Goal: Task Accomplishment & Management: Manage account settings

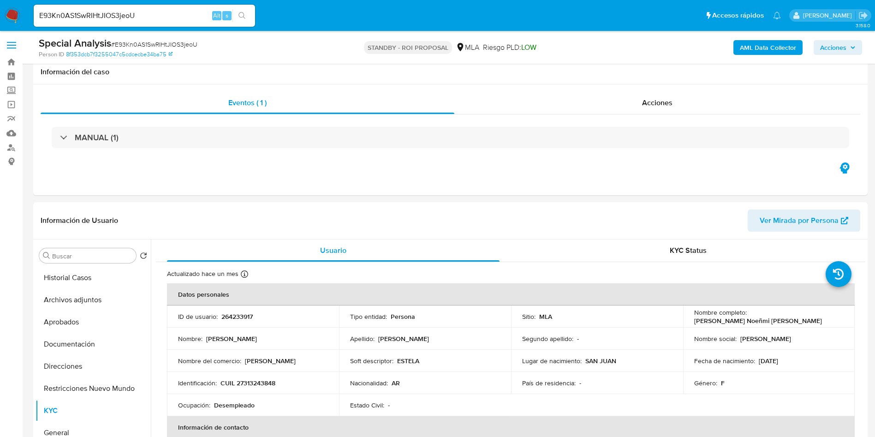
select select "10"
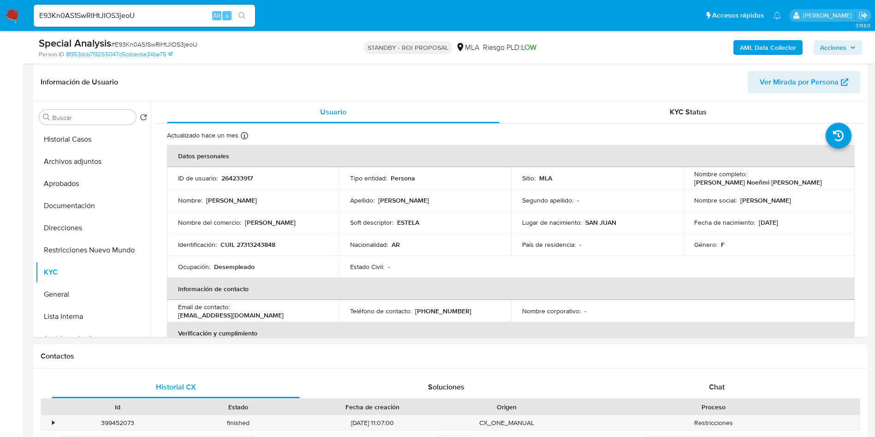
scroll to position [69, 0]
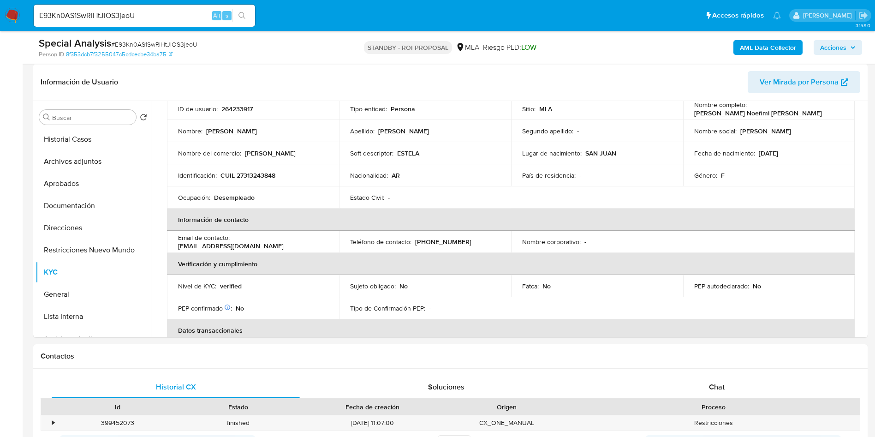
click at [90, 27] on div "E93Kn0AS1SwRIHtJIOS3jeoU Alt s" at bounding box center [144, 16] width 221 height 26
click at [85, 16] on input "E93Kn0AS1SwRIHtJIOS3jeoU" at bounding box center [144, 16] width 221 height 12
paste input "Qvq2Yo8jZ5RDFE9si17ngRsd"
type input "Qvq2Yo8jZ5RDFE9si17ngRsd"
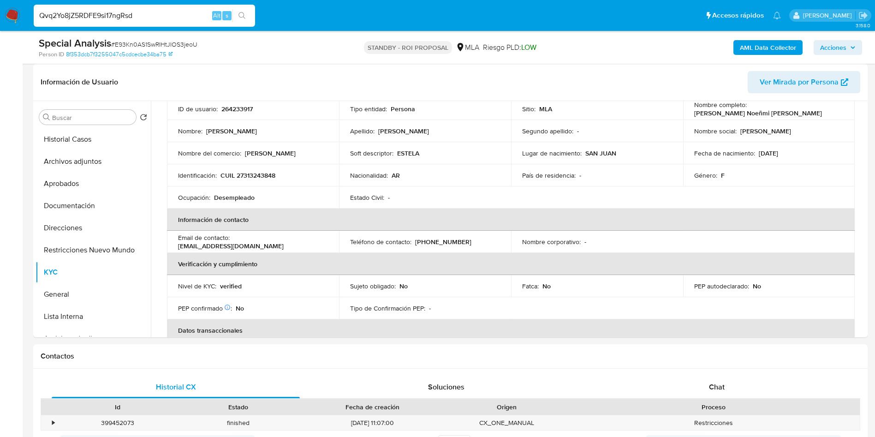
click at [242, 11] on button "search-icon" at bounding box center [242, 15] width 19 height 13
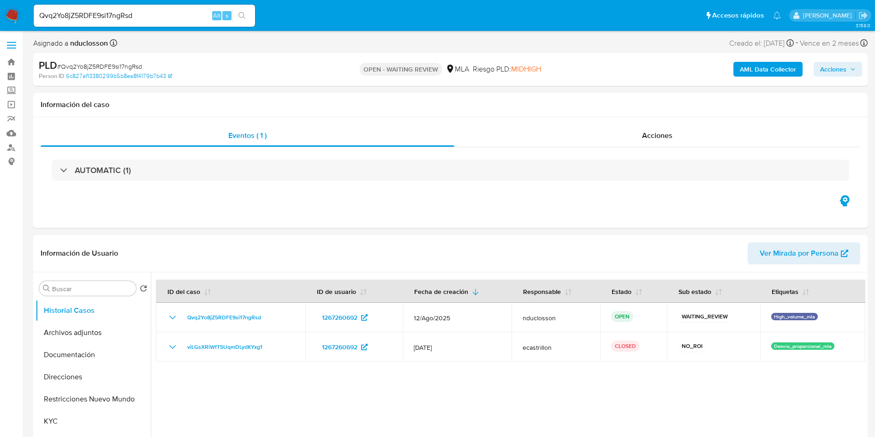
select select "10"
click at [97, 19] on input "Qvq2Yo8jZ5RDFE9si17ngRsd" at bounding box center [144, 16] width 221 height 12
paste input "XVZmxRUyPS9SemlolcPLNygo"
type input "XVZmxRUyPS9SemlolcPLNygo"
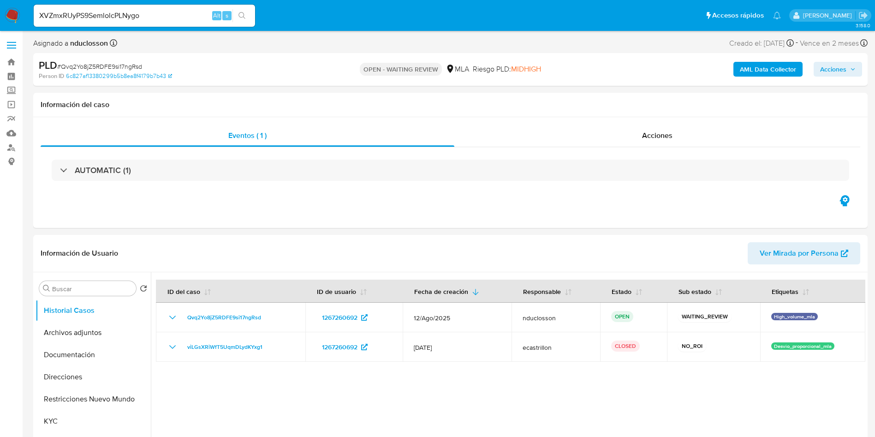
click at [242, 6] on div "XVZmxRUyPS9SemlolcPLNygo Alt s" at bounding box center [144, 16] width 221 height 22
click at [244, 18] on icon "search-icon" at bounding box center [242, 15] width 7 height 7
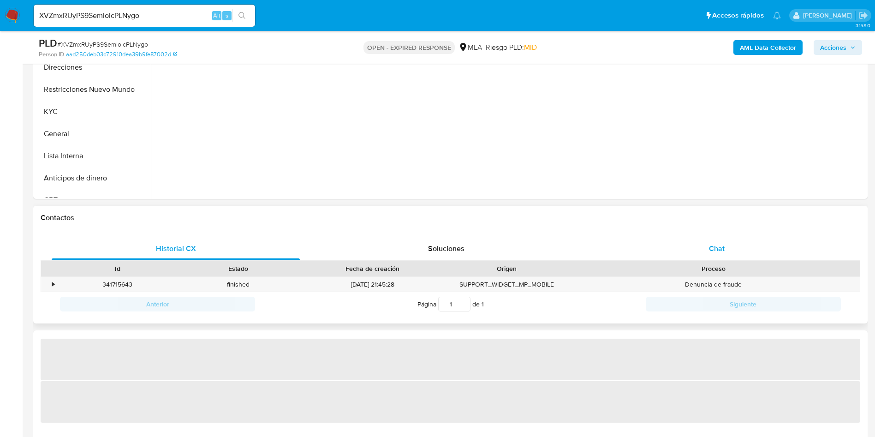
click at [740, 240] on div "Chat" at bounding box center [717, 249] width 248 height 22
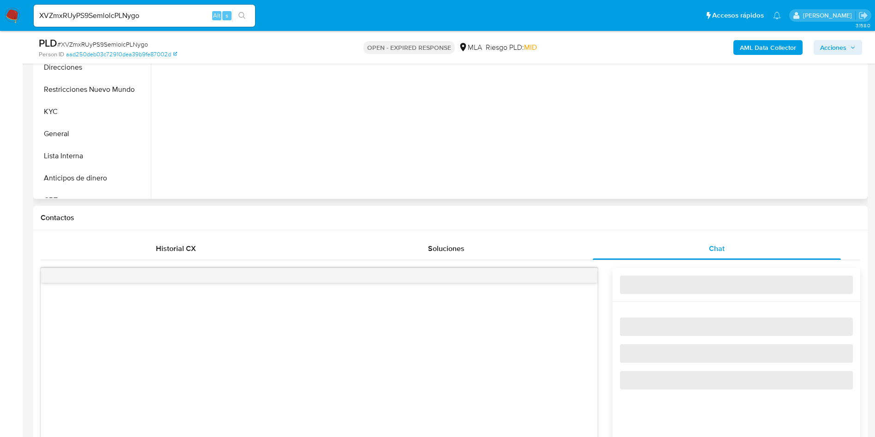
select select "10"
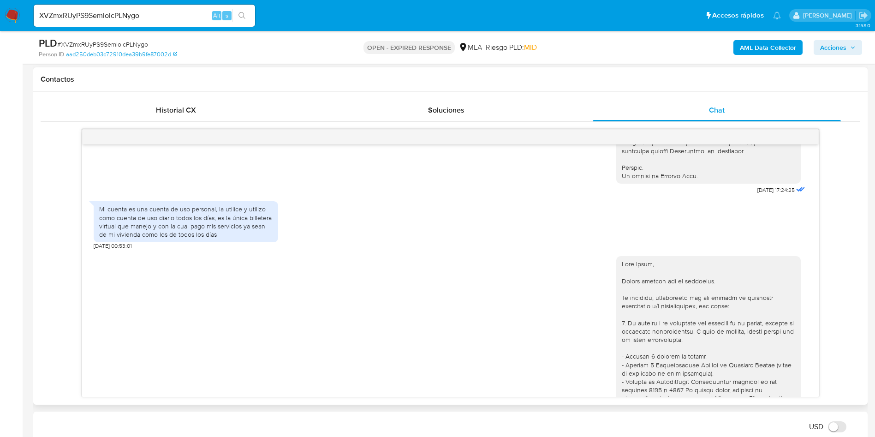
scroll to position [388, 0]
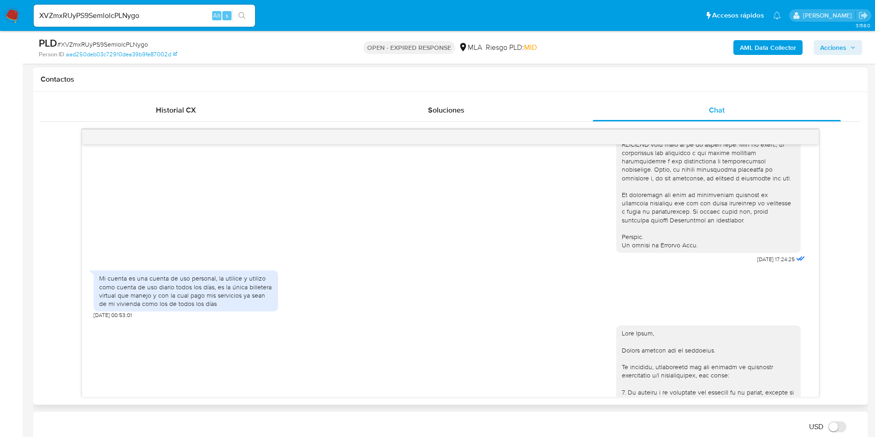
click at [185, 300] on div "Mi cuenta es una cuenta de uso personal, la utilice y utilizo como cuenta de us…" at bounding box center [185, 291] width 173 height 34
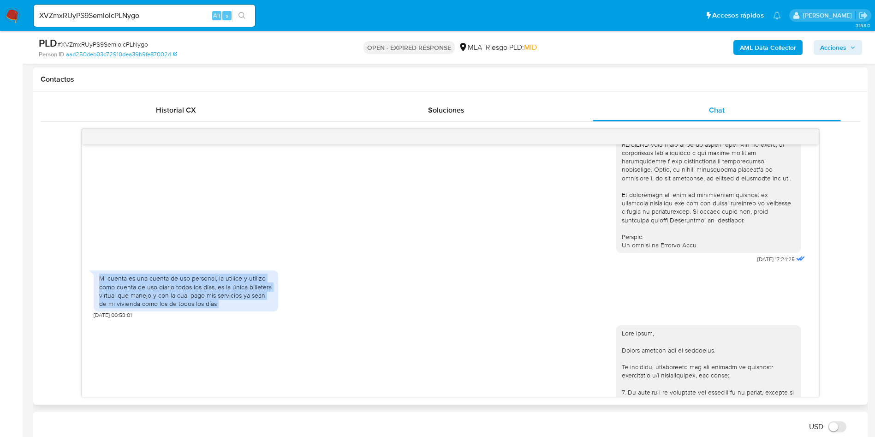
click at [185, 300] on div "Mi cuenta es una cuenta de uso personal, la utilice y utilizo como cuenta de us…" at bounding box center [185, 291] width 173 height 34
copy div "Mi cuenta es una cuenta de uso personal, la utilice y utilizo como cuenta de us…"
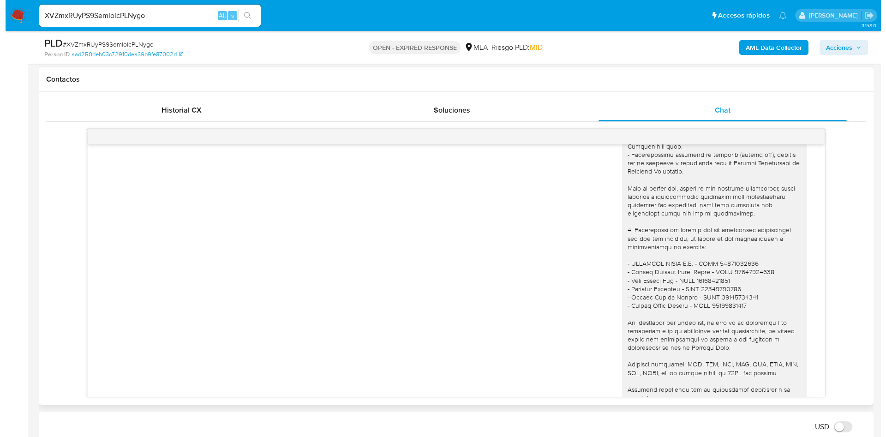
scroll to position [734, 0]
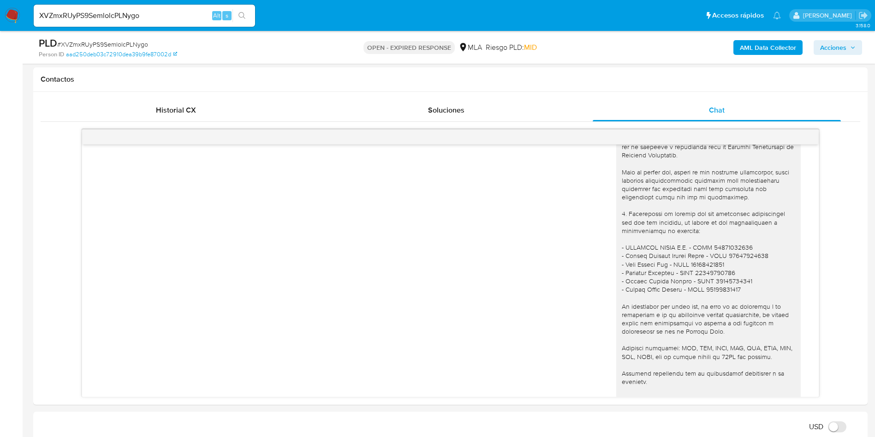
click at [755, 43] on b "AML Data Collector" at bounding box center [768, 47] width 56 height 15
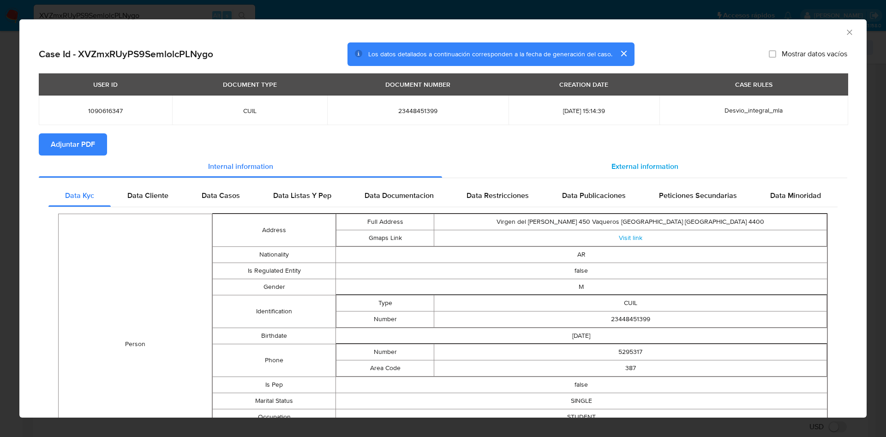
click at [684, 161] on div "External information" at bounding box center [644, 166] width 405 height 22
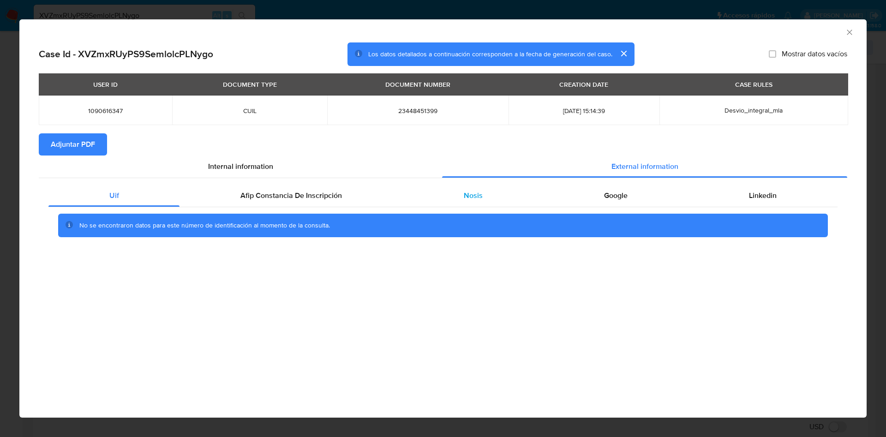
click at [469, 198] on span "Nosis" at bounding box center [473, 195] width 19 height 11
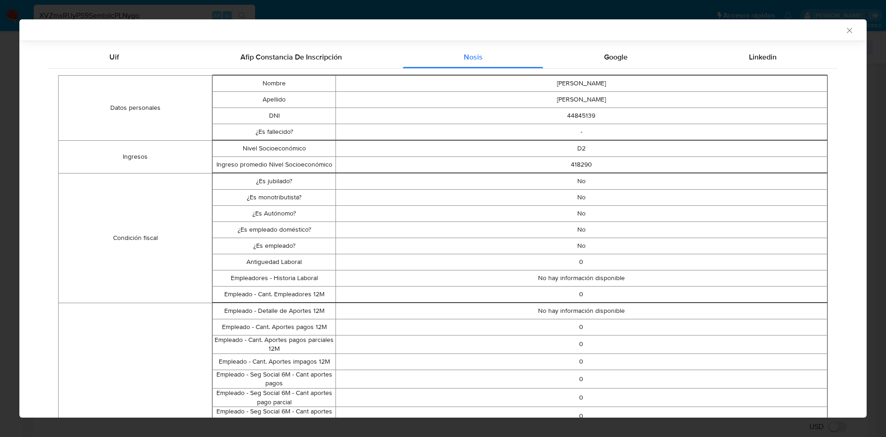
scroll to position [67, 0]
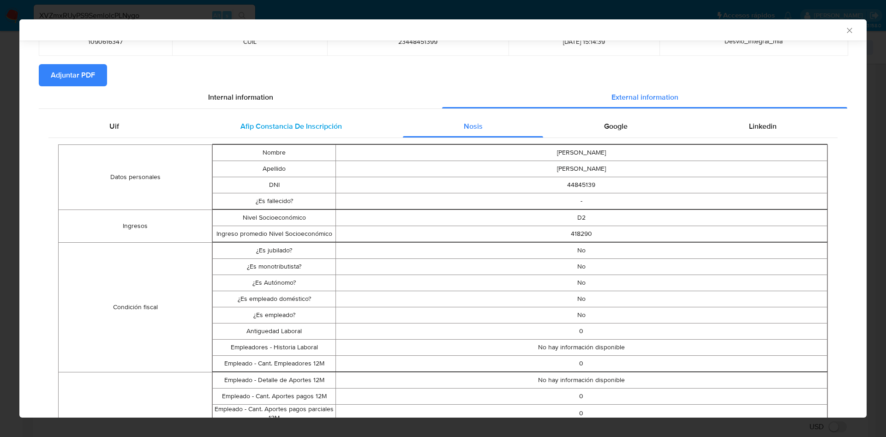
click at [297, 116] on div "Afip Constancia De Inscripción" at bounding box center [290, 126] width 223 height 22
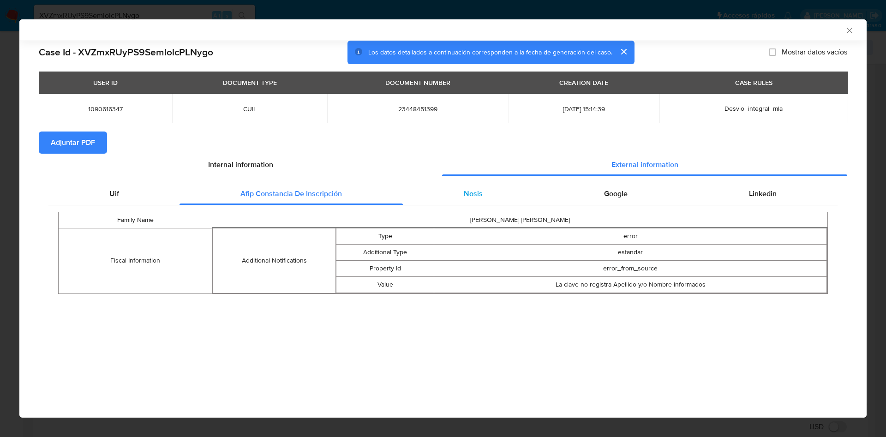
click at [451, 201] on div "Nosis" at bounding box center [473, 194] width 140 height 22
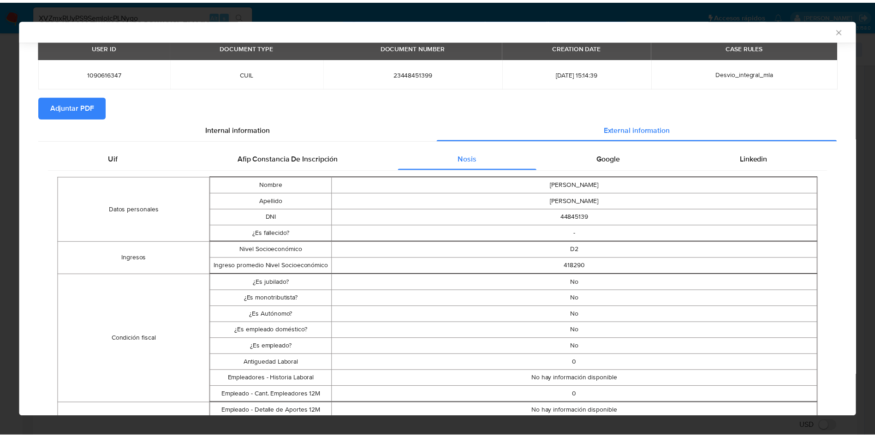
scroll to position [67, 0]
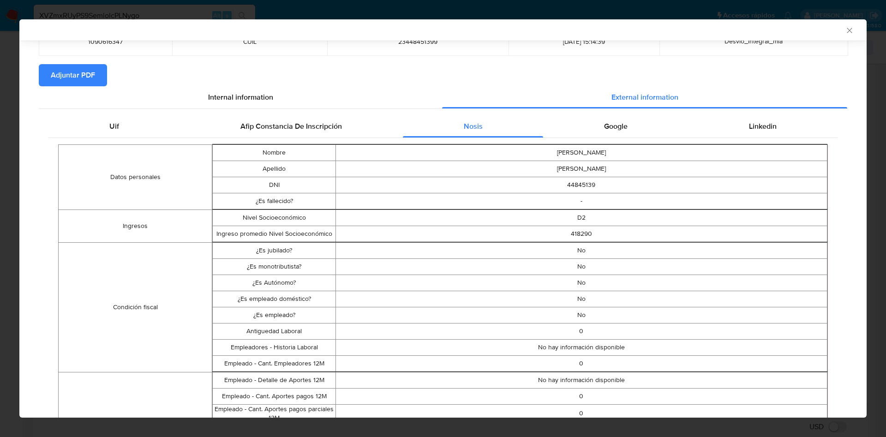
click at [845, 28] on icon "Cerrar ventana" at bounding box center [849, 30] width 9 height 9
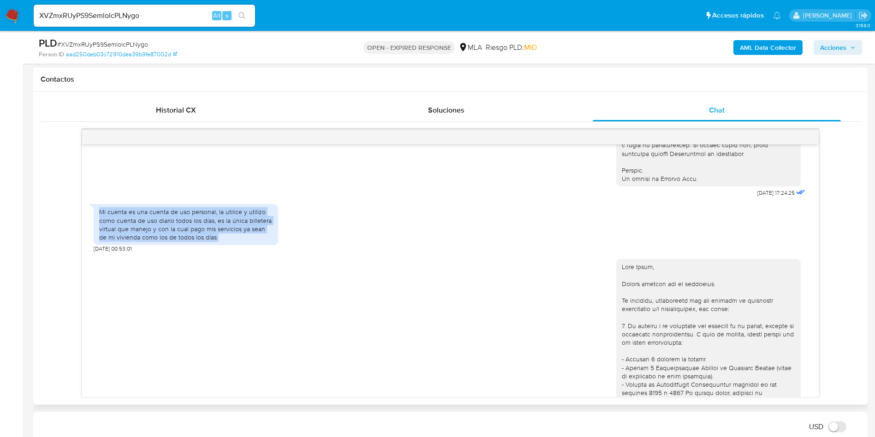
scroll to position [388, 0]
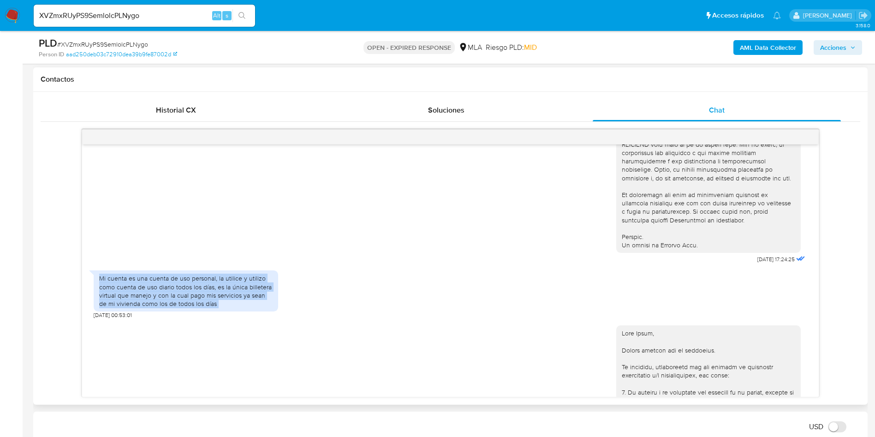
copy div "Mi cuenta es una cuenta de uso personal, la utilice y utilizo como cuenta de us…"
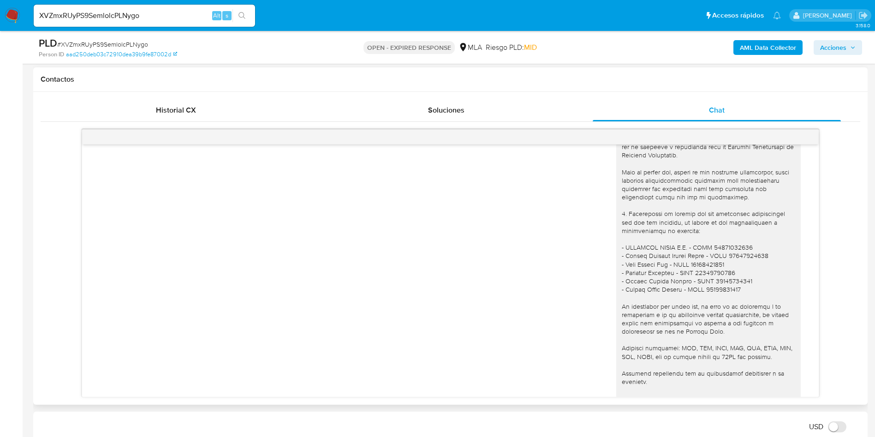
scroll to position [803, 0]
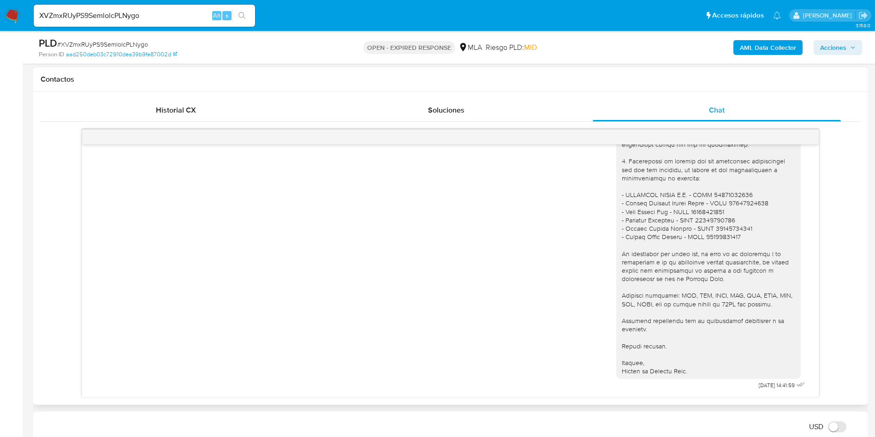
click at [506, 346] on div "04/09/2025 14:41:59" at bounding box center [451, 155] width 714 height 471
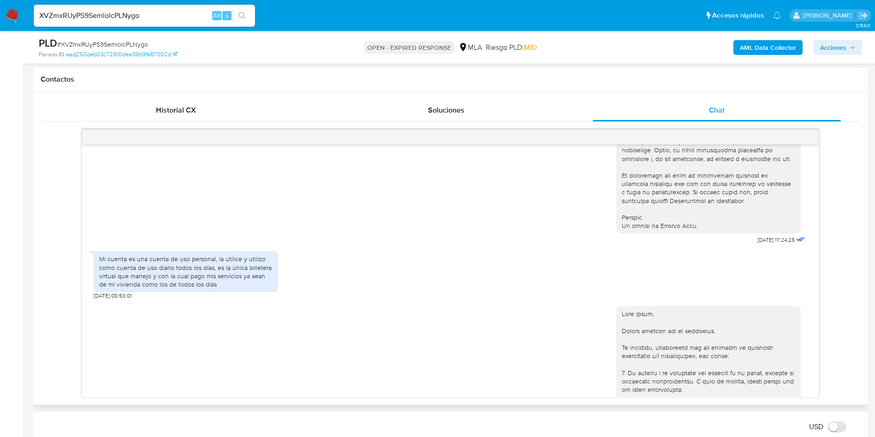
scroll to position [388, 0]
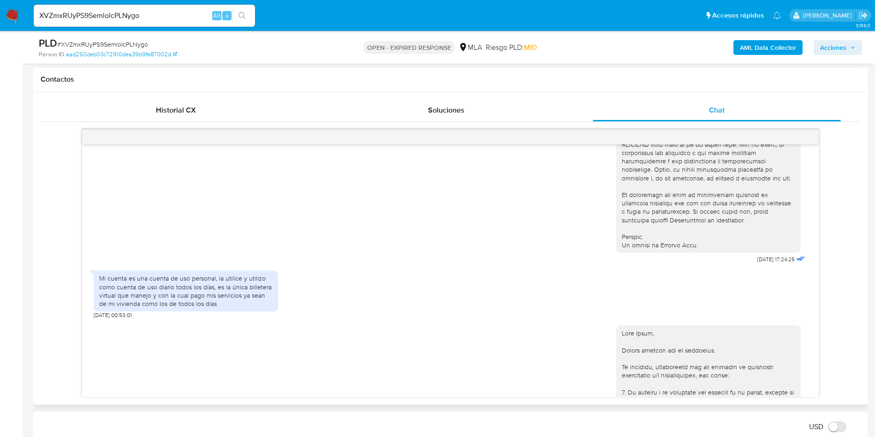
click at [178, 308] on div "Mi cuenta es una cuenta de uso personal, la utilice y utilizo como cuenta de us…" at bounding box center [185, 291] width 173 height 34
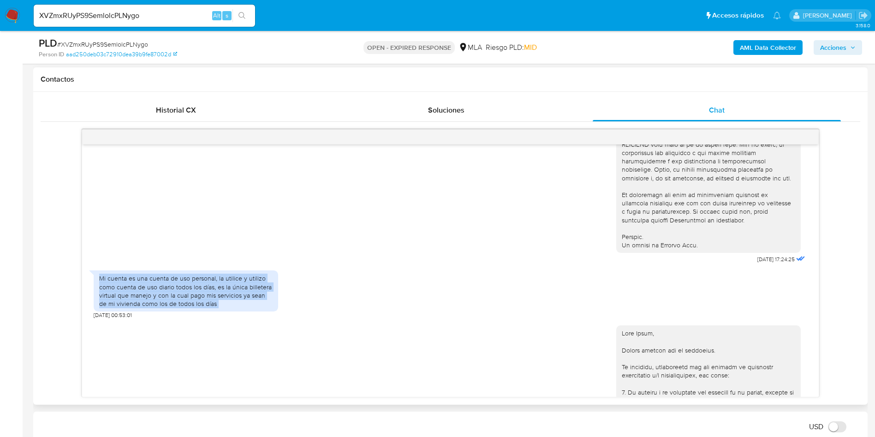
click at [178, 308] on div "Mi cuenta es una cuenta de uso personal, la utilice y utilizo como cuenta de us…" at bounding box center [185, 291] width 173 height 34
copy div "Mi cuenta es una cuenta de uso personal, la utilice y utilizo como cuenta de us…"
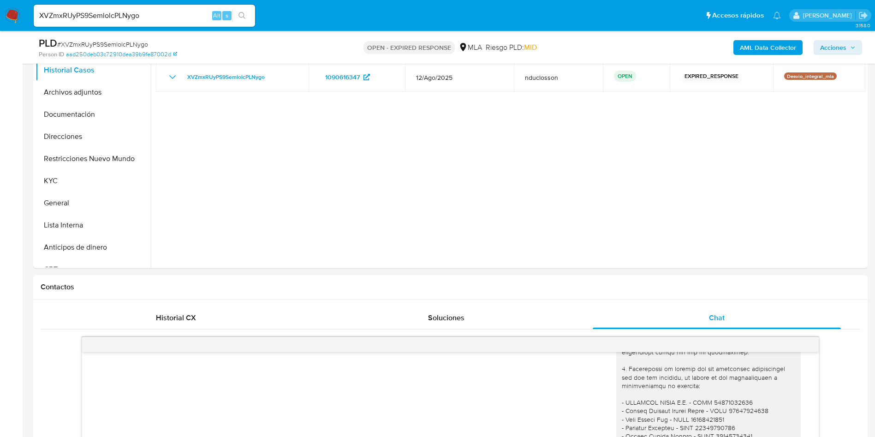
scroll to position [138, 0]
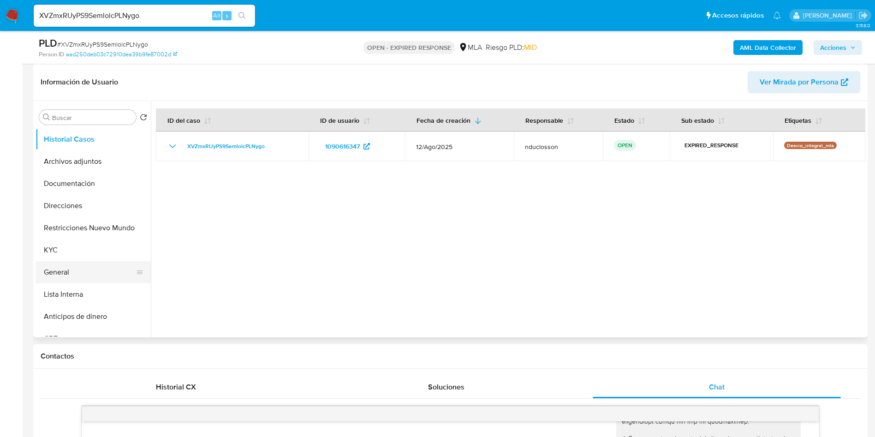
click at [45, 277] on button "General" at bounding box center [90, 272] width 108 height 22
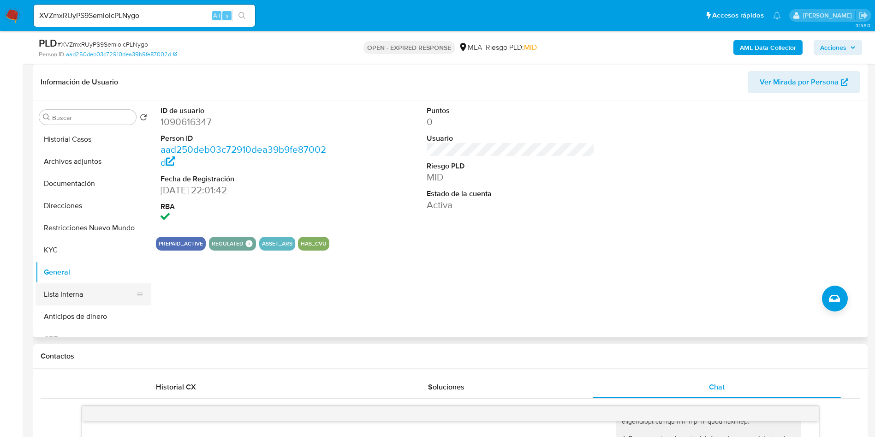
click at [72, 285] on button "Lista Interna" at bounding box center [90, 294] width 108 height 22
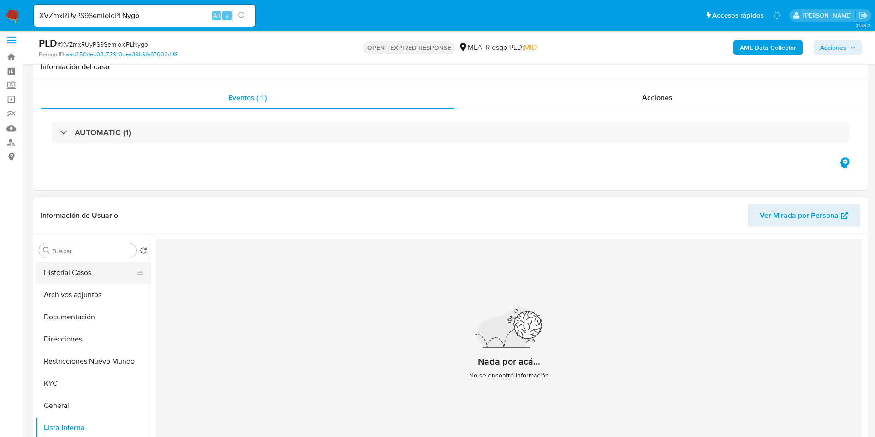
scroll to position [0, 0]
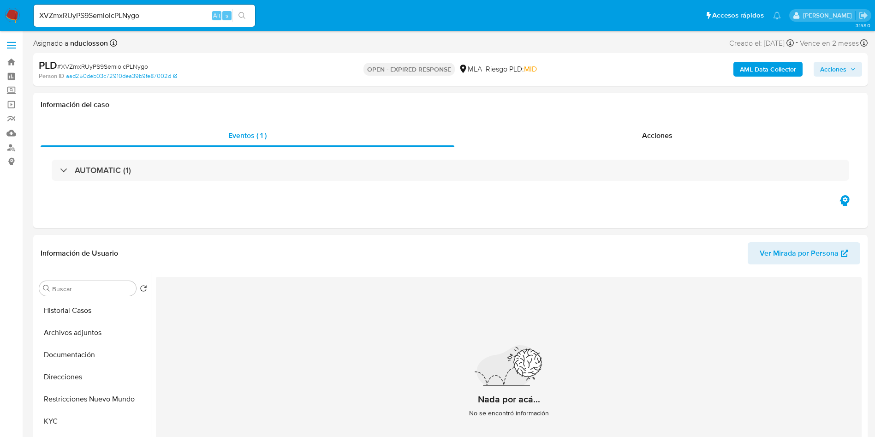
click at [106, 17] on input "XVZmxRUyPS9SemlolcPLNygo" at bounding box center [144, 16] width 221 height 12
paste input "fZ5sQSIhFPwIK1HGDVWe1TpZ"
type input "fZ5sQSIhFPwIK1HGDVWe1TpZ"
click at [245, 18] on icon "search-icon" at bounding box center [242, 15] width 7 height 7
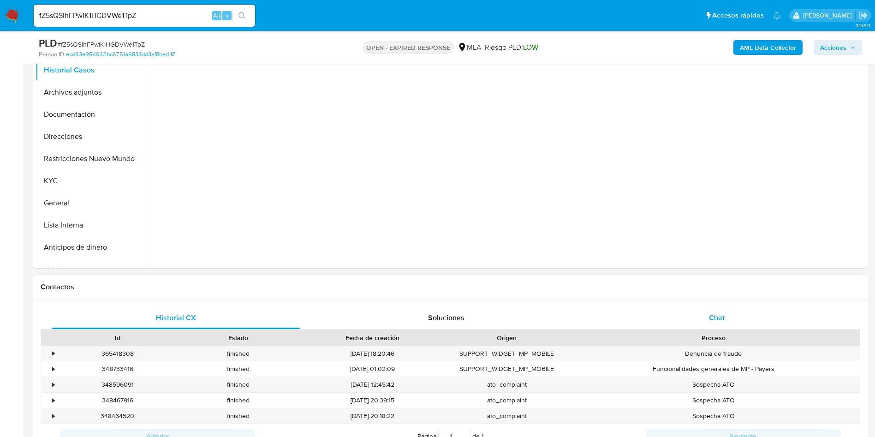
click at [764, 316] on div "Chat" at bounding box center [717, 318] width 248 height 22
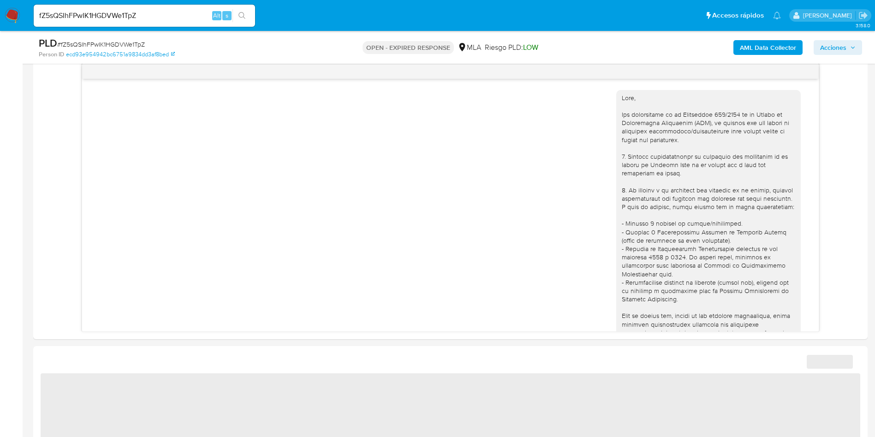
scroll to position [484, 0]
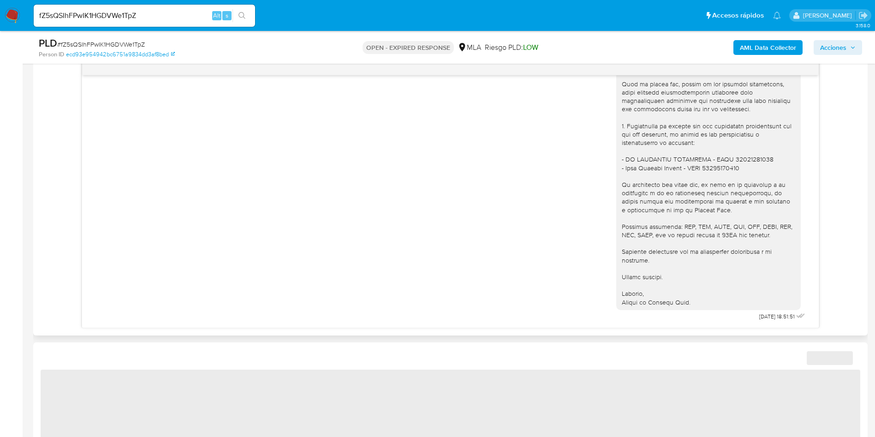
select select "10"
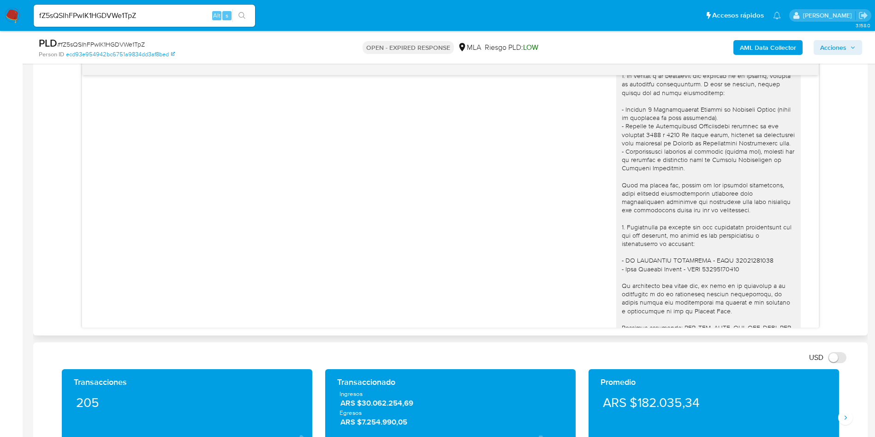
scroll to position [937, 0]
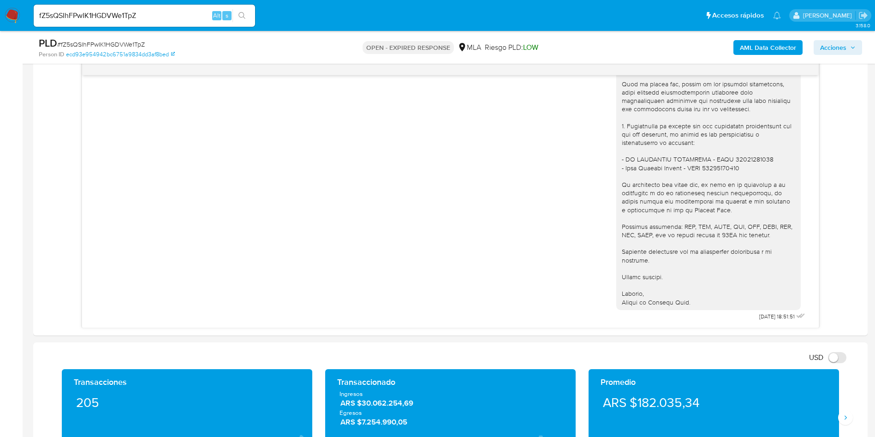
click at [131, 42] on span "# fZ5sQSIhFPwIK1HGDVWe1TpZ" at bounding box center [101, 44] width 88 height 9
copy span "fZ5sQSIhFPwIK1HGDVWe1TpZ"
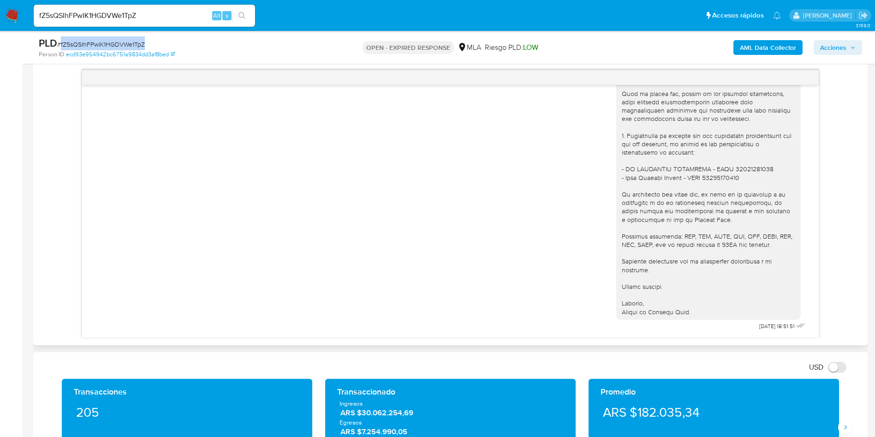
scroll to position [415, 0]
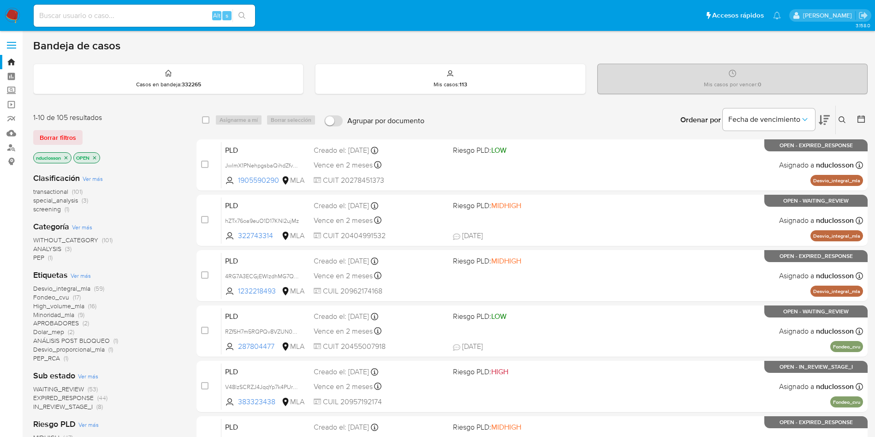
click at [590, 119] on button at bounding box center [843, 119] width 15 height 11
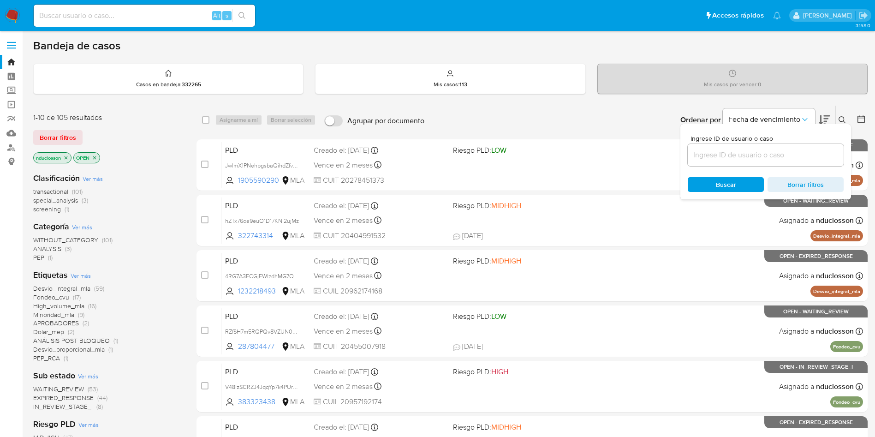
click at [590, 161] on div at bounding box center [766, 155] width 156 height 22
click at [590, 152] on input at bounding box center [766, 155] width 156 height 12
paste input "fZ5sQSIhFPwIK1HGDVWe1TpZ"
type input "fZ5sQSIhFPwIK1HGDVWe1TpZ"
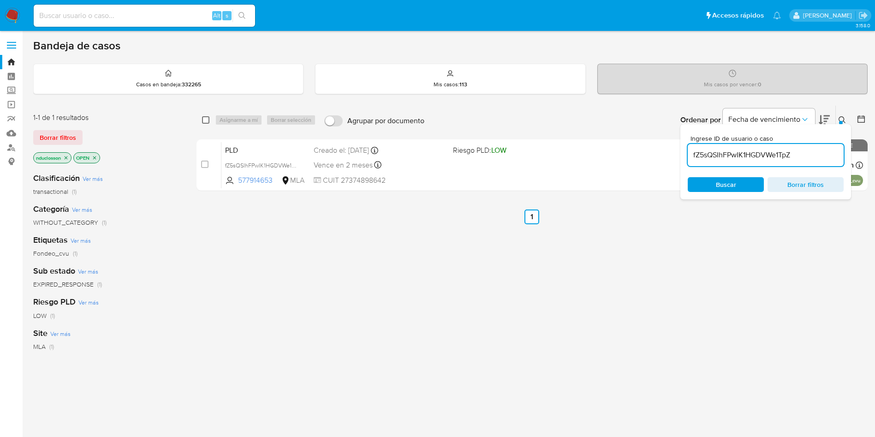
click at [204, 122] on input "checkbox" at bounding box center [205, 119] width 7 height 7
checkbox input "true"
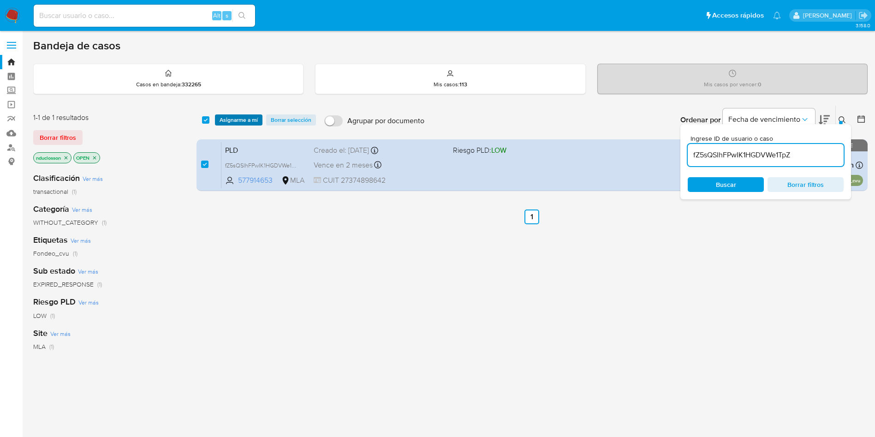
click at [232, 116] on span "Asignarme a mí" at bounding box center [239, 119] width 38 height 9
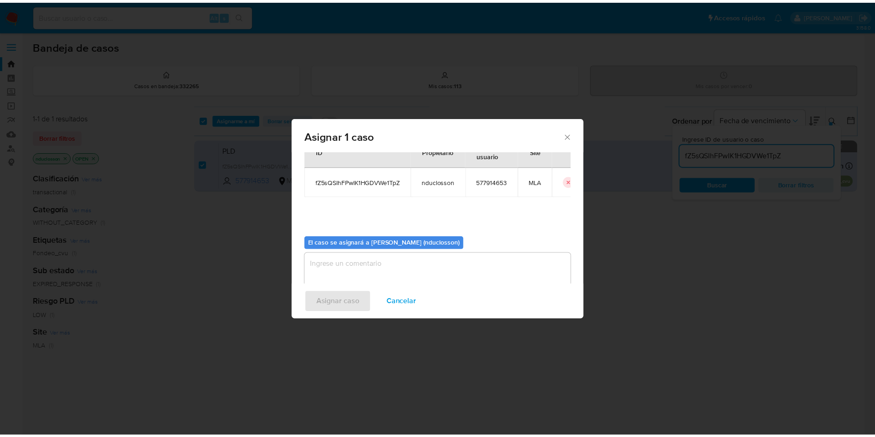
scroll to position [48, 0]
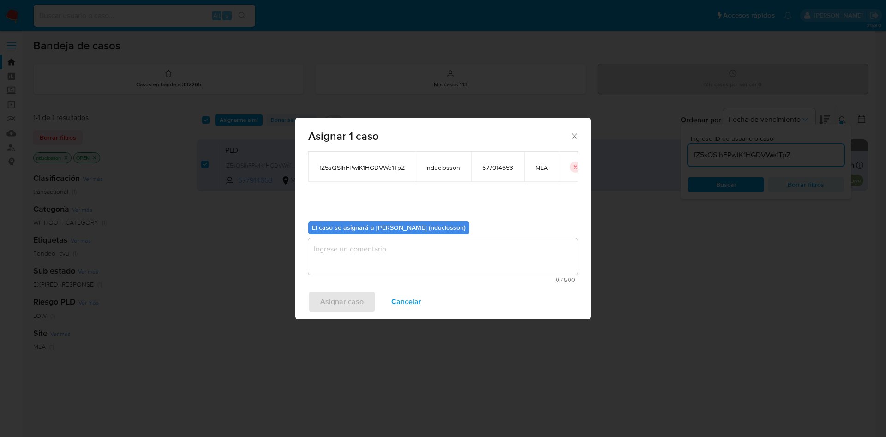
click at [363, 271] on textarea "assign-modal" at bounding box center [442, 256] width 269 height 37
click at [346, 291] on span "Asignar caso" at bounding box center [341, 302] width 43 height 20
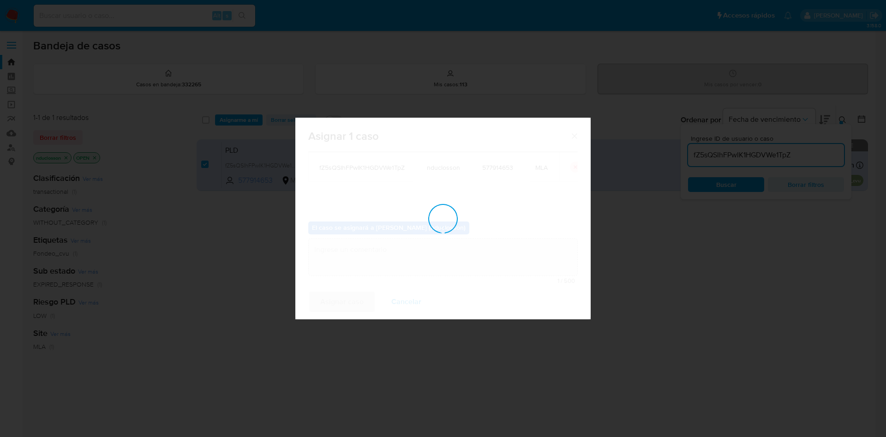
checkbox input "false"
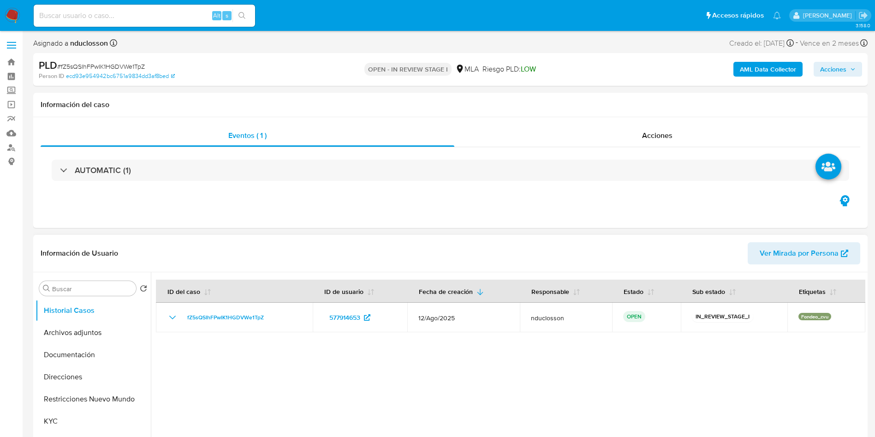
select select "10"
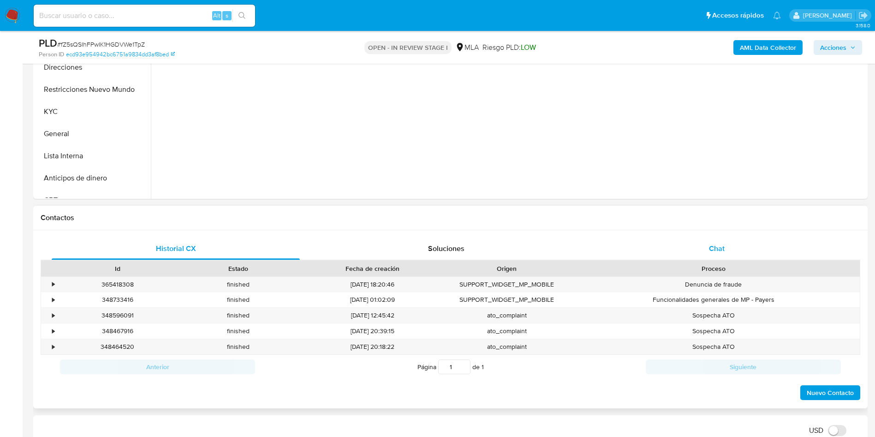
click at [722, 251] on span "Chat" at bounding box center [717, 248] width 16 height 11
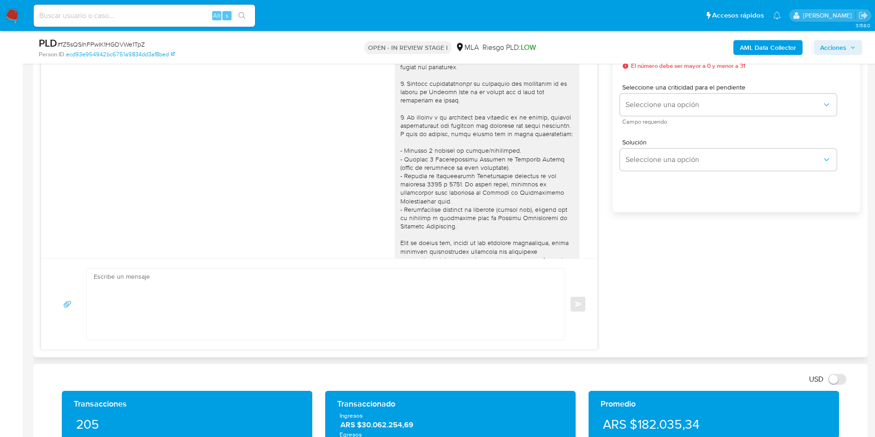
scroll to position [937, 0]
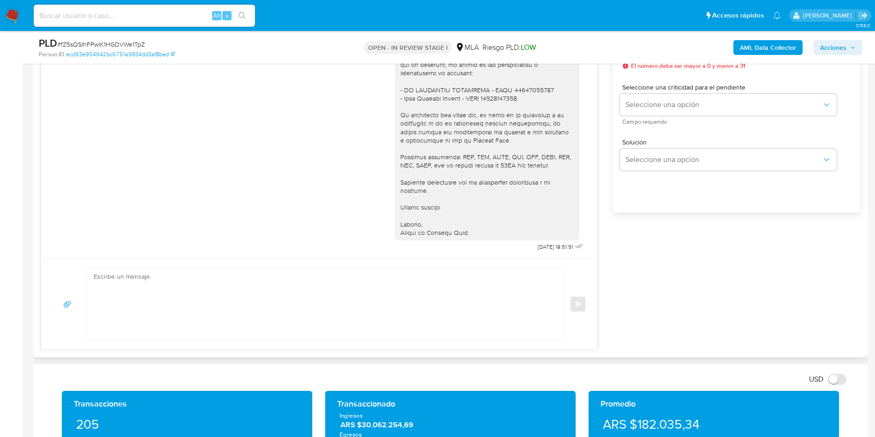
click at [475, 328] on textarea at bounding box center [323, 304] width 459 height 71
paste textarea "Hola, Esperamos que te encuentres muy bien. Te consultamos si tuviste oportunid…"
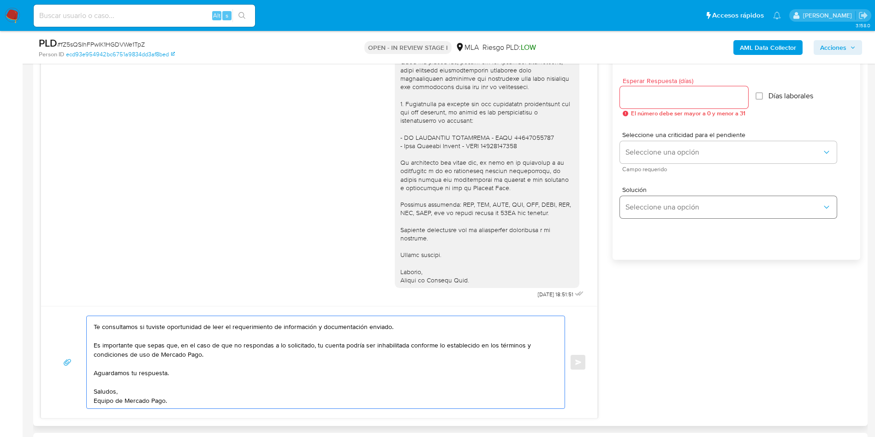
scroll to position [484, 0]
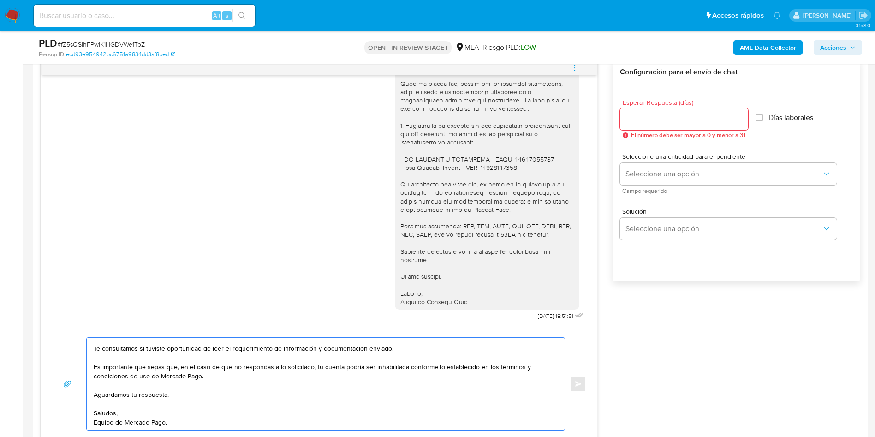
type textarea "Hola, Esperamos que te encuentres muy bien. Te consultamos si tuviste oportunid…"
click at [652, 129] on div at bounding box center [684, 119] width 128 height 22
click at [652, 121] on input "Esperar Respuesta (días)" at bounding box center [684, 119] width 128 height 12
type input "1"
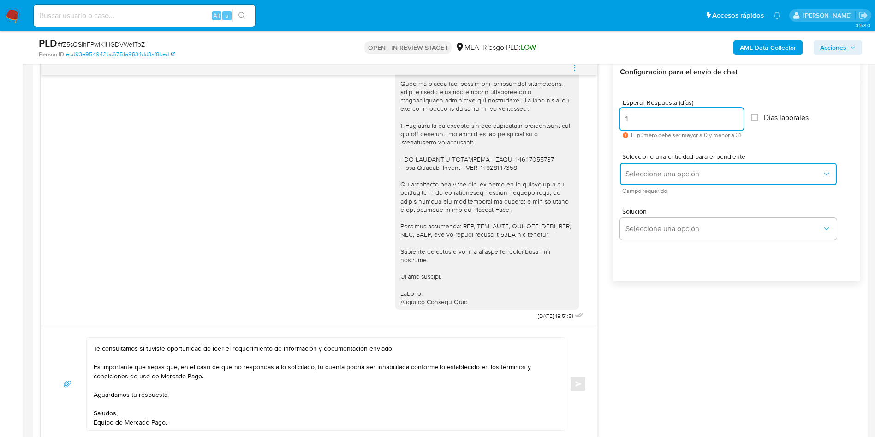
click at [625, 174] on button "Seleccione una opción" at bounding box center [728, 174] width 217 height 22
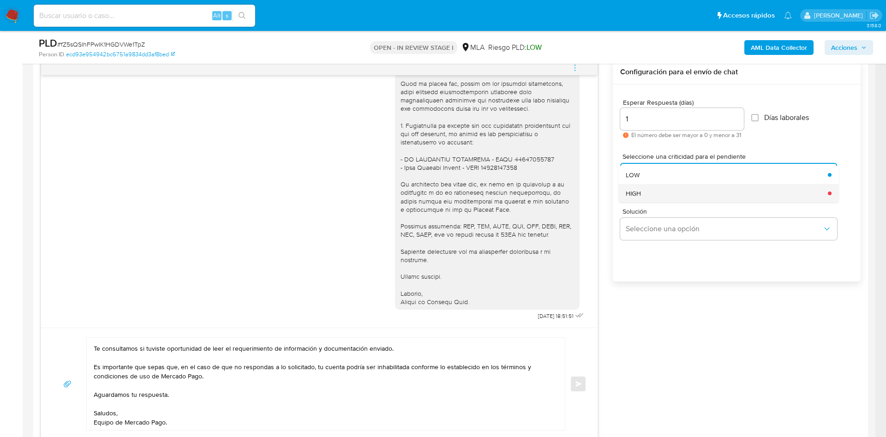
click at [637, 199] on div "HIGH" at bounding box center [724, 193] width 197 height 18
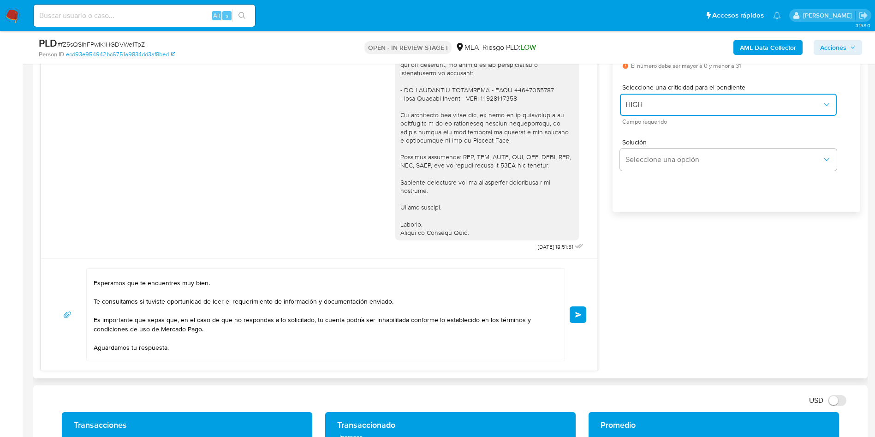
scroll to position [0, 0]
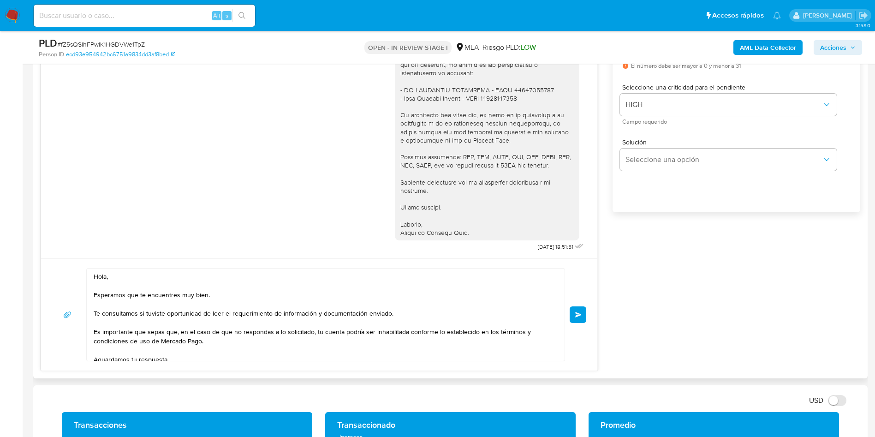
click at [568, 317] on div "Hola, Esperamos que te encuentres muy bien. Te consultamos si tuviste oportunid…" at bounding box center [319, 314] width 534 height 93
click at [569, 317] on div "Hola, Esperamos que te encuentres muy bien. Te consultamos si tuviste oportunid…" at bounding box center [319, 314] width 534 height 93
click at [585, 311] on button "Enviar" at bounding box center [578, 314] width 17 height 17
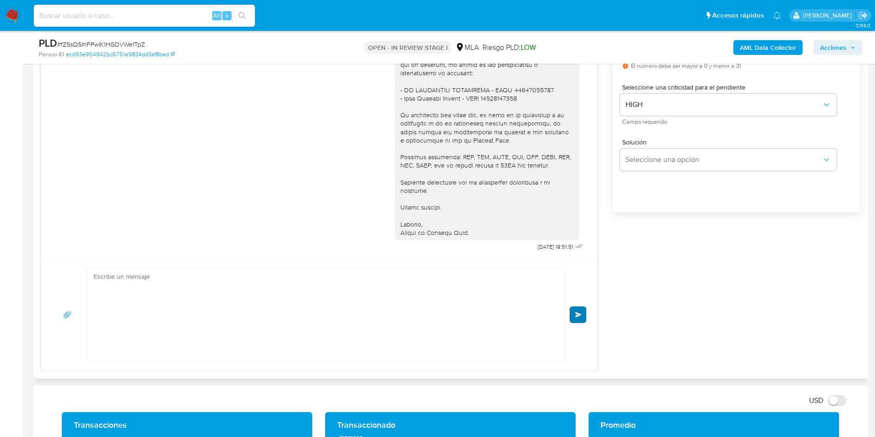
scroll to position [1098, 0]
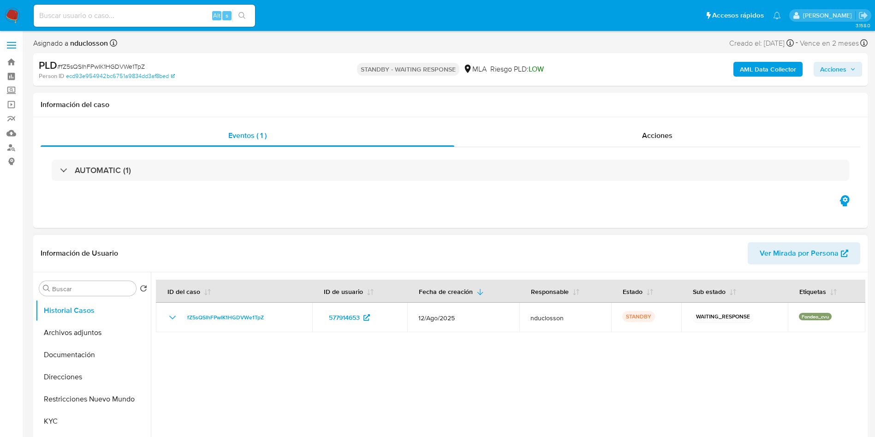
select select "10"
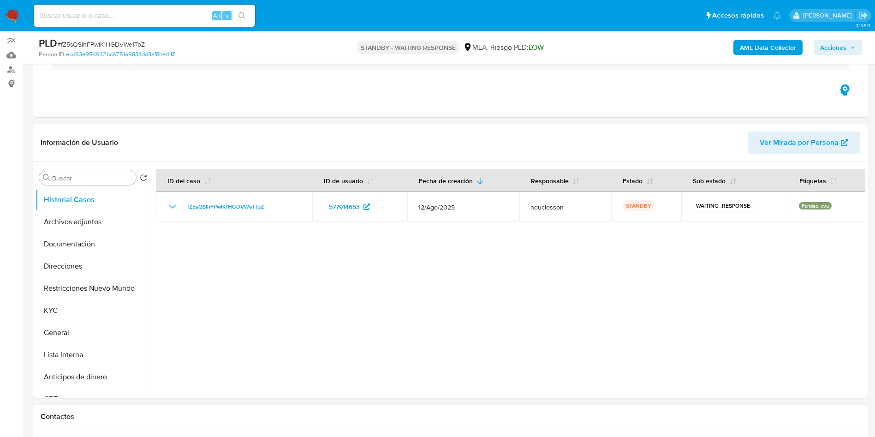
scroll to position [208, 0]
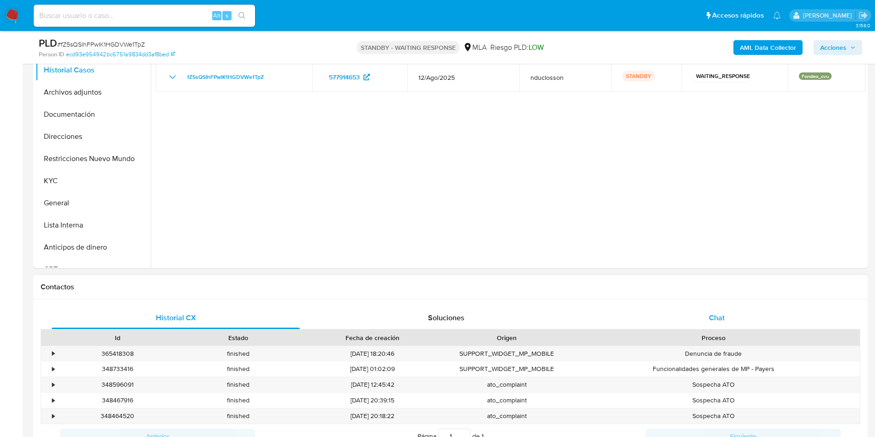
click at [728, 320] on div "Chat" at bounding box center [717, 318] width 248 height 22
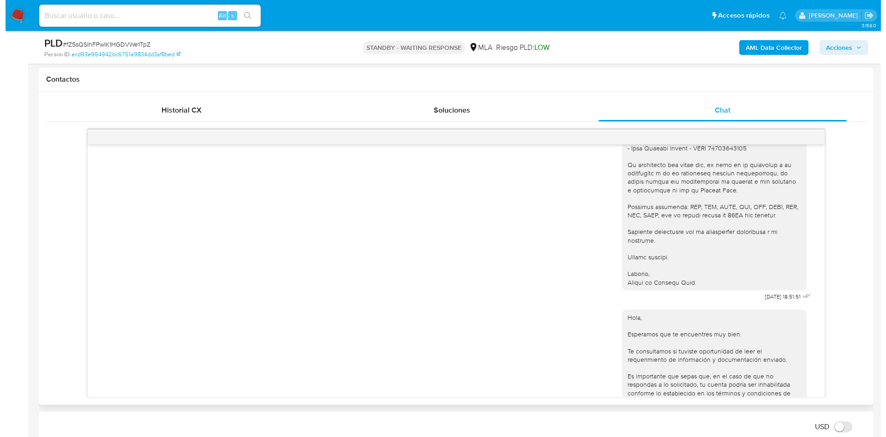
scroll to position [959, 0]
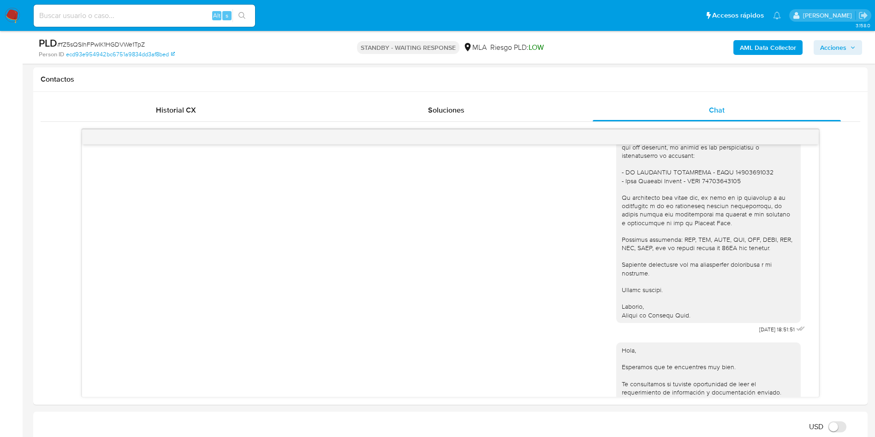
click at [758, 47] on b "AML Data Collector" at bounding box center [768, 47] width 56 height 15
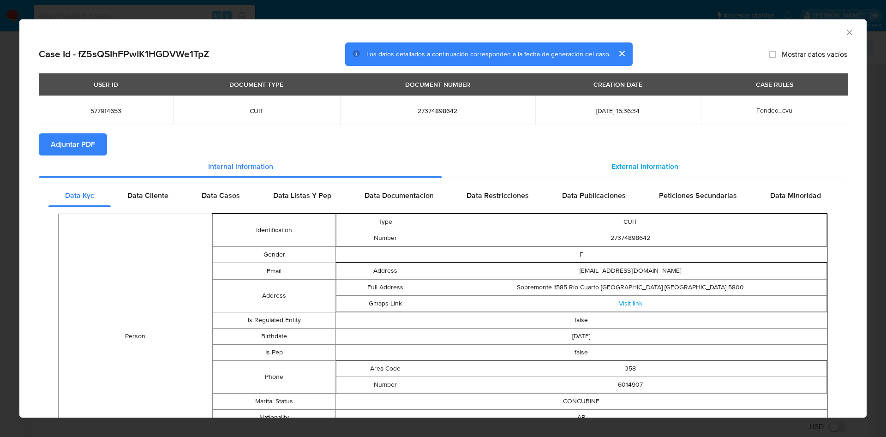
click at [649, 174] on div "External information" at bounding box center [644, 166] width 405 height 22
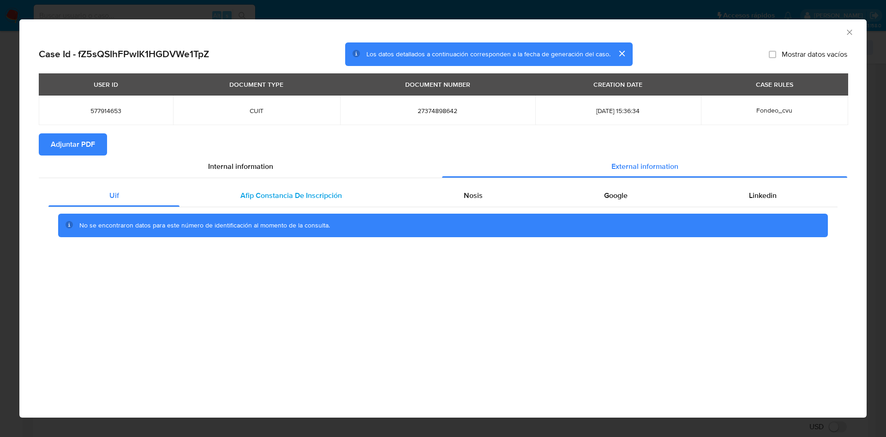
click at [301, 191] on span "Afip Constancia De Inscripción" at bounding box center [290, 195] width 101 height 11
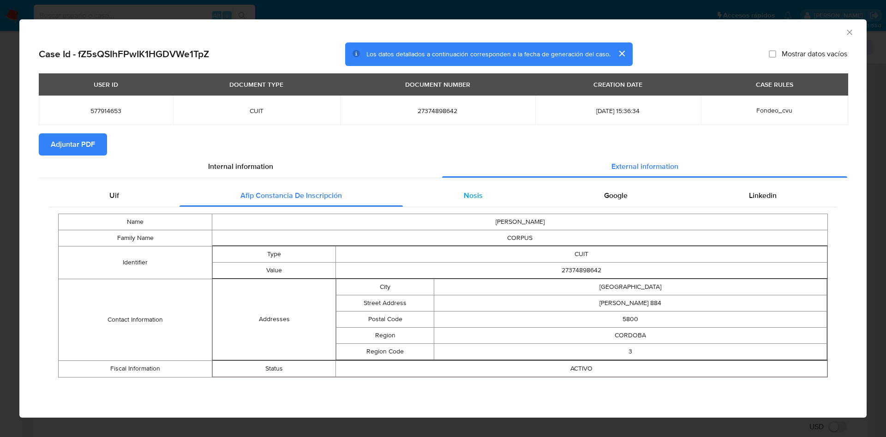
click at [467, 195] on span "Nosis" at bounding box center [473, 195] width 19 height 11
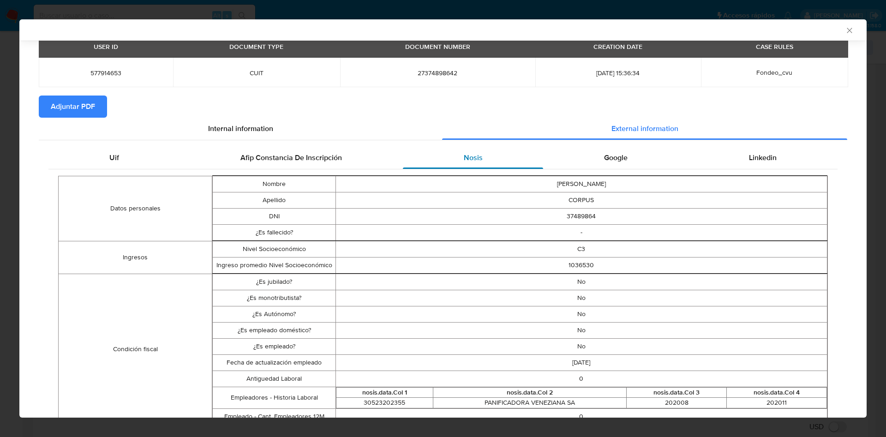
scroll to position [67, 0]
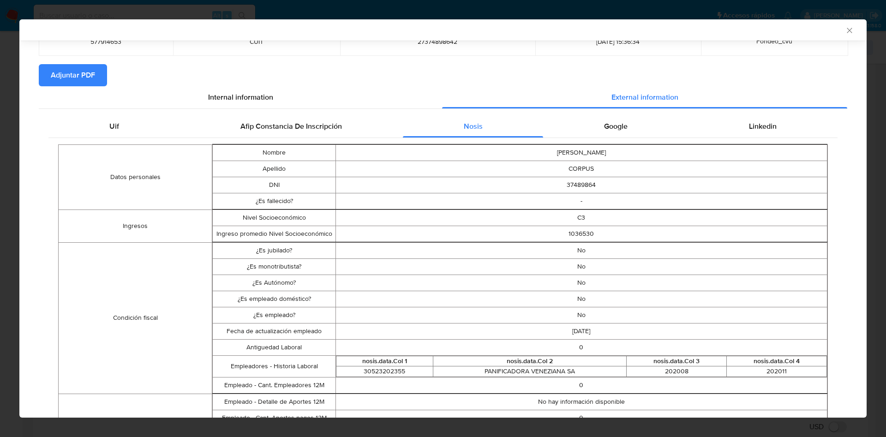
click at [604, 132] on div "Google" at bounding box center [615, 126] width 145 height 22
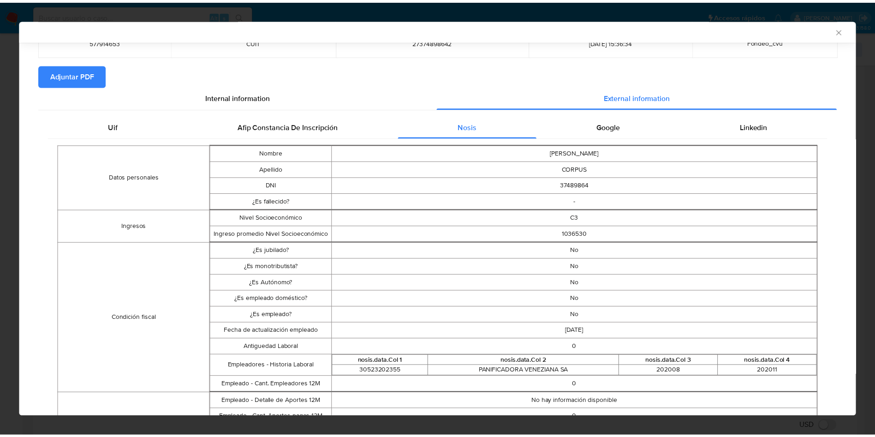
scroll to position [0, 0]
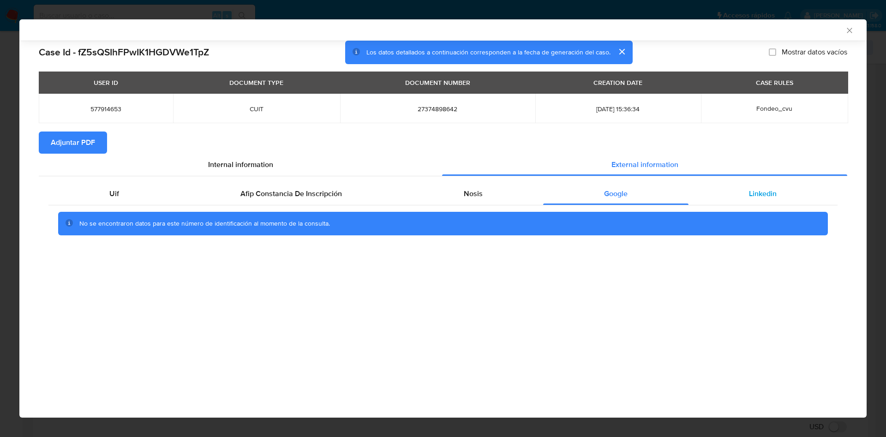
click at [771, 188] on span "Linkedin" at bounding box center [763, 193] width 28 height 11
click at [845, 26] on icon "Cerrar ventana" at bounding box center [849, 30] width 9 height 9
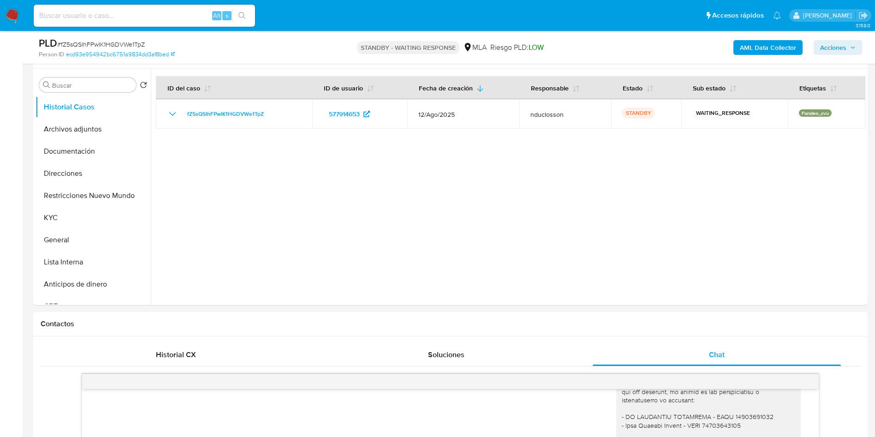
scroll to position [138, 0]
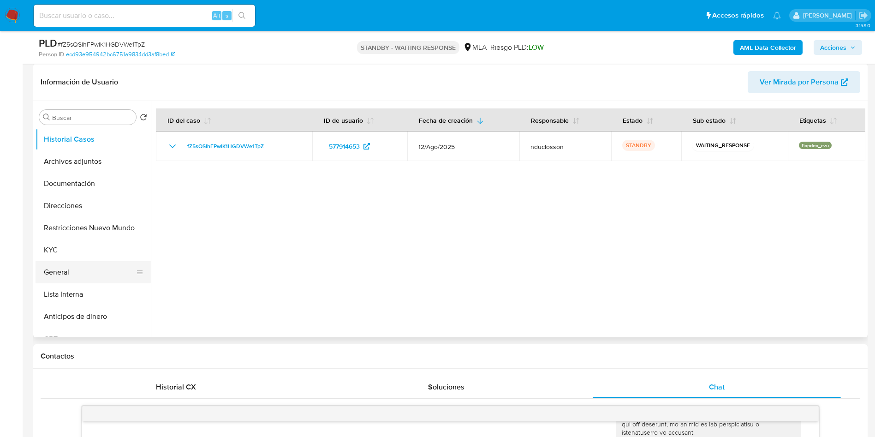
click at [78, 270] on button "General" at bounding box center [90, 272] width 108 height 22
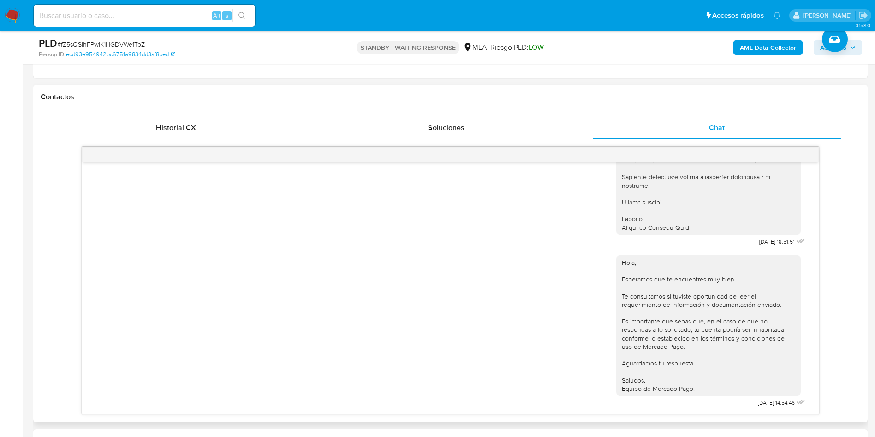
scroll to position [484, 0]
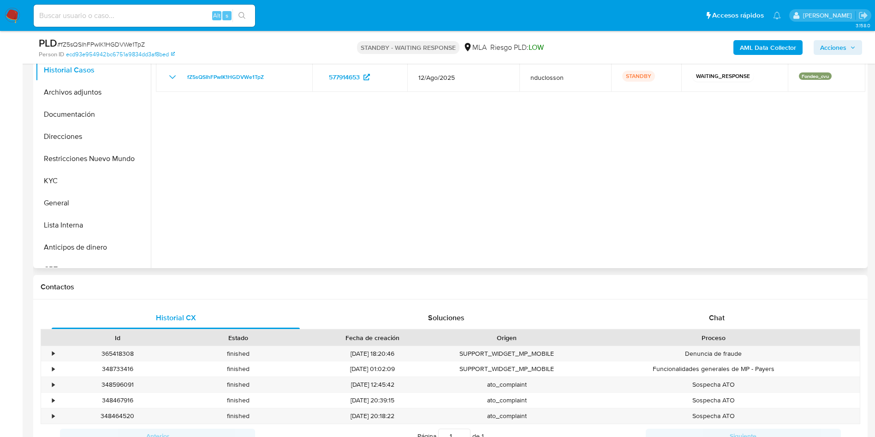
select select "10"
click at [704, 314] on div "Chat" at bounding box center [717, 318] width 248 height 22
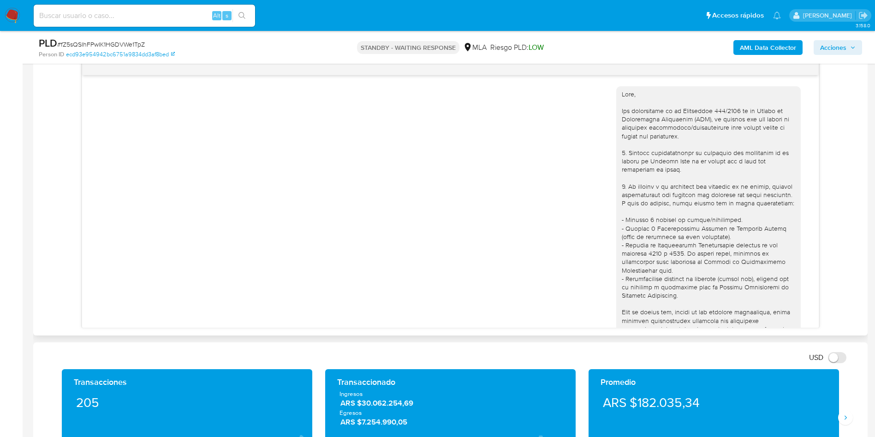
scroll to position [1098, 0]
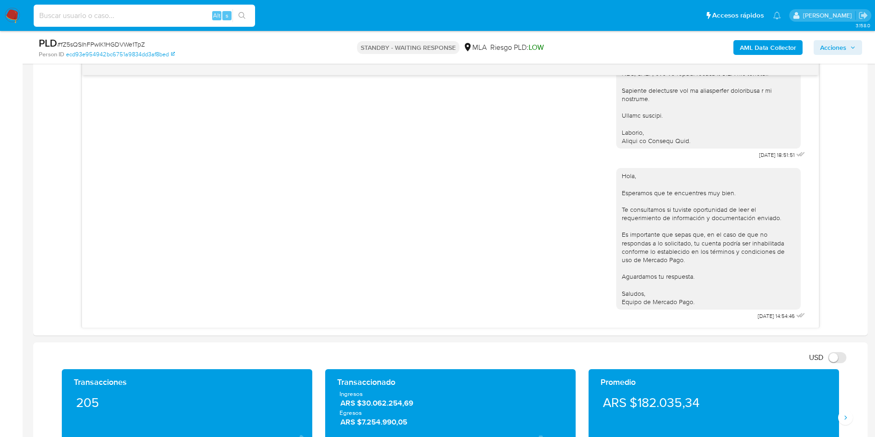
click at [136, 21] on input at bounding box center [144, 16] width 221 height 12
paste input "ViovUkcxq2sSBXevrmjtIxCz"
type input "ViovUkcxq2sSBXevrmjtIxCz"
click at [248, 12] on button "search-icon" at bounding box center [242, 15] width 19 height 13
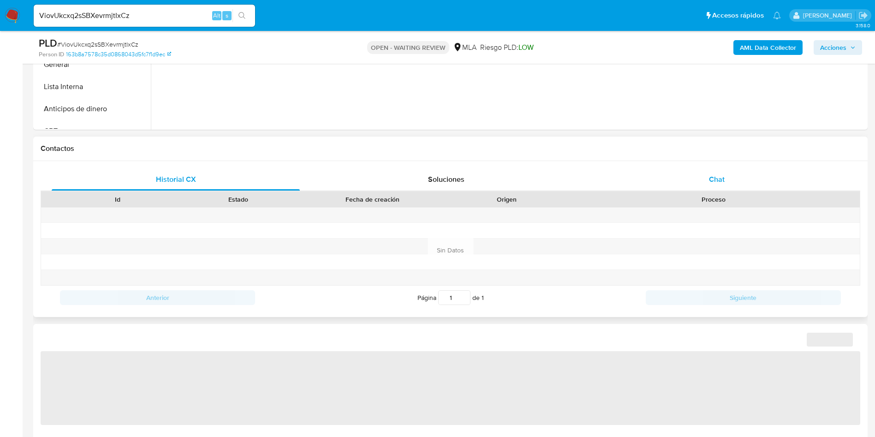
click at [720, 169] on div "Chat" at bounding box center [717, 179] width 248 height 22
select select "10"
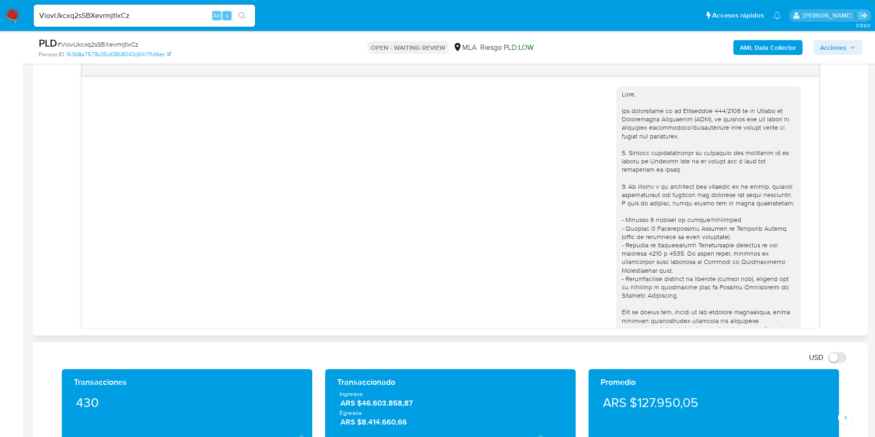
scroll to position [757, 0]
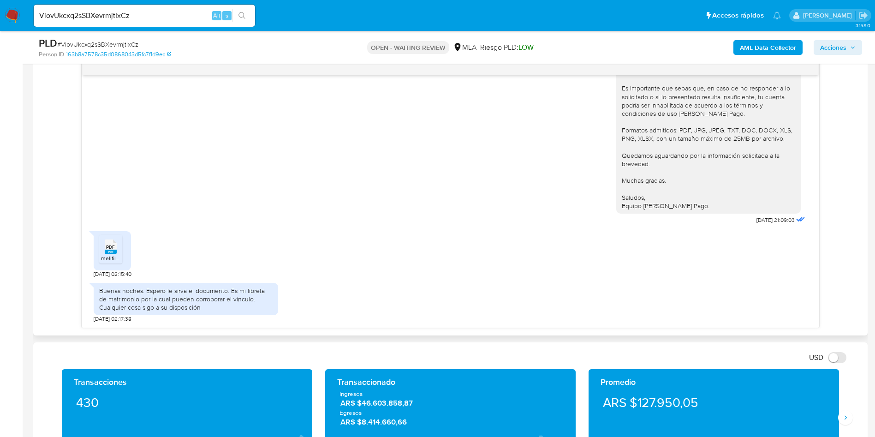
click at [112, 251] on rect at bounding box center [111, 252] width 12 height 4
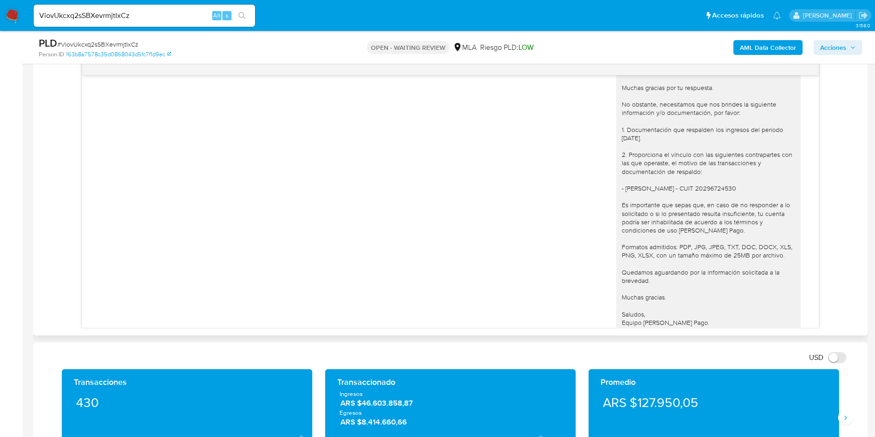
scroll to position [618, 0]
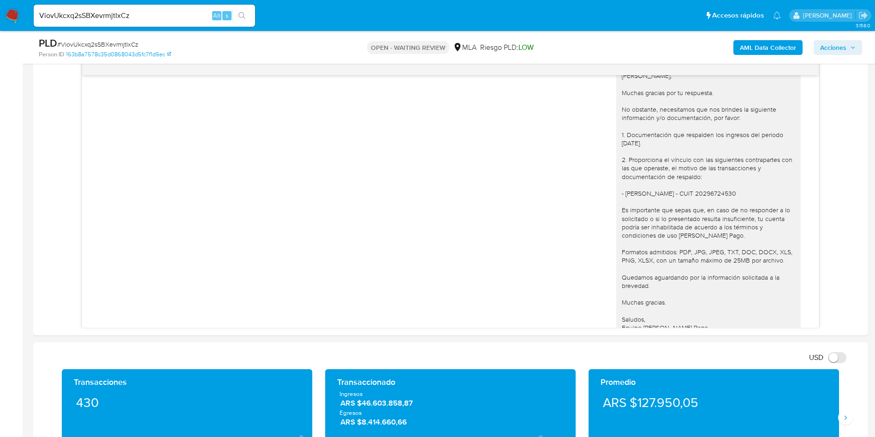
click at [126, 44] on span "# ViovUkcxq2sSBXevrmjtIxCz" at bounding box center [97, 44] width 81 height 9
copy span "ViovUkcxq2sSBXevrmjtIxCz"
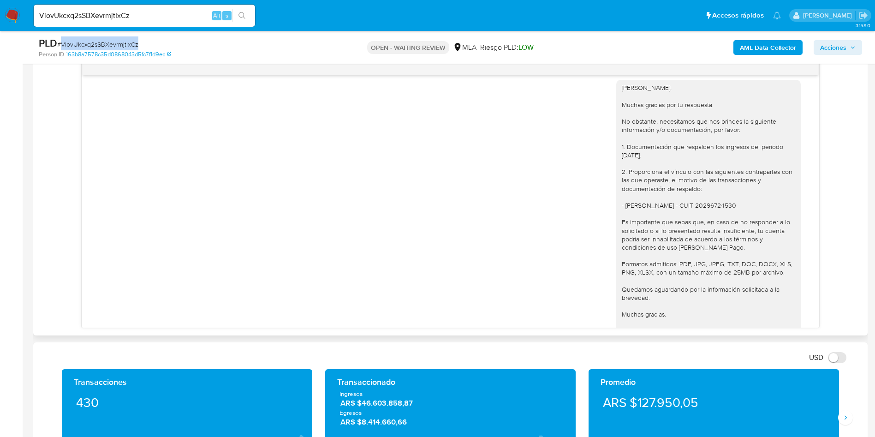
scroll to position [549, 0]
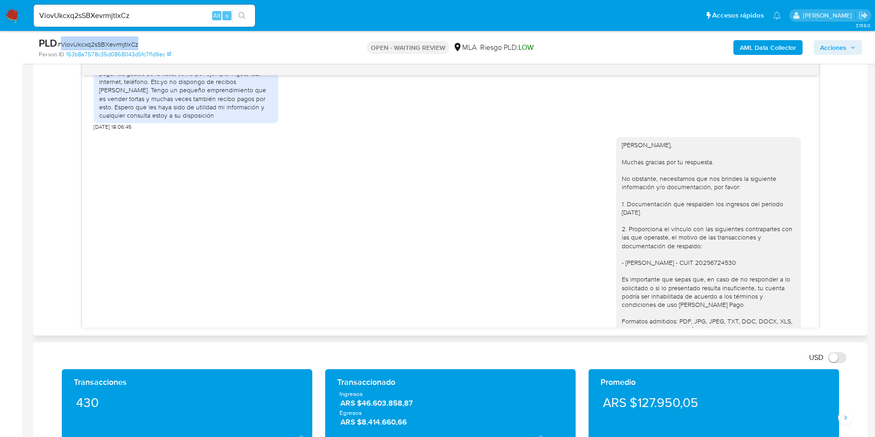
drag, startPoint x: 690, startPoint y: 204, endPoint x: 603, endPoint y: 164, distance: 95.4
click at [603, 164] on div "Hola Karen, Muchas gracias por tu respuesta. No obstante, necesitamos que nos b…" at bounding box center [451, 274] width 714 height 287
copy div "Hola Karen, Muchas gracias por tu respuesta. No obstante, necesitamos que nos b…"
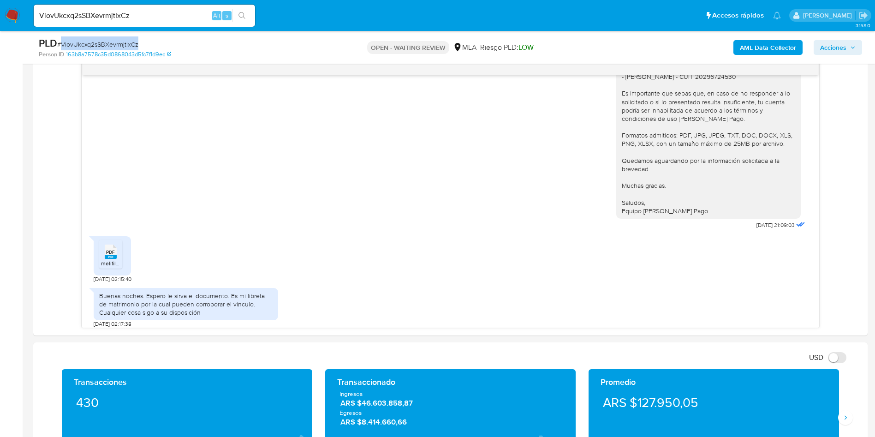
scroll to position [757, 0]
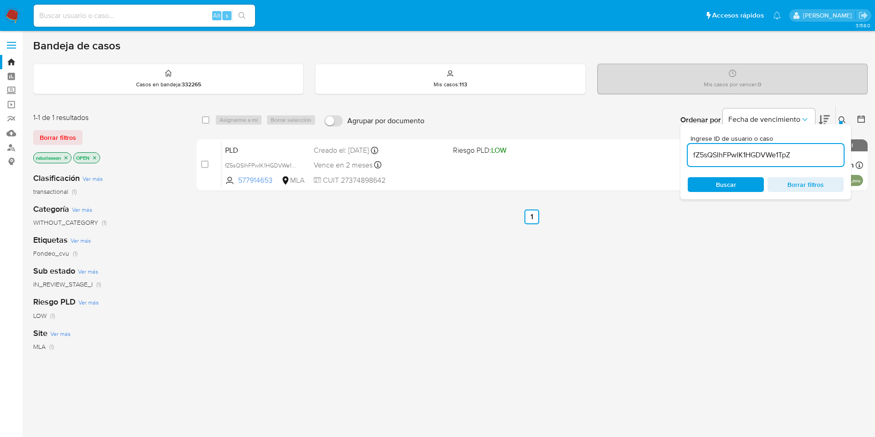
click at [716, 150] on input "fZ5sQSIhFPwIK1HGDVWe1TpZ" at bounding box center [766, 155] width 156 height 12
paste input "ViovUkcxq2sSBXevrmjtIxCz"
type input "ViovUkcxq2sSBXevrmjtIxCz"
click at [718, 183] on span "Buscar" at bounding box center [726, 184] width 20 height 15
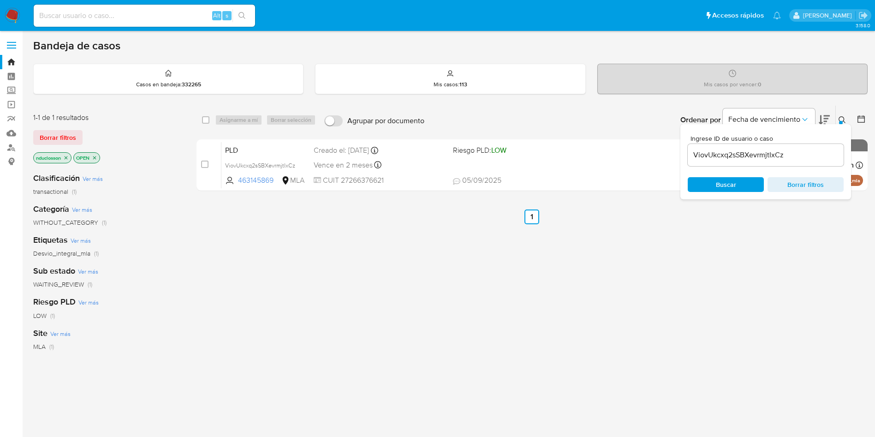
drag, startPoint x: 205, startPoint y: 118, endPoint x: 227, endPoint y: 118, distance: 21.7
click at [206, 118] on input "checkbox" at bounding box center [205, 119] width 7 height 7
checkbox input "true"
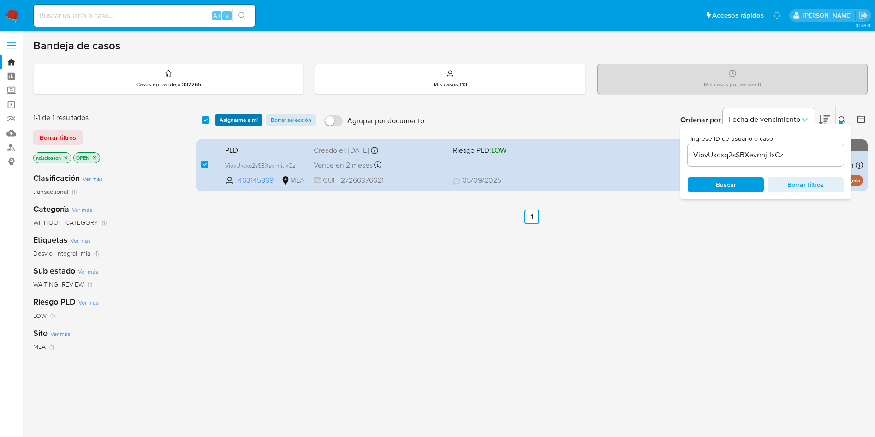
click at [227, 118] on span "Asignarme a mí" at bounding box center [239, 119] width 38 height 9
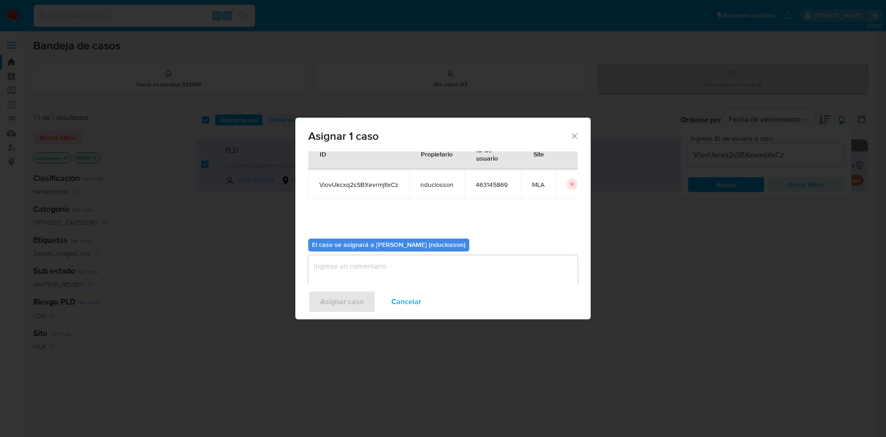
scroll to position [48, 0]
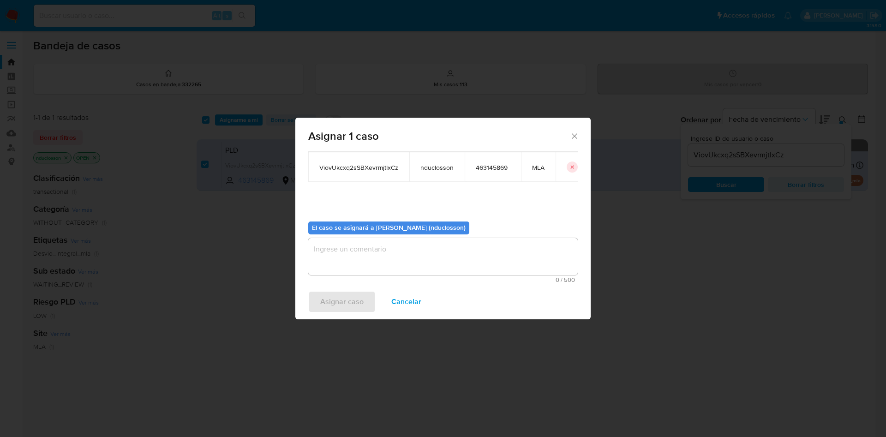
click at [392, 274] on textarea "assign-modal" at bounding box center [442, 256] width 269 height 37
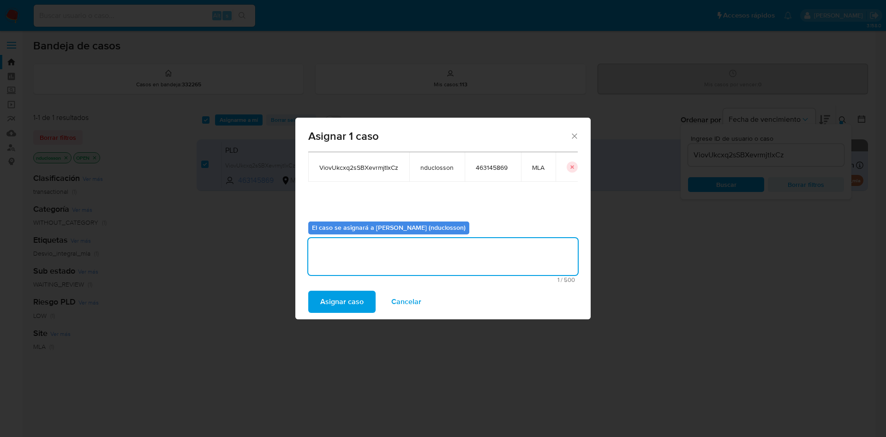
click at [354, 295] on span "Asignar caso" at bounding box center [341, 302] width 43 height 20
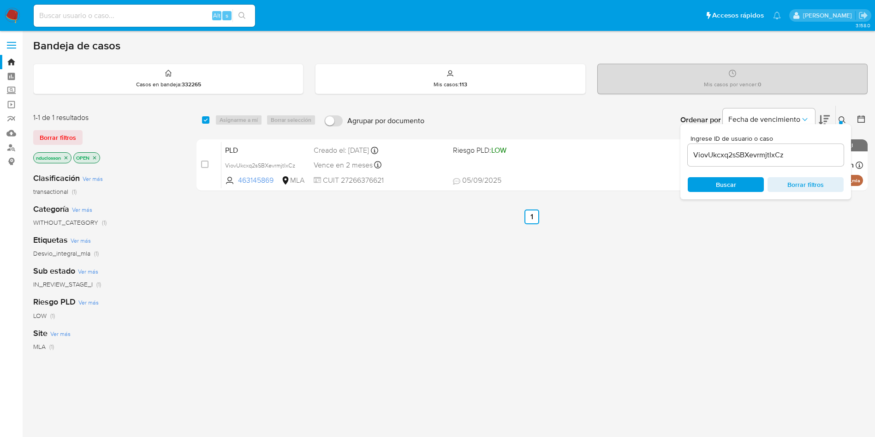
click at [713, 150] on input "ViovUkcxq2sSBXevrmjtIxCz" at bounding box center [766, 155] width 156 height 12
paste input "ocJhwB0g604WwHdjVGxTximK"
type input "ocJhwB0g604WwHdjVGxTximK"
click at [713, 179] on span "Buscar" at bounding box center [725, 184] width 63 height 13
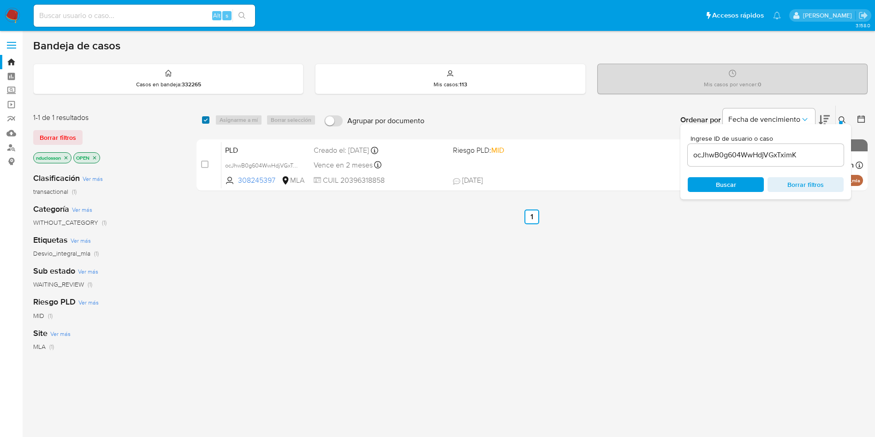
click at [203, 122] on input "checkbox" at bounding box center [205, 119] width 7 height 7
checkbox input "true"
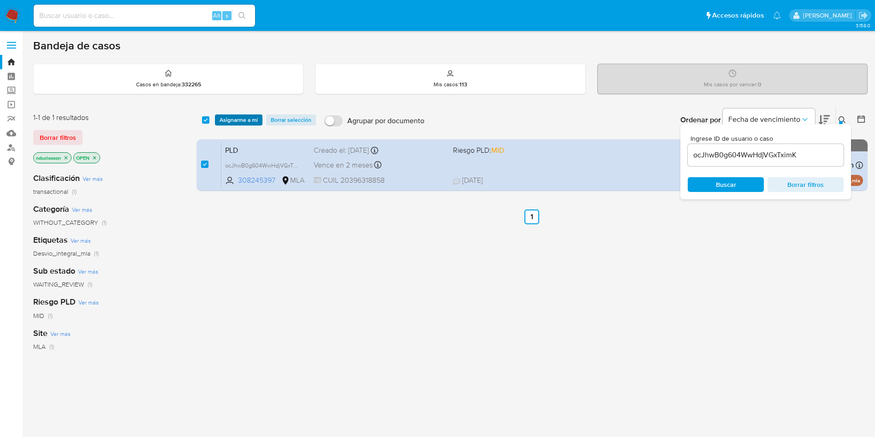
click at [235, 117] on span "Asignarme a mí" at bounding box center [239, 119] width 38 height 9
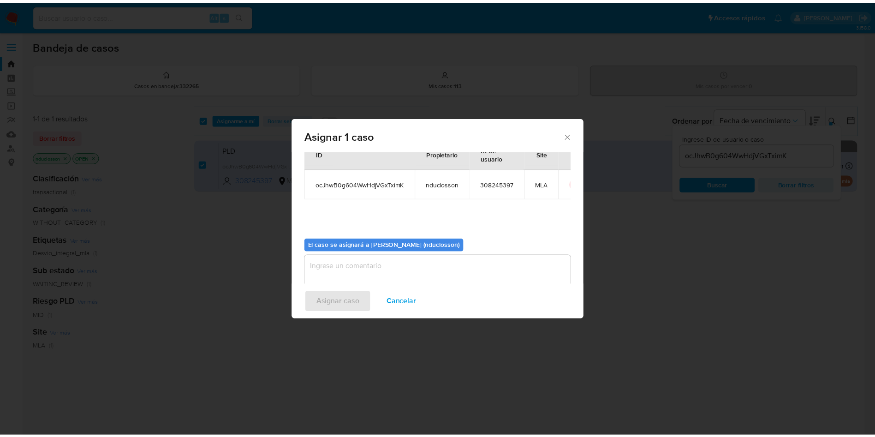
scroll to position [48, 0]
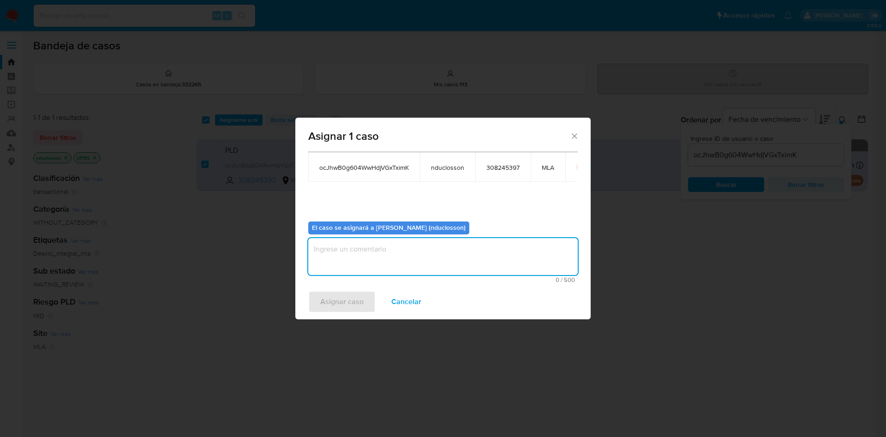
click at [358, 259] on textarea "assign-modal" at bounding box center [442, 256] width 269 height 37
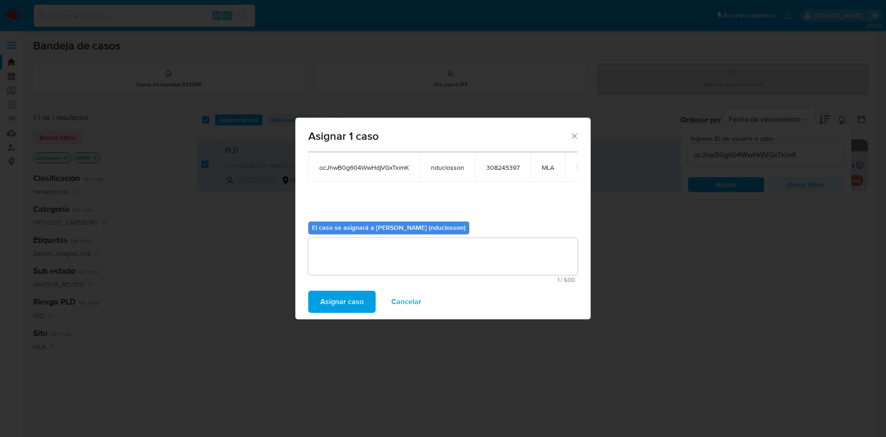
click at [343, 292] on span "Asignar caso" at bounding box center [341, 302] width 43 height 20
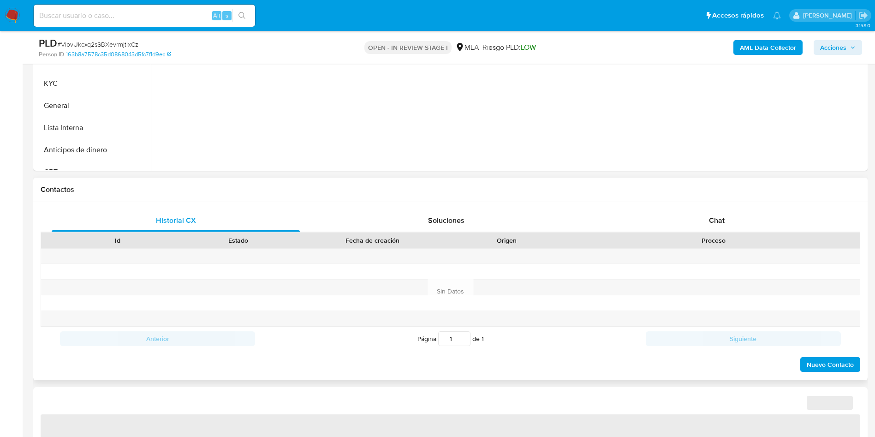
select select "10"
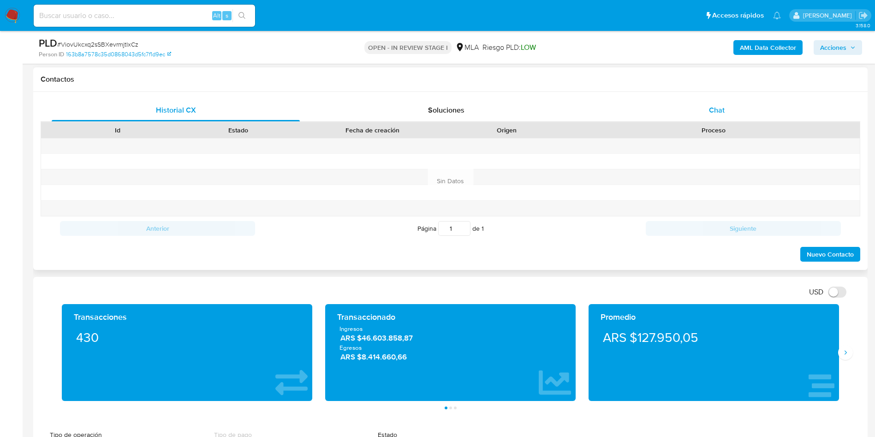
click at [724, 105] on span "Chat" at bounding box center [717, 110] width 16 height 11
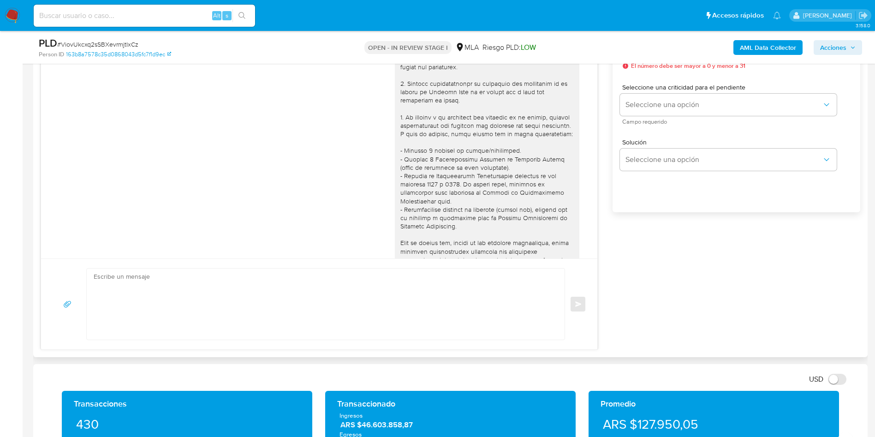
scroll to position [757, 0]
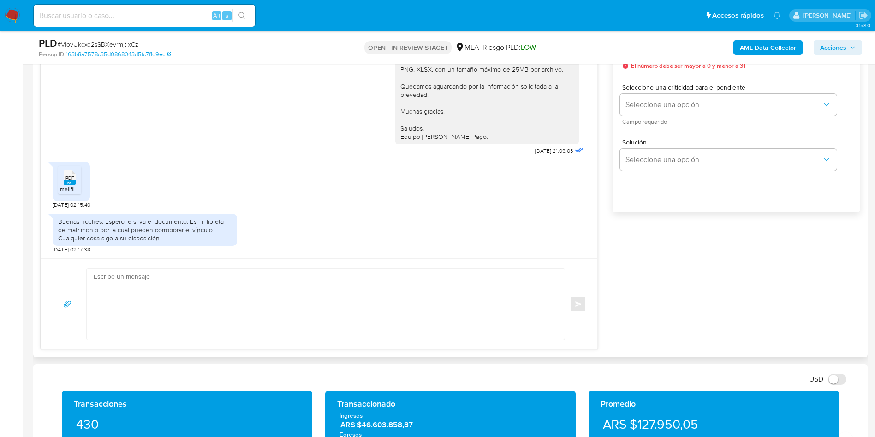
click at [172, 281] on textarea at bounding box center [323, 304] width 459 height 71
paste textarea "[PERSON_NAME], Muchas gracias por tu respuesta. No obstante, necesitamos que no…"
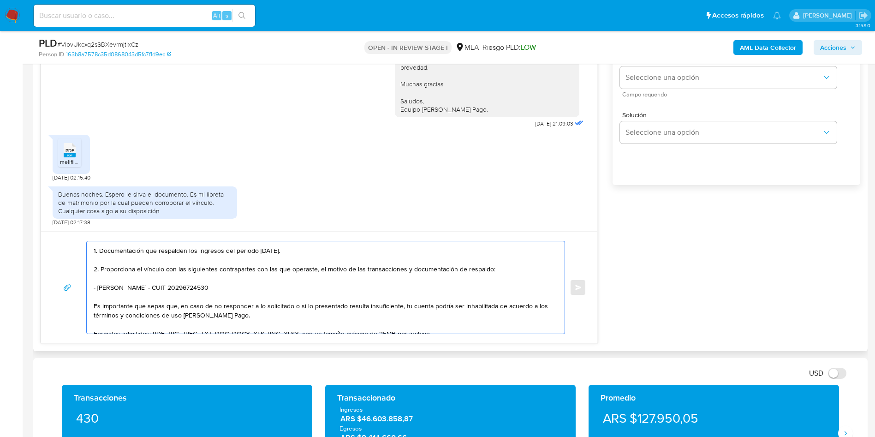
scroll to position [623, 0]
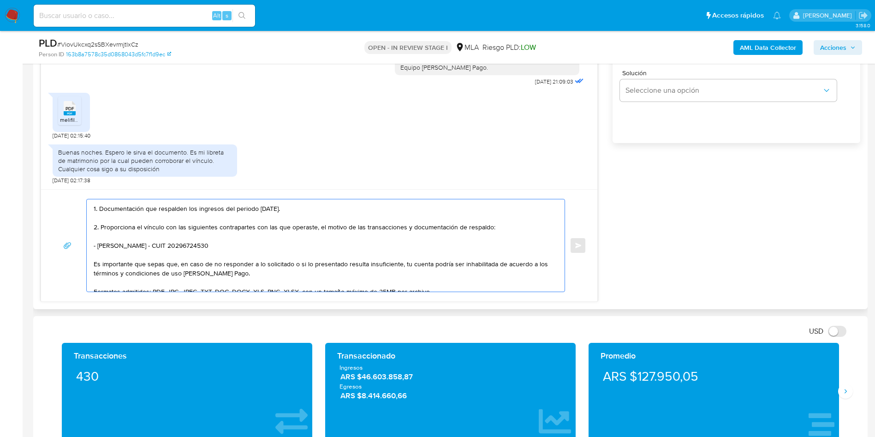
drag, startPoint x: 257, startPoint y: 246, endPoint x: 85, endPoint y: 227, distance: 173.2
click at [85, 227] on div "[PERSON_NAME], Muchas gracias por tu respuesta. No obstante, necesitamos que no…" at bounding box center [319, 245] width 534 height 93
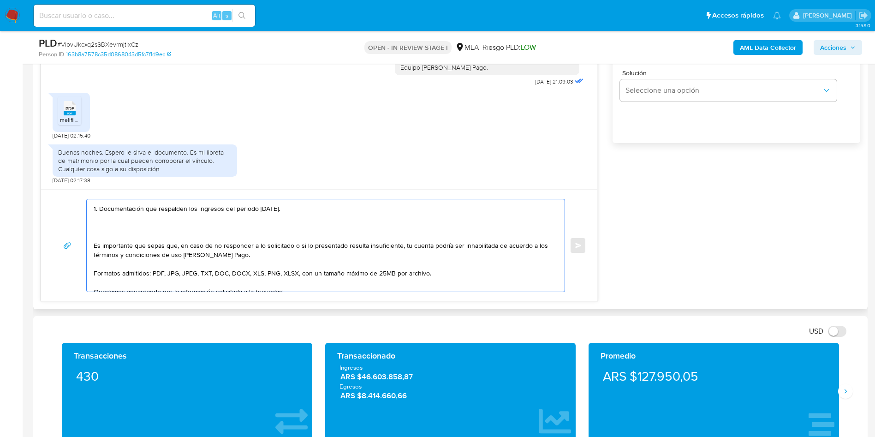
click at [108, 236] on textarea "[PERSON_NAME], Muchas gracias por tu respuesta. No obstante, necesitamos que no…" at bounding box center [323, 245] width 459 height 92
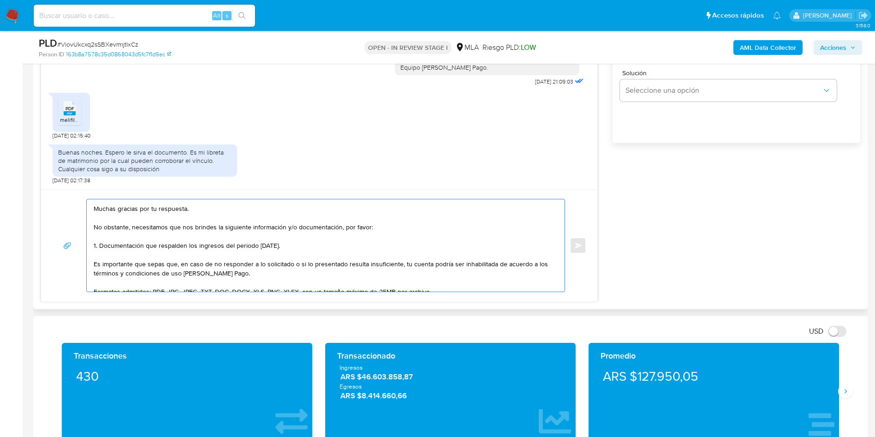
scroll to position [0, 0]
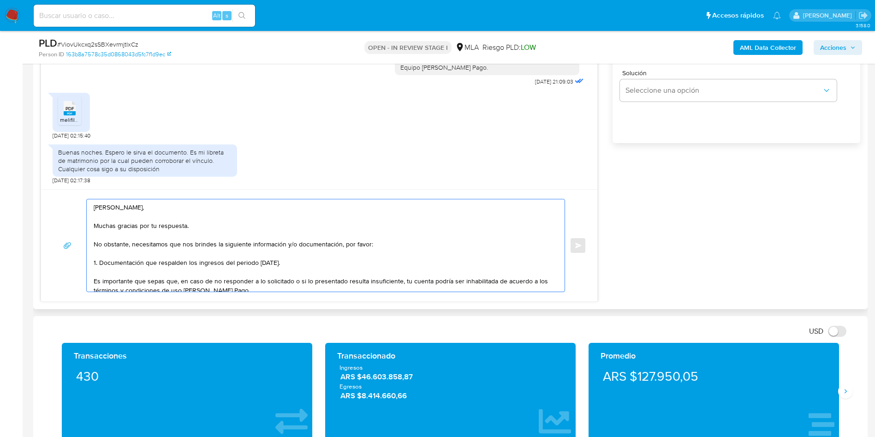
click at [125, 232] on textarea "[PERSON_NAME], Muchas gracias por tu respuesta. No obstante, necesitamos que no…" at bounding box center [323, 245] width 459 height 92
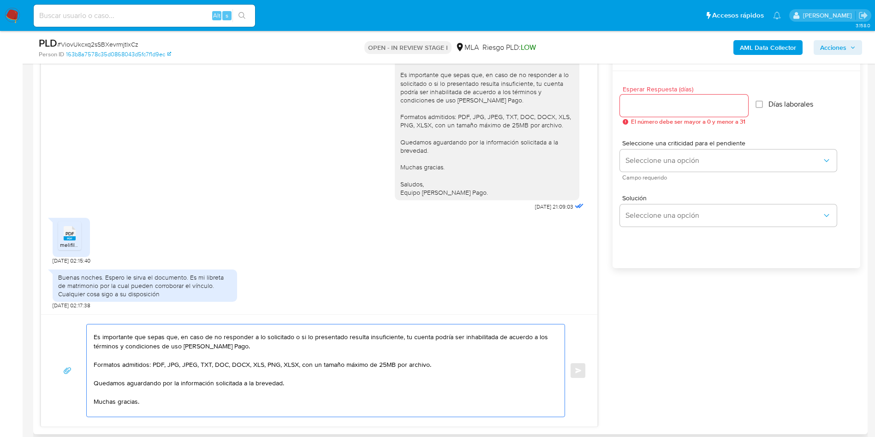
scroll to position [484, 0]
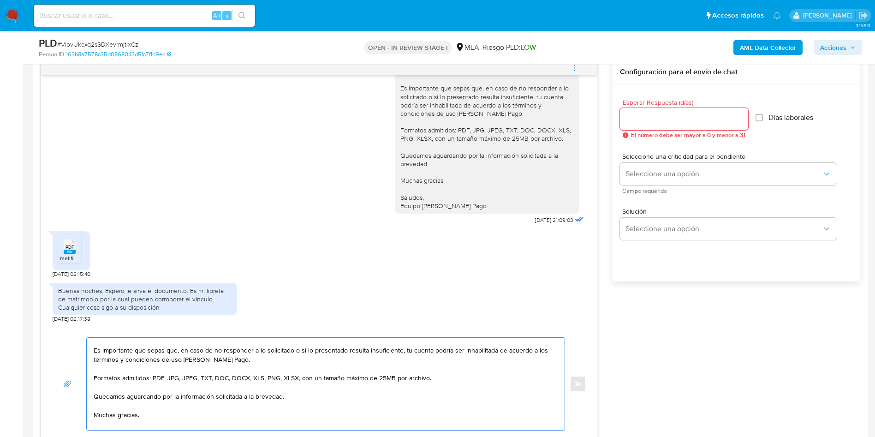
type textarea "Hola Karen, Muchas gracias por tu respuesta. No obstante, necesitamos que nos b…"
click at [674, 112] on div at bounding box center [684, 119] width 128 height 22
click at [664, 122] on input "Esperar Respuesta (días)" at bounding box center [684, 119] width 128 height 12
type input "1"
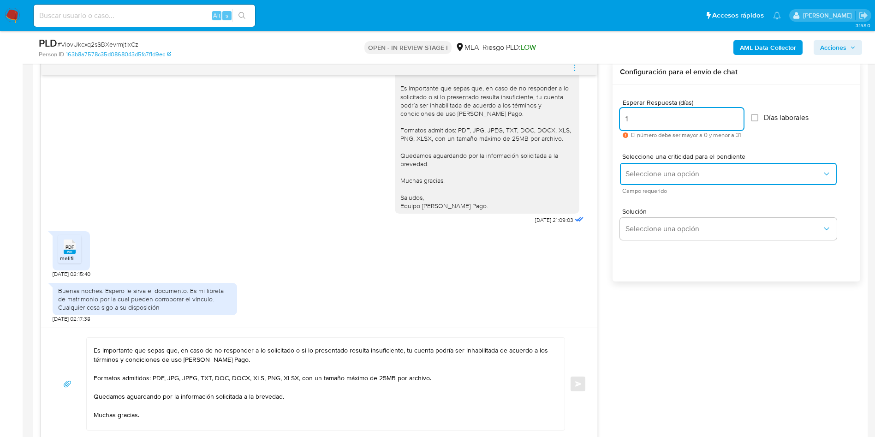
click at [639, 171] on span "Seleccione una opción" at bounding box center [724, 173] width 197 height 9
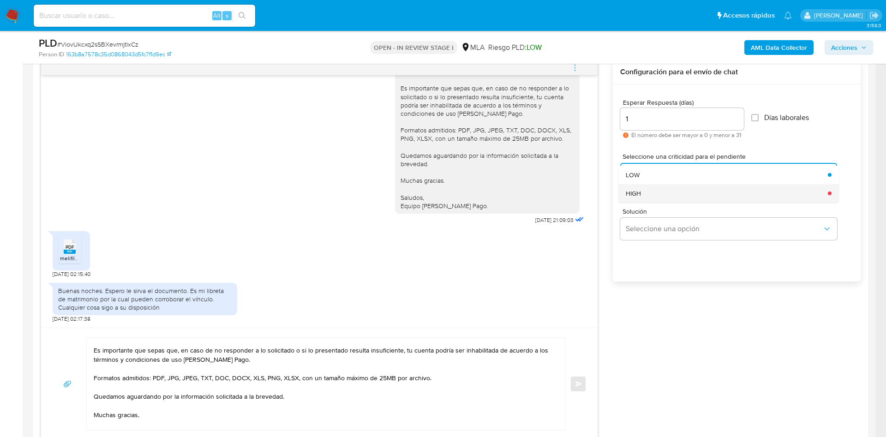
click at [647, 190] on div "HIGH" at bounding box center [724, 193] width 197 height 18
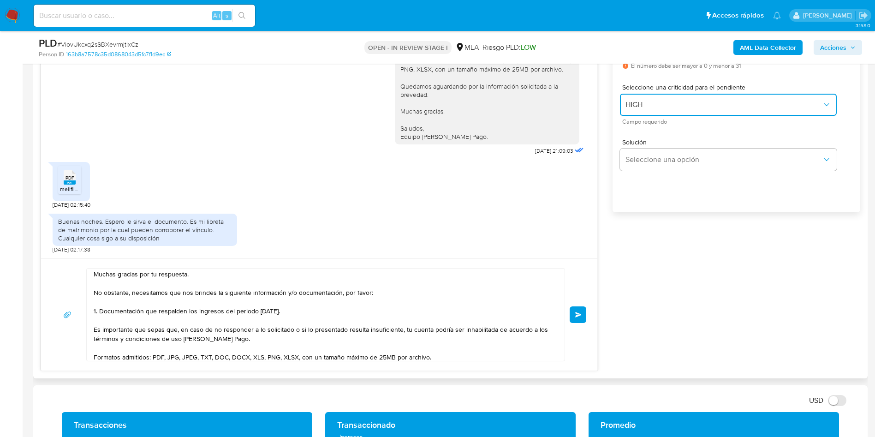
scroll to position [0, 0]
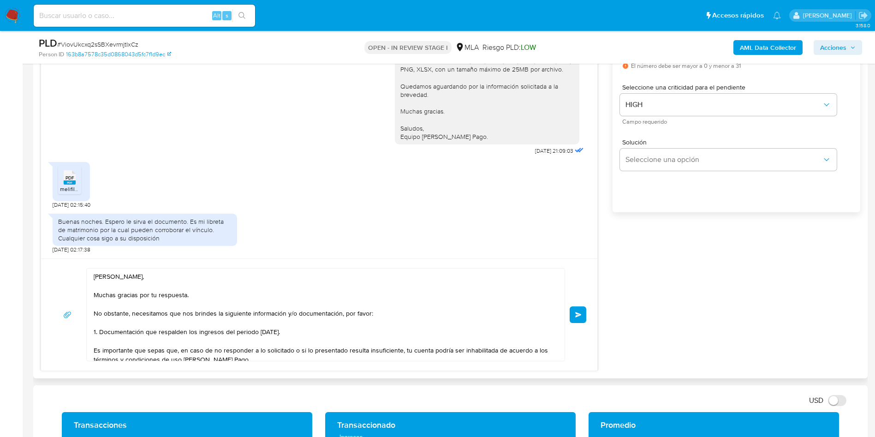
click at [186, 329] on textarea "Hola Karen, Muchas gracias por tu respuesta. No obstante, necesitamos que nos b…" at bounding box center [323, 315] width 459 height 92
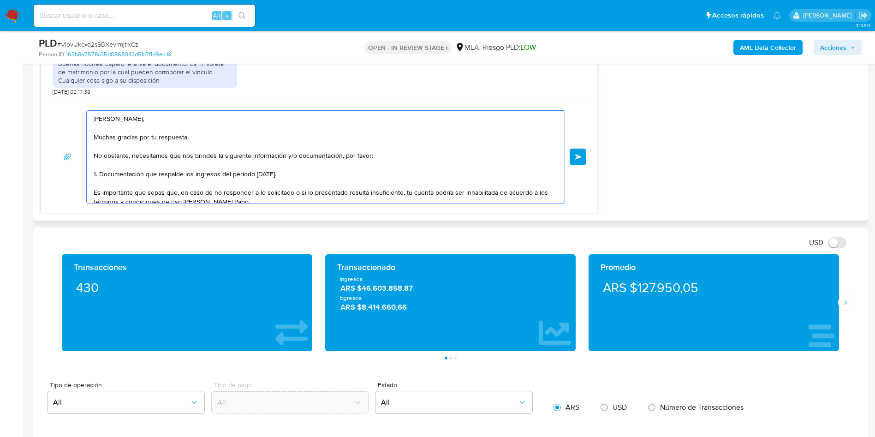
scroll to position [623, 0]
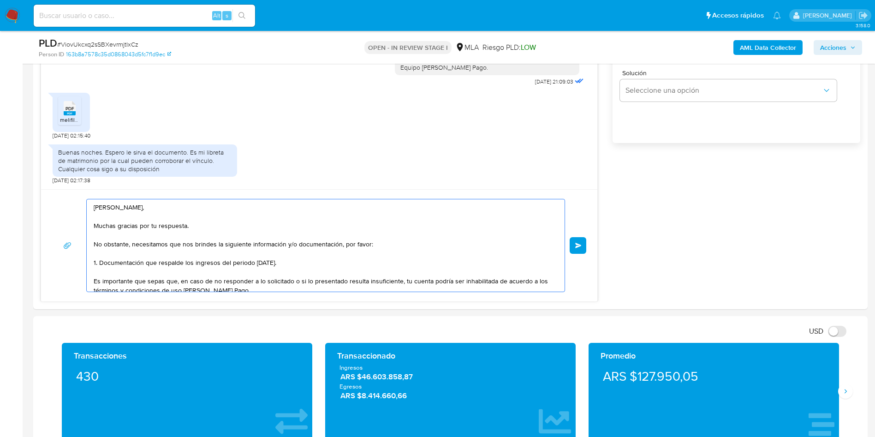
type textarea "[PERSON_NAME], Muchas gracias por tu respuesta. No obstante, necesitamos que no…"
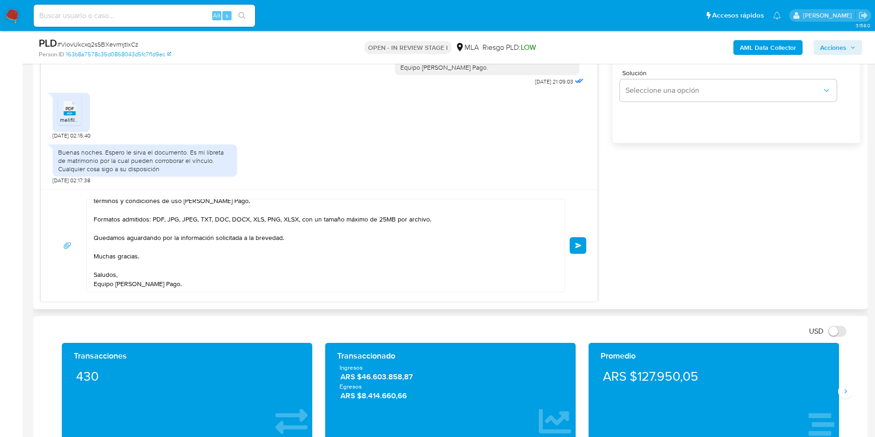
click at [572, 240] on button "Enviar" at bounding box center [578, 245] width 17 height 17
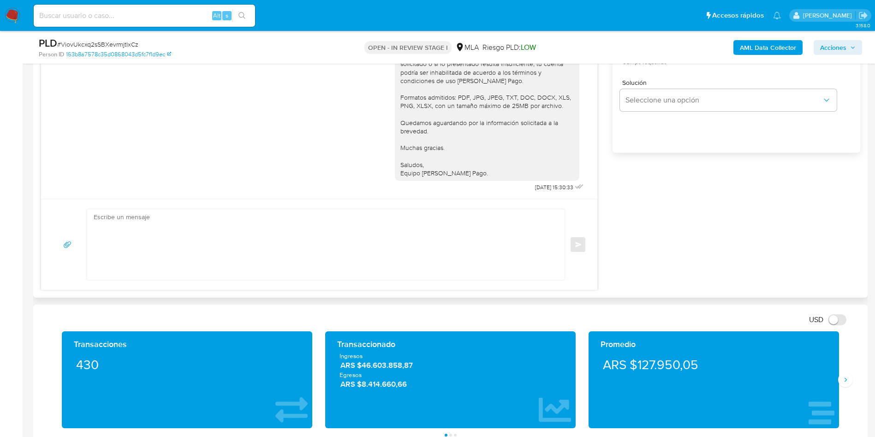
scroll to position [484, 0]
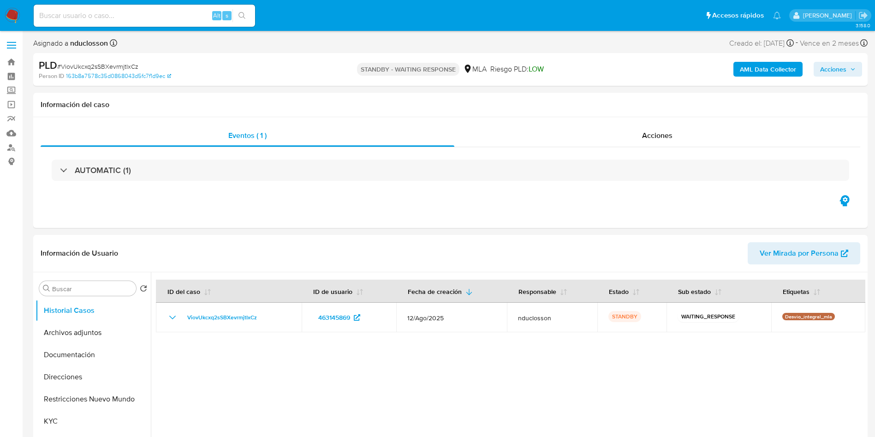
select select "10"
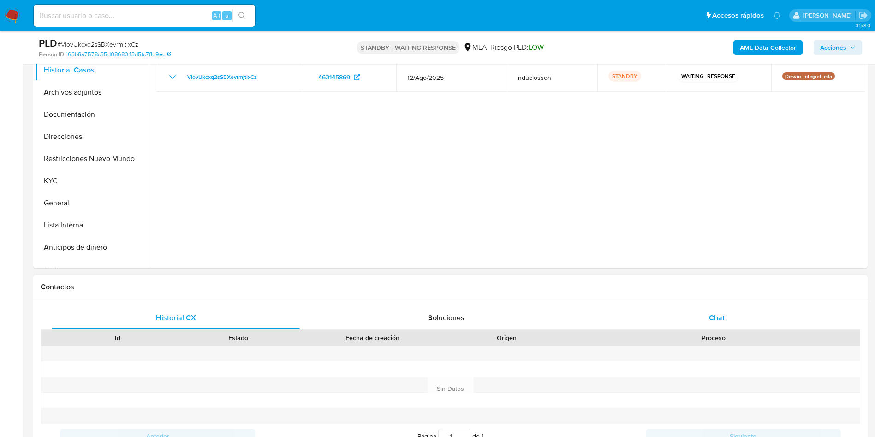
click at [710, 328] on div "Chat" at bounding box center [717, 318] width 248 height 22
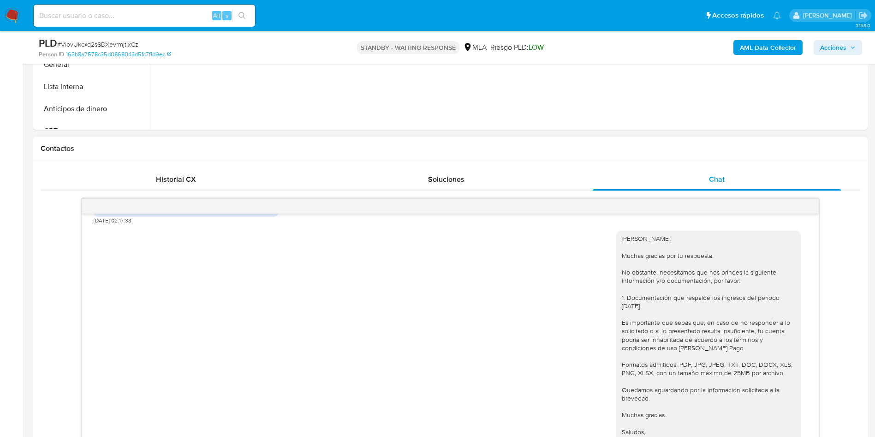
scroll to position [855, 0]
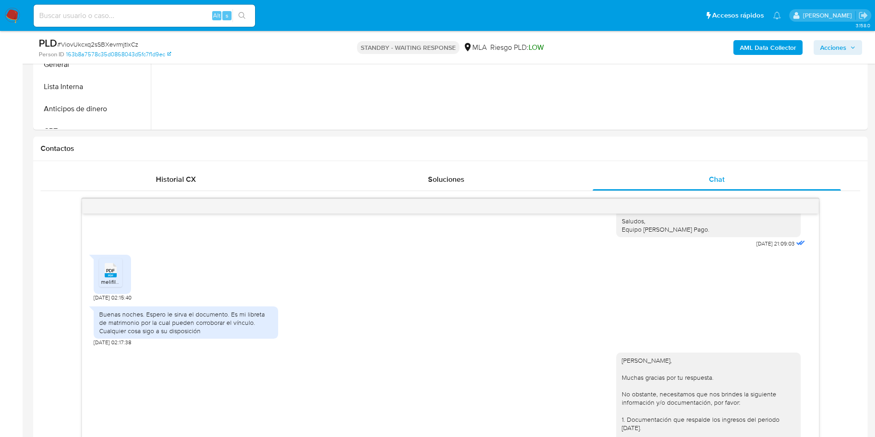
click at [117, 27] on div "Alt s" at bounding box center [144, 16] width 221 height 26
click at [105, 11] on input at bounding box center [144, 16] width 221 height 12
paste input "GCAbx00wYqESGMmhi4V42Cil"
type input "GCAbx00wYqESGMmhi4V42Cil"
click at [245, 16] on icon "search-icon" at bounding box center [242, 15] width 7 height 7
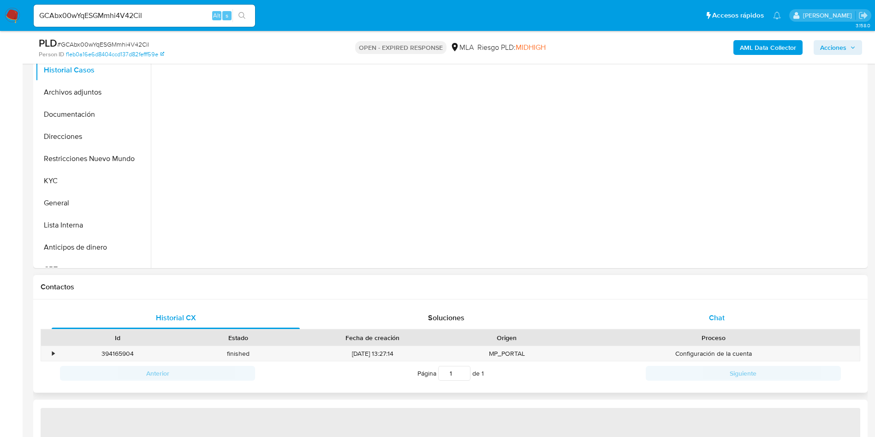
click at [693, 312] on div "Chat" at bounding box center [717, 318] width 248 height 22
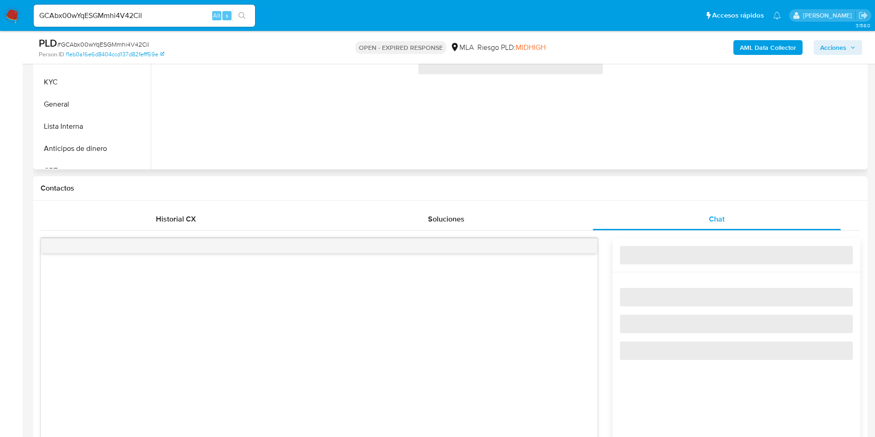
scroll to position [415, 0]
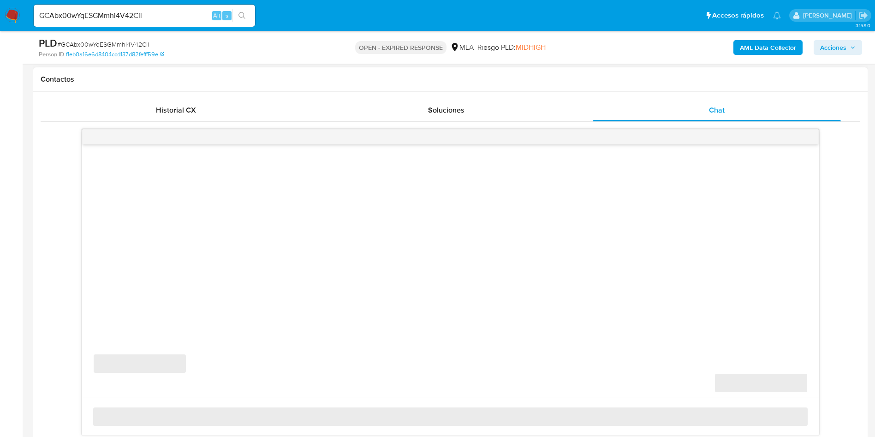
select select "10"
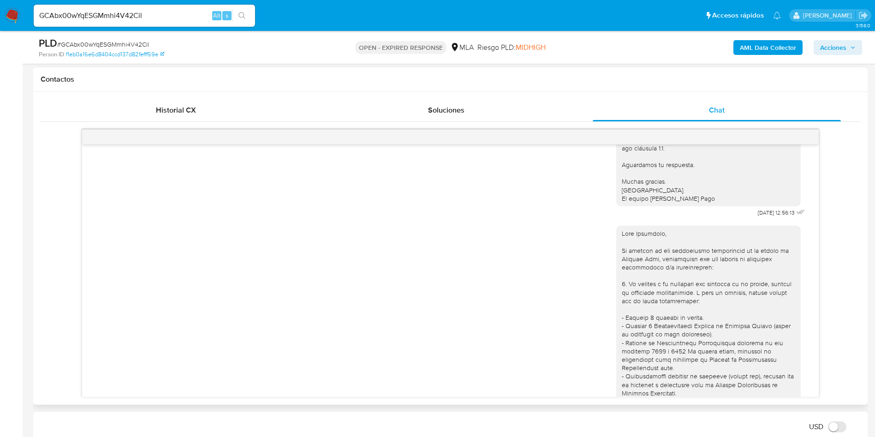
scroll to position [623, 0]
click at [118, 19] on input "GCAbx00wYqESGMmhi4V42Cil" at bounding box center [144, 16] width 221 height 12
paste input "ocJhwB0g604WwHdjVGxTximK"
type input "ocJhwB0g604WwHdjVGxTximK"
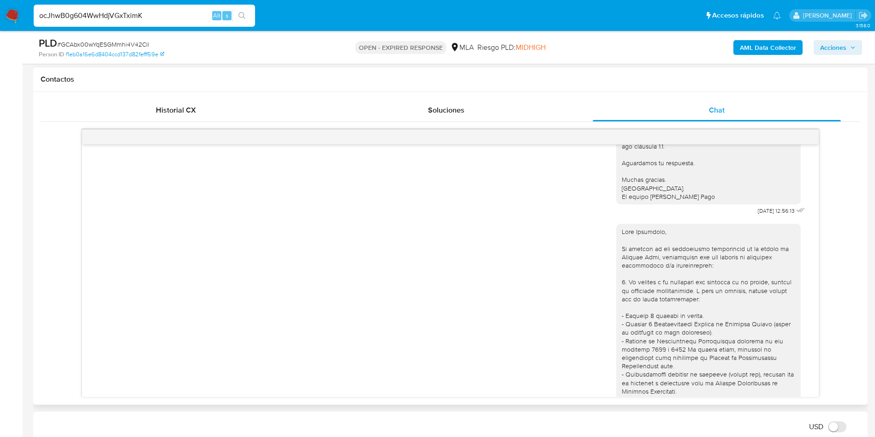
click at [231, 15] on div "s" at bounding box center [226, 15] width 9 height 9
click at [240, 15] on icon "search-icon" at bounding box center [242, 15] width 7 height 7
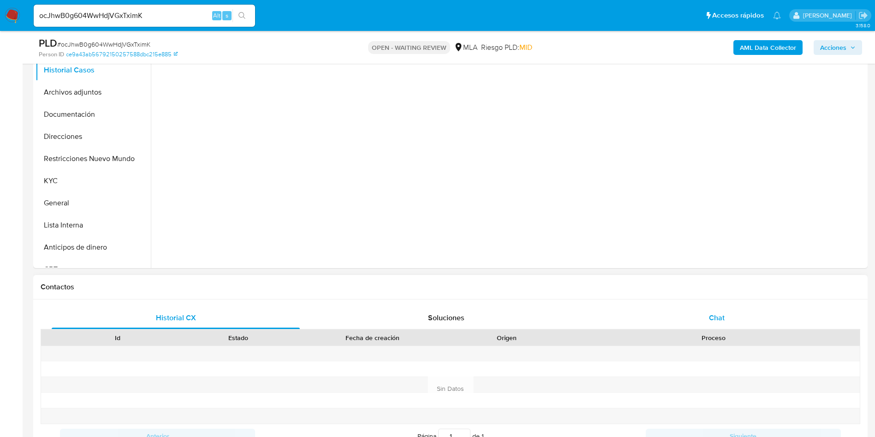
click at [696, 318] on div "Chat" at bounding box center [717, 318] width 248 height 22
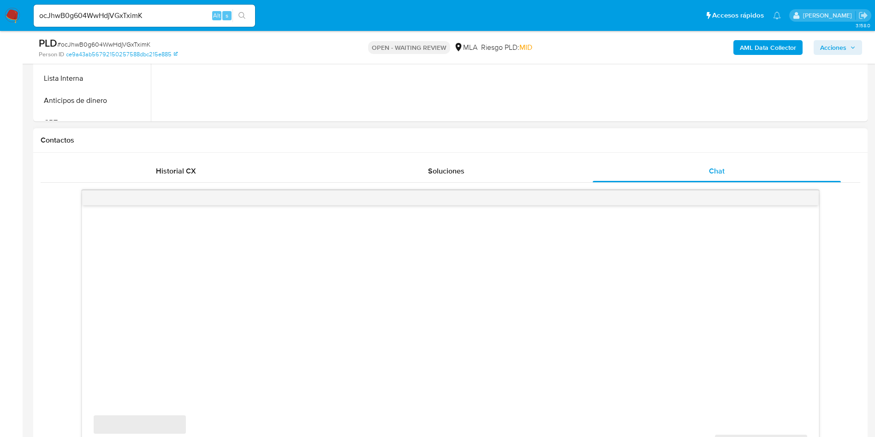
scroll to position [484, 0]
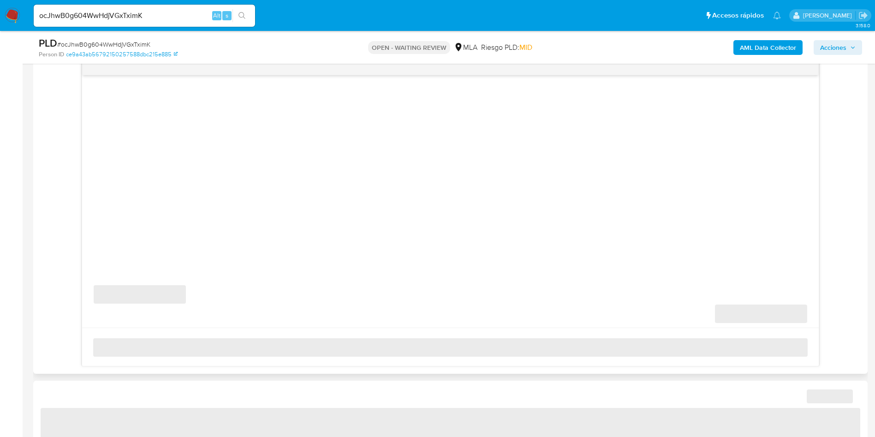
select select "10"
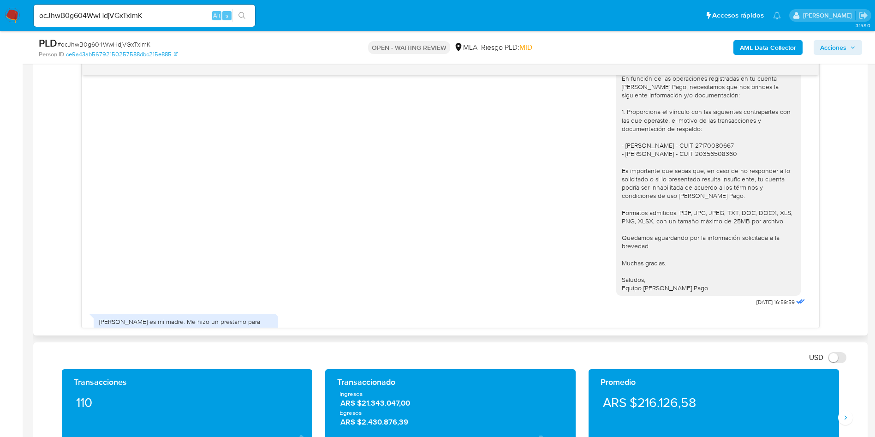
scroll to position [807, 0]
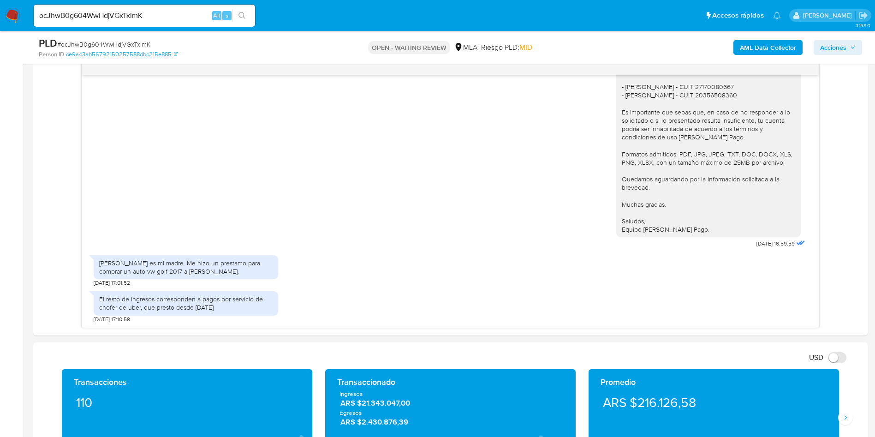
click at [98, 41] on span "# ocJhwB0g604WwHdjVGxTximK" at bounding box center [103, 44] width 93 height 9
copy span "ocJhwB0g604WwHdjVGxTximK"
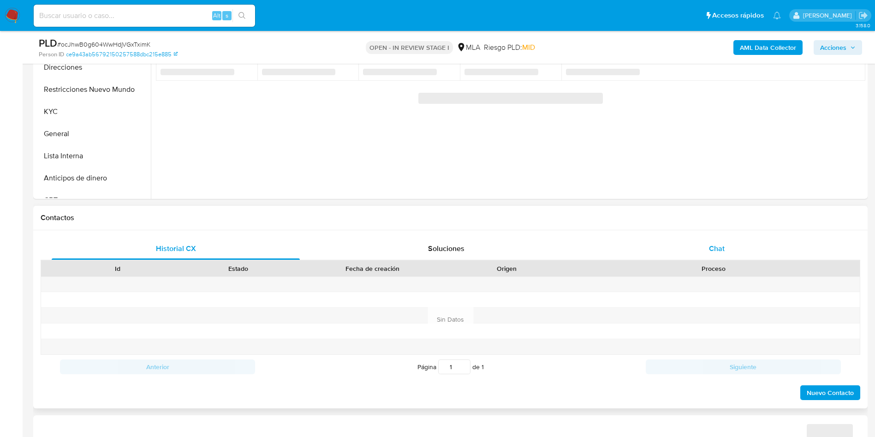
click at [717, 250] on span "Chat" at bounding box center [717, 248] width 16 height 11
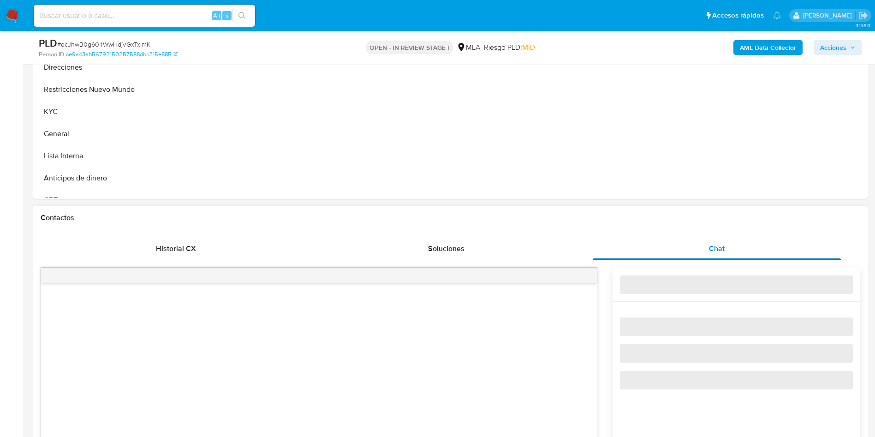
select select "10"
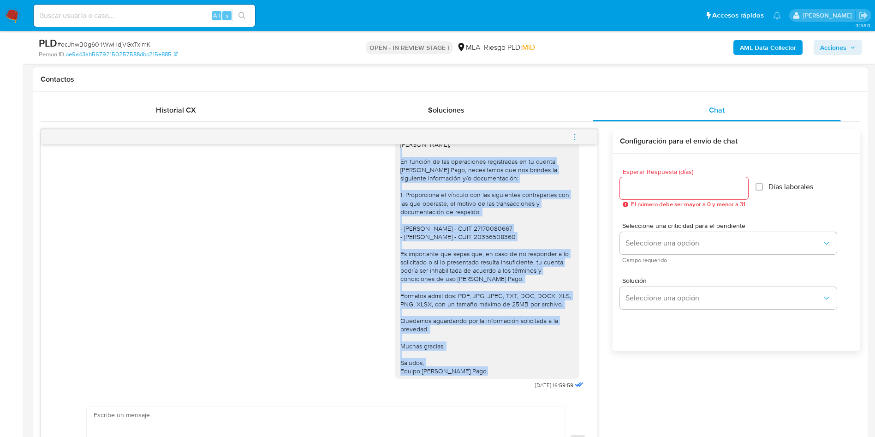
scroll to position [669, 0]
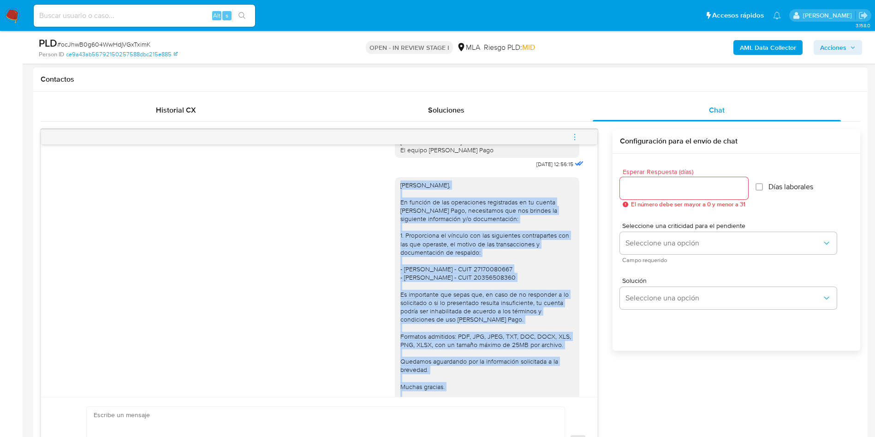
drag, startPoint x: 470, startPoint y: 369, endPoint x: 390, endPoint y: 209, distance: 178.5
click at [400, 209] on div "[PERSON_NAME], En función de las operaciones registradas en tu cuenta [PERSON_N…" at bounding box center [486, 298] width 173 height 235
copy div "Hola Edgardo, En función de las operaciones registradas en tu cuenta de Mercado…"
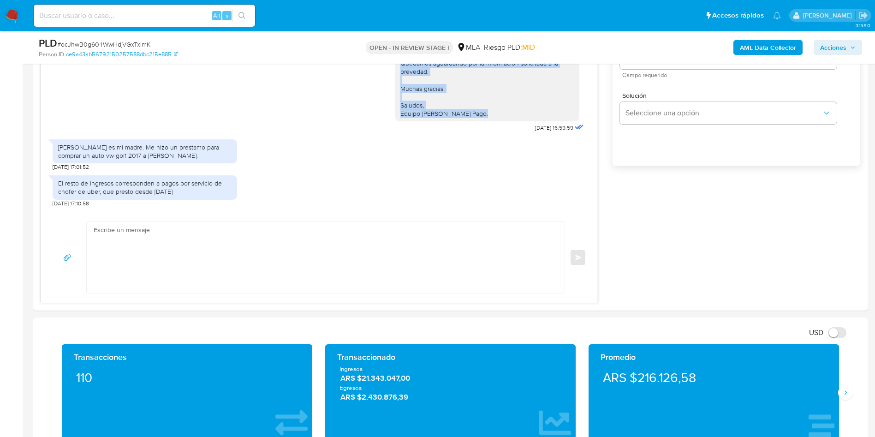
scroll to position [623, 0]
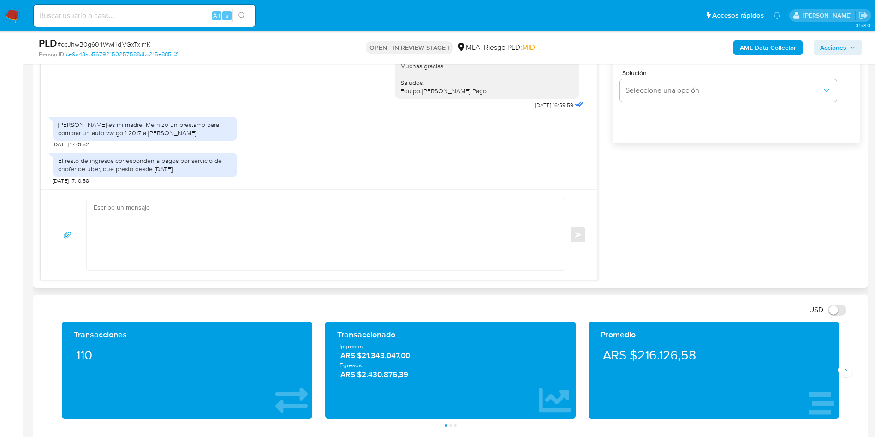
click at [219, 238] on textarea at bounding box center [323, 234] width 459 height 71
paste textarea "Hola Edgardo, En función de las operaciones registradas en tu cuenta de Mercado…"
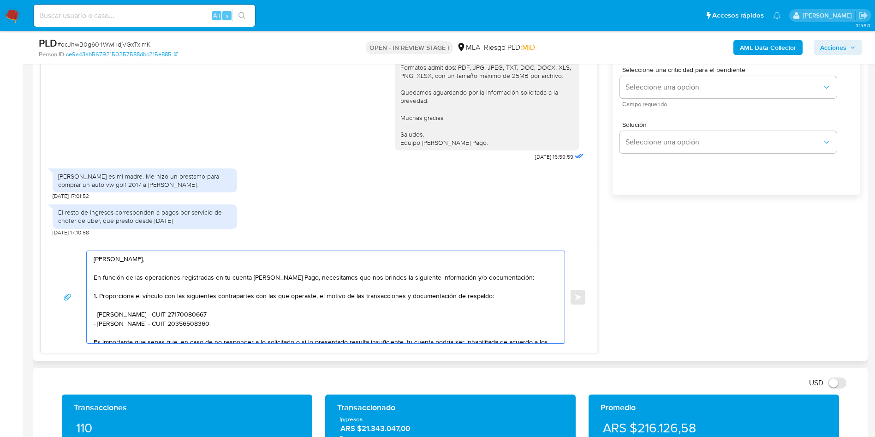
scroll to position [554, 0]
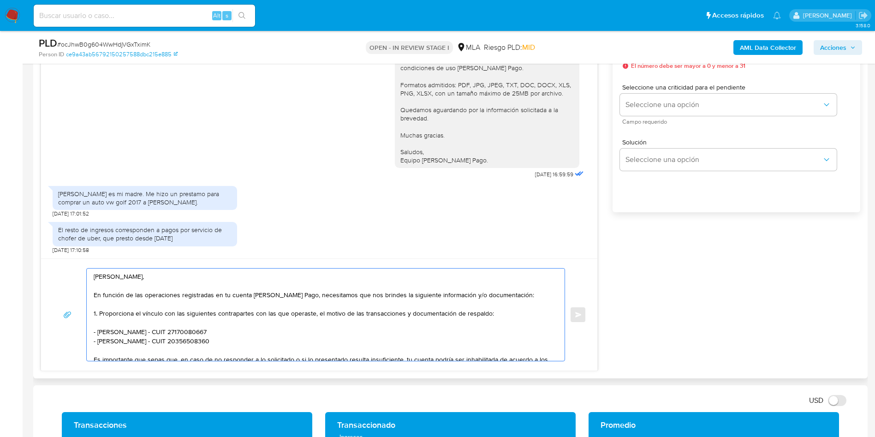
click at [113, 289] on textarea "Hola Edgardo, En función de las operaciones registradas en tu cuenta de Mercado…" at bounding box center [323, 315] width 459 height 92
drag, startPoint x: 300, startPoint y: 293, endPoint x: 90, endPoint y: 297, distance: 210.9
click at [90, 297] on div "Hola Edgardo, En función de las operaciones registradas en tu cuenta de Mercado…" at bounding box center [323, 315] width 473 height 92
click at [94, 286] on textarea "Hola Edgardo, No obstante, necesitamos que nos brindes la siguiente información…" at bounding box center [323, 315] width 459 height 92
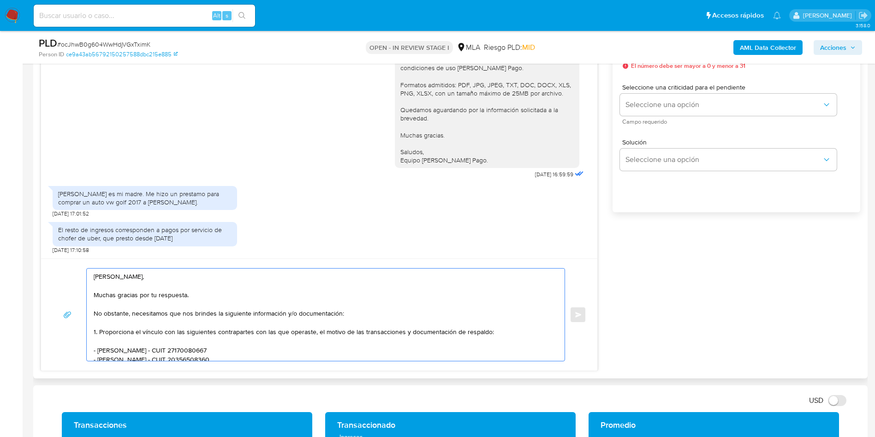
click at [339, 311] on textarea "Hola Edgardo, Muchas gracias por tu respuesta. No obstante, necesitamos que nos…" at bounding box center [323, 315] width 459 height 92
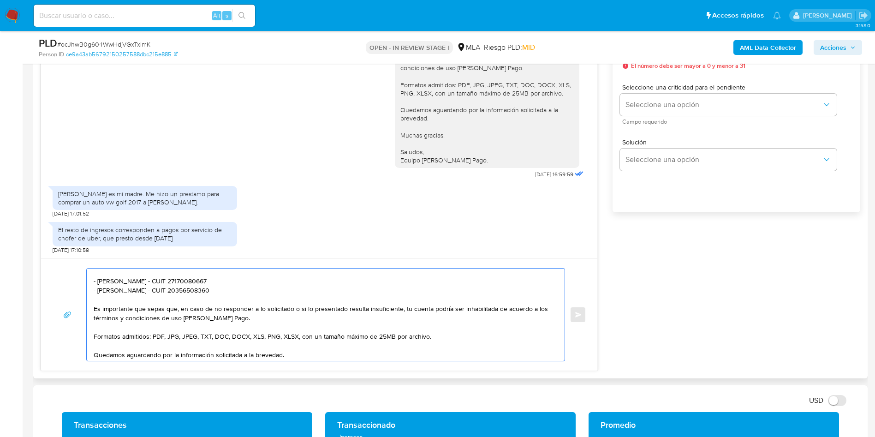
scroll to position [0, 0]
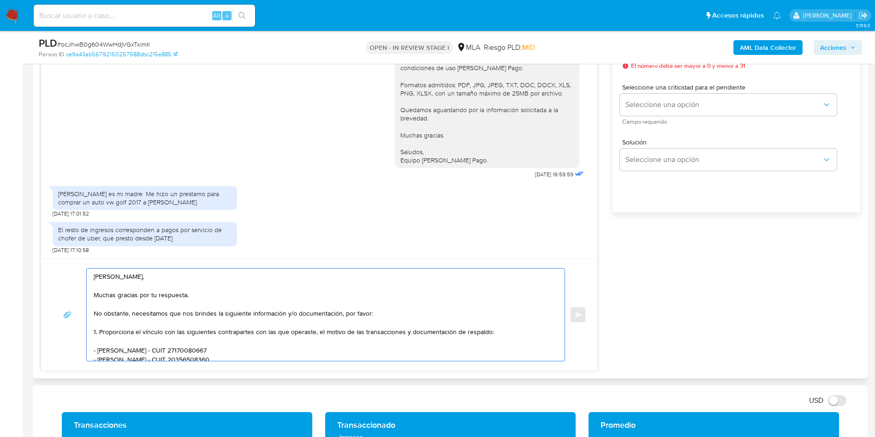
drag, startPoint x: 99, startPoint y: 291, endPoint x: 98, endPoint y: 335, distance: 44.3
click at [98, 335] on textarea "Hola Edgardo, Muchas gracias por tu respuesta. No obstante, necesitamos que nos…" at bounding box center [323, 315] width 459 height 92
drag, startPoint x: 409, startPoint y: 332, endPoint x: 285, endPoint y: 334, distance: 124.1
click at [285, 334] on textarea "Hola Edgardo, Muchas gracias por tu respuesta. No obstante, necesitamos que nos…" at bounding box center [323, 315] width 459 height 92
type textarea "Hola Edgardo, Muchas gracias por tu respuesta. No obstante, necesitamos que nos…"
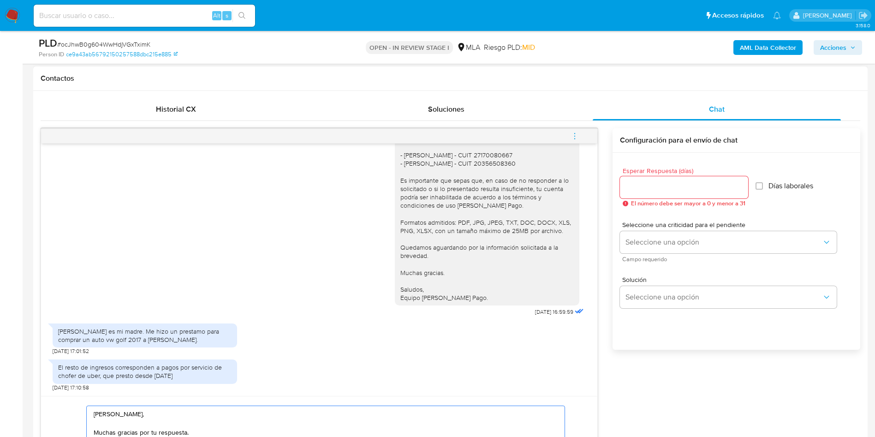
scroll to position [415, 0]
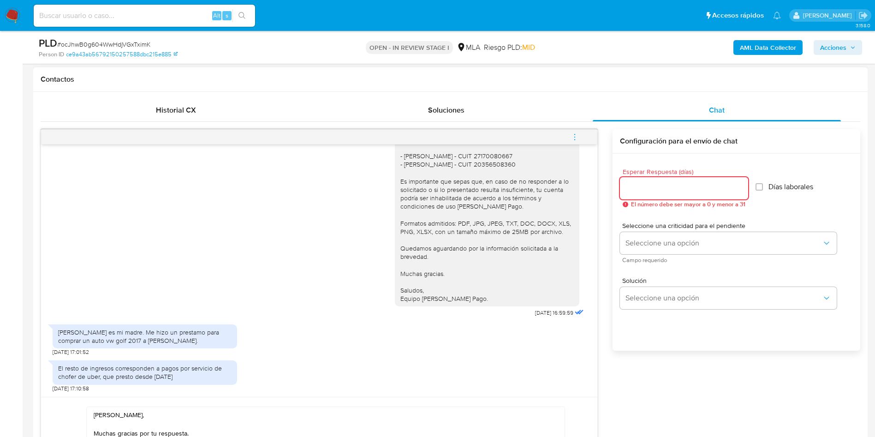
click at [662, 184] on input "Esperar Respuesta (días)" at bounding box center [684, 188] width 128 height 12
type input "1"
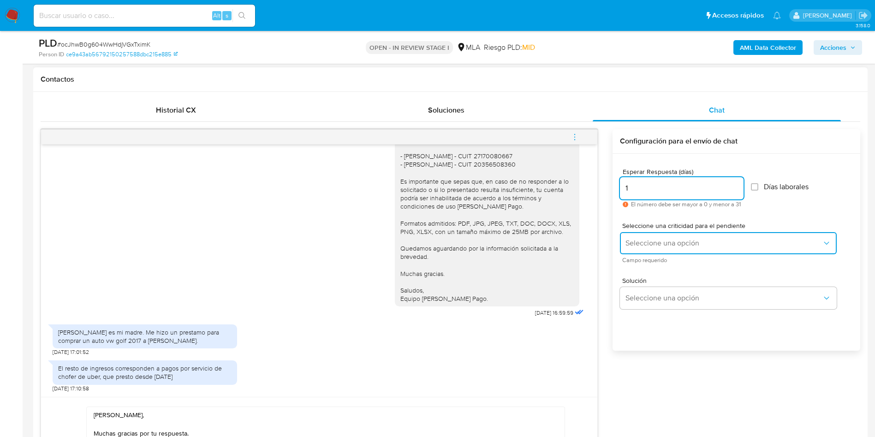
click at [651, 249] on button "Seleccione una opción" at bounding box center [728, 243] width 217 height 22
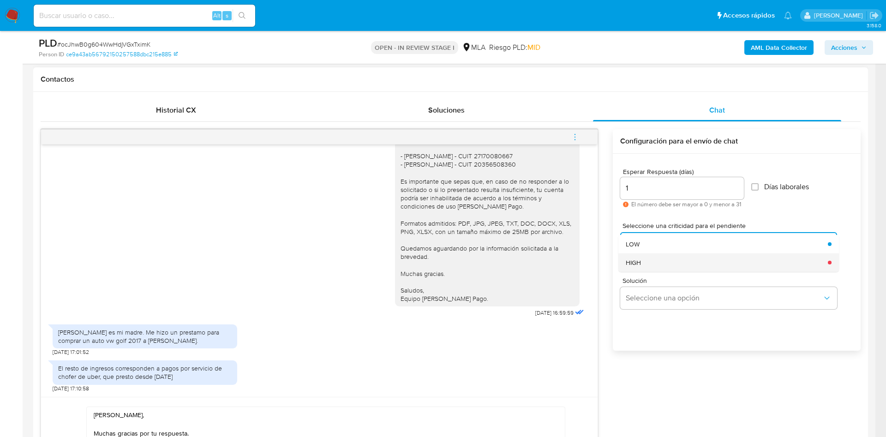
click at [640, 269] on div "HIGH" at bounding box center [724, 262] width 197 height 18
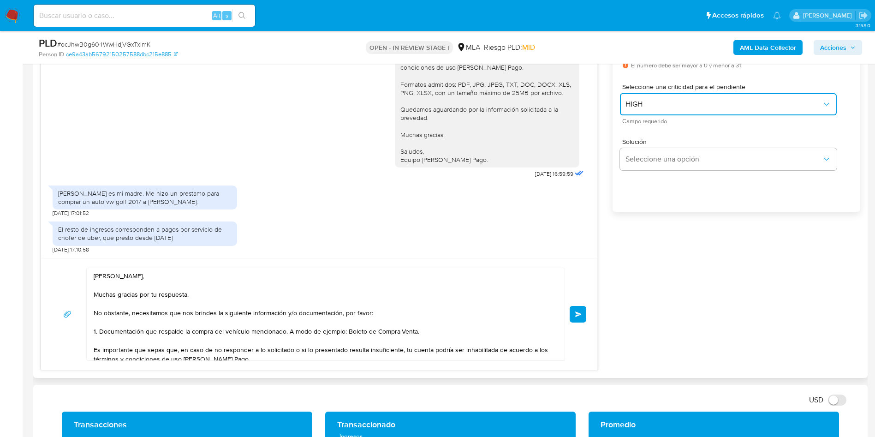
scroll to position [623, 0]
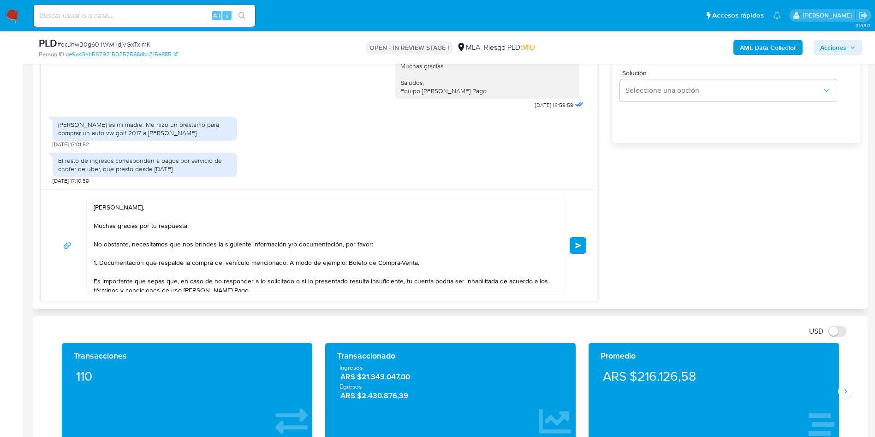
click at [421, 258] on textarea "Hola Edgardo, Muchas gracias por tu respuesta. No obstante, necesitamos que nos…" at bounding box center [323, 245] width 459 height 92
click at [417, 265] on textarea "Hola Edgardo, Muchas gracias por tu respuesta. No obstante, necesitamos que nos…" at bounding box center [323, 245] width 459 height 92
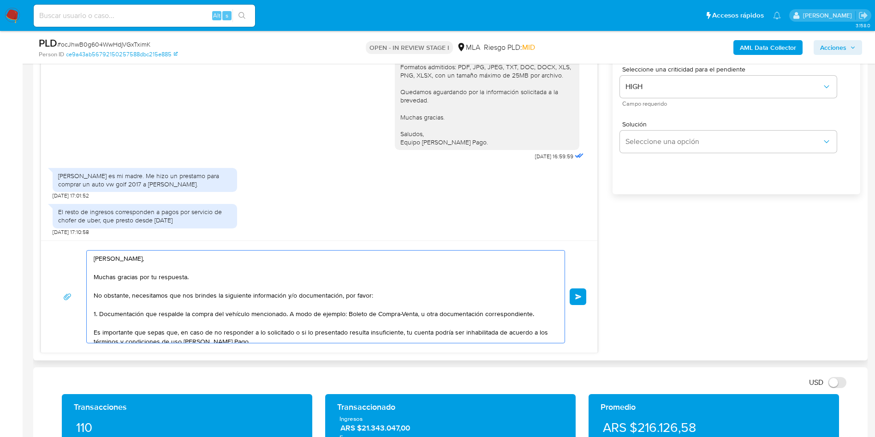
scroll to position [484, 0]
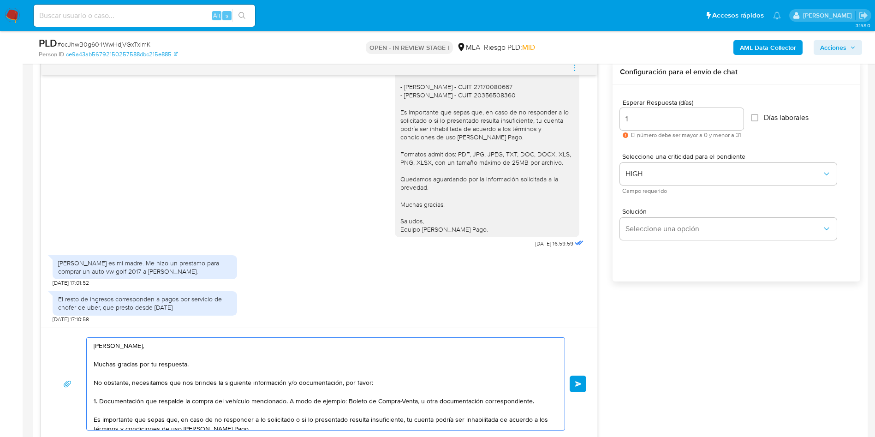
click at [497, 400] on textarea "Hola Edgardo, Muchas gracias por tu respuesta. No obstante, necesitamos que nos…" at bounding box center [323, 384] width 459 height 92
click at [454, 381] on textarea "Hola Edgardo, Muchas gracias por tu respuesta. No obstante, necesitamos que nos…" at bounding box center [323, 384] width 459 height 92
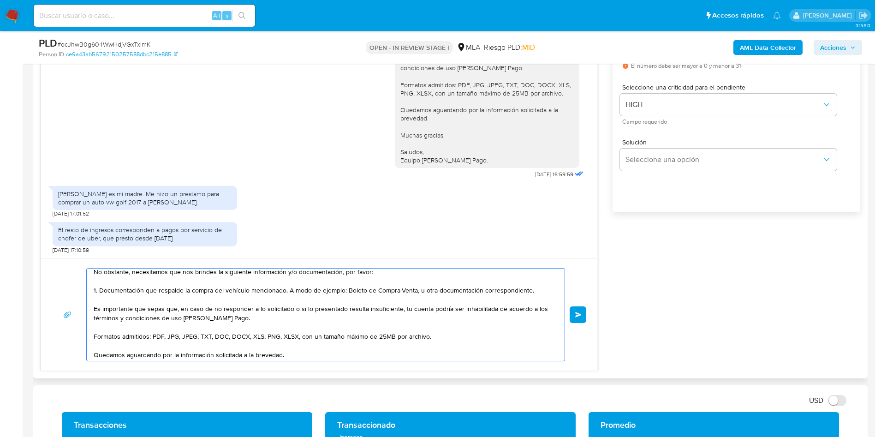
scroll to position [0, 0]
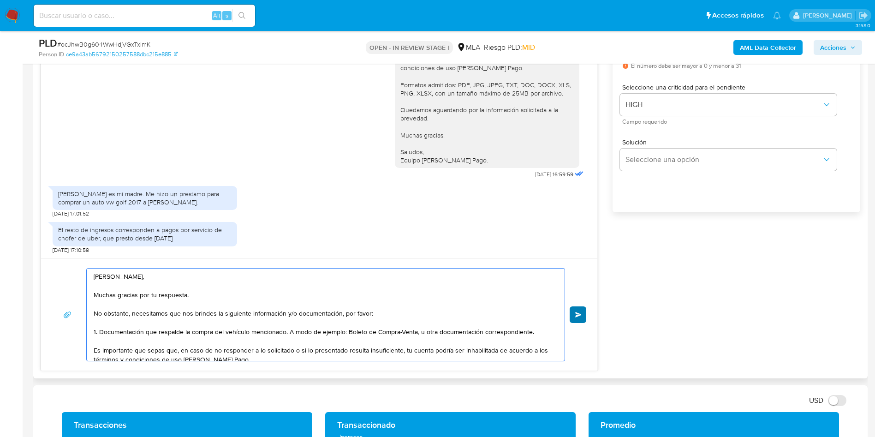
type textarea "Hola Edgardo, Muchas gracias por tu respuesta. No obstante, necesitamos que nos…"
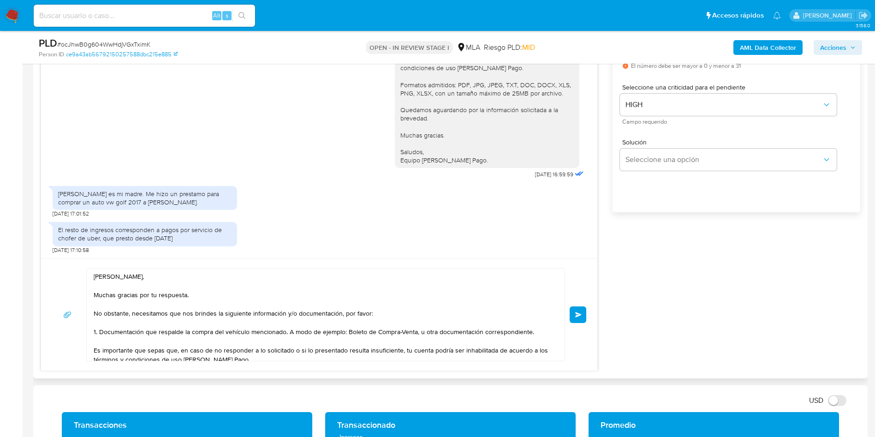
click at [573, 313] on button "Enviar" at bounding box center [578, 314] width 17 height 17
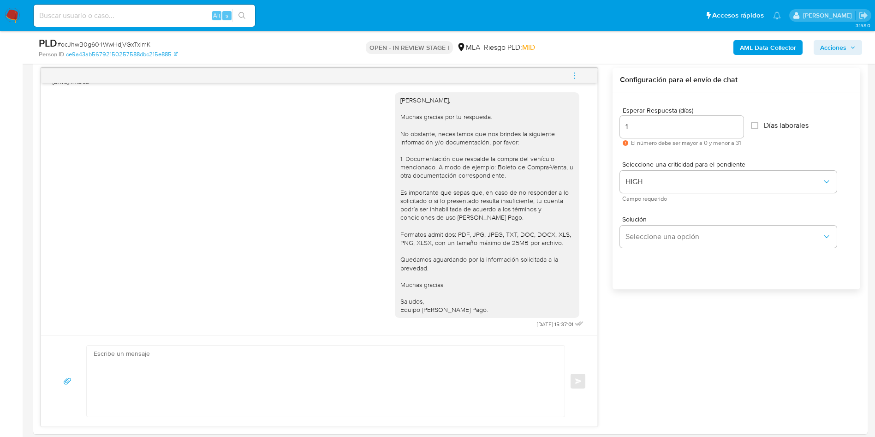
scroll to position [415, 0]
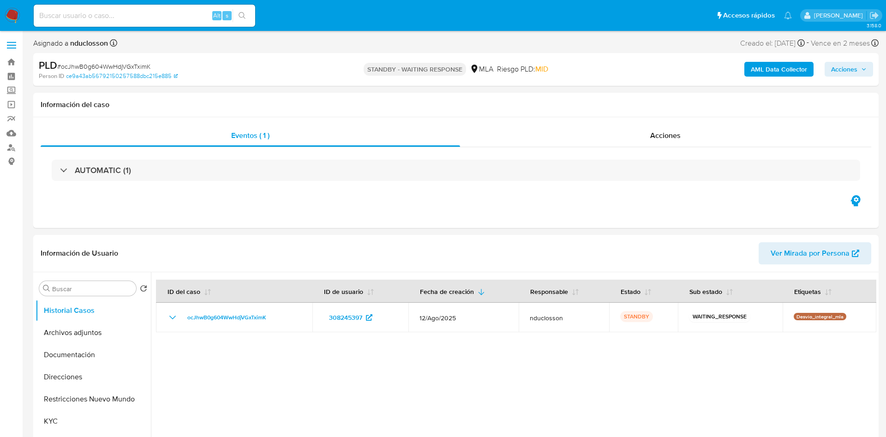
select select "10"
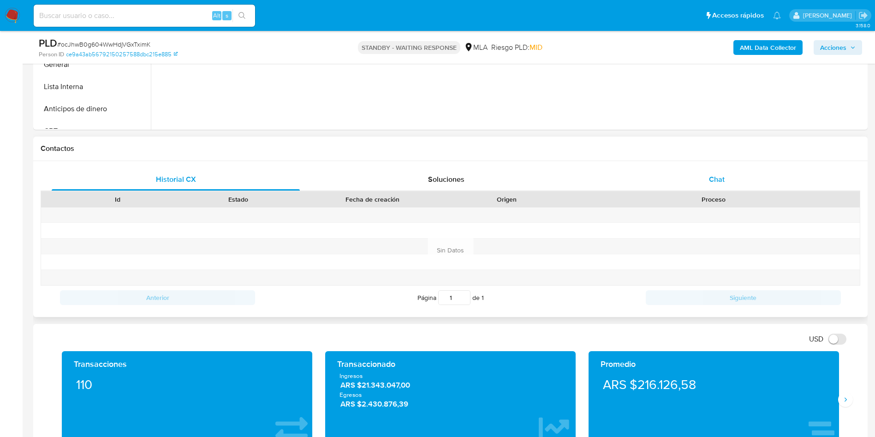
click at [708, 176] on div "Chat" at bounding box center [717, 179] width 248 height 22
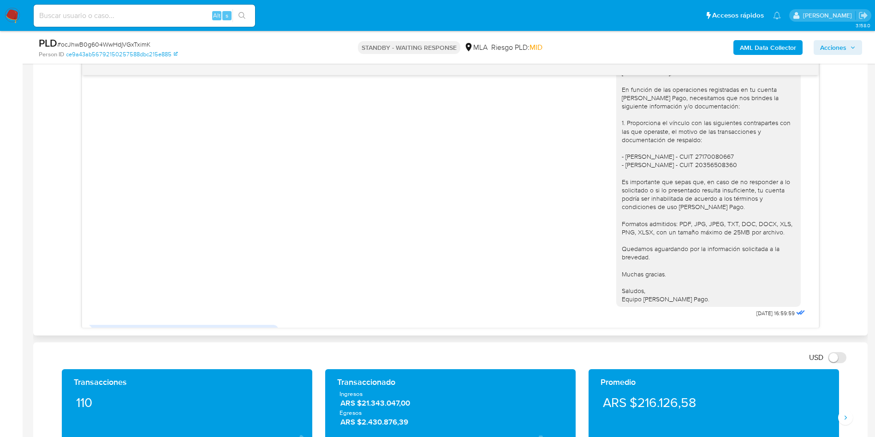
scroll to position [830, 0]
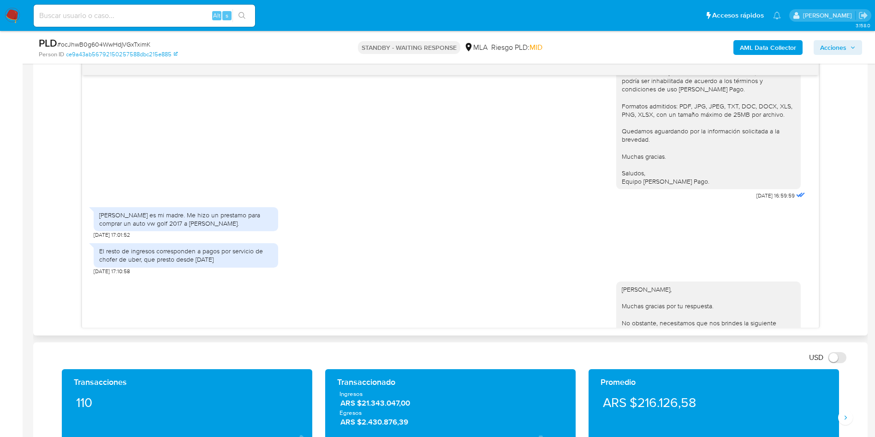
click at [185, 227] on div "[PERSON_NAME] es mi madre. Me hizo un prestamo para comprar un auto vw golf 201…" at bounding box center [185, 219] width 173 height 17
click at [185, 227] on div "Maria teodora biondi es mi madre. Me hizo un prestamo para comprar un auto vw g…" at bounding box center [185, 219] width 173 height 17
copy div "Maria teodora biondi es mi madre. Me hizo un prestamo para comprar un auto vw g…"
click at [143, 263] on div "El resto de ingresos corresponden a pagos por servicio de chofer de uber, que p…" at bounding box center [185, 255] width 173 height 17
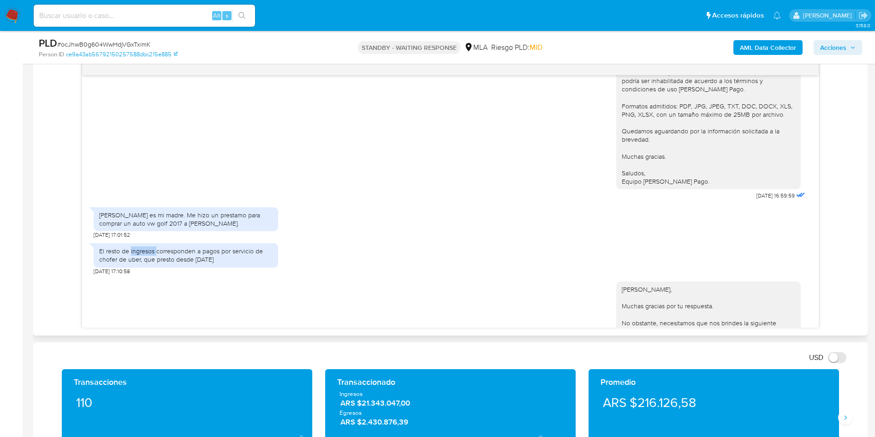
click at [143, 263] on div "El resto de ingresos corresponden a pagos por servicio de chofer de uber, que p…" at bounding box center [185, 255] width 173 height 17
copy div "El resto de ingresos corresponden a pagos por servicio de chofer de uber, que p…"
click at [62, 28] on div "Alt s" at bounding box center [144, 16] width 221 height 26
click at [65, 21] on input at bounding box center [144, 16] width 221 height 12
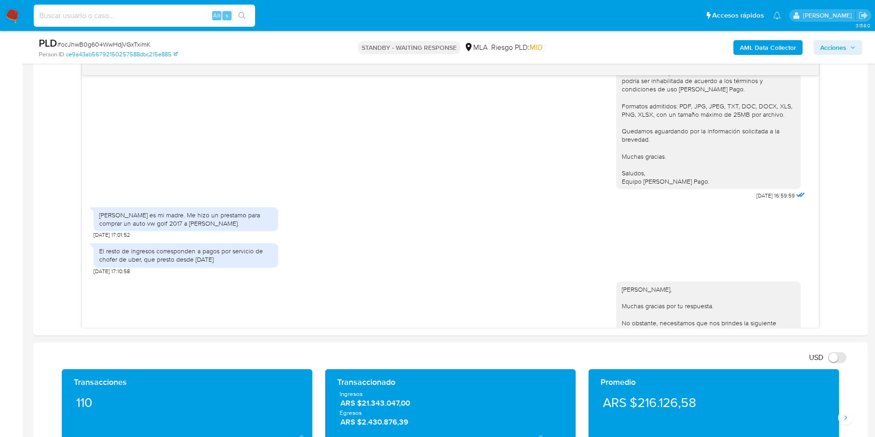
paste input "eF3wG6wOVSQPwRGoqoVFTTn2"
type input "eF3wG6wOVSQPwRGoqoVFTTn2"
click at [243, 15] on icon "search-icon" at bounding box center [242, 15] width 7 height 7
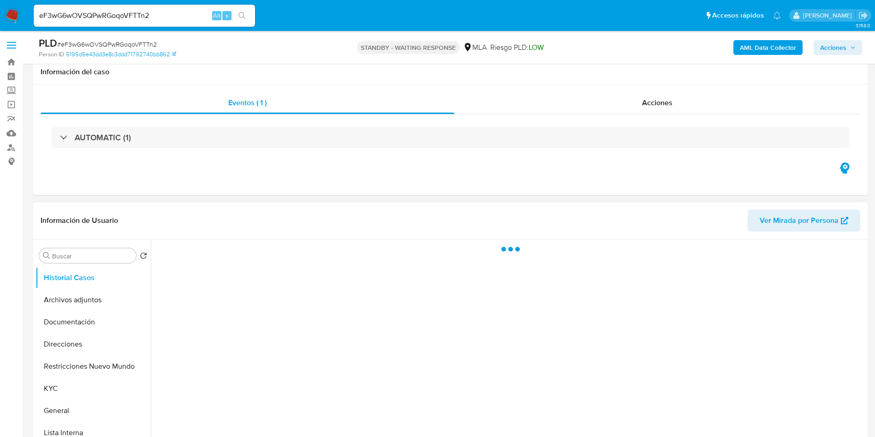
scroll to position [208, 0]
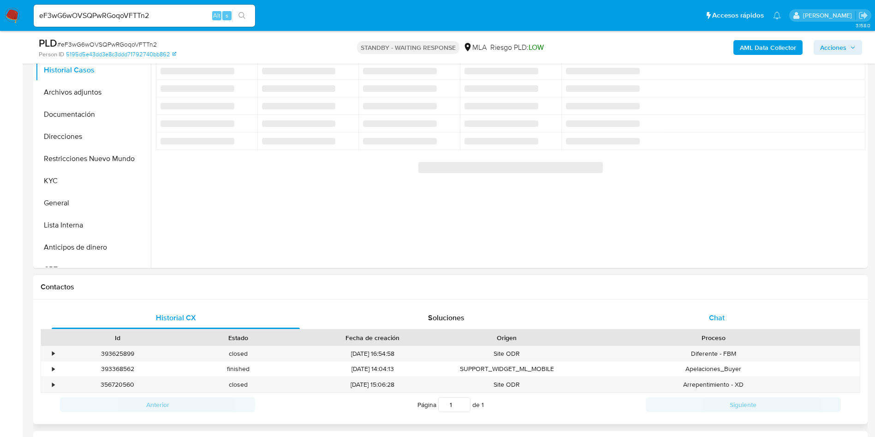
click at [727, 323] on div "Chat" at bounding box center [717, 318] width 248 height 22
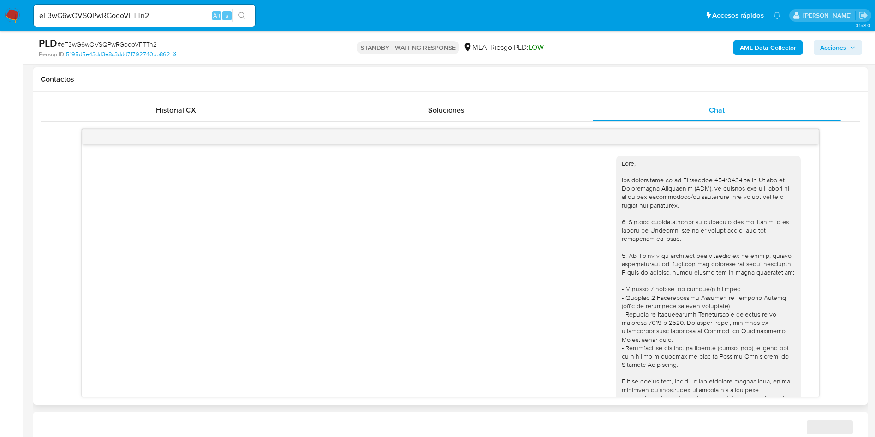
scroll to position [826, 0]
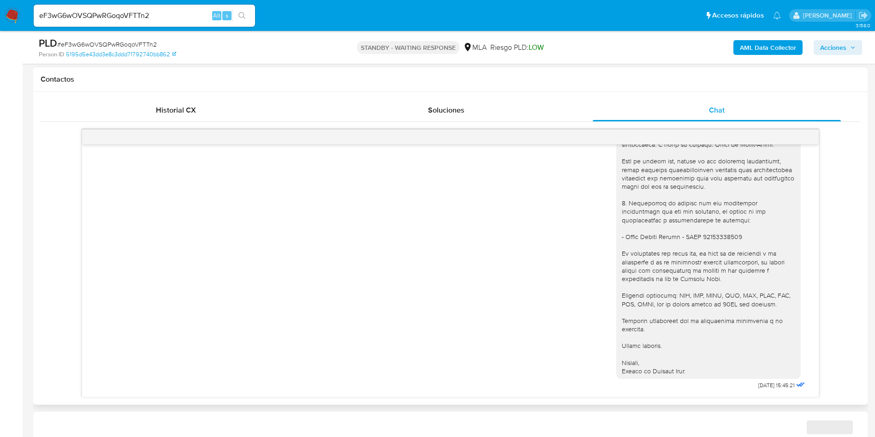
select select "10"
click at [98, 20] on input "eF3wG6wOVSQPwRGoqoVFTTn2" at bounding box center [144, 16] width 221 height 12
paste input "XypTiaAet7pKQezQl8JxG00Z"
type input "XypTiaAet7pKQezQl8JxG00Z"
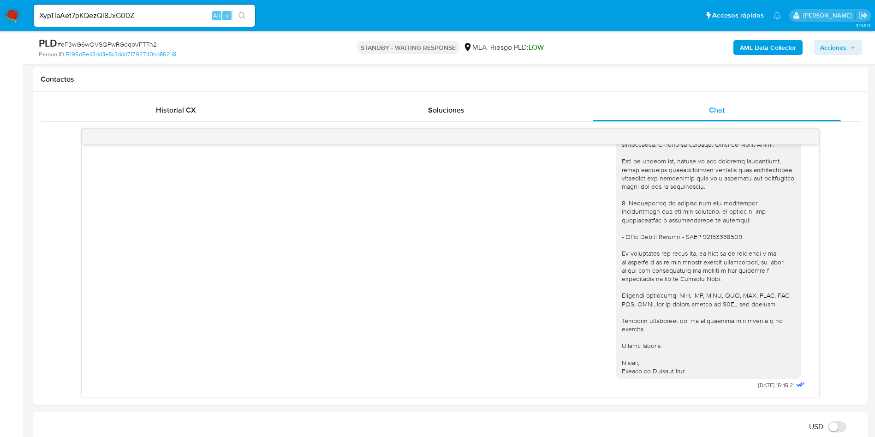
click at [239, 19] on button "search-icon" at bounding box center [242, 15] width 19 height 13
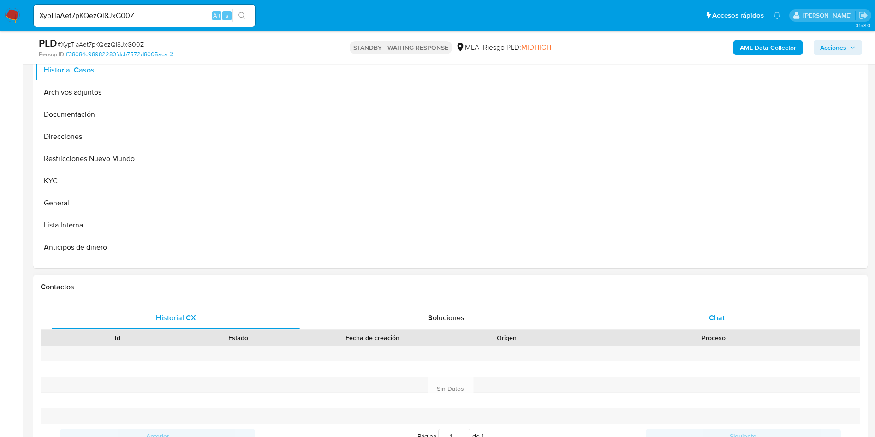
click at [723, 307] on div "Chat" at bounding box center [717, 318] width 248 height 22
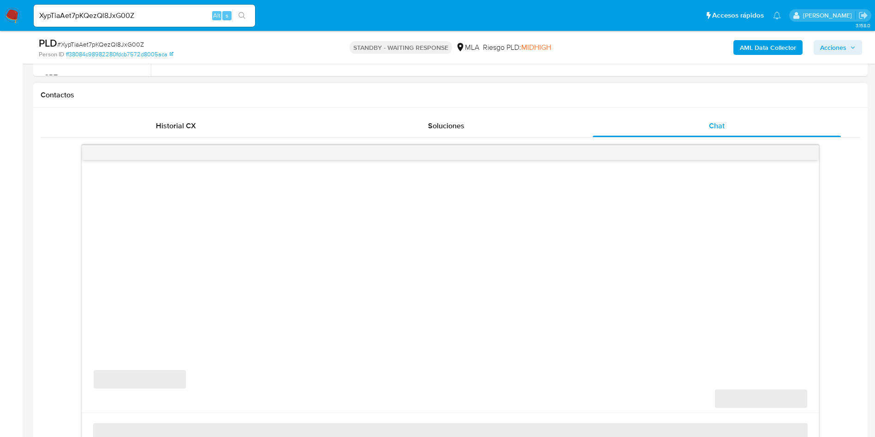
select select "10"
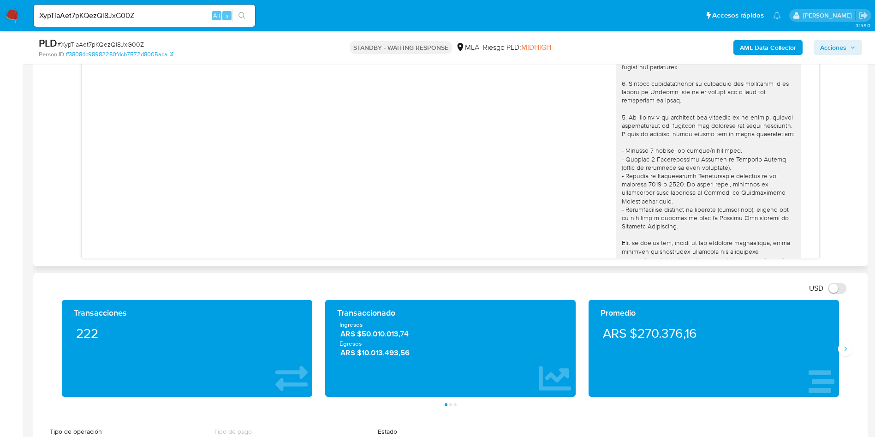
scroll to position [836, 0]
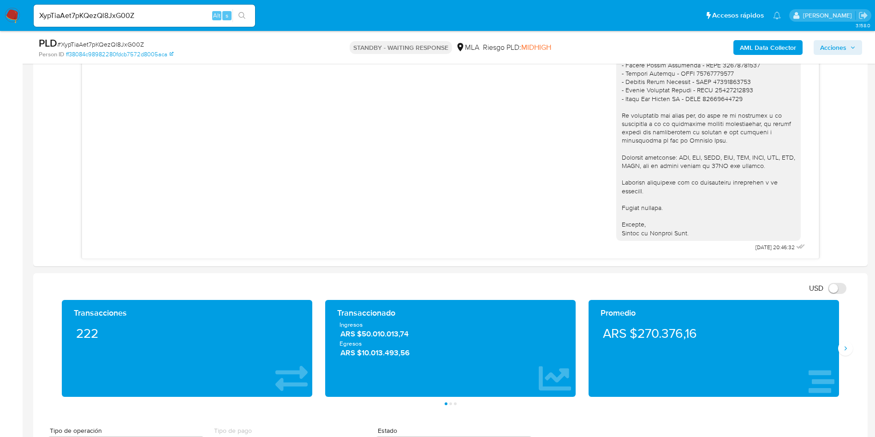
click at [97, 12] on input "XypTiaAet7pKQezQl8JxG00Z" at bounding box center [144, 16] width 221 height 12
paste input "nDuIgS3X8lhJlwE57Dmncv7C"
type input "nDuIgS3X8lhJlwE57Dmncv7C"
drag, startPoint x: 244, startPoint y: 12, endPoint x: 250, endPoint y: 1, distance: 12.0
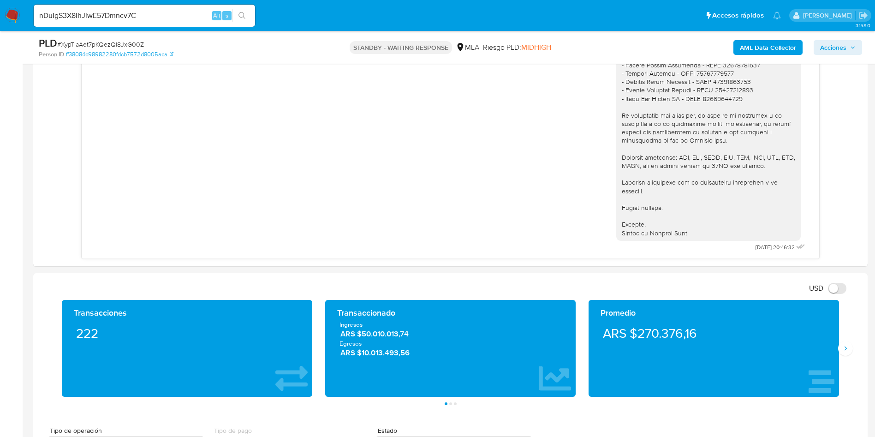
click at [245, 12] on icon "search-icon" at bounding box center [242, 15] width 7 height 7
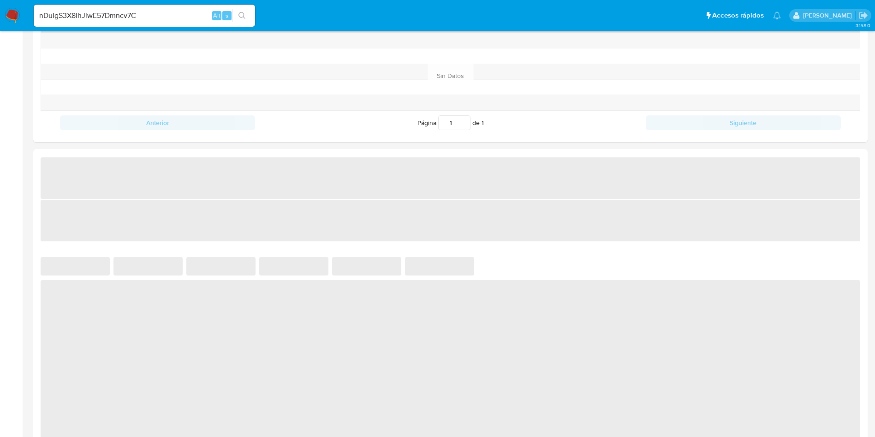
select select "10"
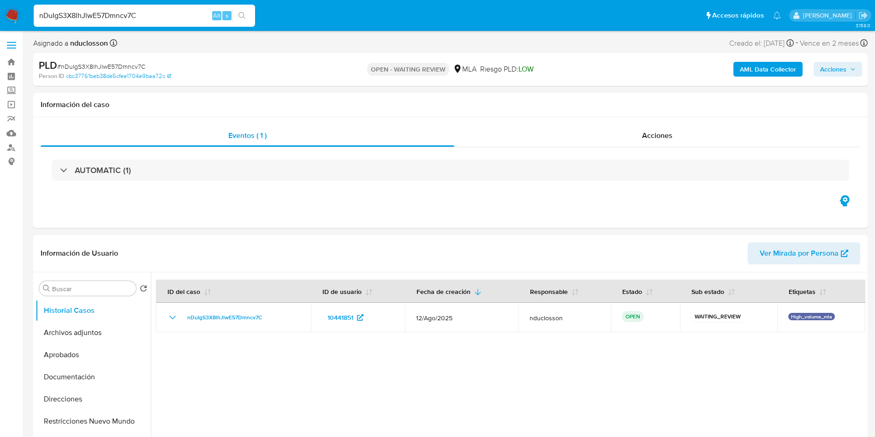
click at [113, 10] on input "nDuIgS3X8lhJlwE57Dmncv7C" at bounding box center [144, 16] width 221 height 12
paste input "ZPPXpEAz56RsCIQRvXJIpgwK"
type input "ZPPXpEAz56RsCIQRvXJIpgwK"
click at [244, 16] on icon "search-icon" at bounding box center [242, 15] width 7 height 7
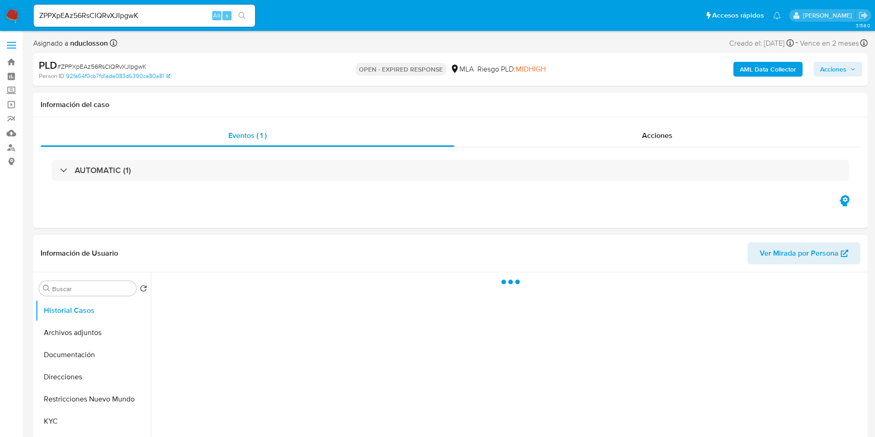
select select "10"
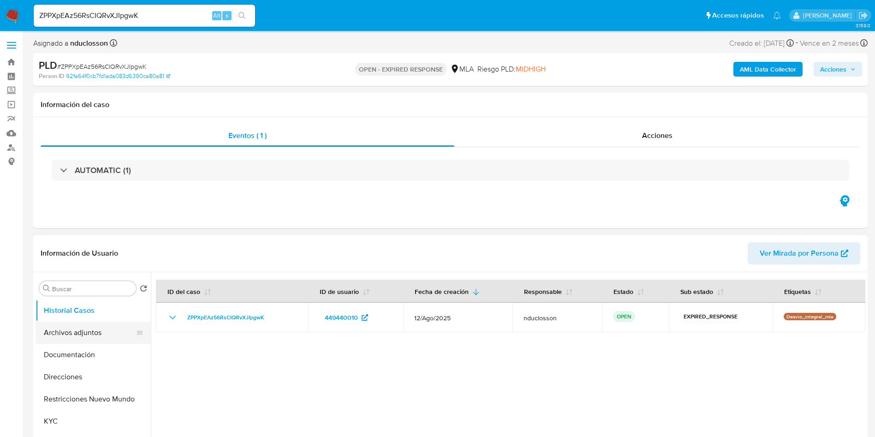
click at [94, 331] on button "Archivos adjuntos" at bounding box center [90, 333] width 108 height 22
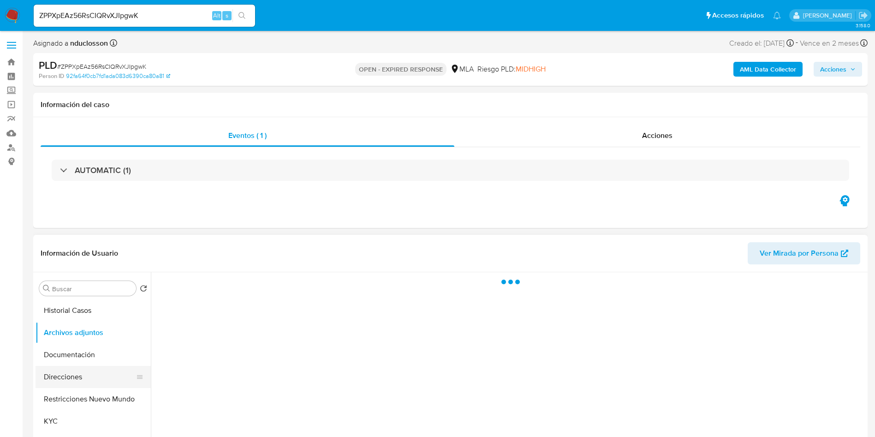
click at [88, 373] on button "Direcciones" at bounding box center [90, 377] width 108 height 22
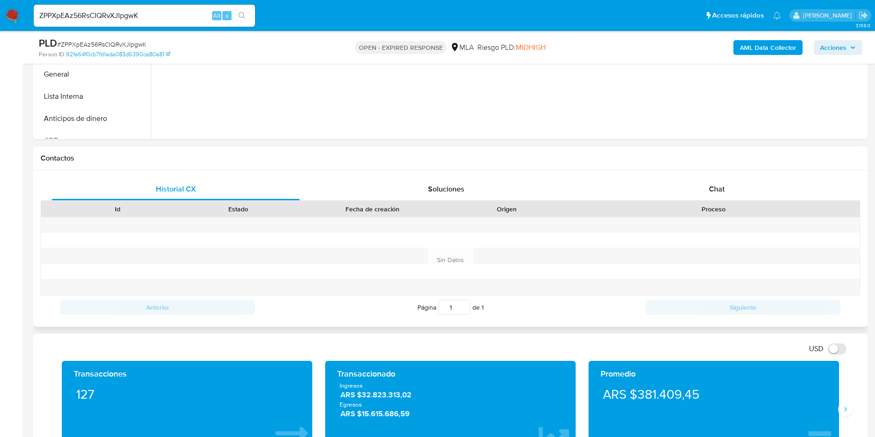
scroll to position [346, 0]
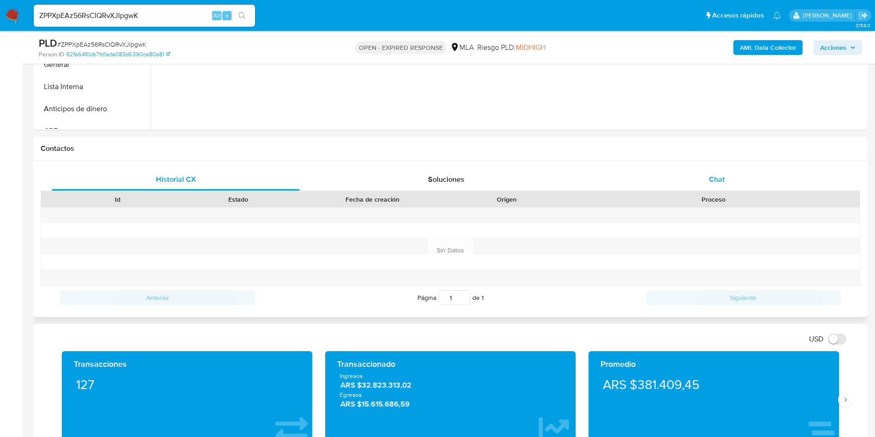
click at [729, 180] on div "Chat" at bounding box center [717, 179] width 248 height 22
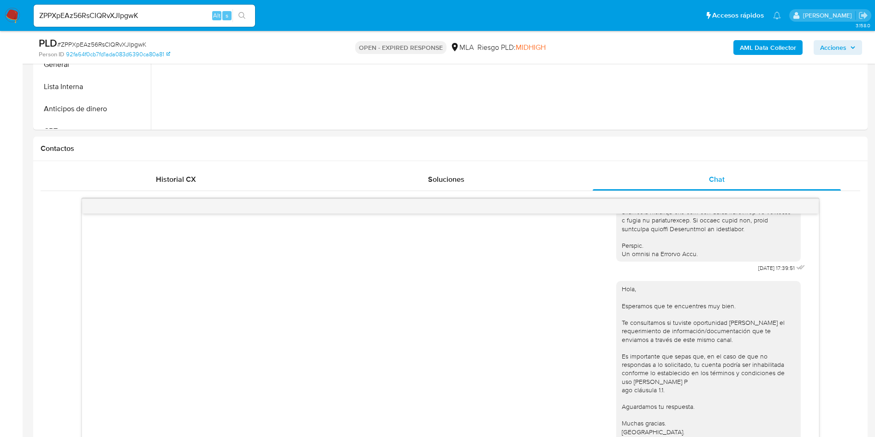
click at [126, 24] on div "ZPPXpEAz56RsCIQRvXJIpgwK Alt s" at bounding box center [144, 16] width 221 height 22
click at [113, 18] on input "ZPPXpEAz56RsCIQRvXJIpgwK" at bounding box center [144, 16] width 221 height 12
paste input "nDuIgS3X8lhJlwE57Dmncv7C"
type input "nDuIgS3X8lhJlwE57Dmncv7C"
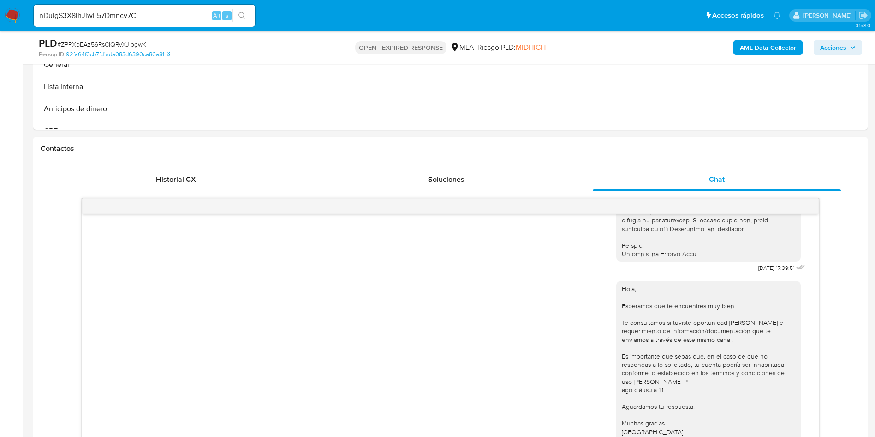
click at [239, 16] on icon "search-icon" at bounding box center [242, 15] width 7 height 7
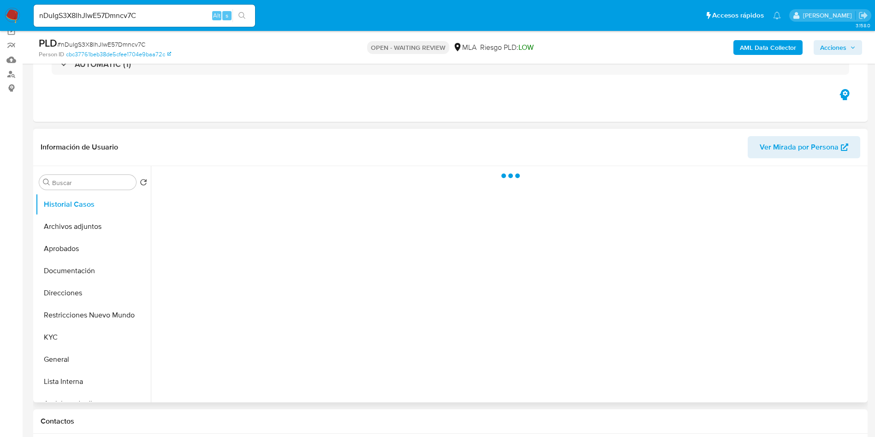
scroll to position [138, 0]
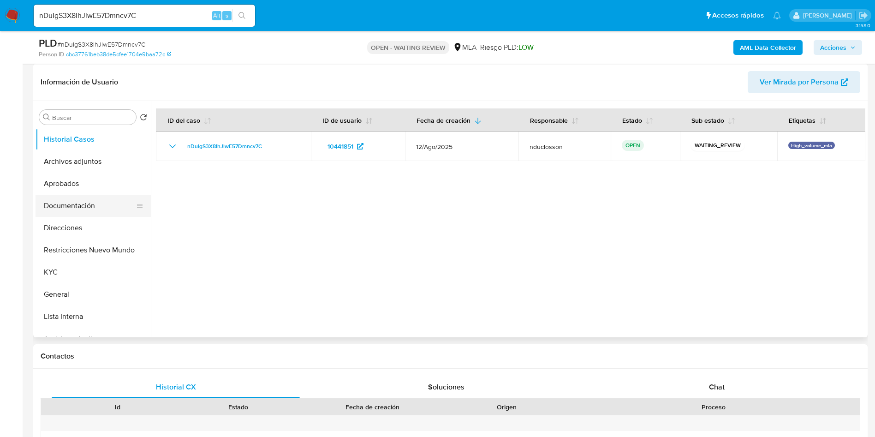
click at [76, 208] on button "Documentación" at bounding box center [90, 206] width 108 height 22
select select "10"
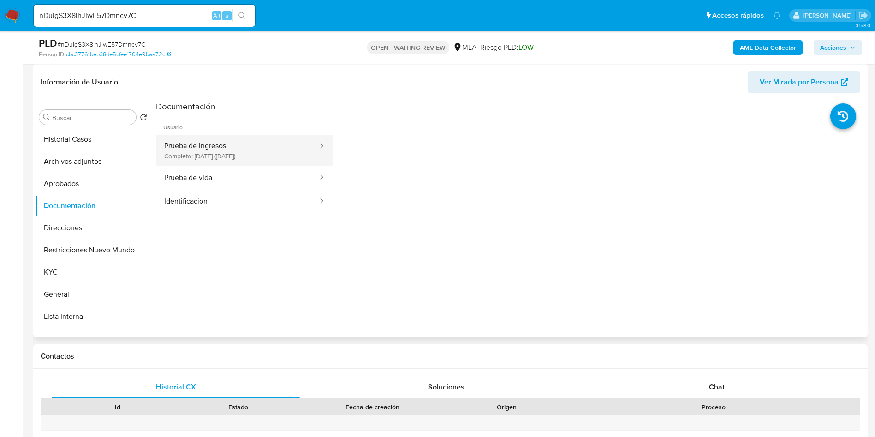
click at [261, 153] on button "Prueba de ingresos Completo: 19/04/2023 (hace 2 años)" at bounding box center [237, 150] width 163 height 31
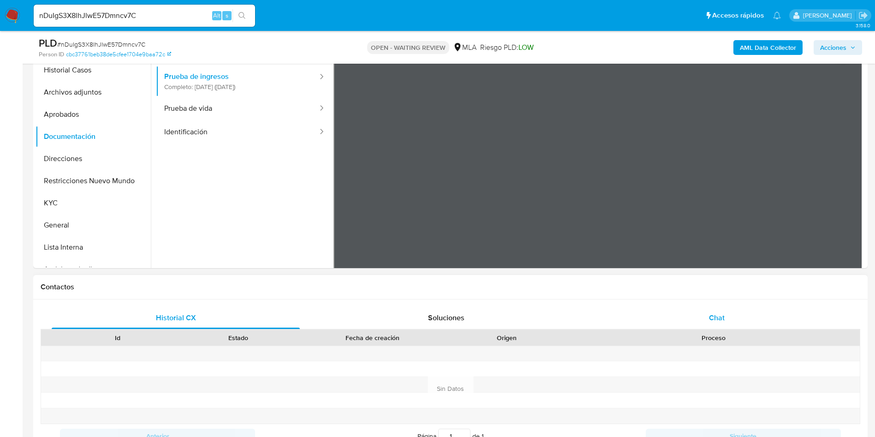
click at [721, 314] on span "Chat" at bounding box center [717, 317] width 16 height 11
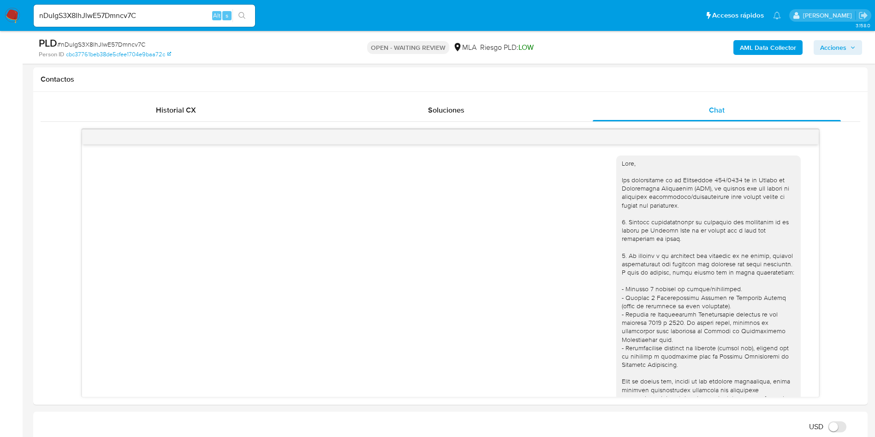
scroll to position [358, 0]
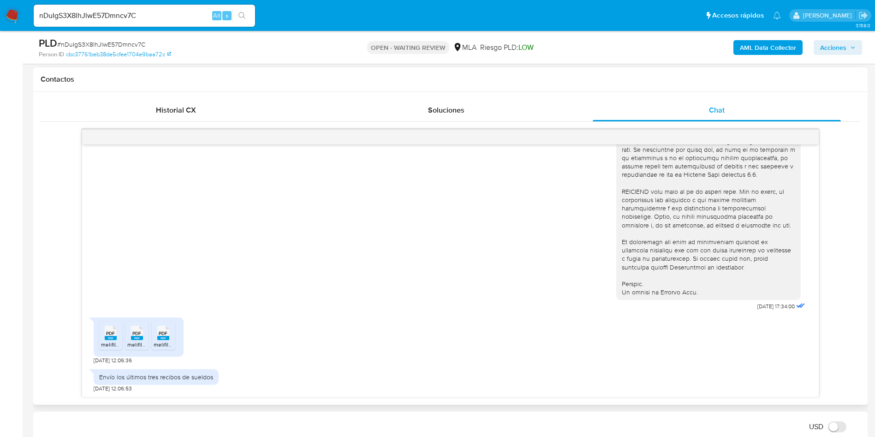
click at [108, 338] on rect at bounding box center [111, 338] width 12 height 4
click at [133, 340] on icon "PDF" at bounding box center [137, 333] width 12 height 16
click at [167, 338] on rect at bounding box center [163, 338] width 12 height 4
click at [98, 16] on input "nDuIgS3X8lhJlwE57Dmncv7C" at bounding box center [144, 16] width 221 height 12
click at [97, 16] on input "nDuIgS3X8lhJlwE57Dmncv7C" at bounding box center [144, 16] width 221 height 12
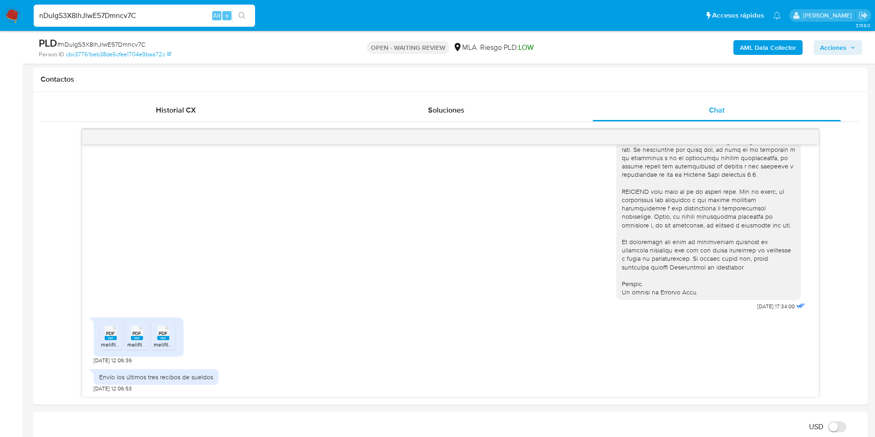
paste input "I5mFJ5oUh6TjLpIcXdwq3E32"
type input "I5mFJ5oUh6TjLpIcXdwq3E32"
click at [243, 13] on icon "search-icon" at bounding box center [242, 15] width 7 height 7
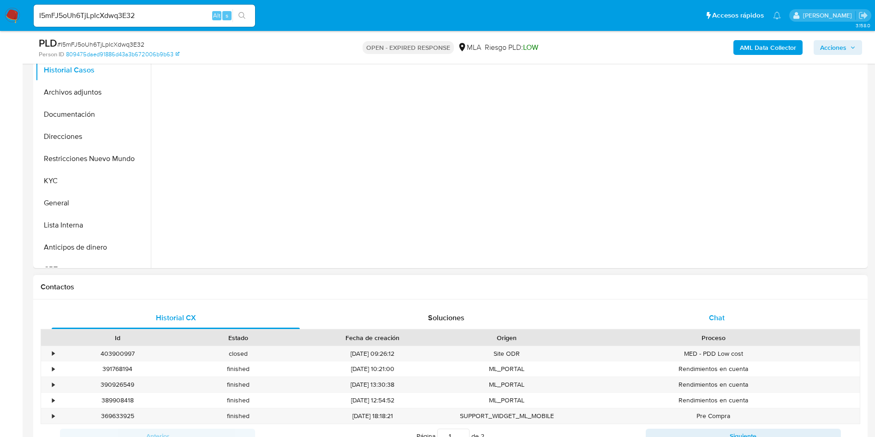
click at [706, 312] on div "Chat" at bounding box center [717, 318] width 248 height 22
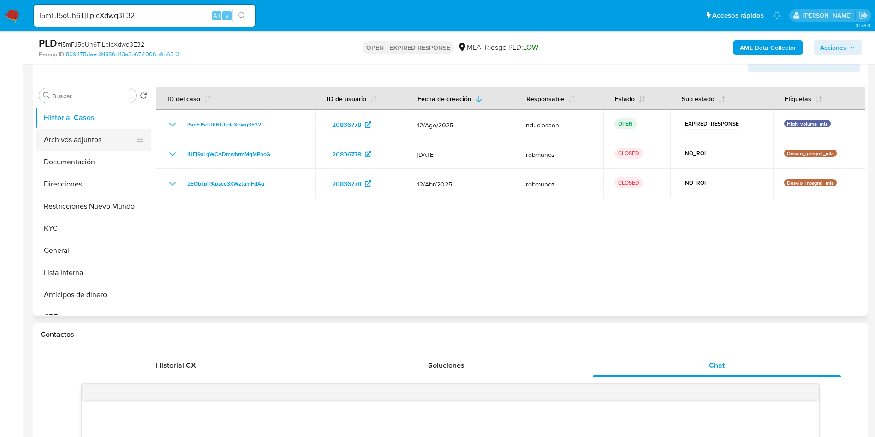
scroll to position [138, 0]
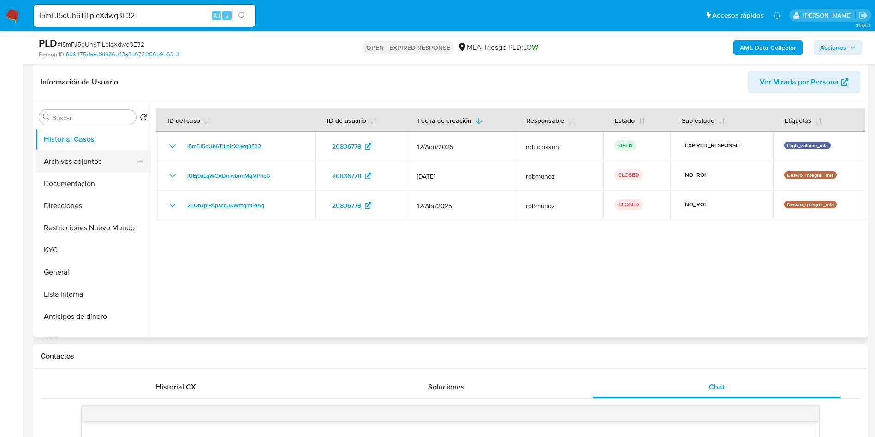
select select "10"
click at [96, 177] on button "Documentación" at bounding box center [90, 184] width 108 height 22
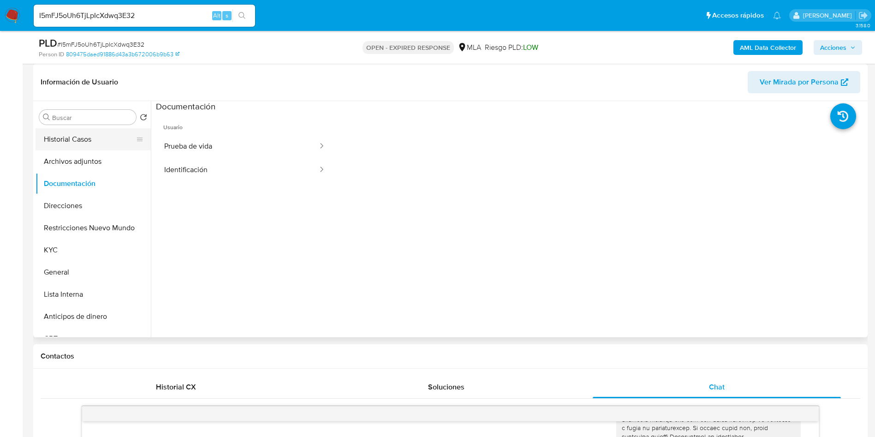
click at [66, 132] on button "Historial Casos" at bounding box center [90, 139] width 108 height 22
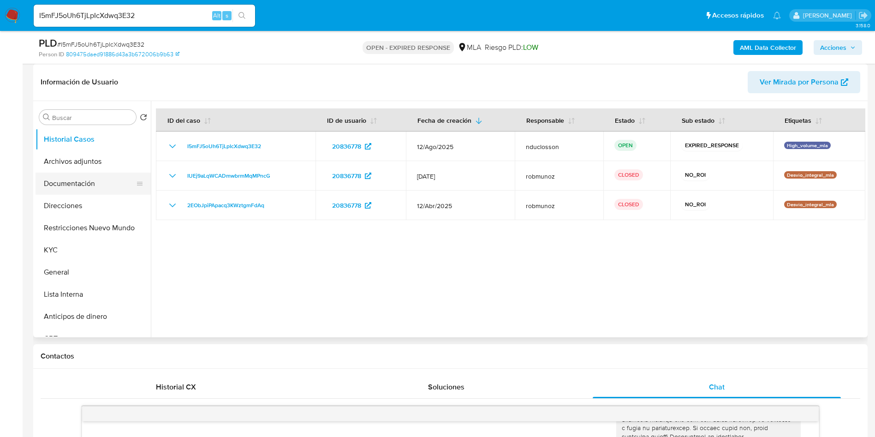
click at [73, 176] on button "Documentación" at bounding box center [90, 184] width 108 height 22
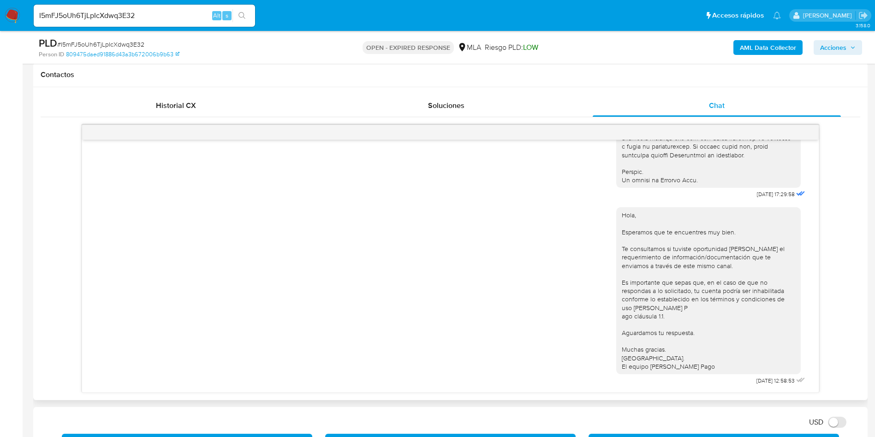
scroll to position [554, 0]
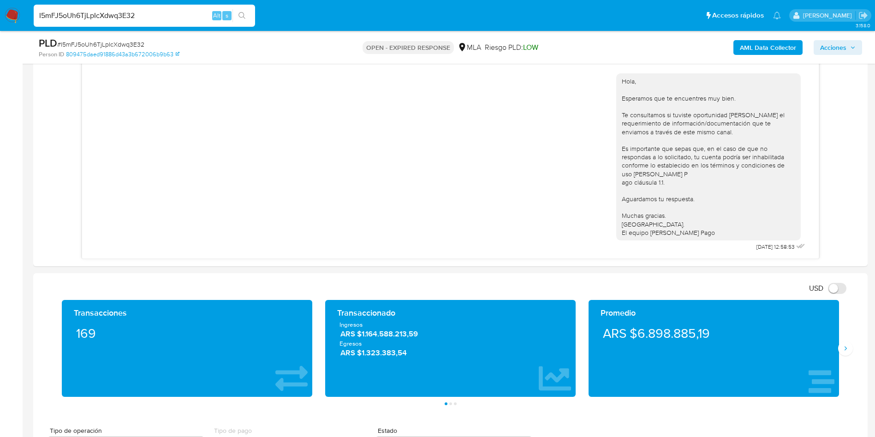
click at [105, 10] on input "I5mFJ5oUh6TjLpIcXdwq3E32" at bounding box center [144, 16] width 221 height 12
paste input "owyQ11rY42hs8jLWCDR9LcZL"
type input "owyQ11rY42hs8jLWCDR9LcZL"
click at [244, 12] on icon "search-icon" at bounding box center [242, 15] width 7 height 7
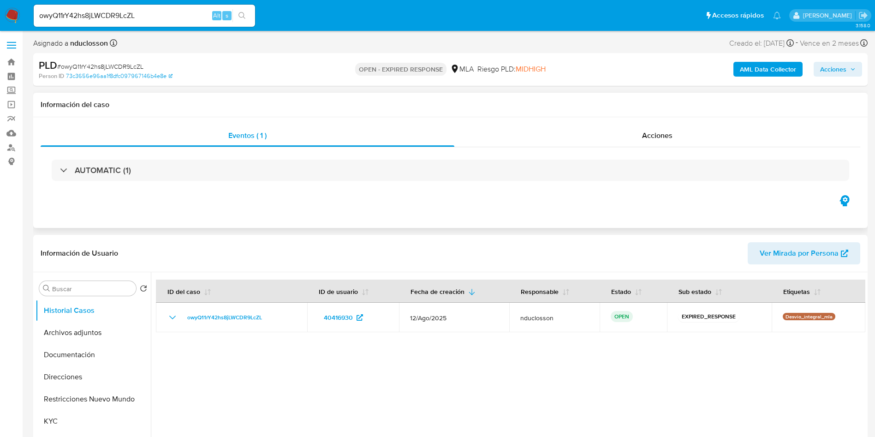
select select "10"
click at [58, 356] on button "Documentación" at bounding box center [90, 355] width 108 height 22
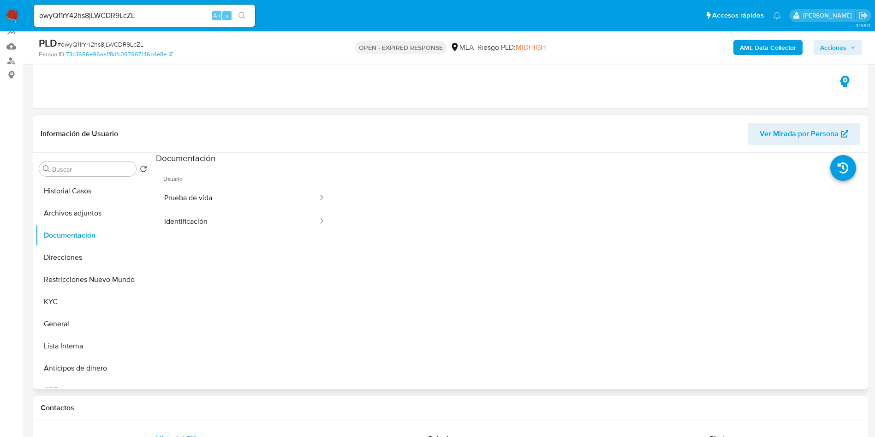
scroll to position [208, 0]
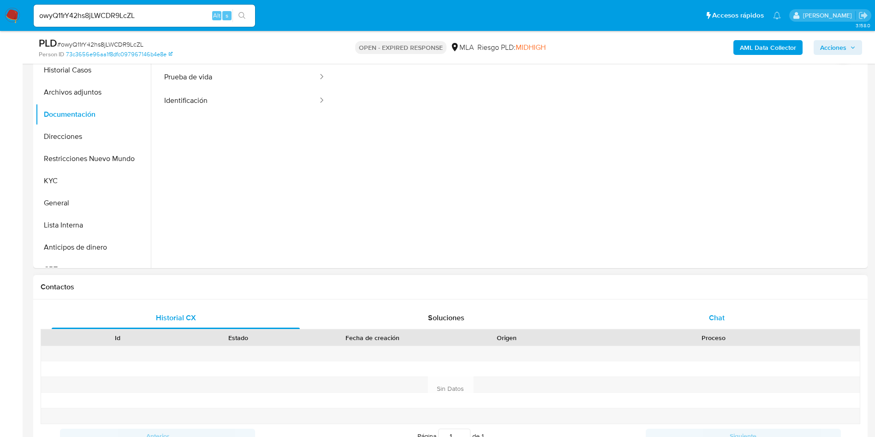
click at [672, 325] on div "Chat" at bounding box center [717, 318] width 248 height 22
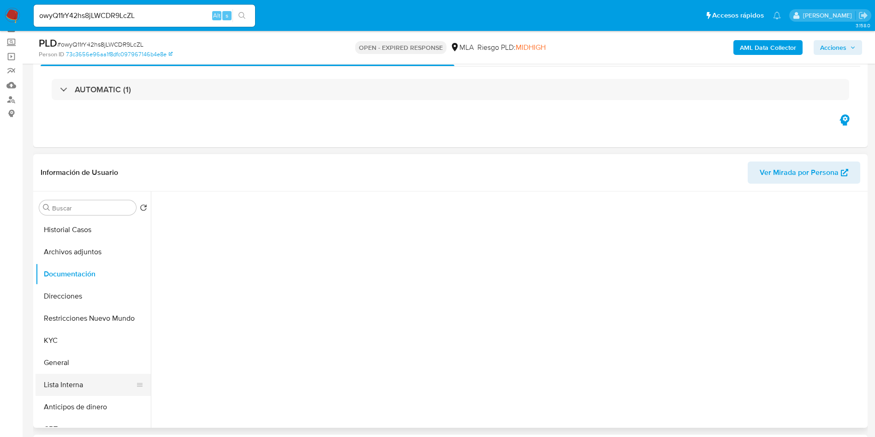
scroll to position [0, 0]
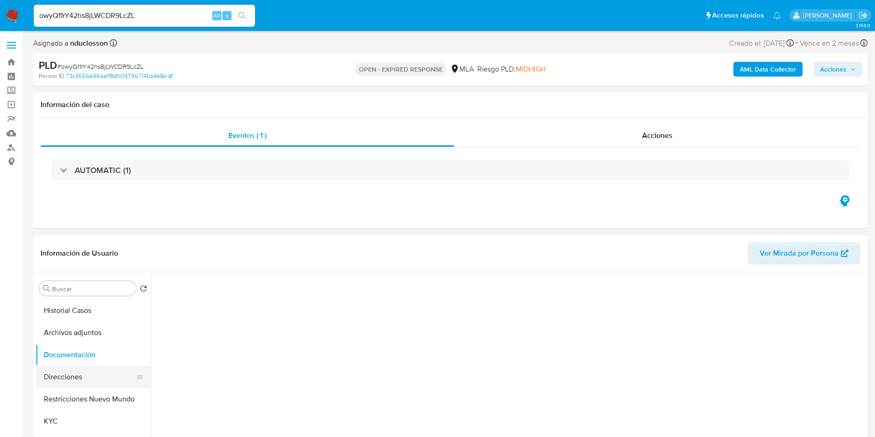
click at [65, 377] on button "Direcciones" at bounding box center [90, 377] width 108 height 22
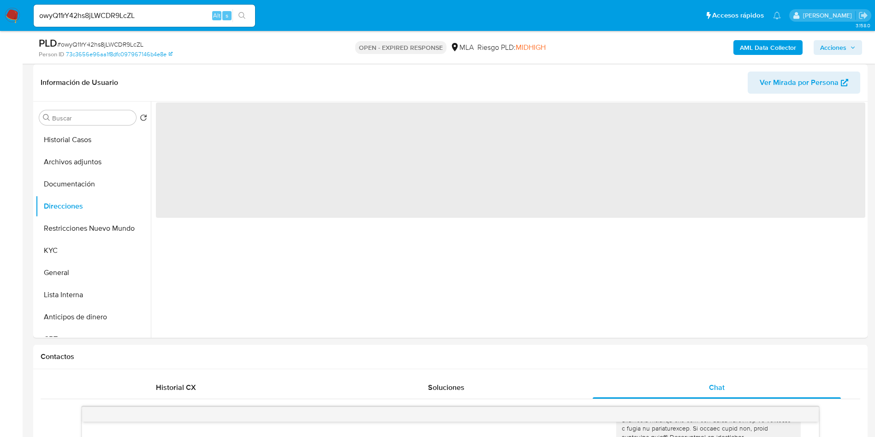
scroll to position [138, 0]
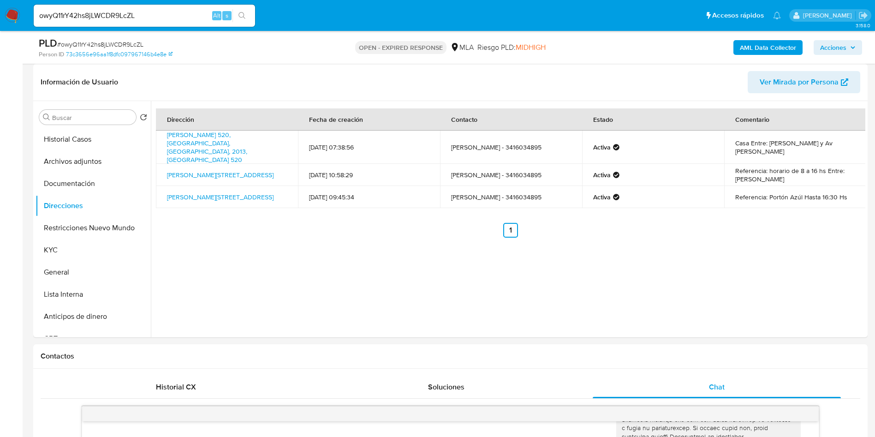
click at [128, 46] on span "# owyQ11rY42hs8jLWCDR9LcZL" at bounding box center [100, 44] width 86 height 9
copy span "owyQ11rY42hs8jLWCDR9LcZL"
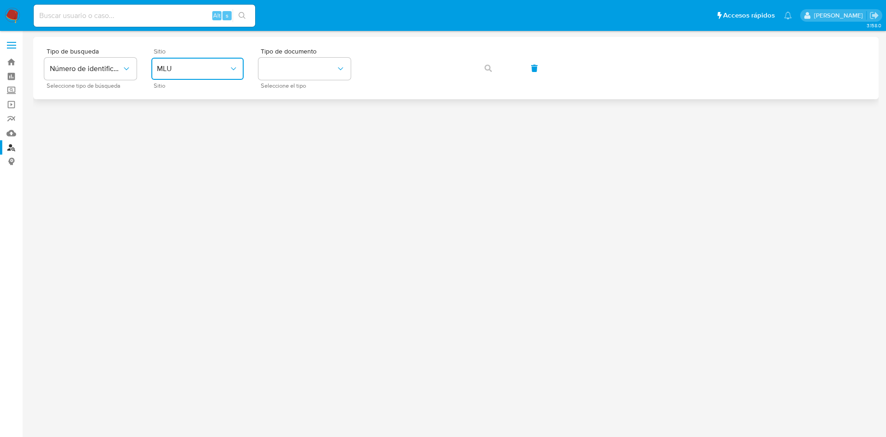
click at [200, 75] on button "MLU" at bounding box center [197, 69] width 92 height 22
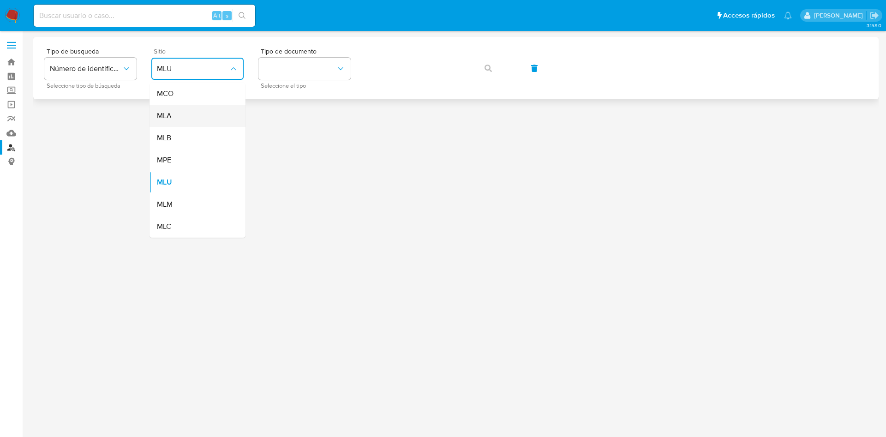
click at [185, 111] on div "MLA" at bounding box center [195, 116] width 76 height 22
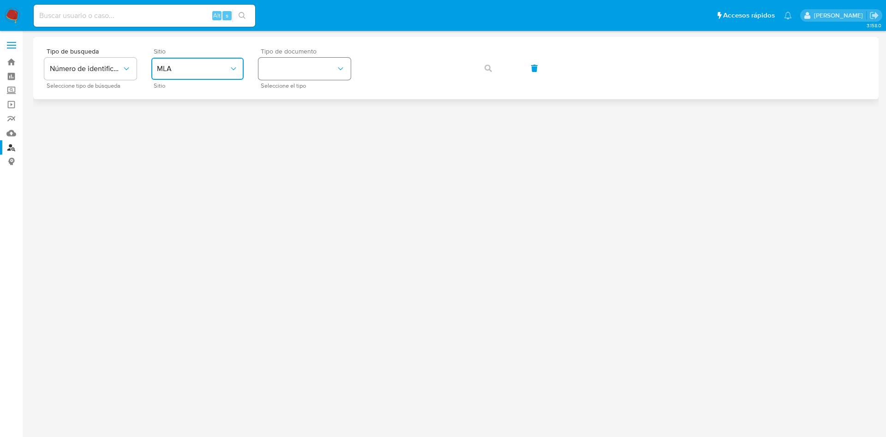
click at [301, 71] on button "identificationType" at bounding box center [304, 69] width 92 height 22
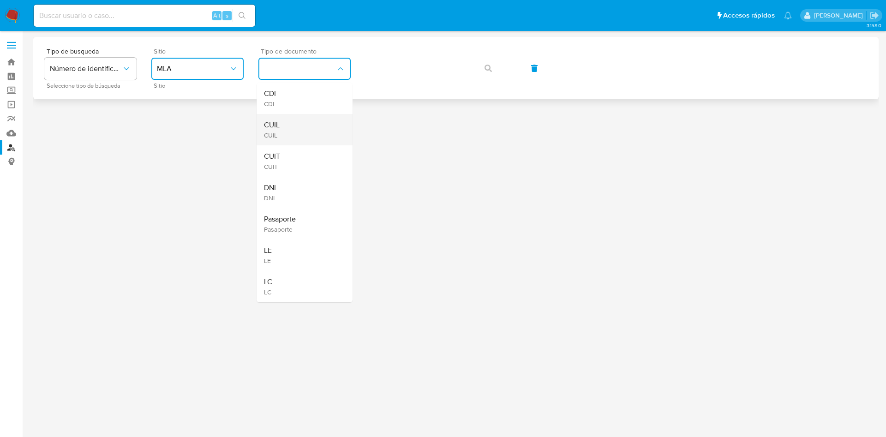
click at [298, 124] on div "CUIL CUIL" at bounding box center [302, 129] width 76 height 31
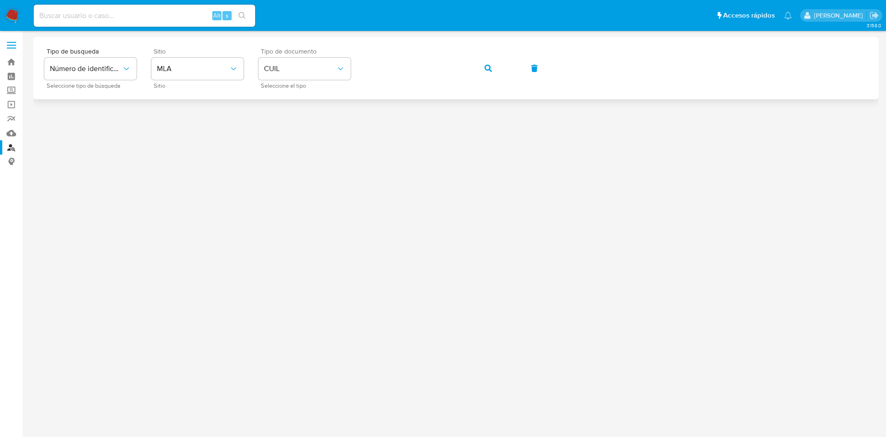
click at [484, 65] on button "button" at bounding box center [487, 68] width 31 height 22
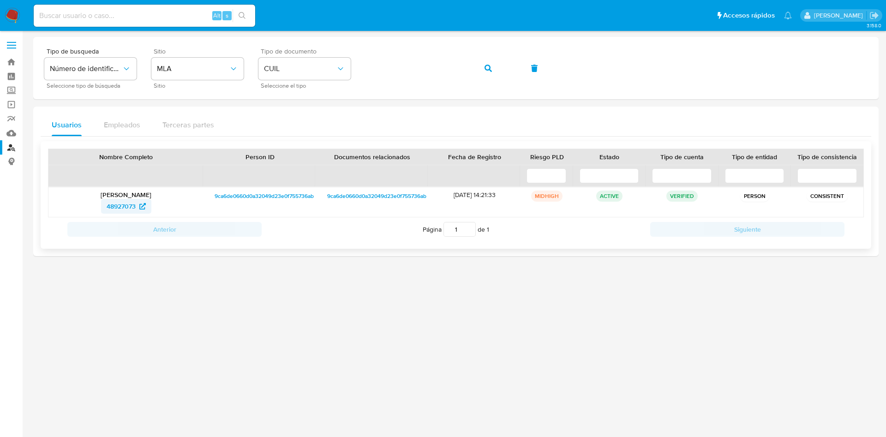
click at [126, 208] on span "48927073" at bounding box center [121, 206] width 29 height 15
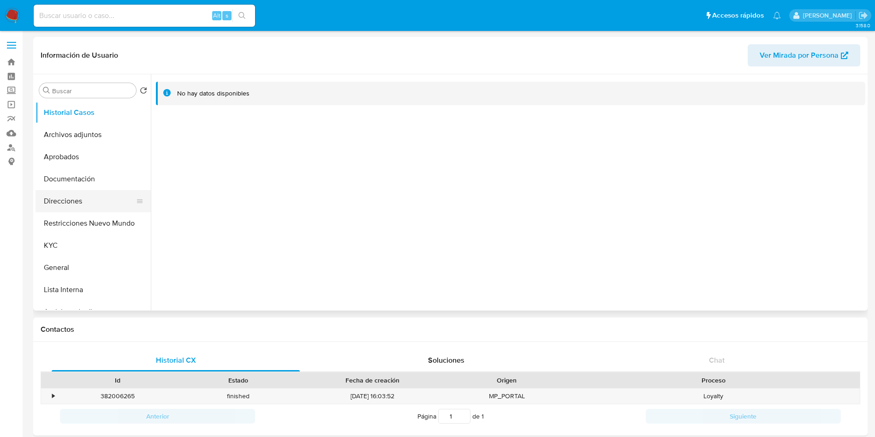
select select "10"
click at [72, 197] on button "Direcciones" at bounding box center [90, 201] width 108 height 22
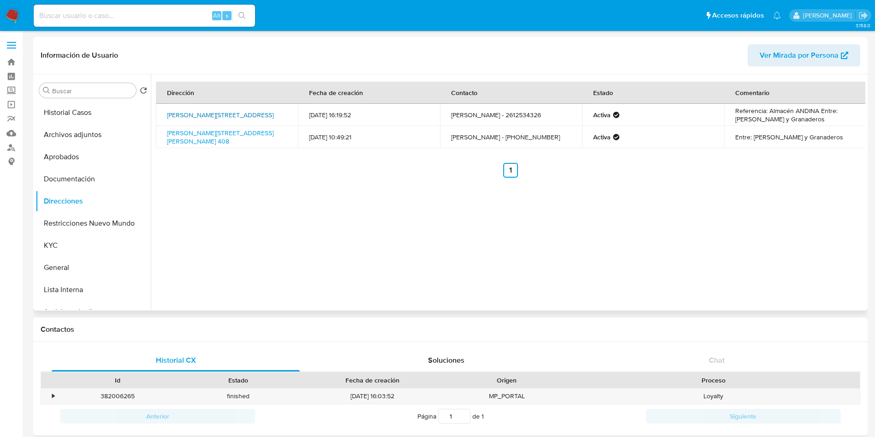
drag, startPoint x: 159, startPoint y: 105, endPoint x: 192, endPoint y: 118, distance: 35.5
click at [192, 118] on td "[PERSON_NAME][STREET_ADDRESS]" at bounding box center [227, 115] width 142 height 22
copy link "[PERSON_NAME][STREET_ADDRESS]"
drag, startPoint x: 165, startPoint y: 132, endPoint x: 249, endPoint y: 131, distance: 83.5
click at [249, 131] on td "[PERSON_NAME][STREET_ADDRESS][PERSON_NAME] 408" at bounding box center [227, 137] width 142 height 22
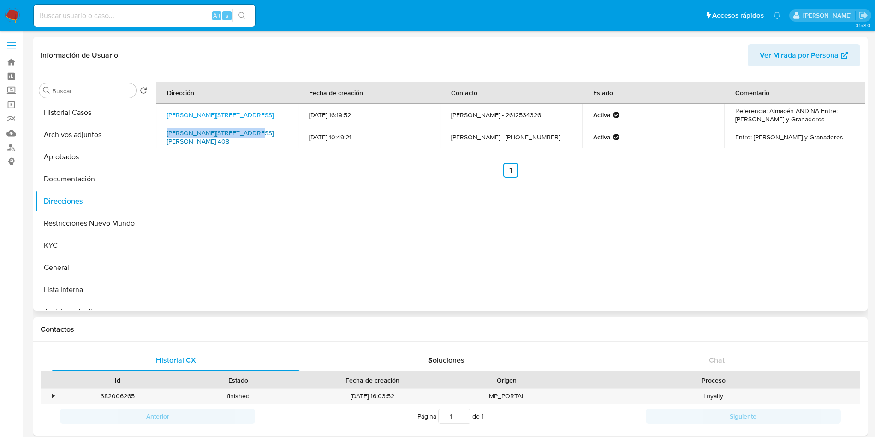
copy link "[PERSON_NAME][STREET_ADDRESS][PERSON_NAME]"
click at [70, 174] on button "Documentación" at bounding box center [90, 179] width 108 height 22
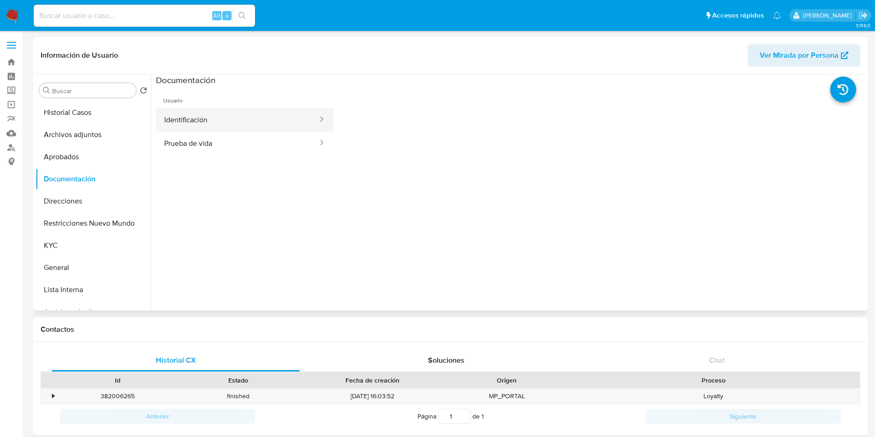
click at [224, 126] on button "Identificación" at bounding box center [237, 120] width 163 height 24
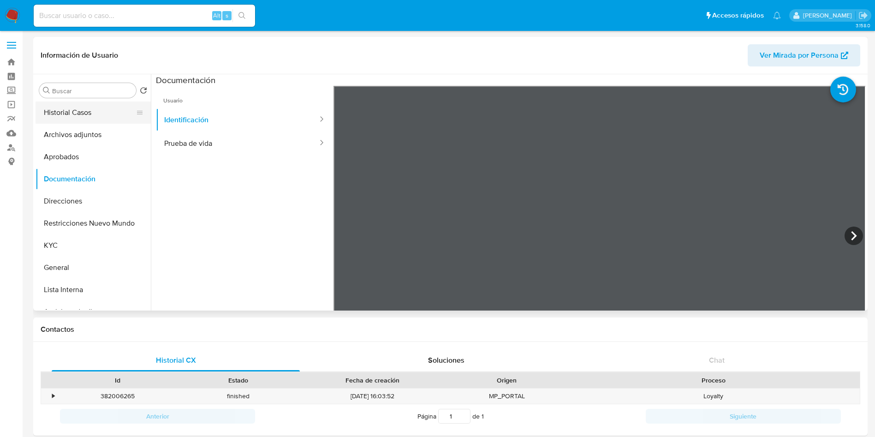
click at [47, 115] on button "Historial Casos" at bounding box center [90, 112] width 108 height 22
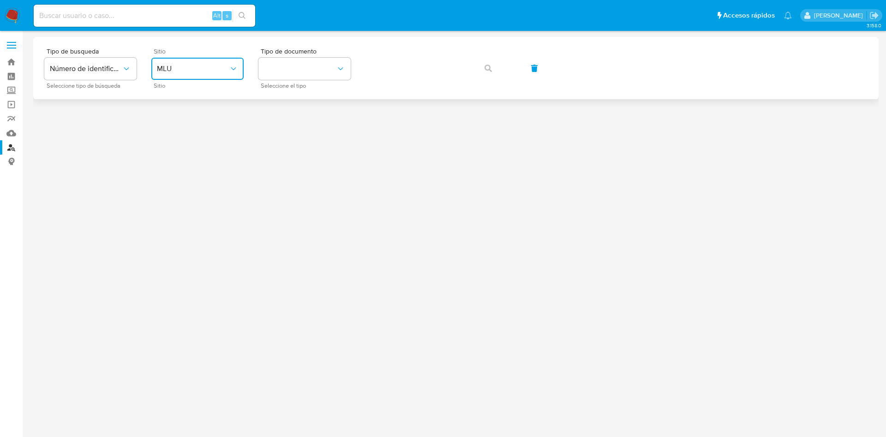
click at [214, 75] on button "MLU" at bounding box center [197, 69] width 92 height 22
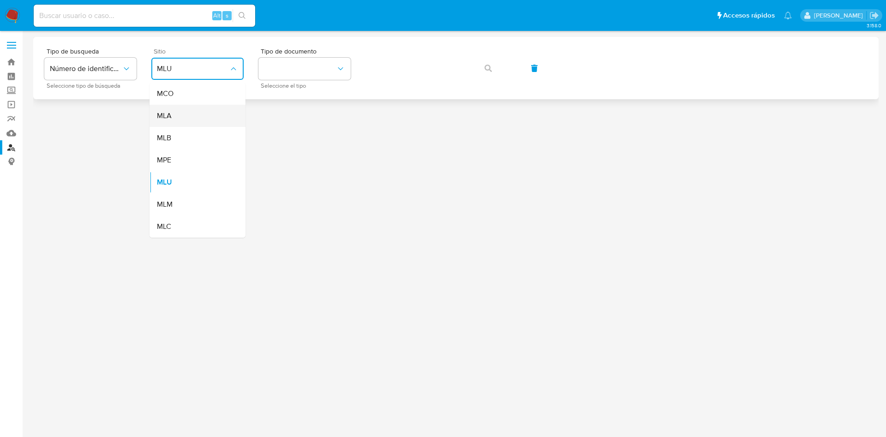
click at [199, 113] on div "MLA" at bounding box center [195, 116] width 76 height 22
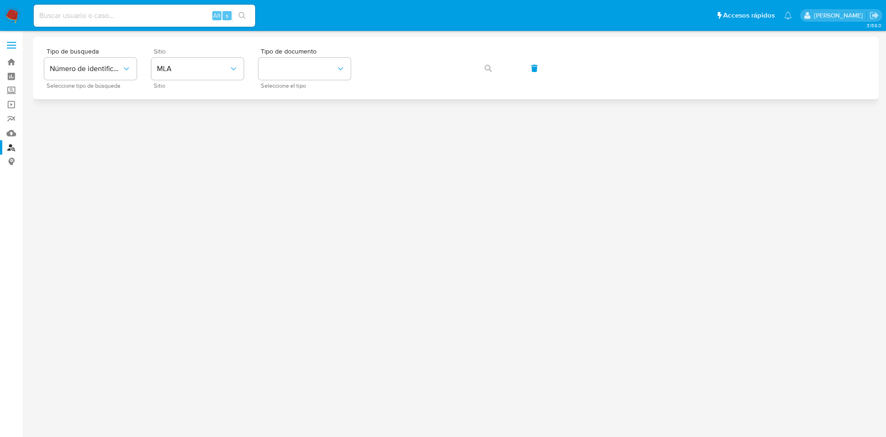
click at [359, 54] on div "Tipo de busqueda Número de identificación Seleccione tipo de búsqueda Sitio MLA…" at bounding box center [455, 68] width 823 height 40
click at [320, 70] on button "identificationType" at bounding box center [304, 69] width 92 height 22
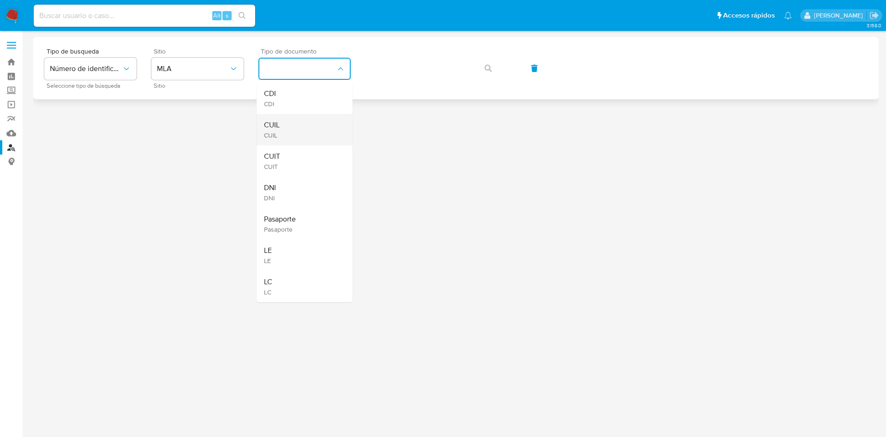
click at [306, 120] on div "CUIL CUIL" at bounding box center [302, 129] width 76 height 31
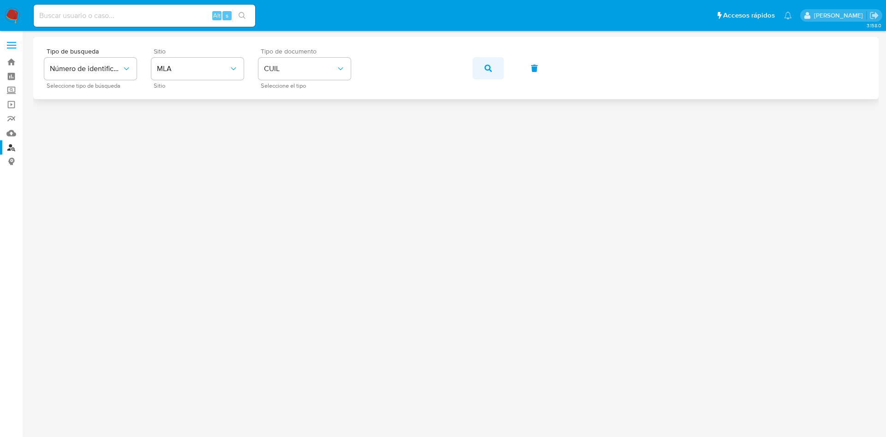
click at [492, 69] on button "button" at bounding box center [487, 68] width 31 height 22
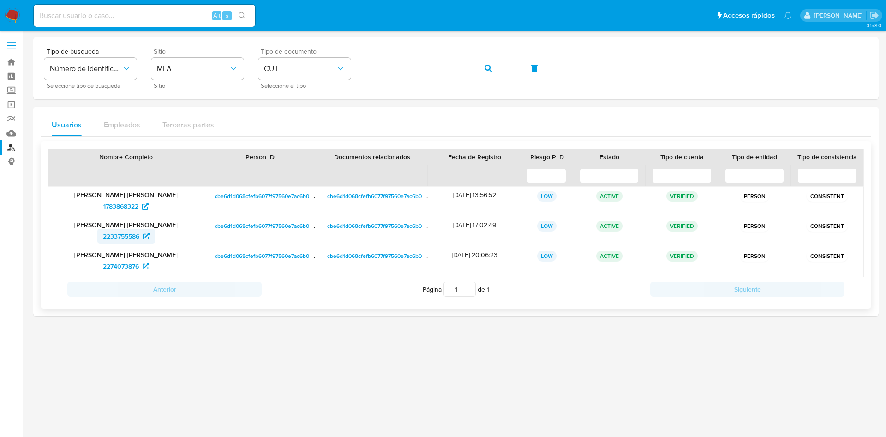
click at [109, 233] on span "2233755586" at bounding box center [121, 236] width 36 height 15
click at [12, 12] on img at bounding box center [13, 16] width 16 height 16
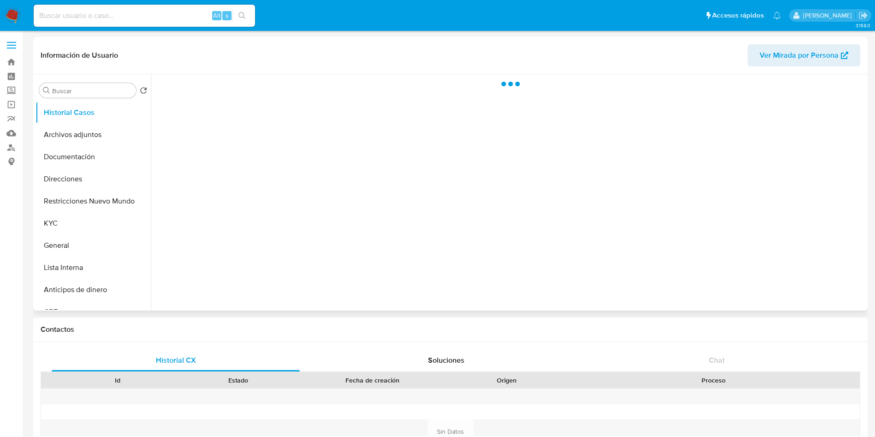
click at [815, 65] on span "Ver Mirada por Persona" at bounding box center [799, 55] width 79 height 22
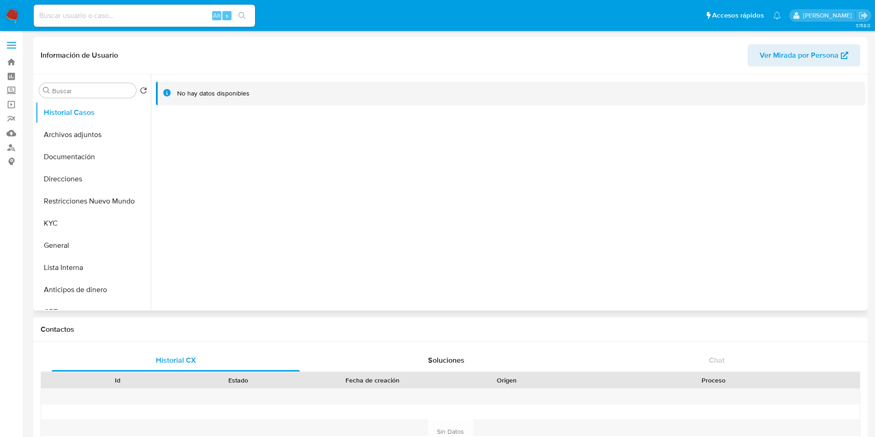
select select "10"
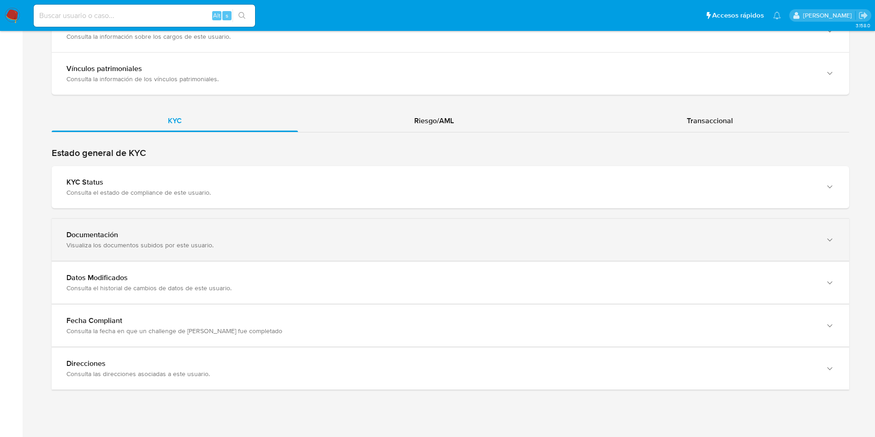
scroll to position [793, 0]
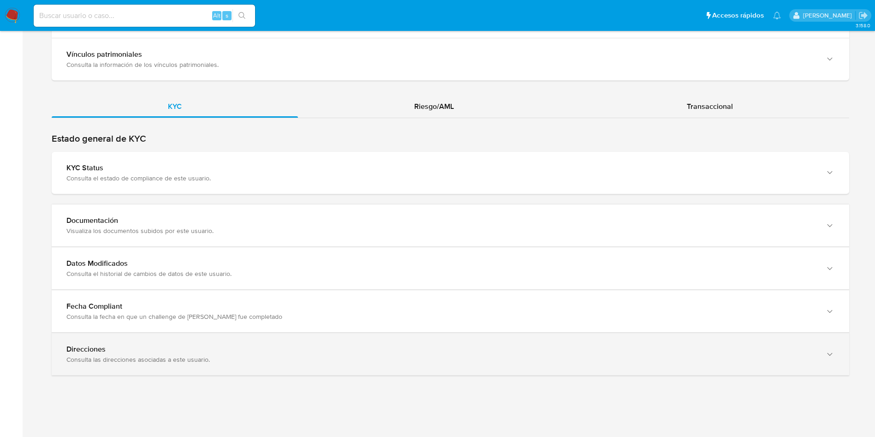
click at [197, 344] on div "Direcciones Consulta las direcciones asociadas a este usuario." at bounding box center [451, 354] width 798 height 42
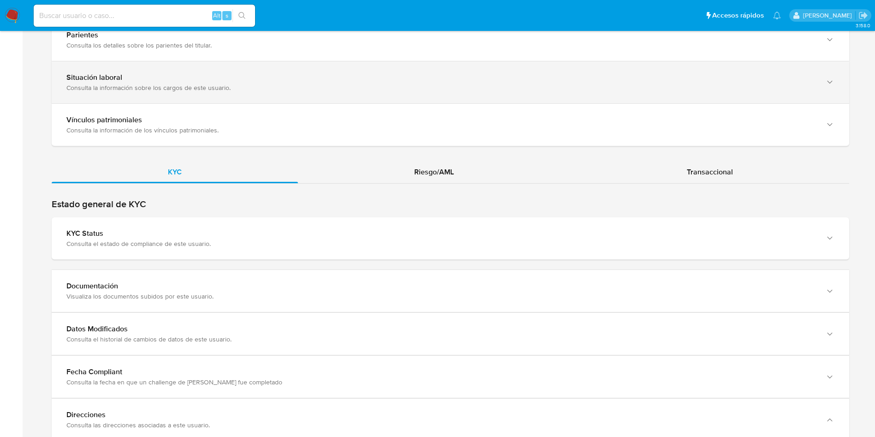
scroll to position [585, 0]
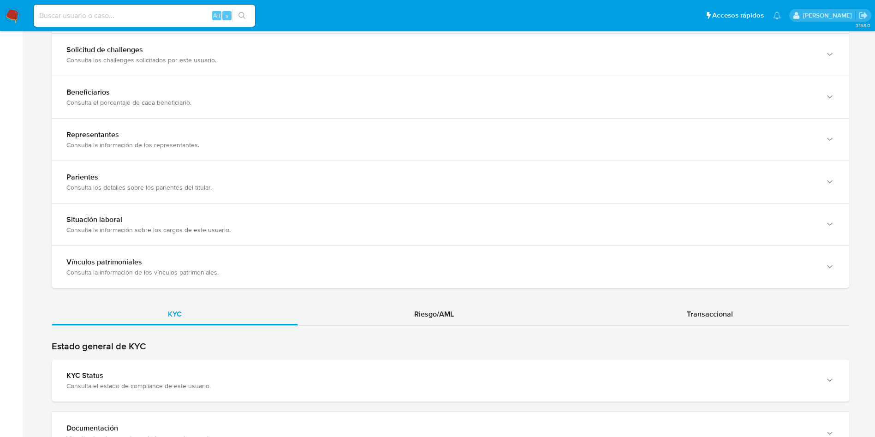
click at [439, 341] on h2 "Estado general de KYC" at bounding box center [451, 346] width 798 height 12
click at [436, 305] on div "Riesgo/AML" at bounding box center [434, 314] width 272 height 22
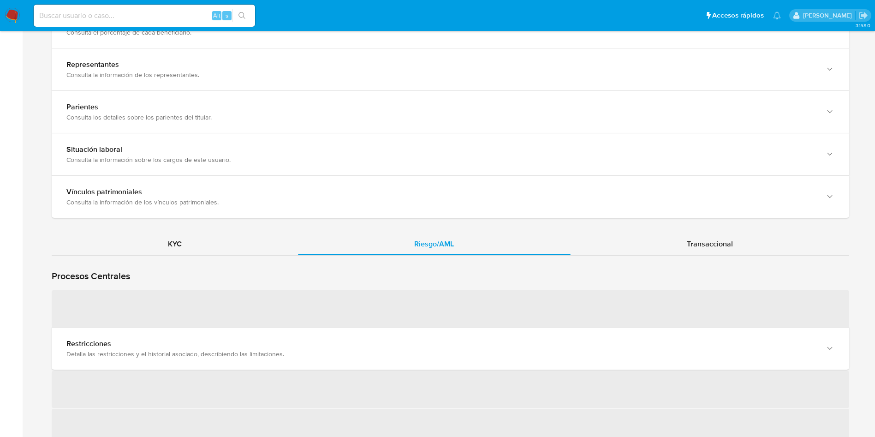
scroll to position [793, 0]
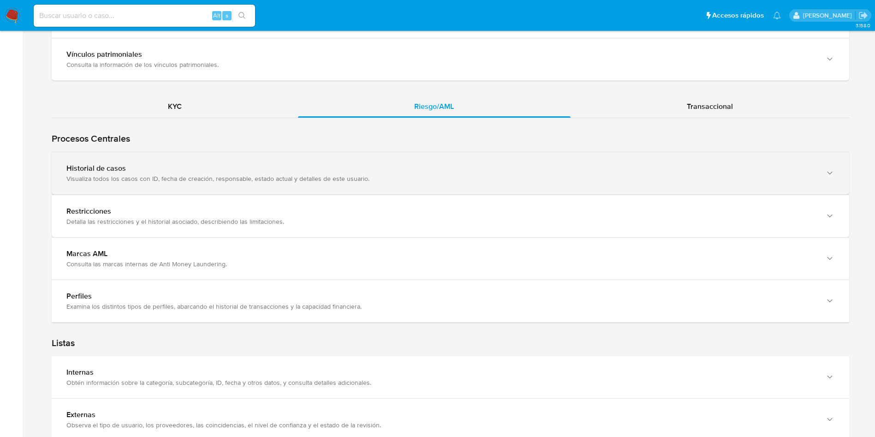
click at [139, 179] on div "Visualiza todos los casos con ID, fecha de creación, responsable, estado actual…" at bounding box center [441, 178] width 750 height 8
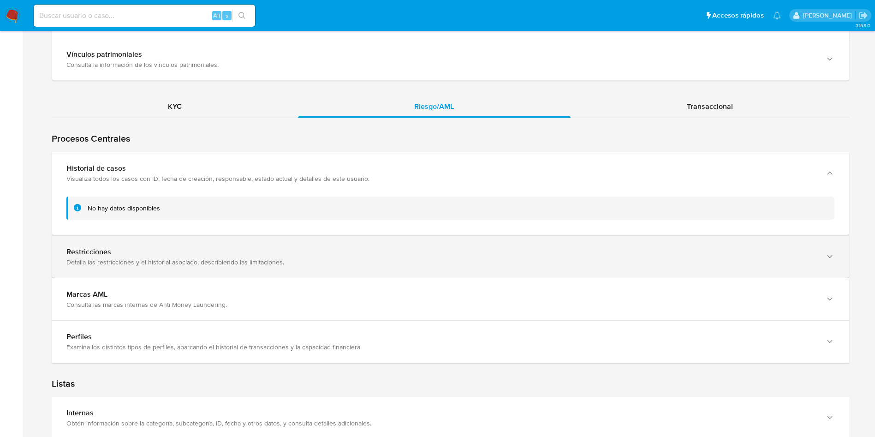
click at [160, 266] on div "Detalla las restricciones y el historial asociado, describiendo las limitacione…" at bounding box center [441, 262] width 750 height 8
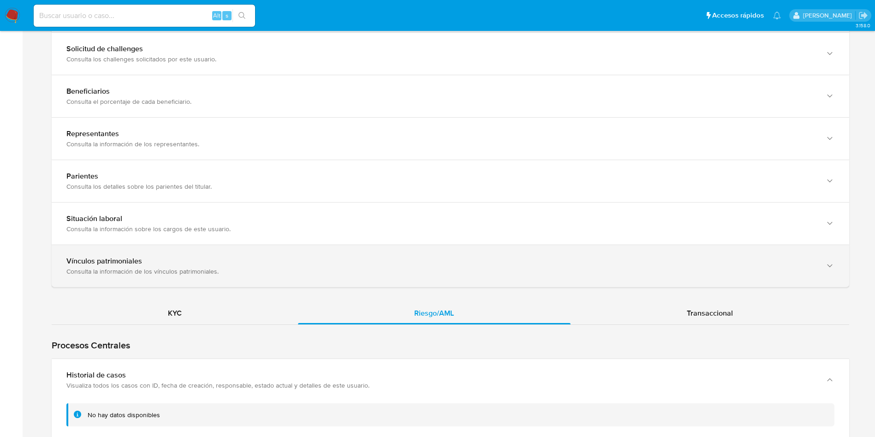
scroll to position [585, 0]
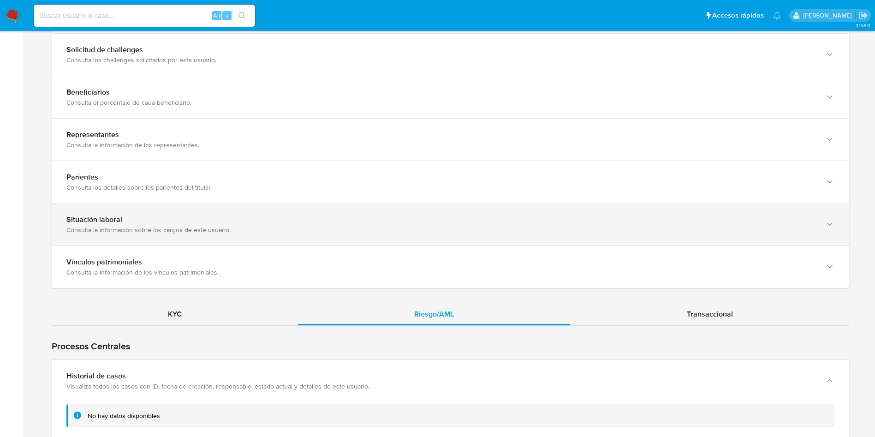
click at [165, 235] on div "Situación laboral Consulta la información sobre los cargos de este usuario." at bounding box center [451, 224] width 798 height 42
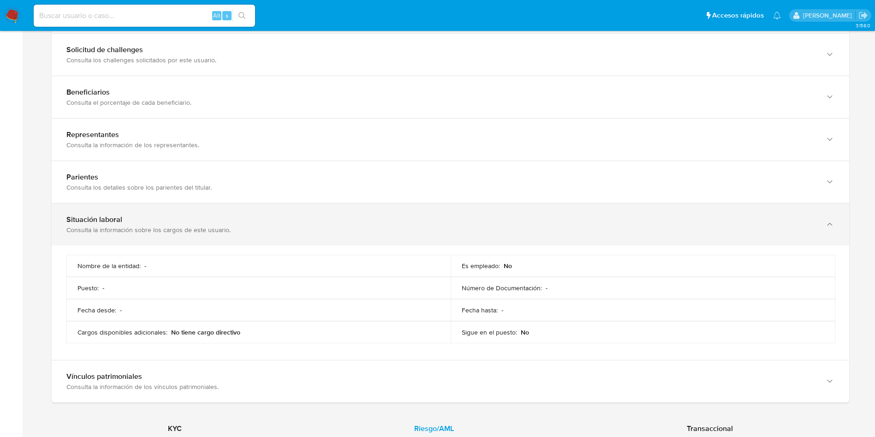
click at [165, 235] on div "Situación laboral Consulta la información sobre los cargos de este usuario." at bounding box center [451, 224] width 798 height 42
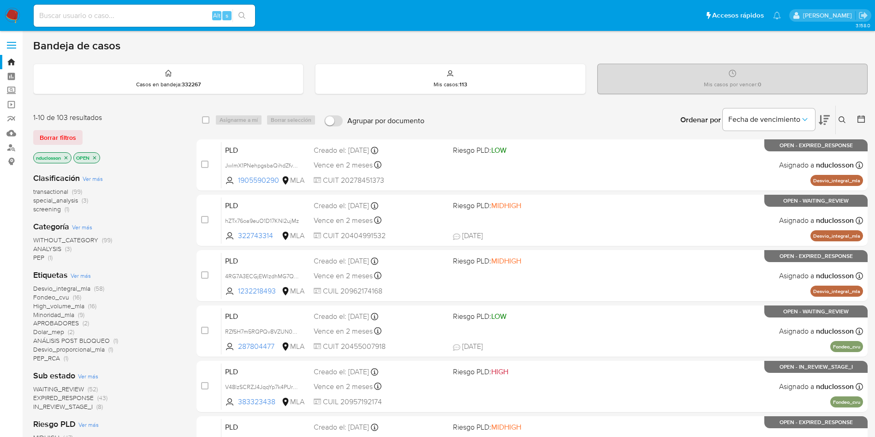
click at [837, 123] on button at bounding box center [843, 119] width 15 height 11
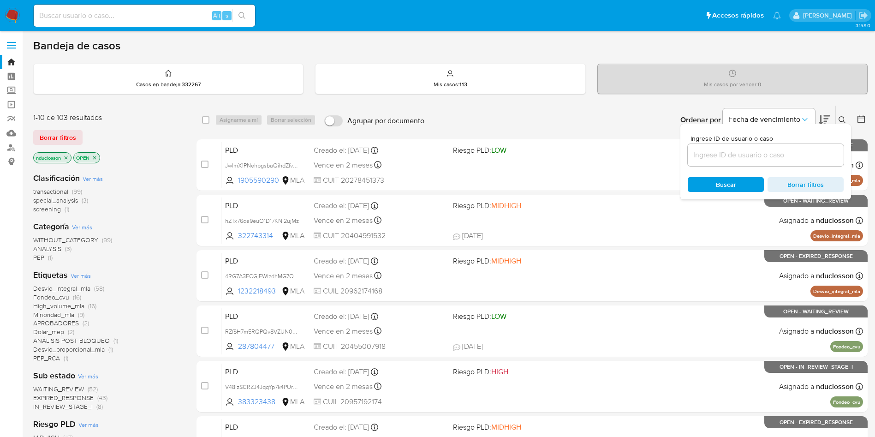
click at [762, 156] on input at bounding box center [766, 155] width 156 height 12
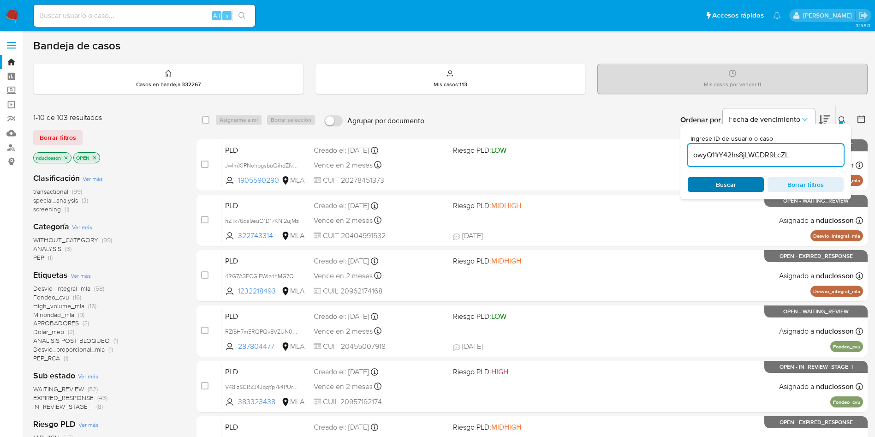
type input "owyQ11rY42hs8jLWCDR9LcZL"
click at [721, 180] on span "Buscar" at bounding box center [726, 184] width 20 height 15
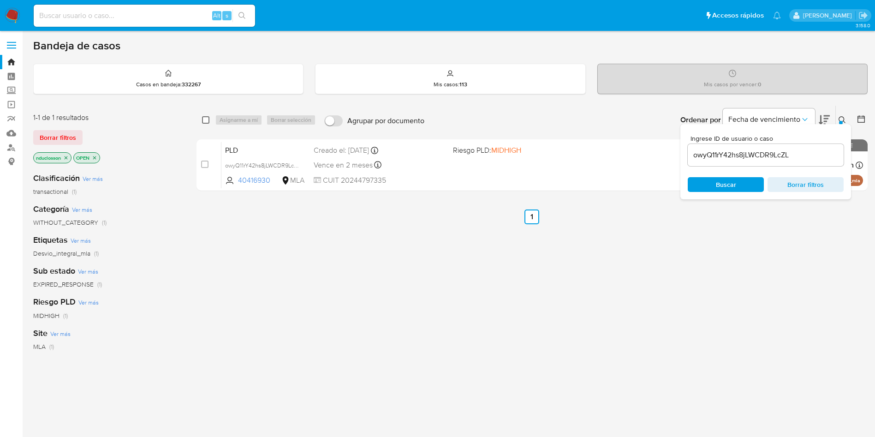
click at [206, 119] on input "checkbox" at bounding box center [205, 119] width 7 height 7
checkbox input "true"
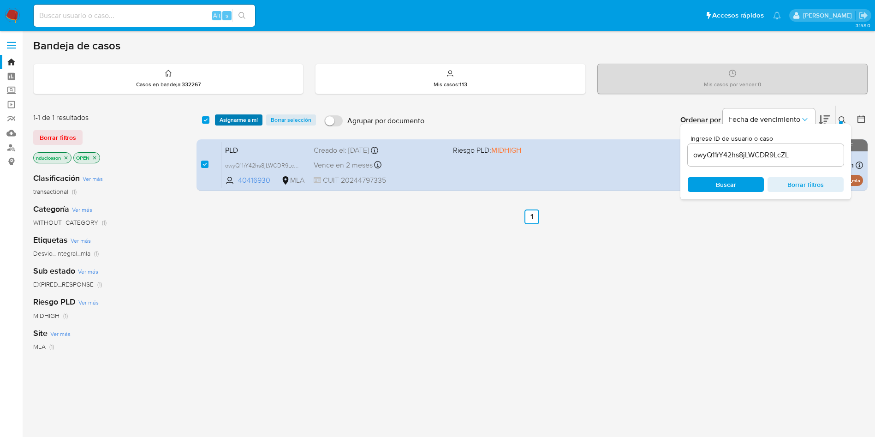
click at [227, 121] on span "Asignarme a mí" at bounding box center [239, 119] width 38 height 9
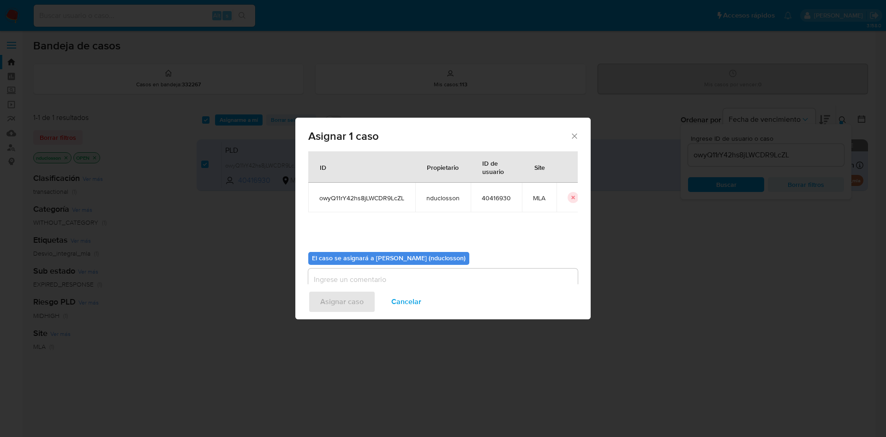
scroll to position [48, 0]
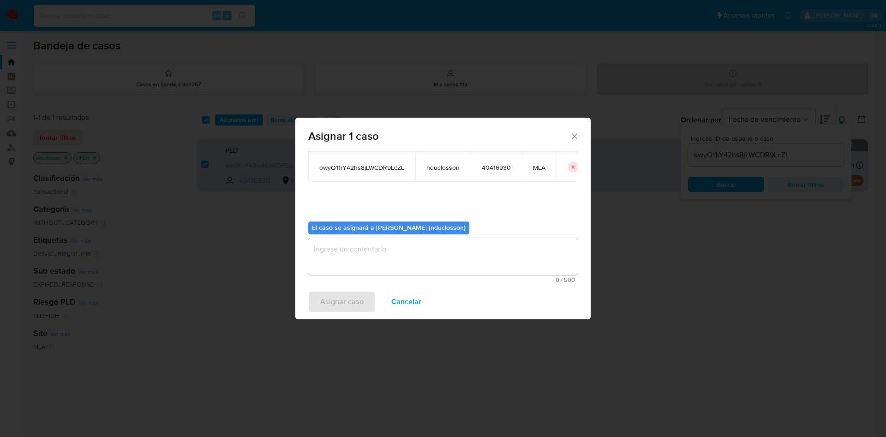
click at [359, 254] on textarea "assign-modal" at bounding box center [442, 256] width 269 height 37
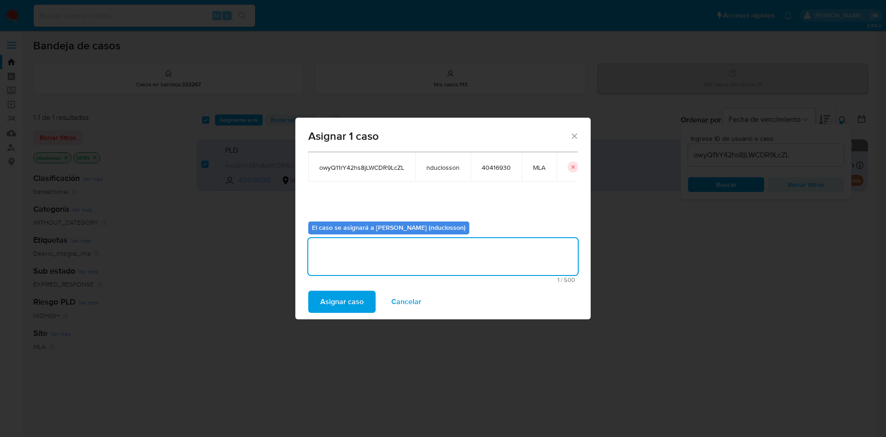
click at [337, 317] on div "Asignar caso Cancelar" at bounding box center [442, 301] width 295 height 35
click at [332, 299] on span "Asignar caso" at bounding box center [341, 302] width 43 height 20
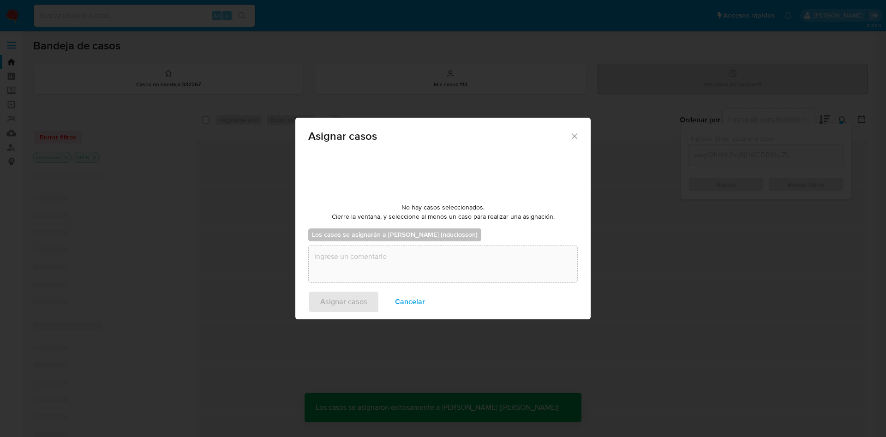
checkbox input "false"
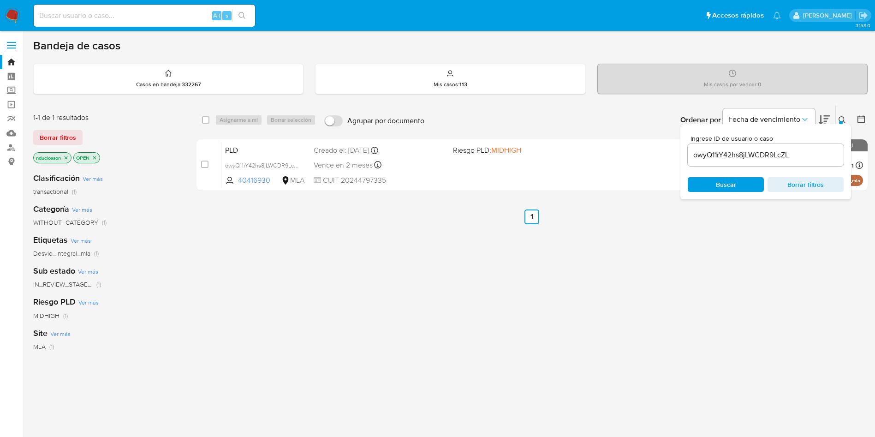
click at [737, 158] on input "owyQ11rY42hs8jLWCDR9LcZL" at bounding box center [766, 155] width 156 height 12
paste input "POQlMolUv2iZefPvoCN5hirH"
type input "POQlMolUv2iZefPvoCN5hirH"
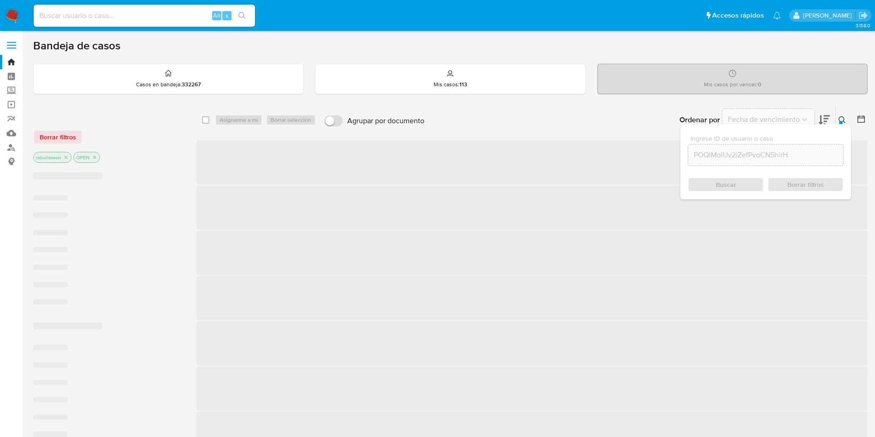
click at [716, 183] on div "Buscar Borrar filtros" at bounding box center [766, 184] width 156 height 15
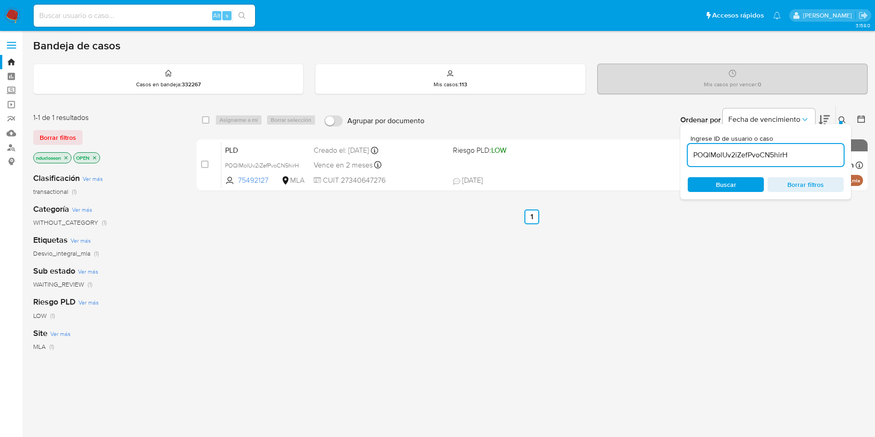
click at [710, 180] on span "Buscar" at bounding box center [725, 184] width 63 height 13
click at [205, 116] on input "checkbox" at bounding box center [205, 119] width 7 height 7
checkbox input "true"
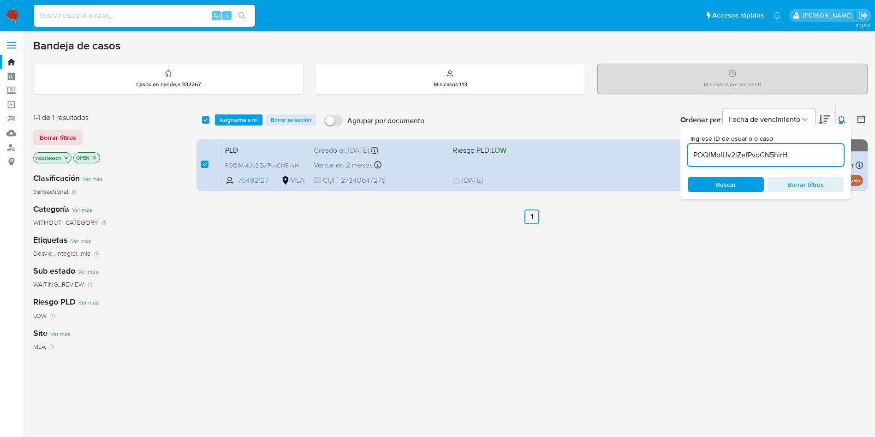
click at [232, 127] on div "select-all-cases-checkbox Asignarme a mí Borrar selección Agrupar por documento…" at bounding box center [532, 120] width 671 height 29
click at [232, 125] on div "select-all-cases-checkbox Asignarme a mí Borrar selección Agrupar por documento…" at bounding box center [532, 120] width 671 height 29
click at [229, 118] on span "Asignarme a mí" at bounding box center [239, 119] width 38 height 9
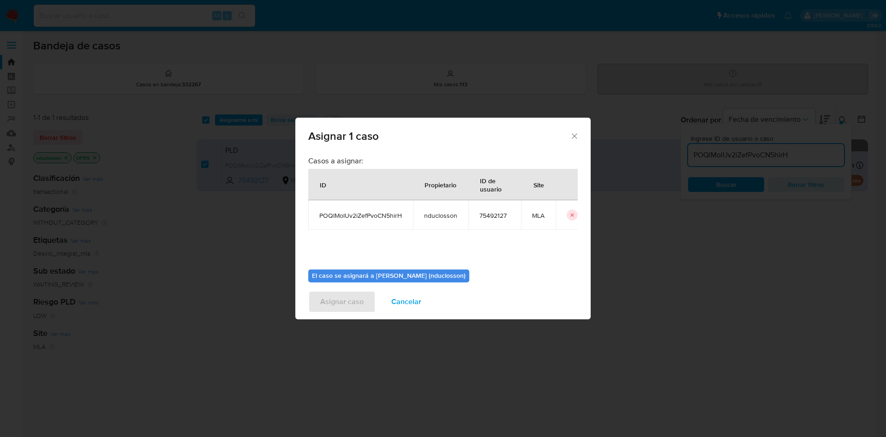
scroll to position [48, 0]
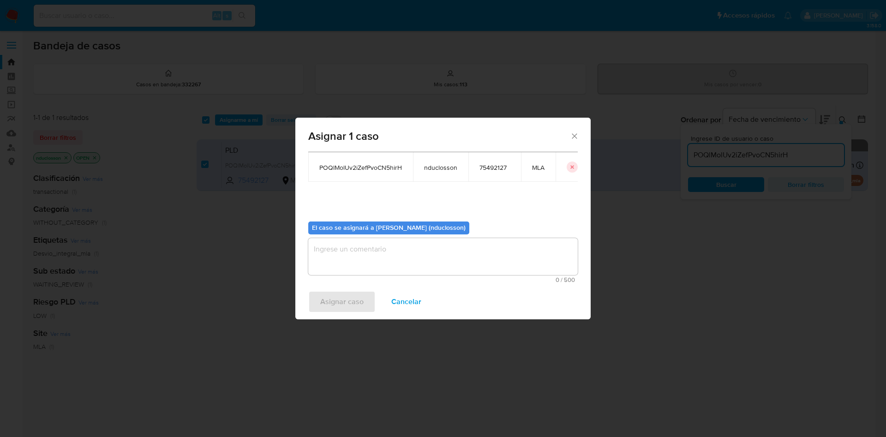
click at [344, 258] on textarea "assign-modal" at bounding box center [442, 256] width 269 height 37
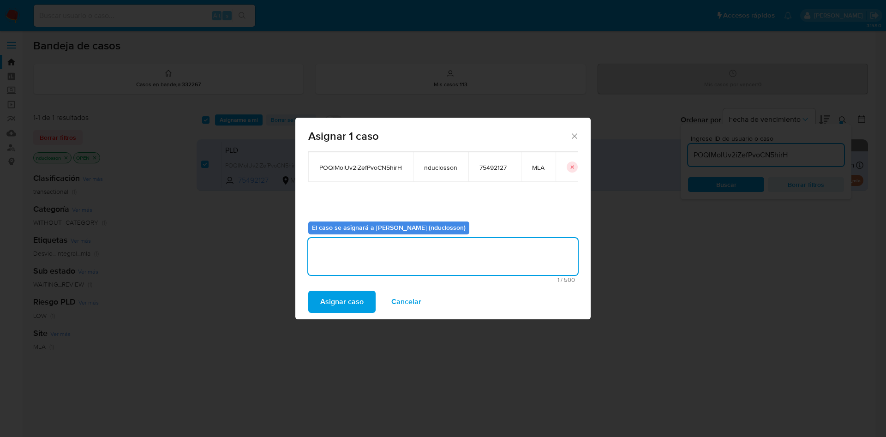
click at [335, 303] on span "Asignar caso" at bounding box center [341, 302] width 43 height 20
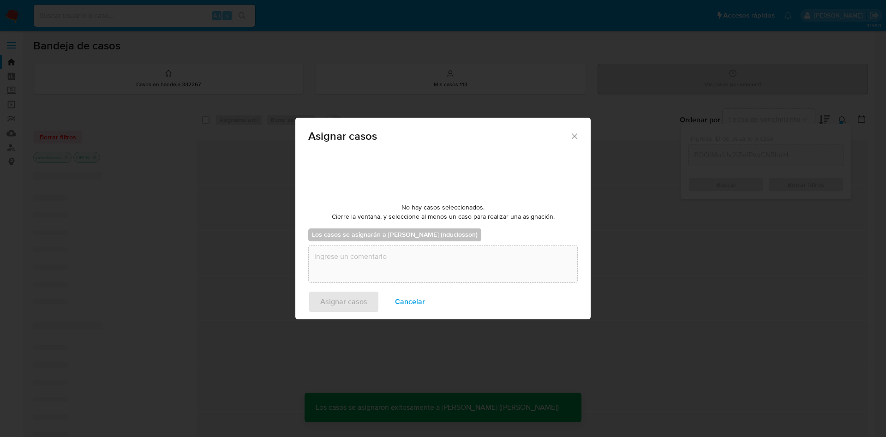
checkbox input "false"
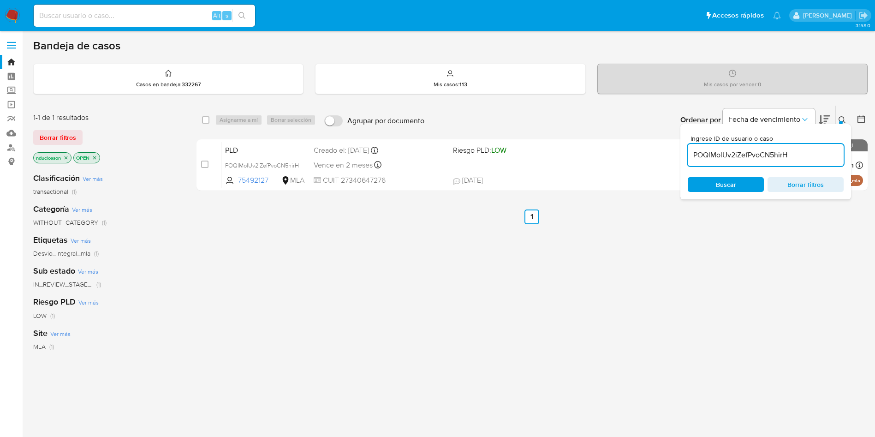
click at [716, 157] on input "POQlMolUv2iZefPvoCN5hirH" at bounding box center [766, 155] width 156 height 12
paste input "iMyJeA8bR0aZ58XcfrMsHDhk"
type input "iMyJeA8bR0aZ58XcfrMsHDhk"
click at [719, 191] on span "Buscar" at bounding box center [726, 184] width 20 height 15
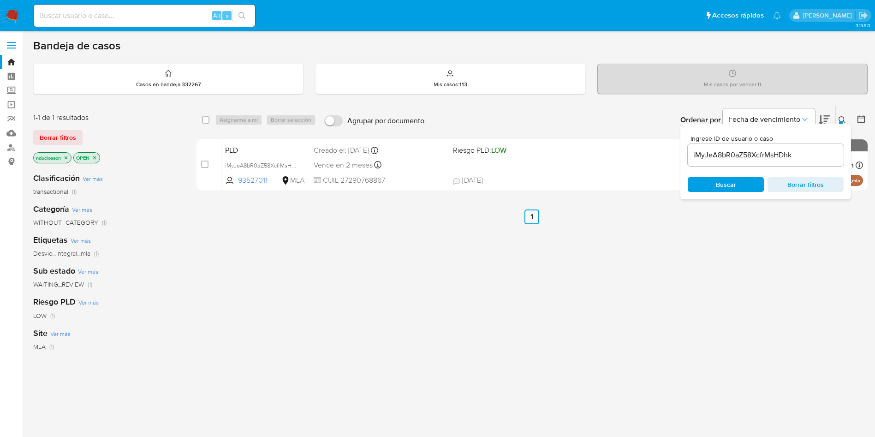
click at [201, 120] on div "select-all-cases-checkbox Asignarme a mí Borrar selección Agrupar por documento…" at bounding box center [532, 120] width 671 height 29
click at [212, 120] on div "select-all-cases-checkbox" at bounding box center [207, 119] width 11 height 11
click at [204, 123] on input "checkbox" at bounding box center [205, 119] width 7 height 7
checkbox input "true"
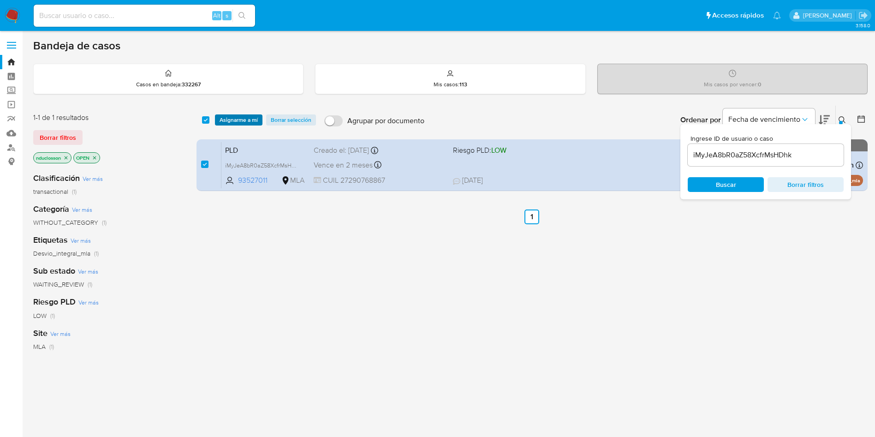
click at [223, 125] on span "Asignarme a mí" at bounding box center [239, 119] width 38 height 9
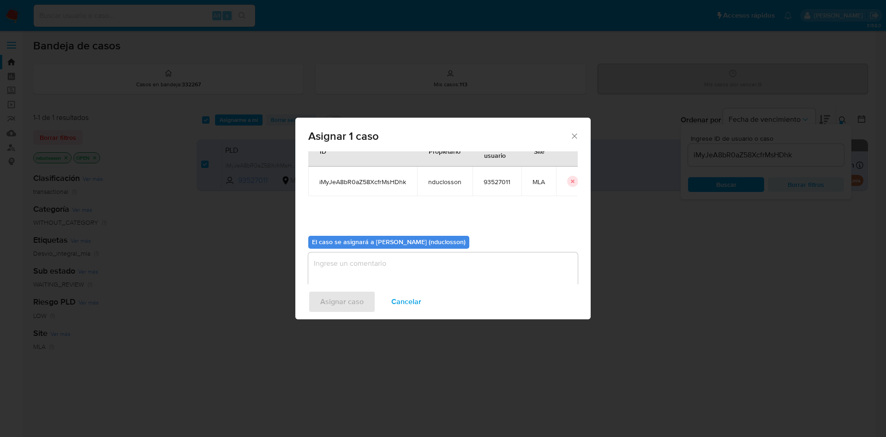
scroll to position [48, 0]
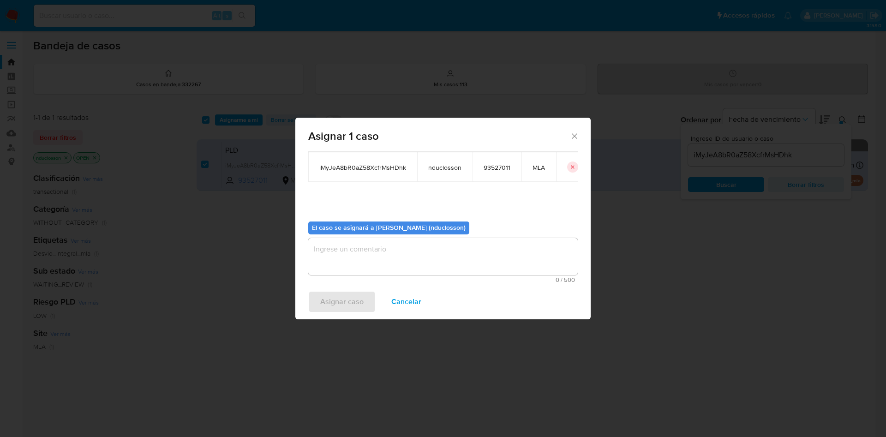
click at [350, 240] on textarea "assign-modal" at bounding box center [442, 256] width 269 height 37
click at [359, 295] on span "Asignar caso" at bounding box center [341, 302] width 43 height 20
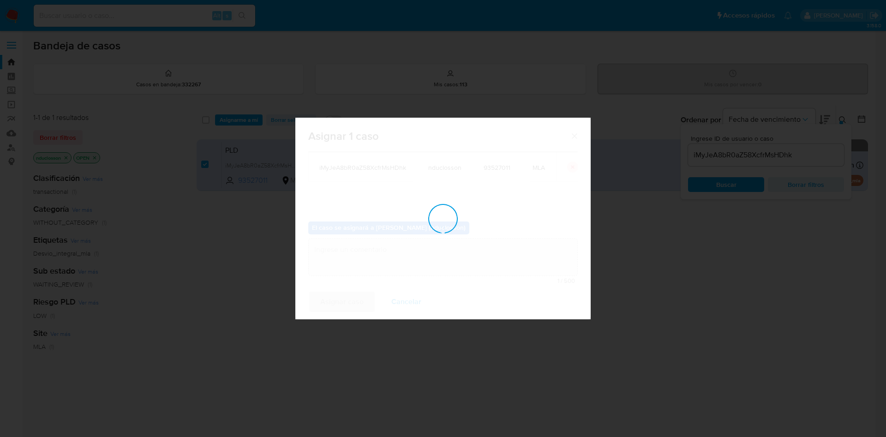
checkbox input "false"
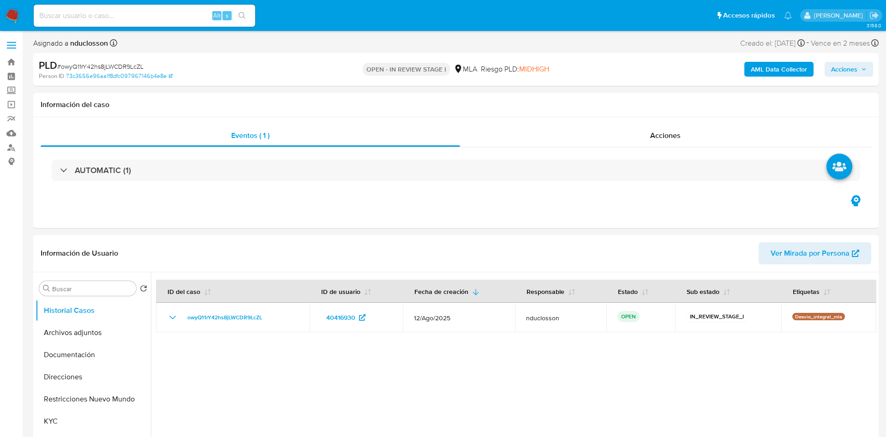
select select "10"
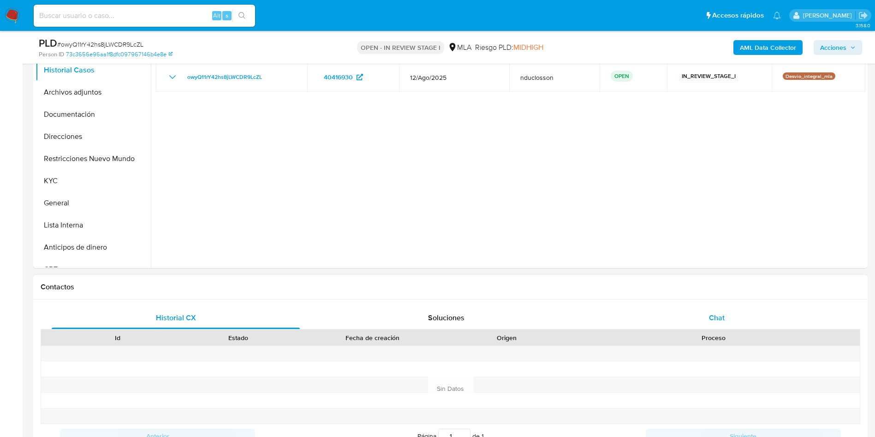
click at [672, 320] on div "Chat" at bounding box center [717, 318] width 248 height 22
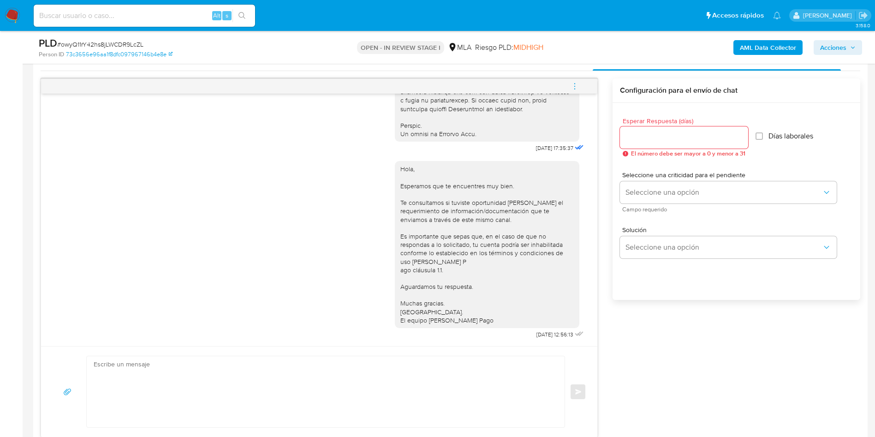
scroll to position [554, 0]
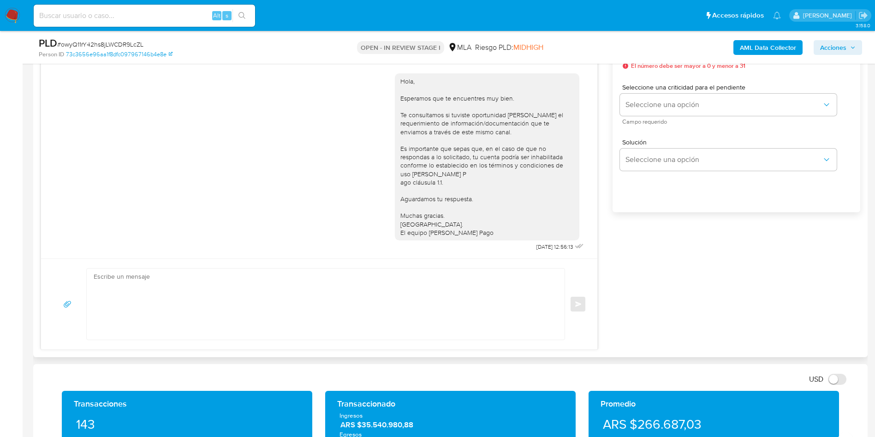
click at [204, 304] on textarea at bounding box center [323, 304] width 459 height 71
paste textarea "Lore Ipsumdo, Si ametcon ad eli seddoeiusmo temporincid ut la etdolo ma Aliquae…"
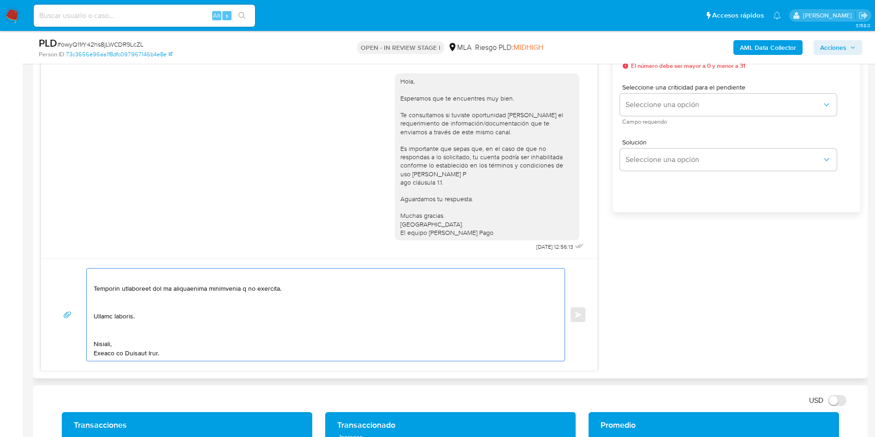
click at [109, 337] on textarea at bounding box center [323, 315] width 459 height 92
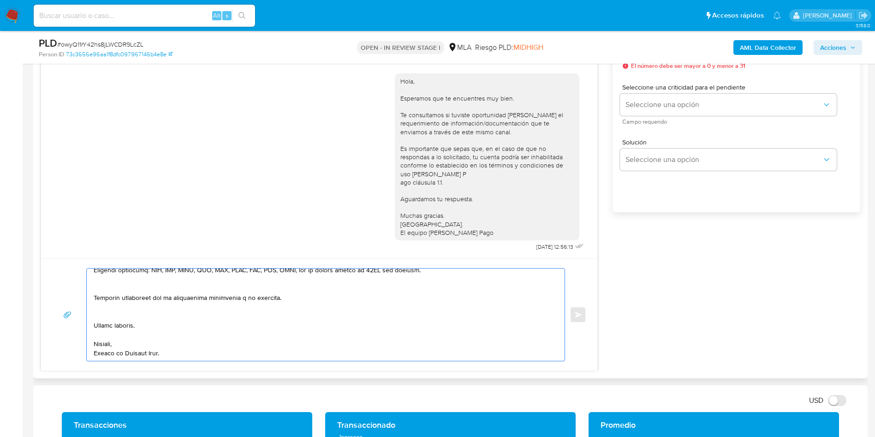
click at [102, 316] on textarea at bounding box center [323, 315] width 459 height 92
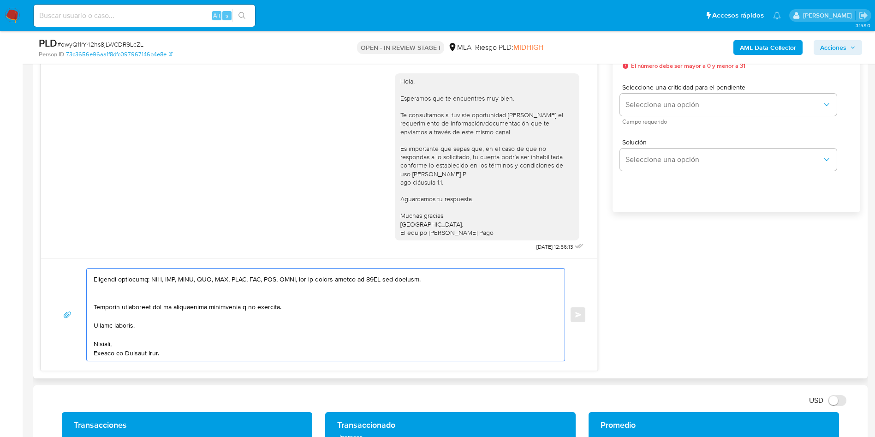
scroll to position [228, 0]
click at [109, 291] on textarea at bounding box center [323, 315] width 459 height 92
click at [111, 292] on textarea at bounding box center [323, 315] width 459 height 92
click at [115, 297] on textarea at bounding box center [323, 315] width 459 height 92
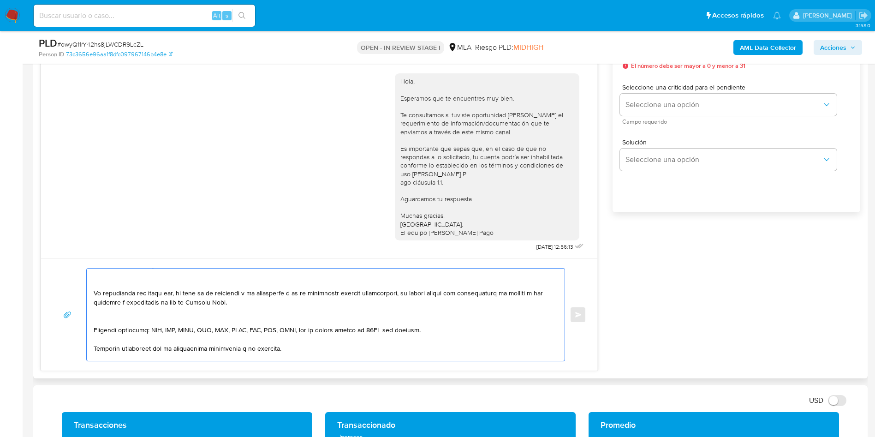
scroll to position [149, 0]
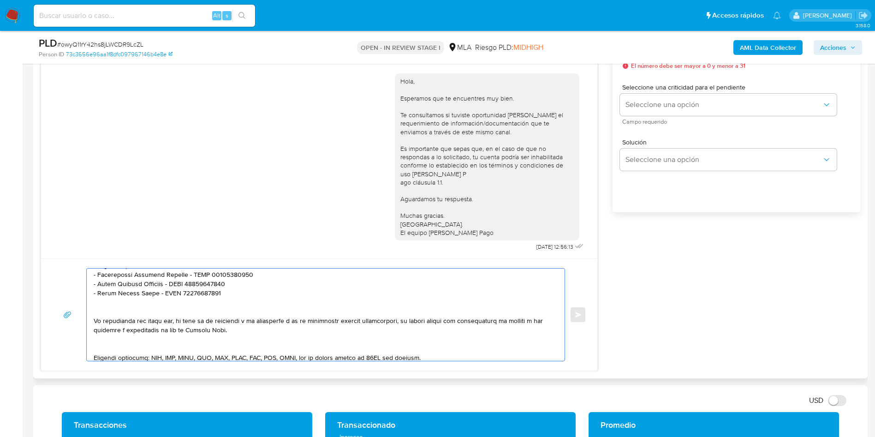
click at [108, 346] on textarea at bounding box center [323, 315] width 459 height 92
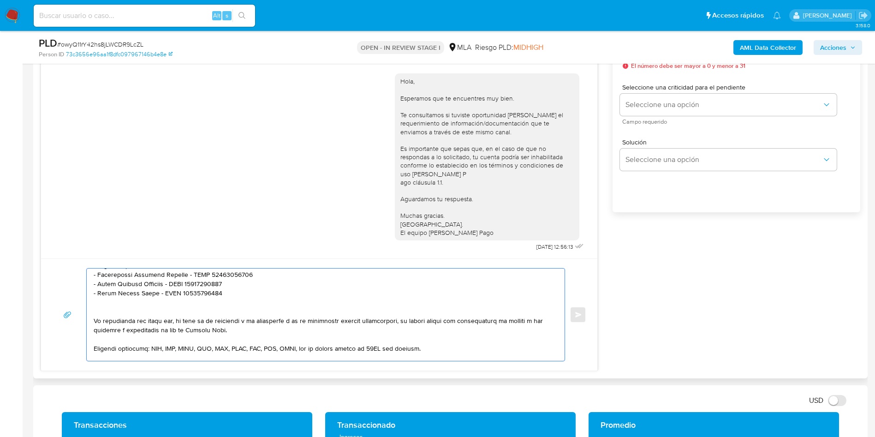
click at [105, 311] on textarea at bounding box center [323, 315] width 459 height 92
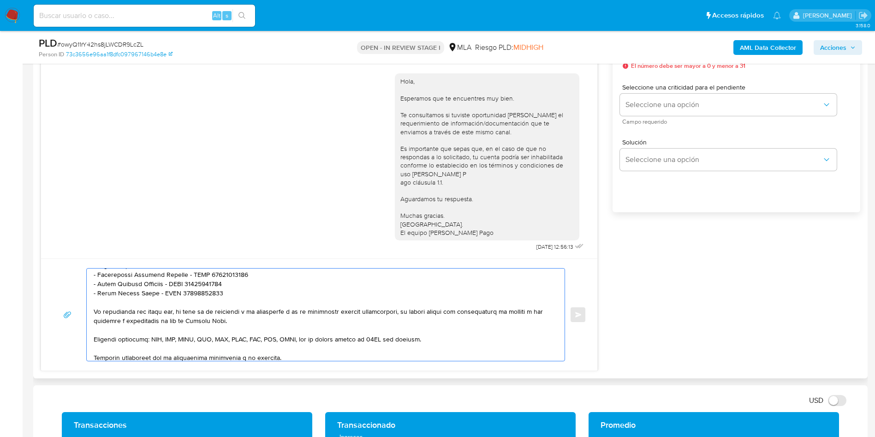
scroll to position [80, 0]
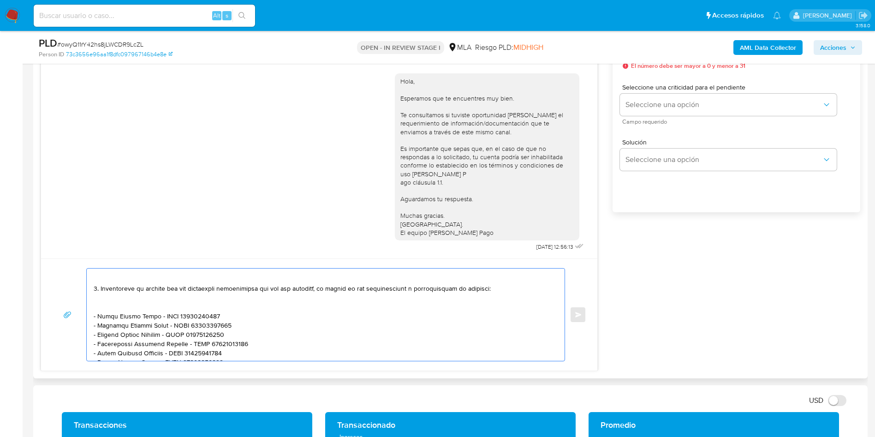
click at [108, 303] on textarea at bounding box center [323, 315] width 459 height 92
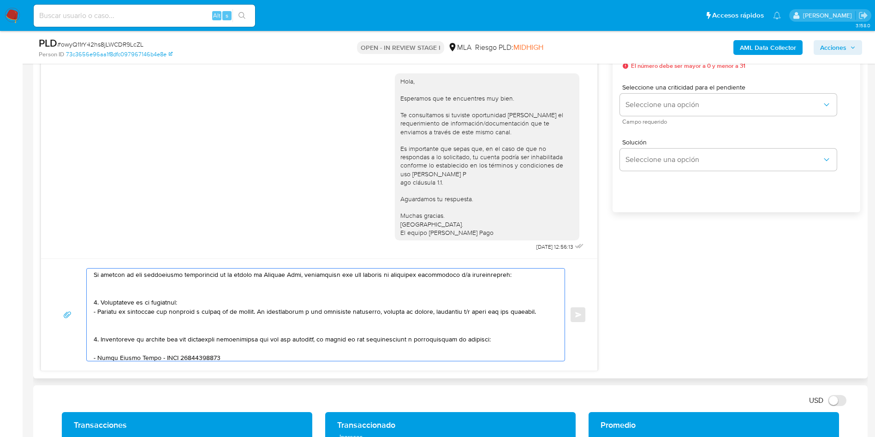
scroll to position [69, 0]
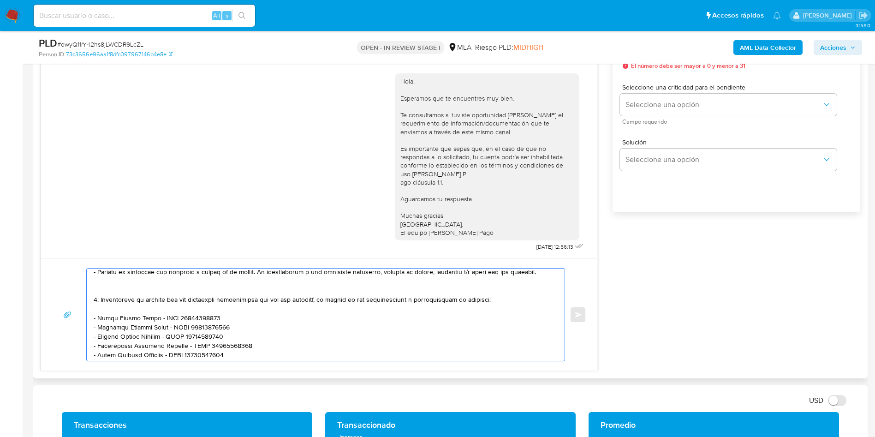
click at [117, 290] on textarea at bounding box center [323, 315] width 459 height 92
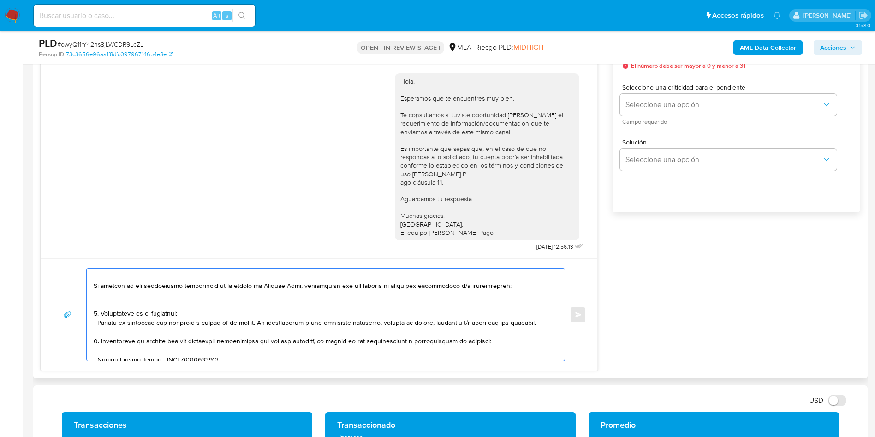
scroll to position [0, 0]
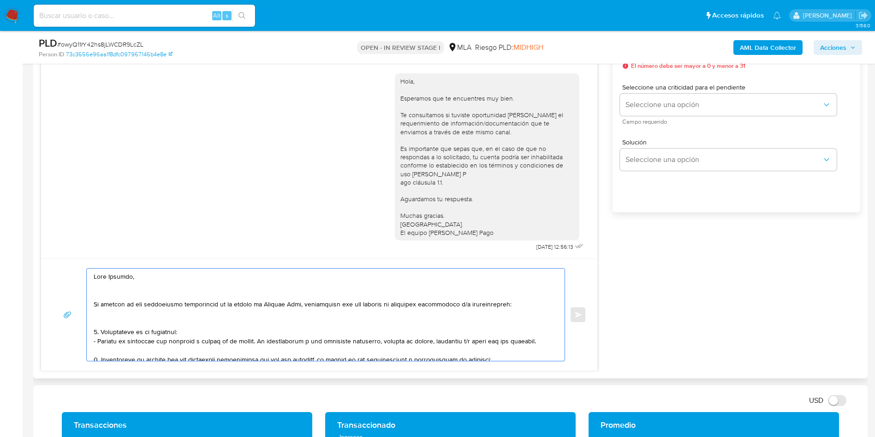
click at [115, 317] on textarea at bounding box center [323, 315] width 459 height 92
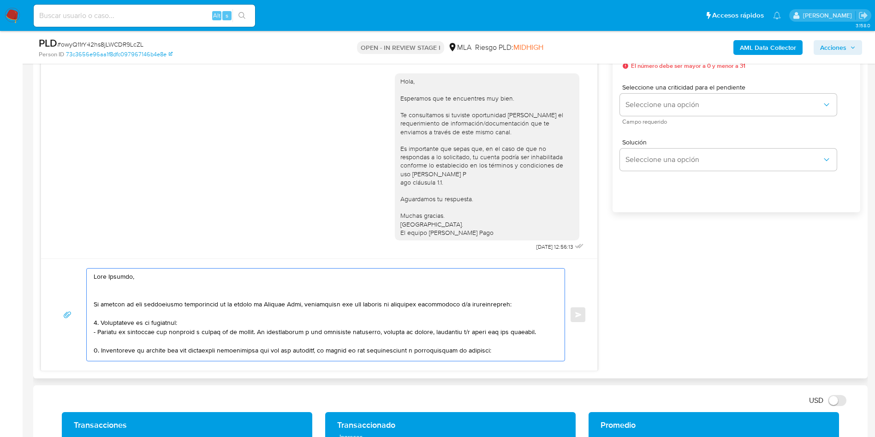
click at [115, 295] on textarea at bounding box center [323, 315] width 459 height 92
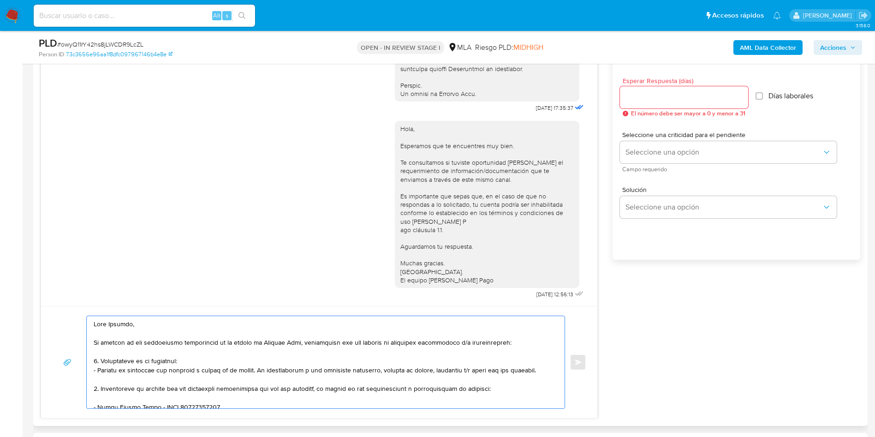
scroll to position [484, 0]
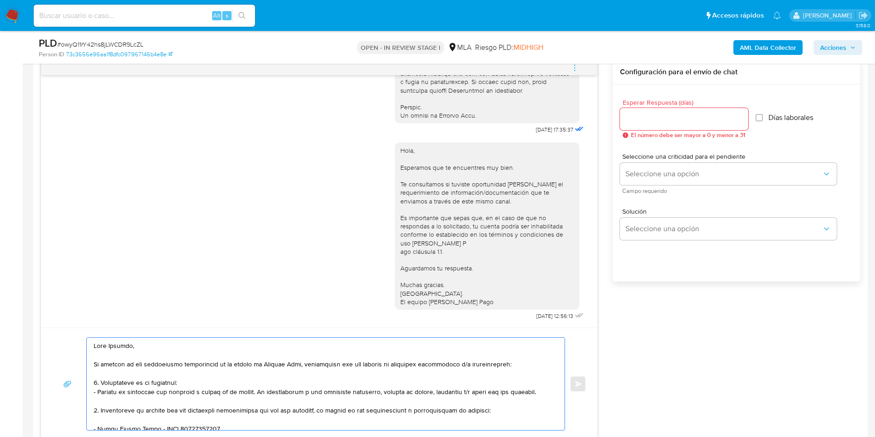
type textarea "Hola Roberto, En función de las operaciones registradas en tu cuenta de Mercado…"
click at [648, 110] on div at bounding box center [684, 119] width 128 height 22
click at [639, 121] on input "Esperar Respuesta (días)" at bounding box center [684, 119] width 128 height 12
type input "1"
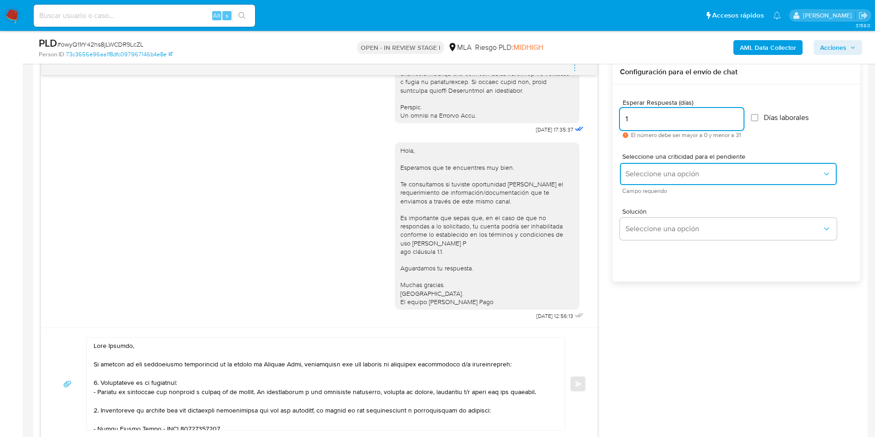
click at [647, 163] on button "Seleccione una opción" at bounding box center [728, 174] width 217 height 22
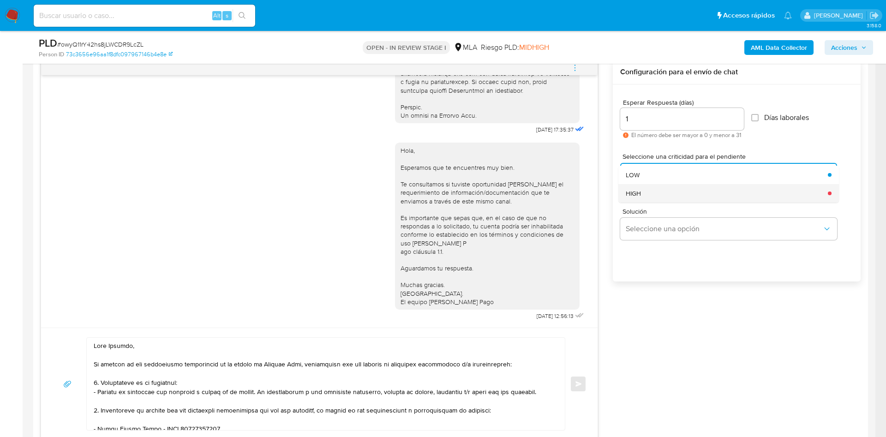
click at [647, 191] on div "HIGH" at bounding box center [724, 193] width 197 height 18
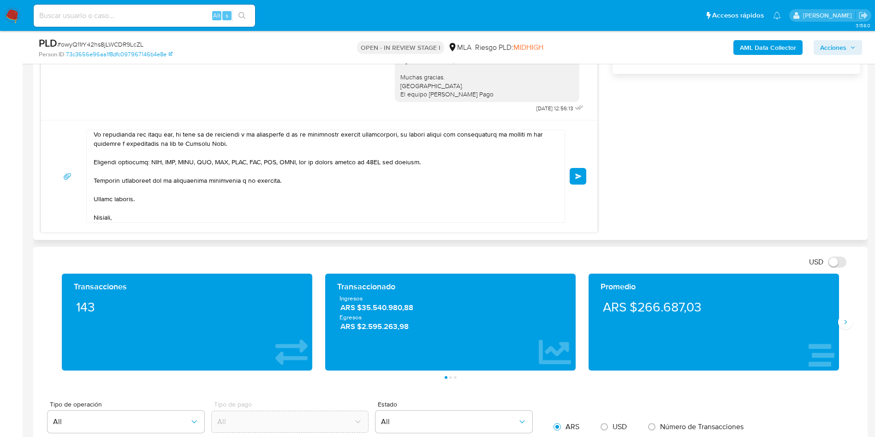
scroll to position [163, 0]
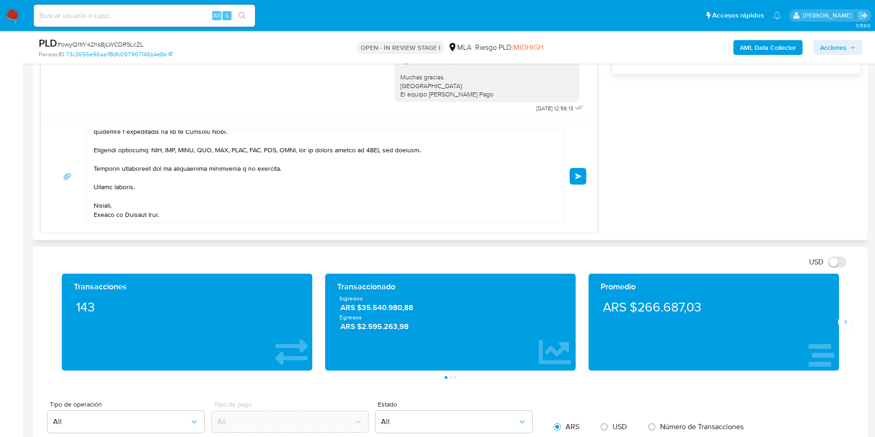
click at [585, 163] on div "Enviar" at bounding box center [319, 176] width 534 height 93
click at [587, 171] on div "Enviar" at bounding box center [319, 176] width 556 height 112
click at [585, 172] on button "Enviar" at bounding box center [578, 176] width 17 height 17
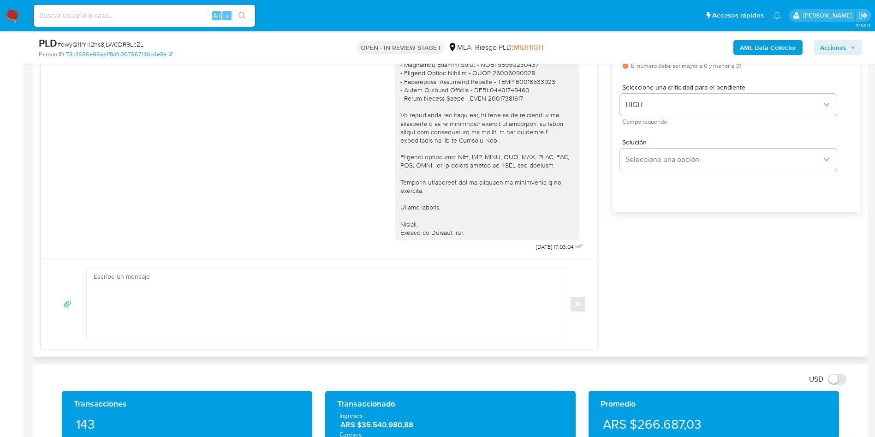
scroll to position [415, 0]
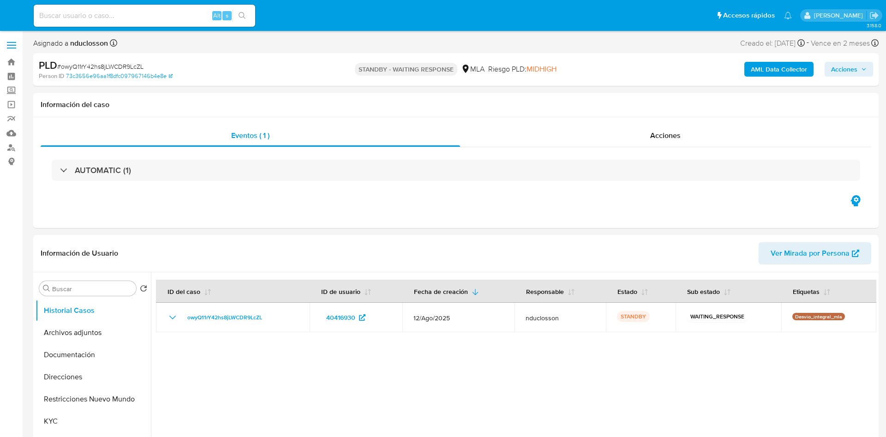
select select "10"
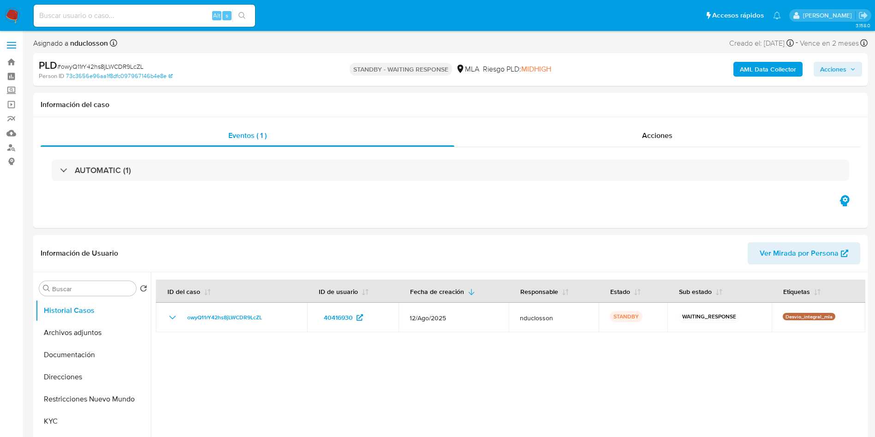
click at [67, 19] on input at bounding box center [144, 16] width 221 height 12
paste input "uV89H4UvHftGXdjizwr8Ujwe"
type input "uV89H4UvHftGXdjizwr8Ujwe"
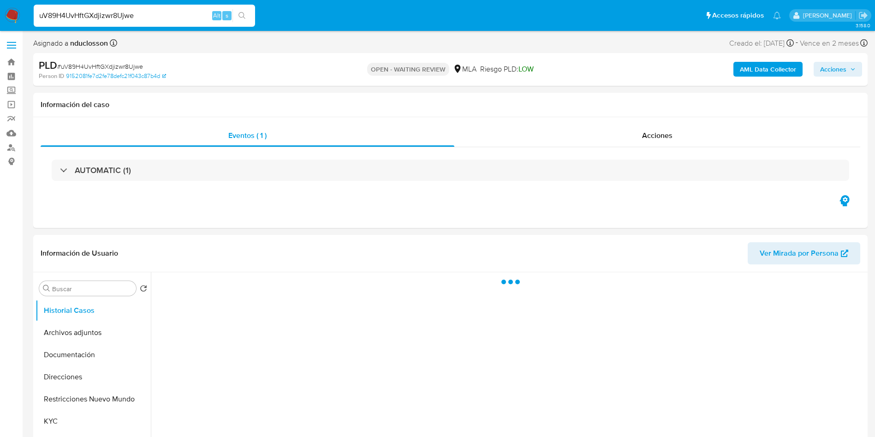
select select "10"
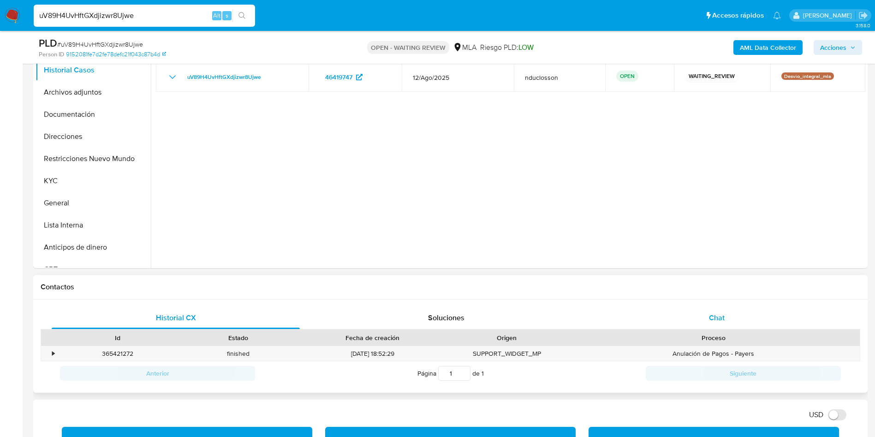
click at [700, 311] on div "Chat" at bounding box center [717, 318] width 248 height 22
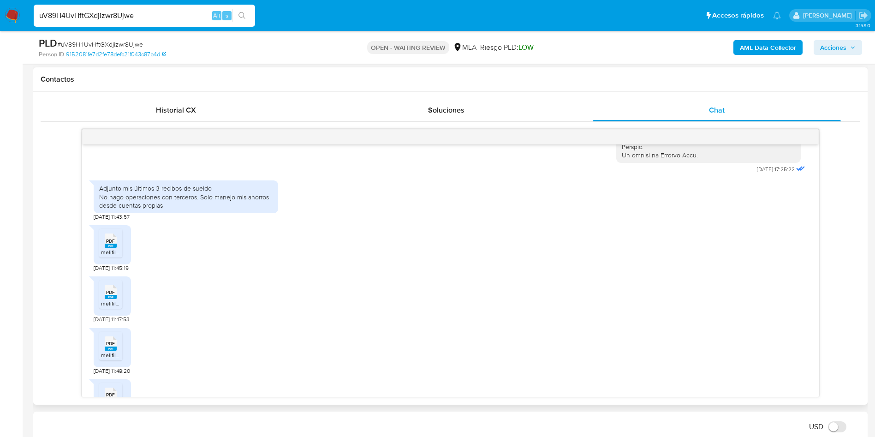
scroll to position [528, 0]
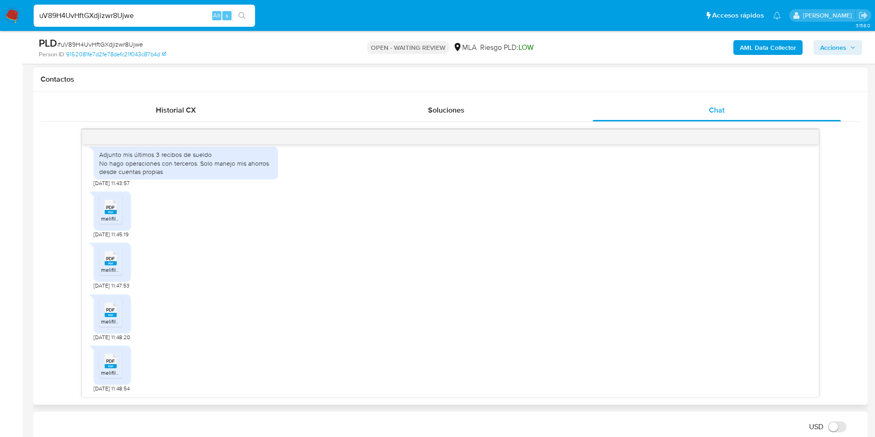
click at [111, 208] on span "PDF" at bounding box center [110, 207] width 9 height 6
click at [105, 261] on icon at bounding box center [111, 258] width 12 height 14
click at [109, 329] on ul "PDF PDF melifile5419757751850191846.pdf" at bounding box center [112, 314] width 26 height 32
click at [109, 318] on span "melifile5419757751850191846.pdf" at bounding box center [142, 321] width 82 height 8
click at [105, 365] on icon "PDF" at bounding box center [111, 361] width 12 height 16
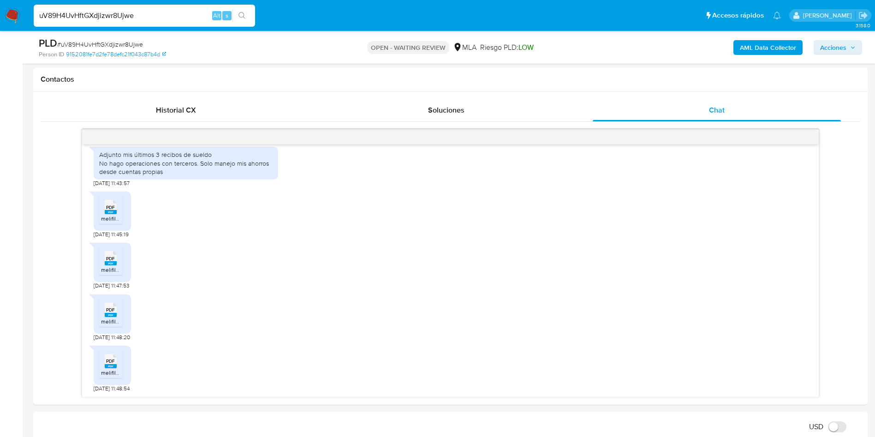
click at [100, 19] on input "uV89H4UvHftGXdjizwr8Ujwe" at bounding box center [144, 16] width 221 height 12
paste input "owyQ11rY42hs8jLWCDR9LcZL"
type input "owyQ11rY42hs8jLWCDR9LcZL"
click at [243, 22] on div "owyQ11rY42hs8jLWCDR9LcZL Alt s" at bounding box center [144, 16] width 221 height 22
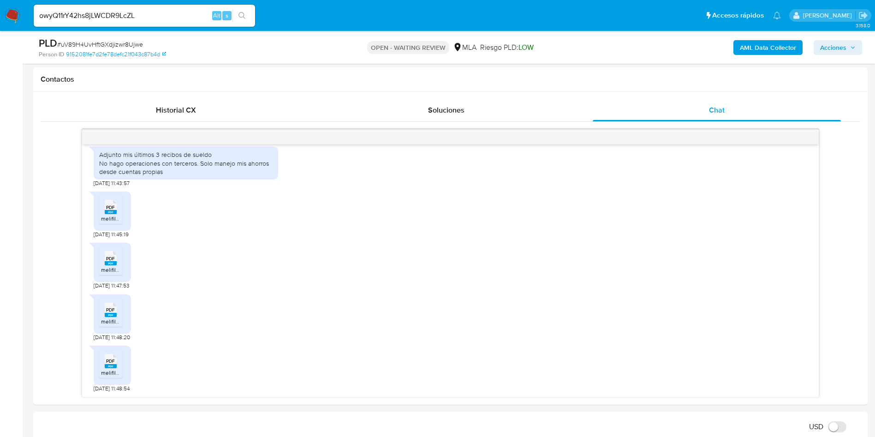
click at [245, 20] on button "search-icon" at bounding box center [242, 15] width 19 height 13
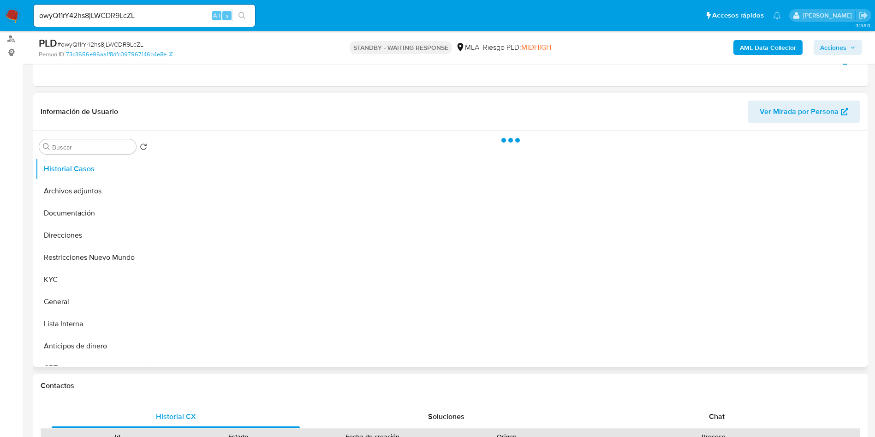
scroll to position [138, 0]
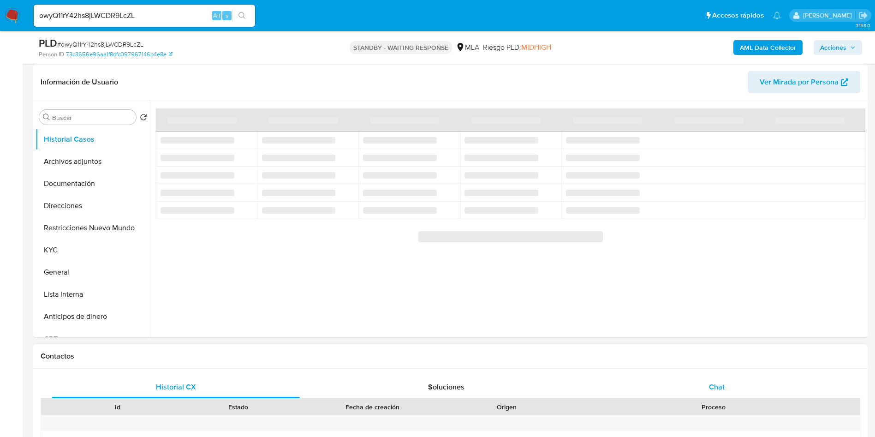
click at [719, 382] on div "Chat" at bounding box center [717, 387] width 248 height 22
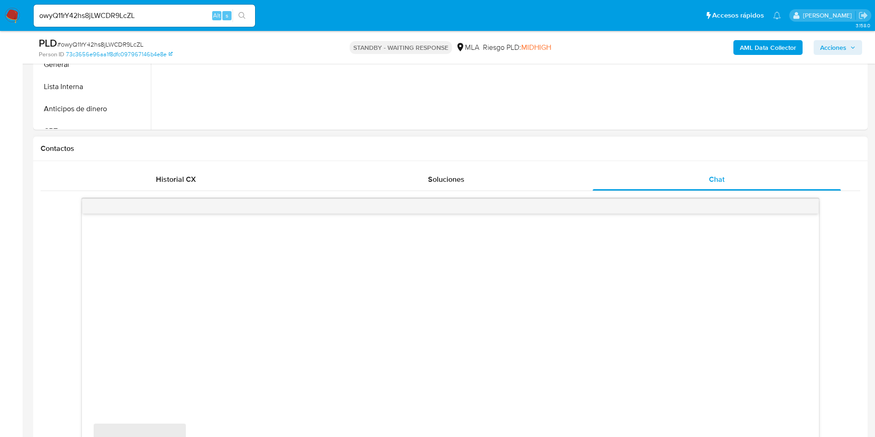
select select "10"
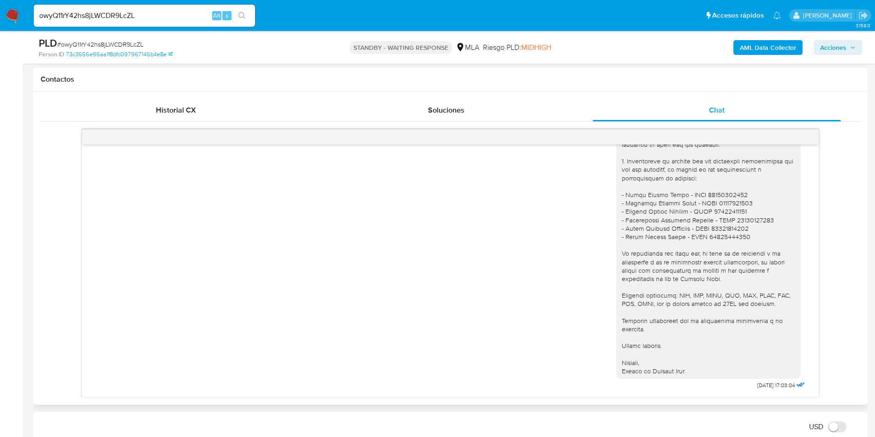
scroll to position [811, 0]
click at [94, 12] on input "owyQ11rY42hs8jLWCDR9LcZL" at bounding box center [144, 16] width 221 height 12
paste input "POQlMolUv2iZefPvoCN5hirH"
type input "POQlMolUv2iZefPvoCN5hirH"
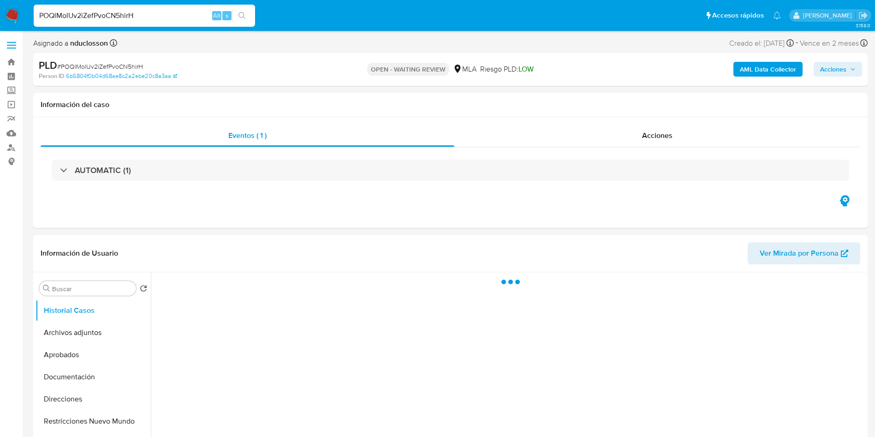
select select "10"
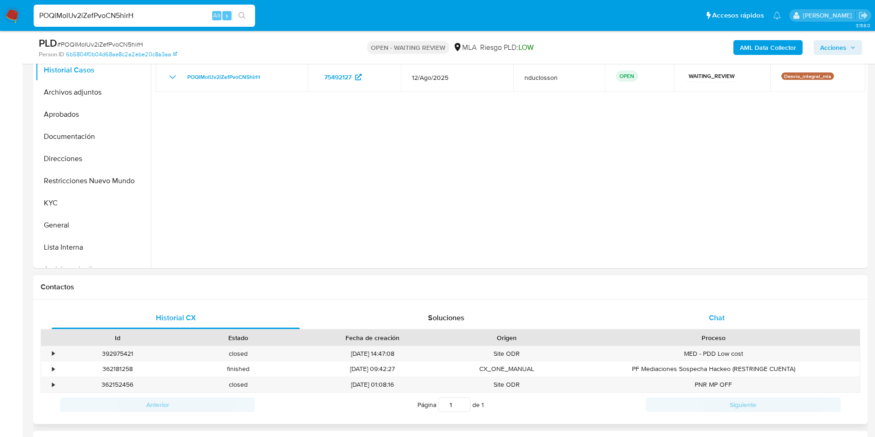
click at [705, 319] on div "Chat" at bounding box center [717, 318] width 248 height 22
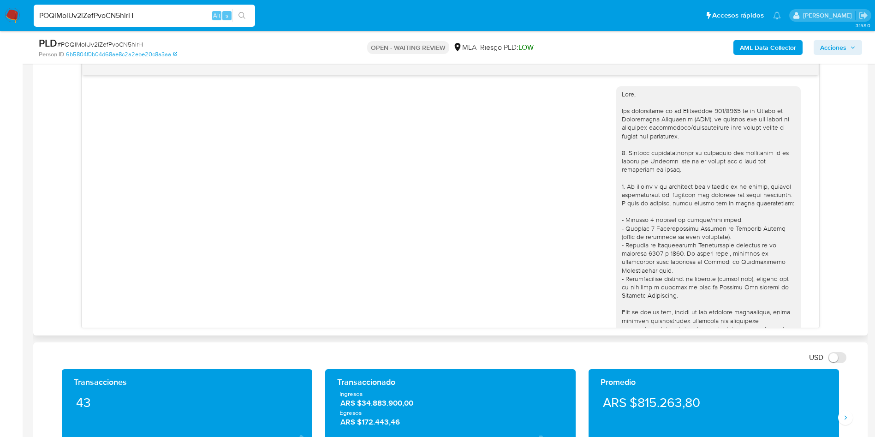
scroll to position [339, 0]
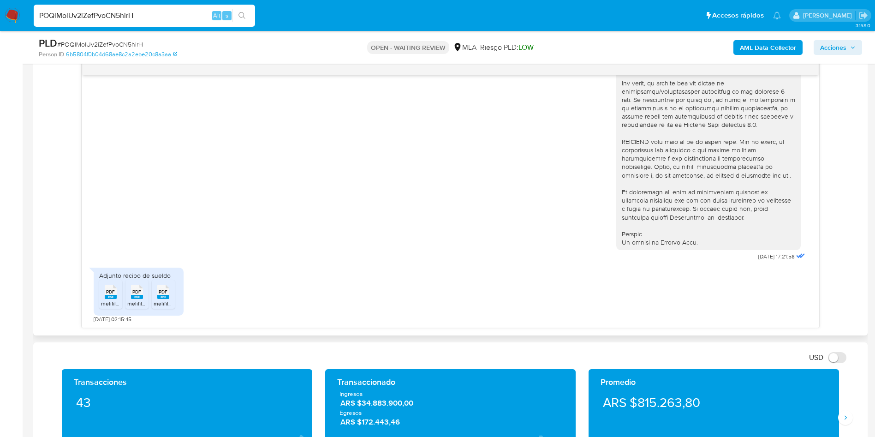
click at [111, 295] on rect at bounding box center [111, 297] width 12 height 4
click at [133, 296] on rect at bounding box center [137, 297] width 12 height 4
click at [167, 286] on rect at bounding box center [173, 282] width 14 height 12
click at [136, 46] on span "# POQlMolUv2iZefPvoCN5hirH" at bounding box center [100, 44] width 86 height 9
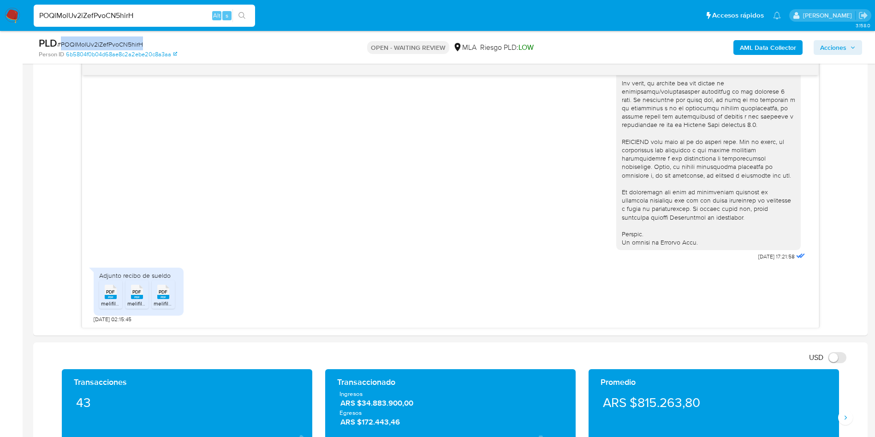
copy span "POQlMolUv2iZefPvoCN5hirH"
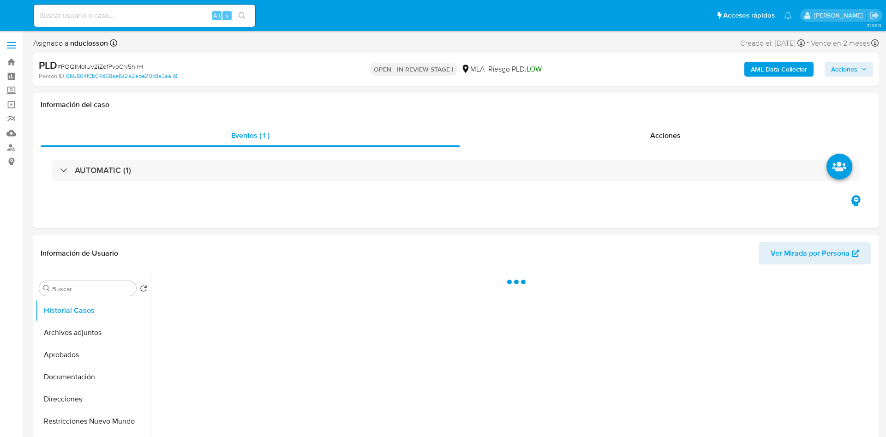
select select "10"
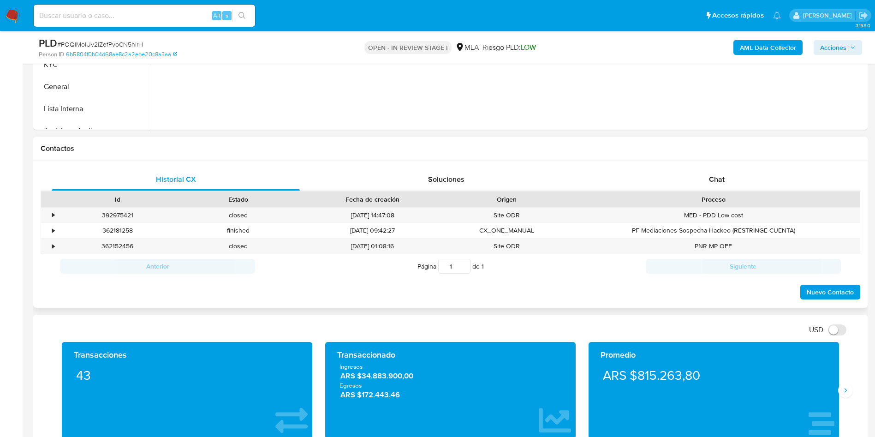
click at [728, 175] on div "Chat" at bounding box center [717, 179] width 248 height 22
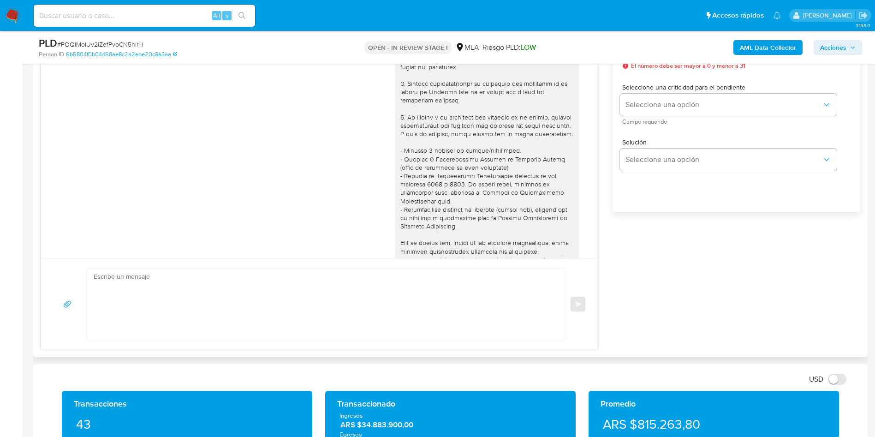
scroll to position [339, 0]
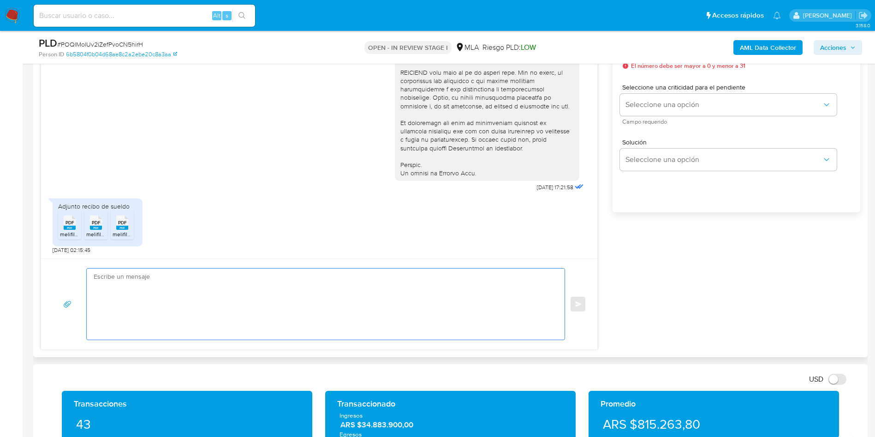
click at [164, 316] on textarea at bounding box center [323, 304] width 459 height 71
paste textarea "[PERSON_NAME], Muchas gracias por tu respuesta. No obstante, necesitamos que no…"
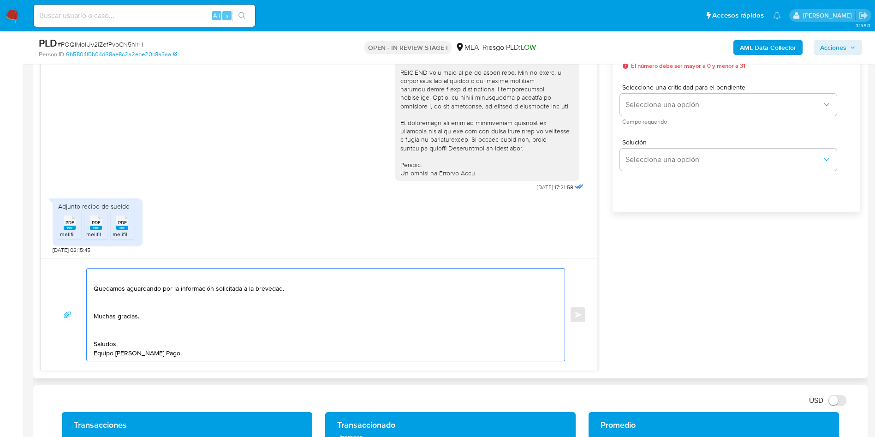
click at [97, 336] on textarea "[PERSON_NAME], Muchas gracias por tu respuesta. No obstante, necesitamos que no…" at bounding box center [323, 315] width 459 height 92
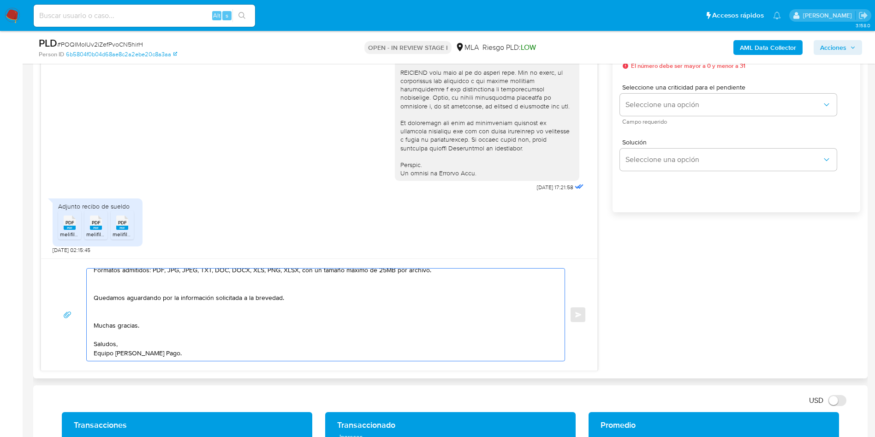
click at [95, 313] on textarea "[PERSON_NAME], Muchas gracias por tu respuesta. No obstante, necesitamos que no…" at bounding box center [323, 315] width 459 height 92
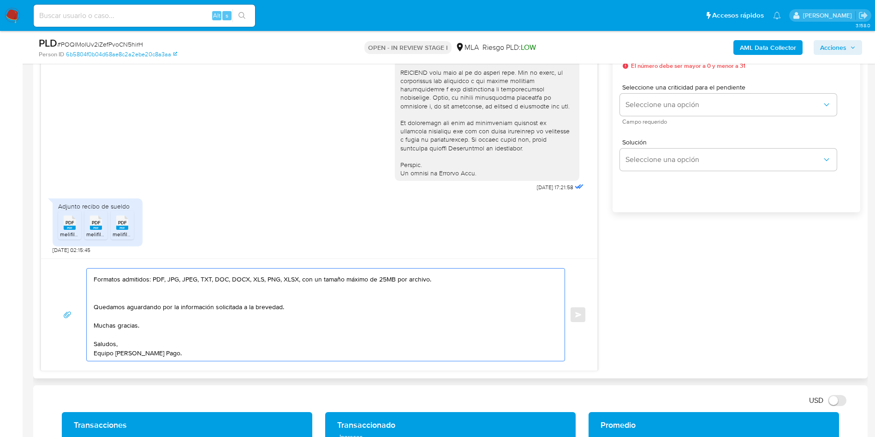
click at [101, 296] on textarea "[PERSON_NAME], Muchas gracias por tu respuesta. No obstante, necesitamos que no…" at bounding box center [323, 315] width 459 height 92
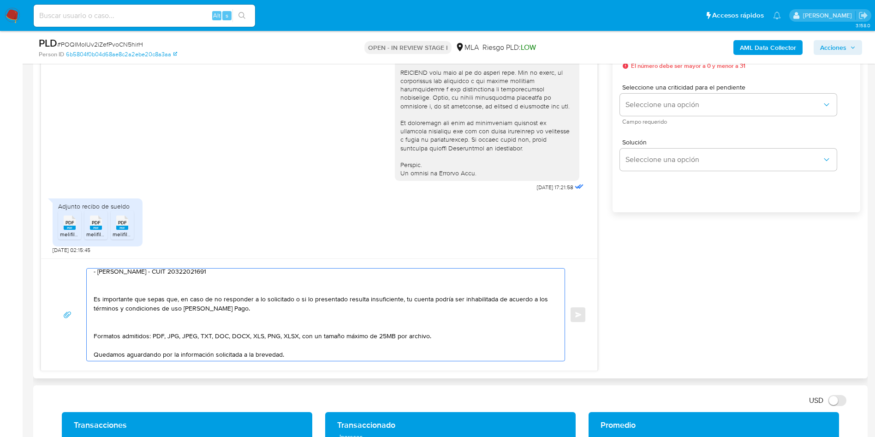
scroll to position [131, 0]
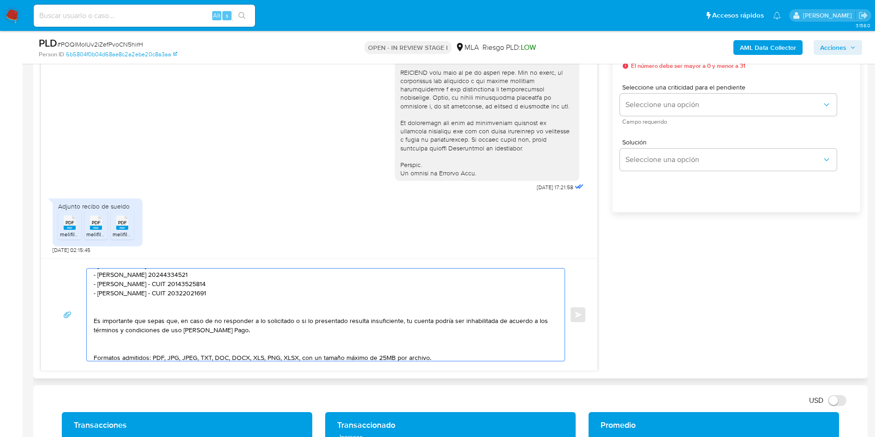
click at [113, 345] on textarea "[PERSON_NAME], Muchas gracias por tu respuesta. No obstante, necesitamos que no…" at bounding box center [323, 315] width 459 height 92
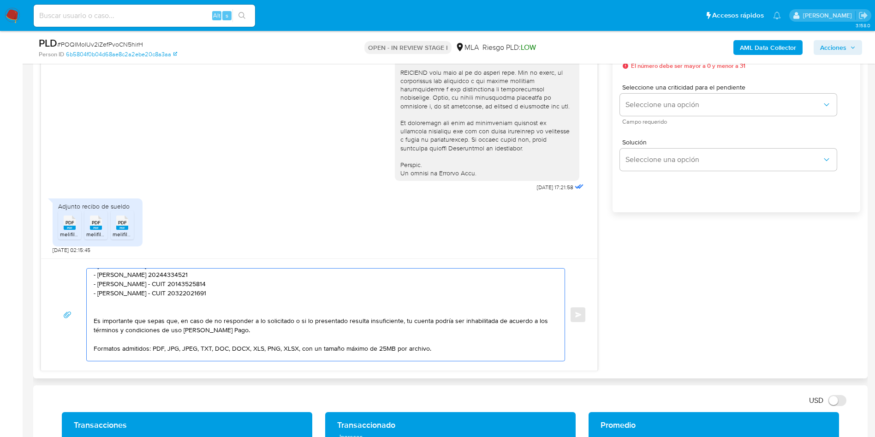
click at [102, 312] on textarea "Hola Eliana, Muchas gracias por tu respuesta. No obstante, necesitamos que nos …" at bounding box center [323, 315] width 459 height 92
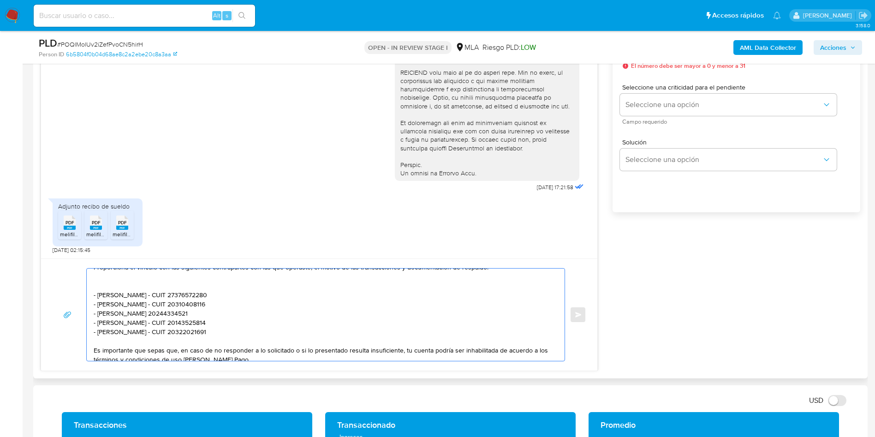
scroll to position [62, 0]
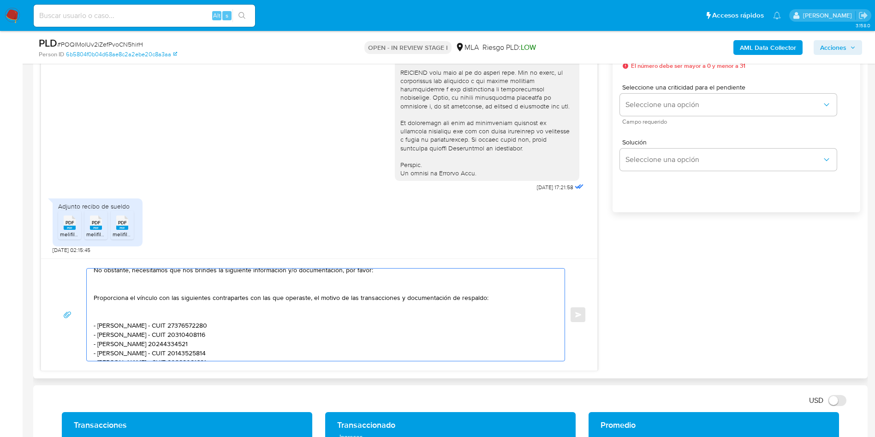
click at [105, 318] on textarea "Hola Eliana, Muchas gracias por tu respuesta. No obstante, necesitamos que nos …" at bounding box center [323, 315] width 459 height 92
click at [109, 287] on textarea "Hola Eliana, Muchas gracias por tu respuesta. No obstante, necesitamos que nos …" at bounding box center [323, 315] width 459 height 92
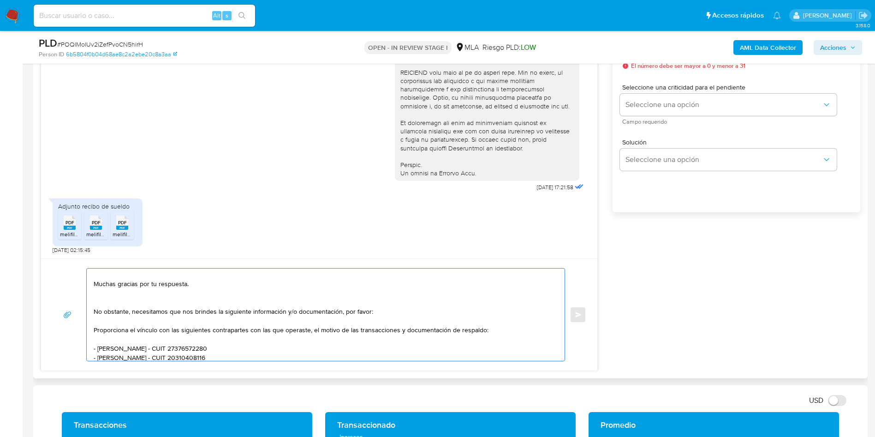
scroll to position [0, 0]
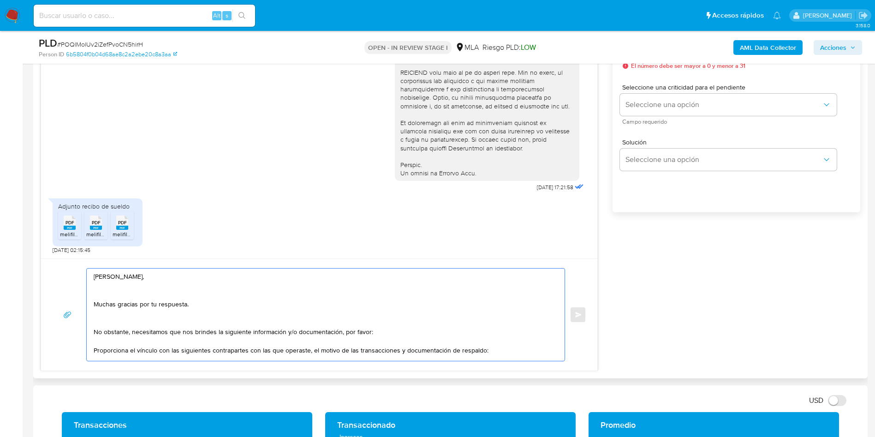
click at [124, 323] on textarea "Hola Eliana, Muchas gracias por tu respuesta. No obstante, necesitamos que nos …" at bounding box center [323, 315] width 459 height 92
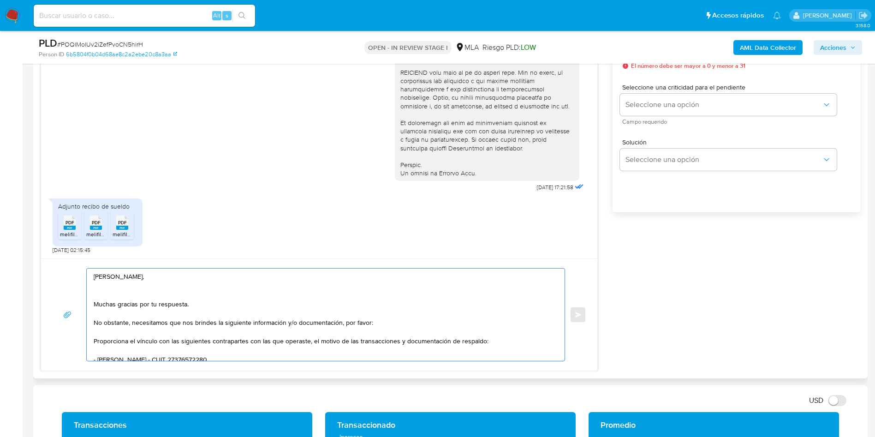
click at [103, 293] on textarea "Hola Eliana, Muchas gracias por tu respuesta. No obstante, necesitamos que nos …" at bounding box center [323, 315] width 459 height 92
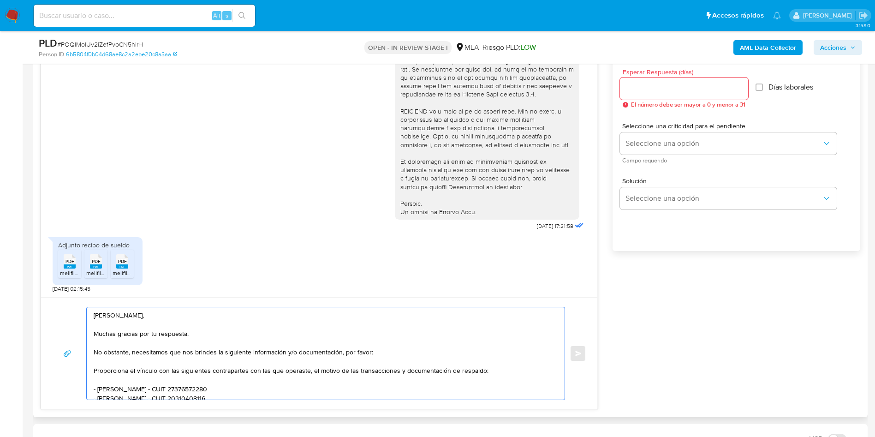
scroll to position [484, 0]
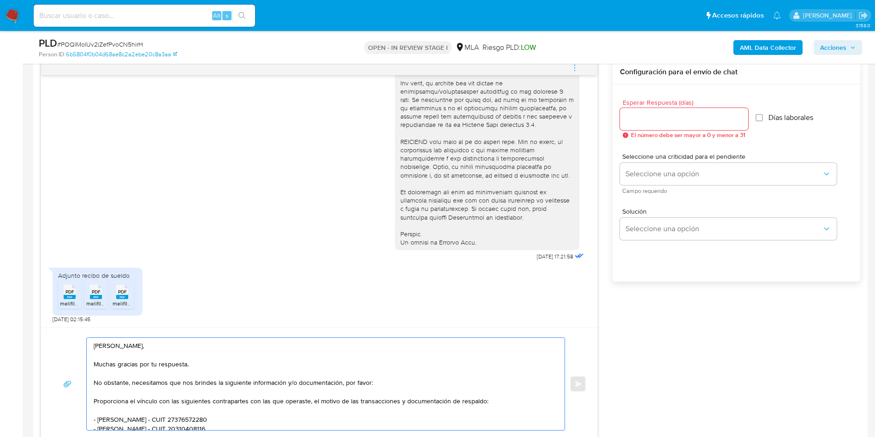
type textarea "Hola Eliana, Muchas gracias por tu respuesta. No obstante, necesitamos que nos …"
click at [667, 119] on input "Esperar Respuesta (días)" at bounding box center [684, 119] width 128 height 12
type input "1"
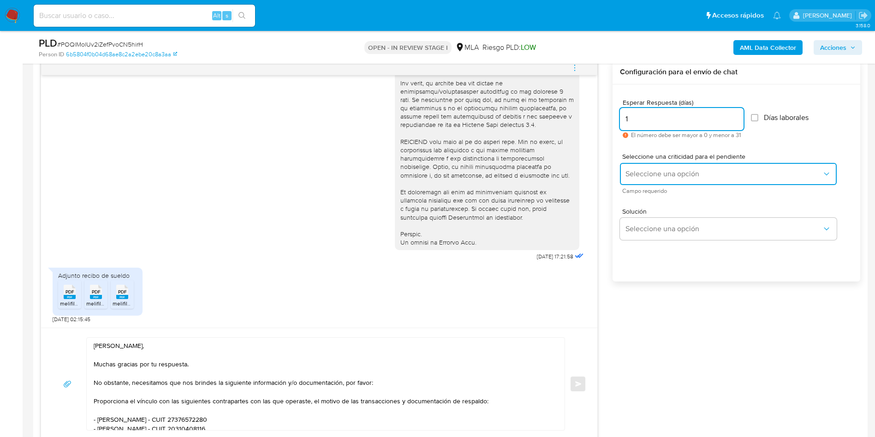
click at [639, 167] on button "Seleccione una opción" at bounding box center [728, 174] width 217 height 22
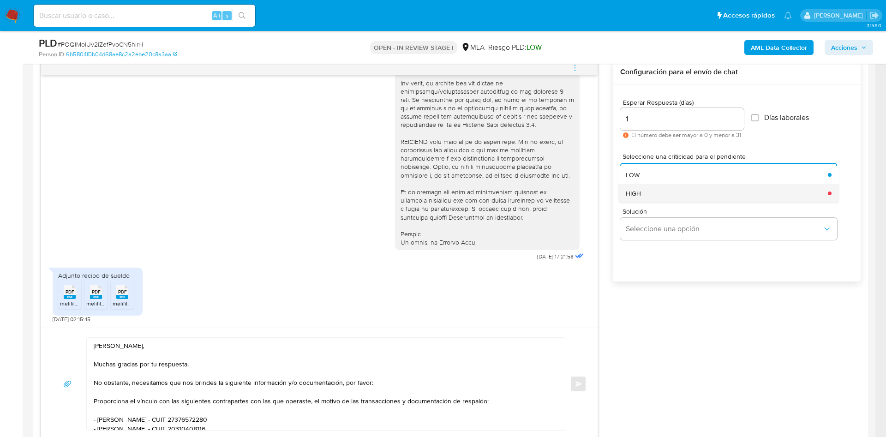
click at [650, 195] on div "HIGH" at bounding box center [724, 193] width 197 height 18
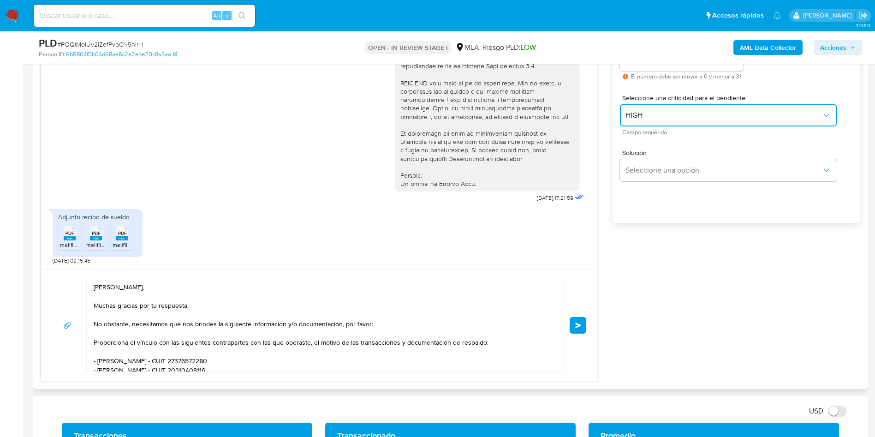
scroll to position [623, 0]
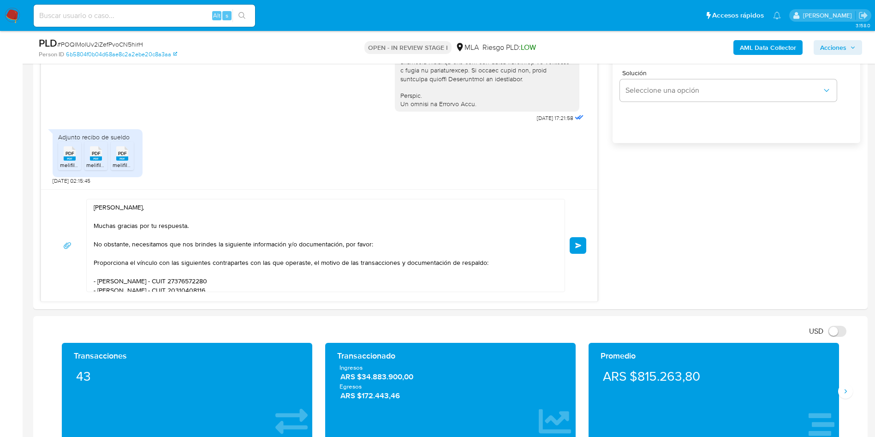
click at [582, 241] on button "Enviar" at bounding box center [578, 245] width 17 height 17
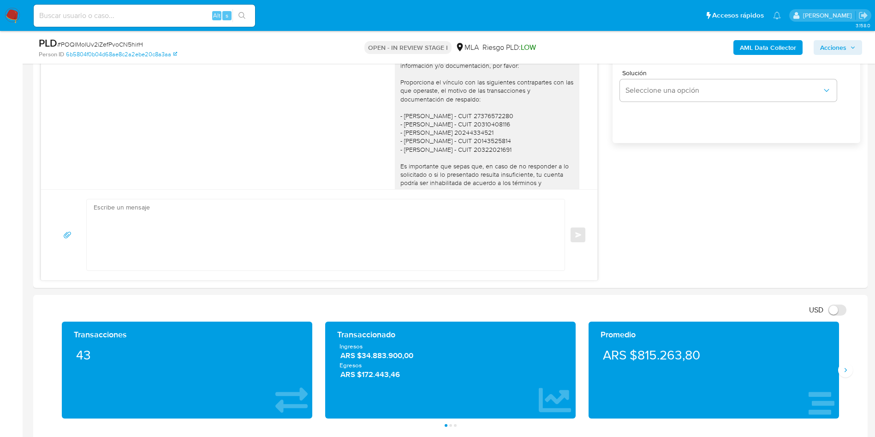
scroll to position [495, 0]
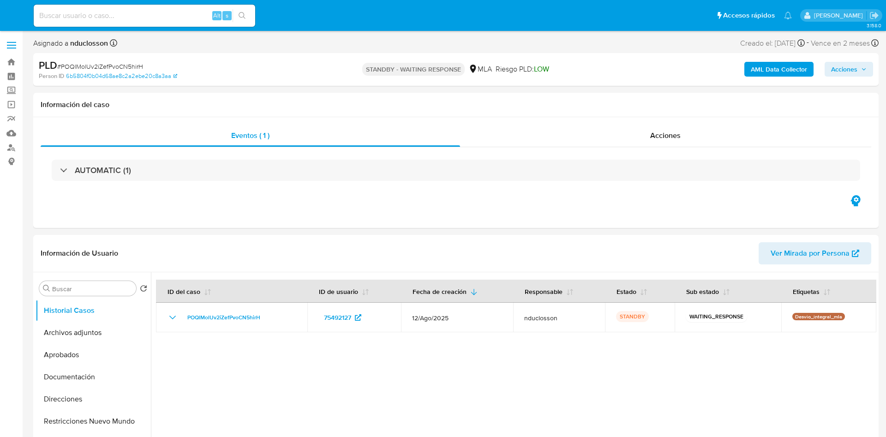
select select "10"
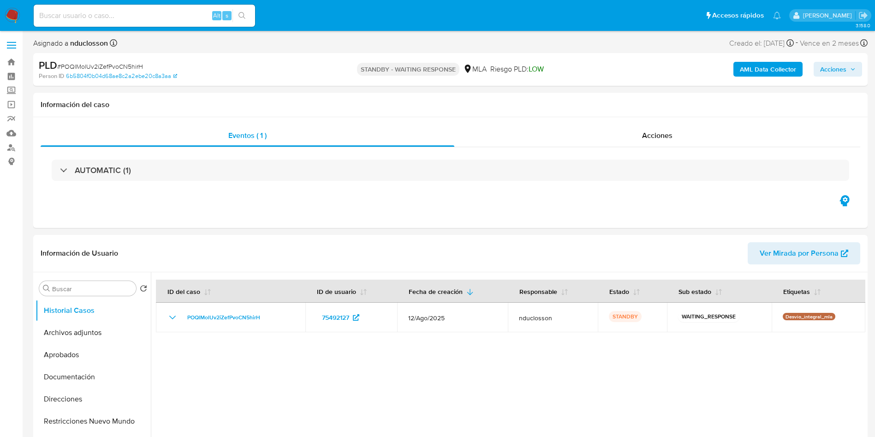
click at [135, 8] on div "Alt s" at bounding box center [144, 16] width 221 height 22
click at [125, 18] on input at bounding box center [144, 16] width 221 height 12
paste input "iMyJeA8bR0aZ58XcfrMsHDhk"
type input "iMyJeA8bR0aZ58XcfrMsHDhk"
click at [248, 14] on button "search-icon" at bounding box center [242, 15] width 19 height 13
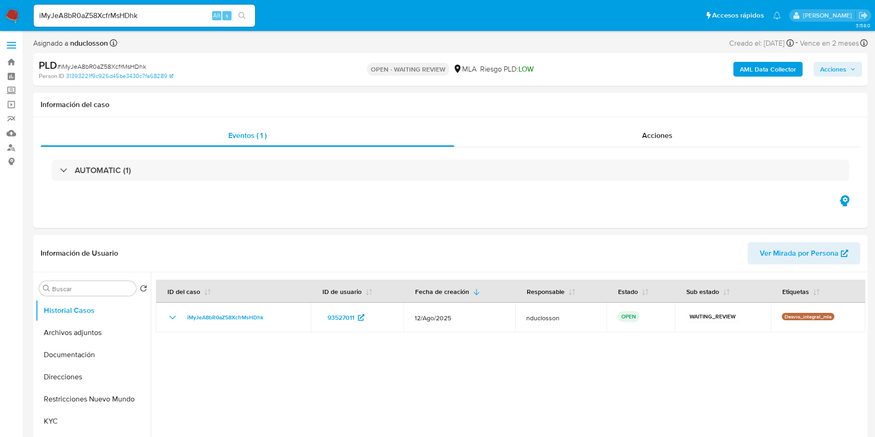
select select "10"
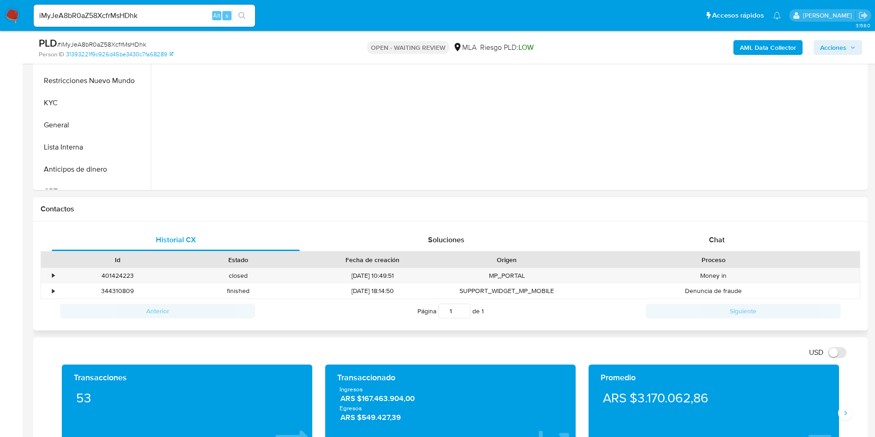
scroll to position [346, 0]
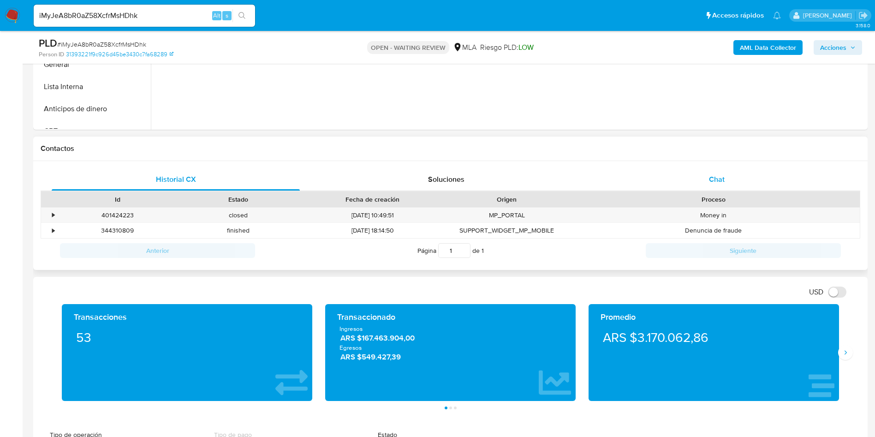
click at [733, 178] on div "Chat" at bounding box center [717, 179] width 248 height 22
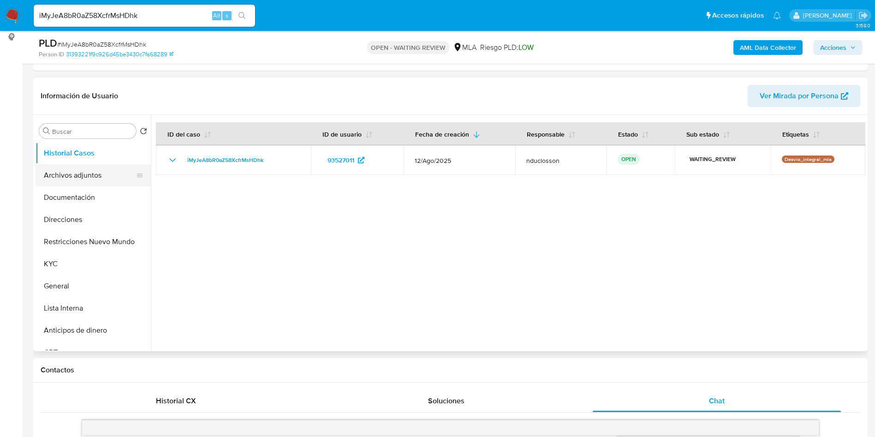
scroll to position [69, 0]
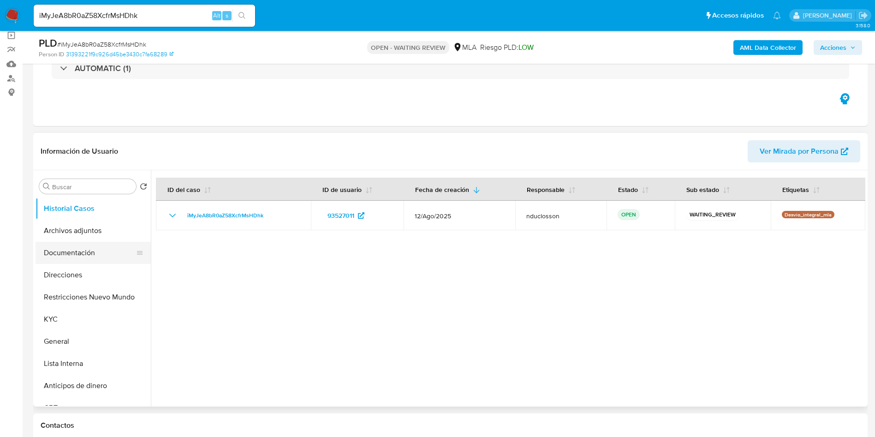
click at [80, 248] on button "Documentación" at bounding box center [90, 253] width 108 height 22
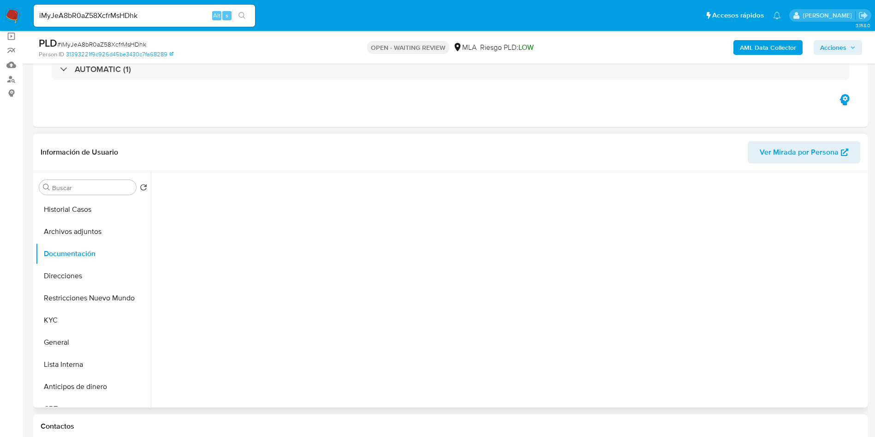
scroll to position [0, 0]
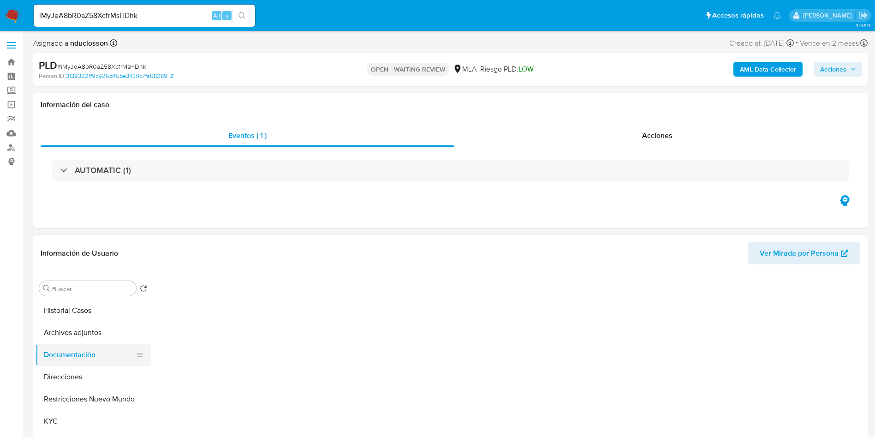
click at [55, 355] on button "Documentación" at bounding box center [90, 355] width 108 height 22
click at [54, 364] on button "Documentación" at bounding box center [90, 355] width 108 height 22
click at [57, 376] on button "Direcciones" at bounding box center [90, 377] width 108 height 22
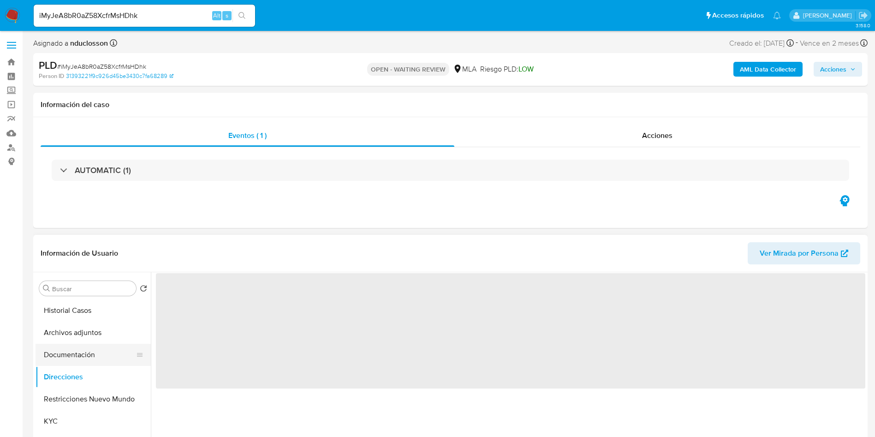
click at [60, 362] on button "Documentación" at bounding box center [90, 355] width 108 height 22
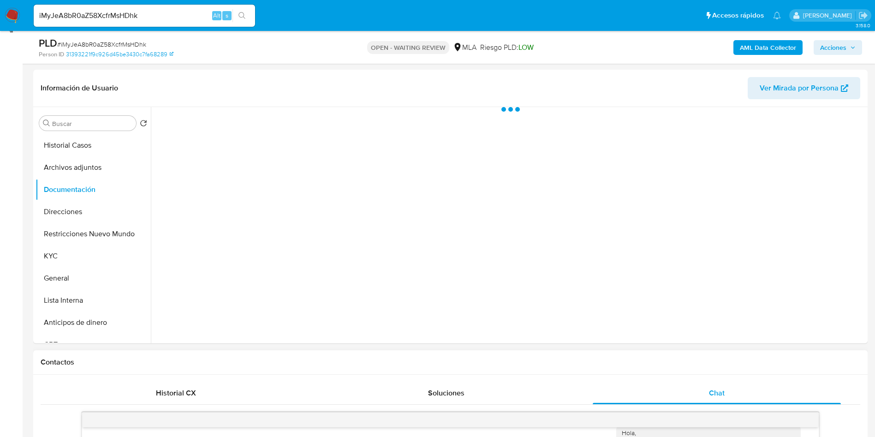
scroll to position [346, 0]
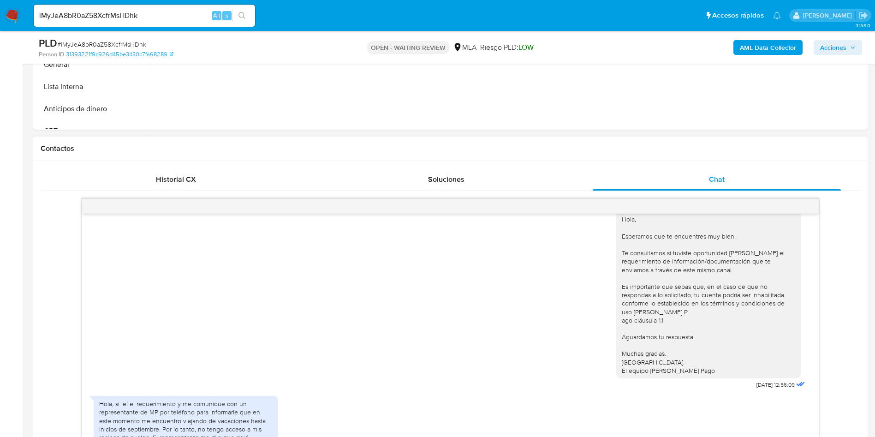
click at [230, 161] on div "Historial CX Soluciones Chat Id Estado Fecha de creación Origen Proceso • 40142…" at bounding box center [450, 317] width 835 height 313
click at [195, 180] on span "Historial CX" at bounding box center [176, 179] width 40 height 11
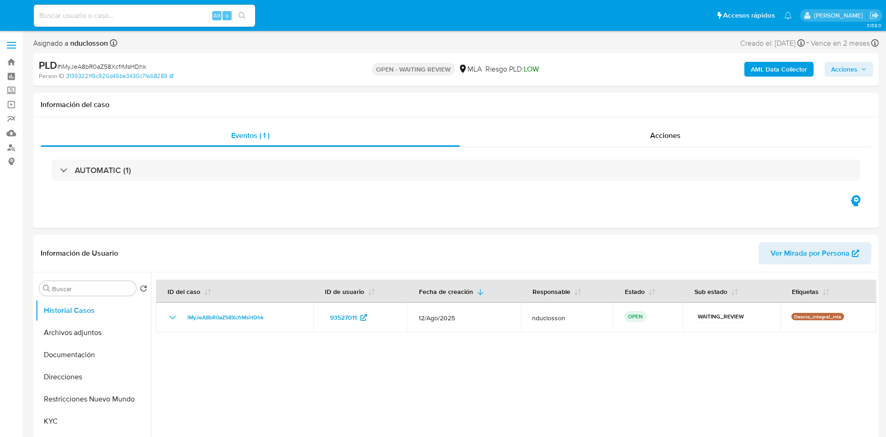
select select "10"
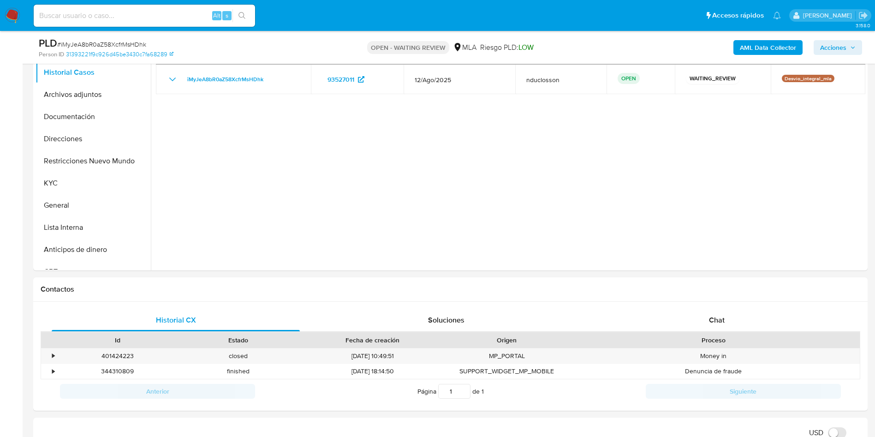
scroll to position [208, 0]
click at [673, 316] on div "Chat" at bounding box center [717, 318] width 248 height 22
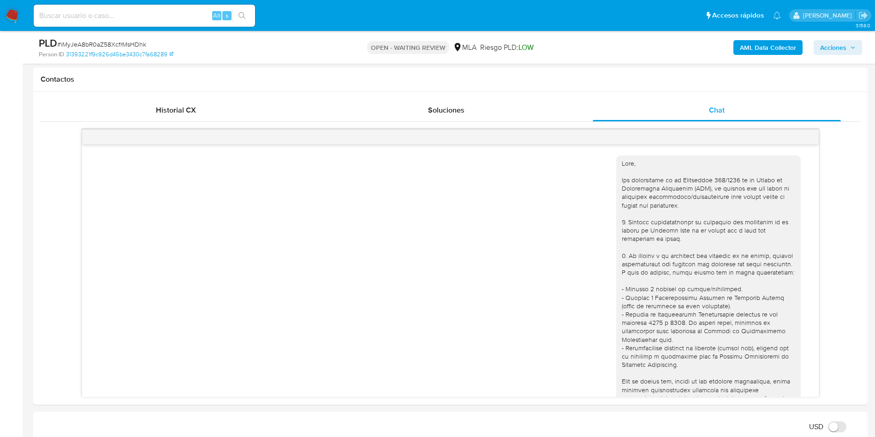
scroll to position [543, 0]
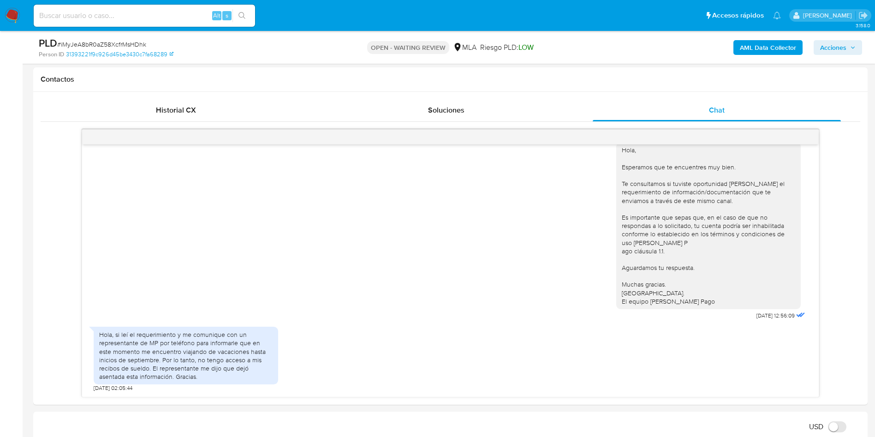
click at [130, 47] on span "# iMyJeA8bR0aZ58XcfrMsHDhk" at bounding box center [101, 44] width 89 height 9
copy span "iMyJeA8bR0aZ58XcfrMsHDhk"
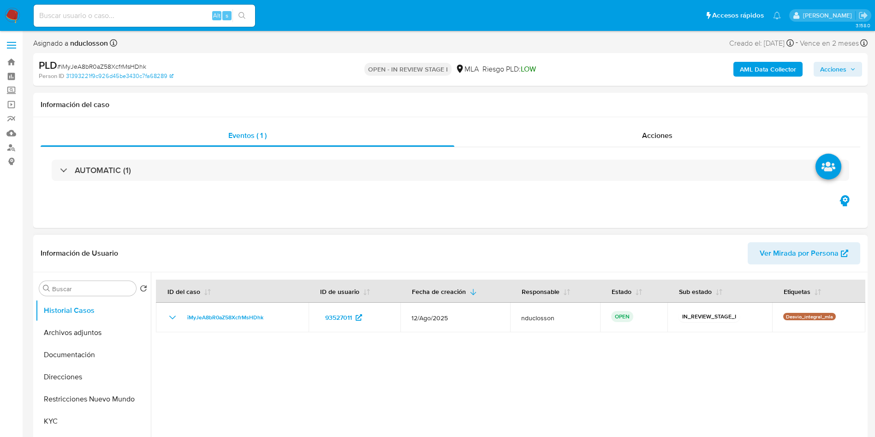
select select "10"
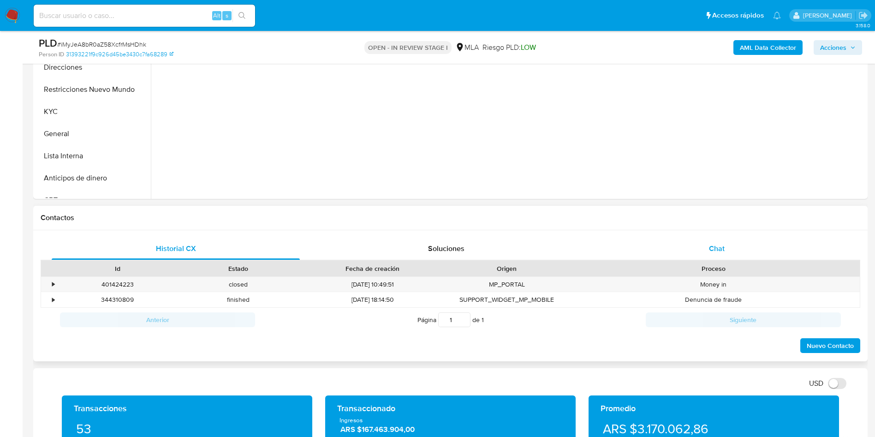
click at [714, 247] on span "Chat" at bounding box center [717, 248] width 16 height 11
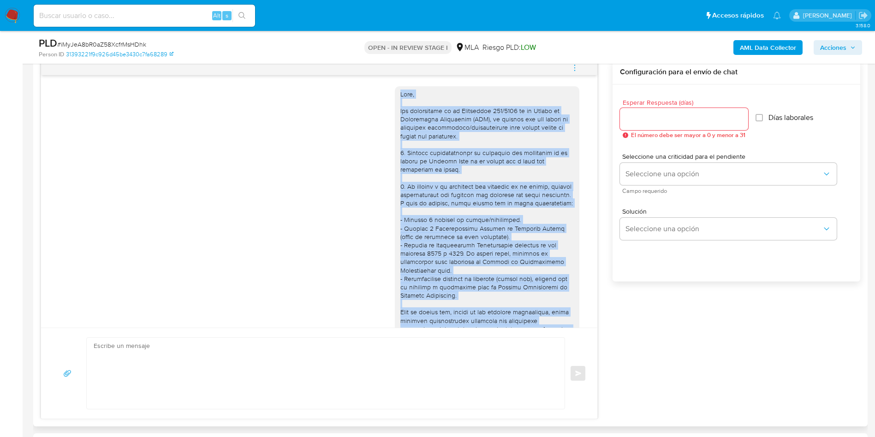
drag, startPoint x: 476, startPoint y: 311, endPoint x: 382, endPoint y: 85, distance: 244.5
click at [382, 85] on div "[DATE] 17:22:43" at bounding box center [319, 332] width 533 height 505
copy div "Lore, Ips dolorsitame co ad Elitseddoe 995/9646 te in Utlabo et Doloremagna Ali…"
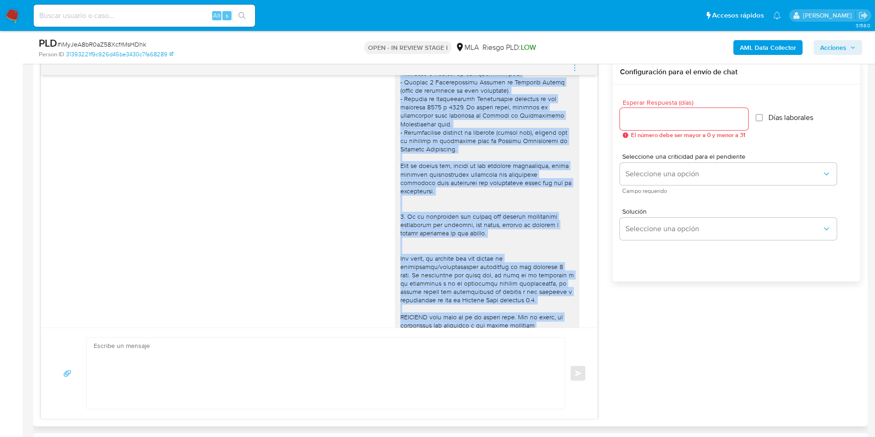
scroll to position [277, 0]
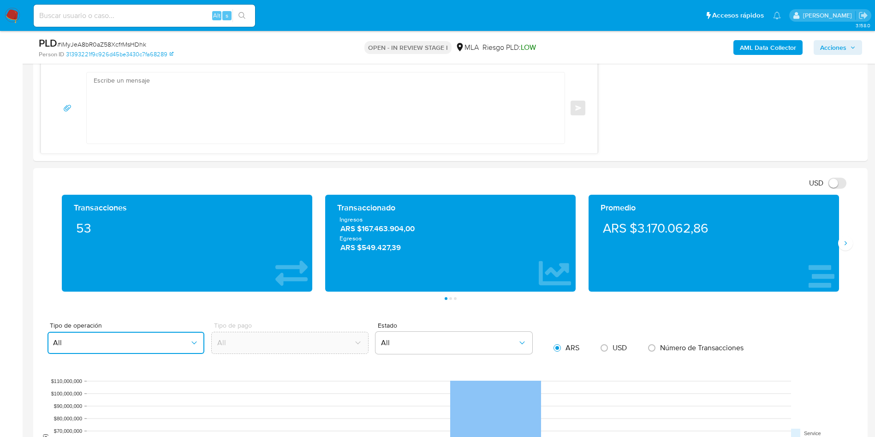
scroll to position [554, 0]
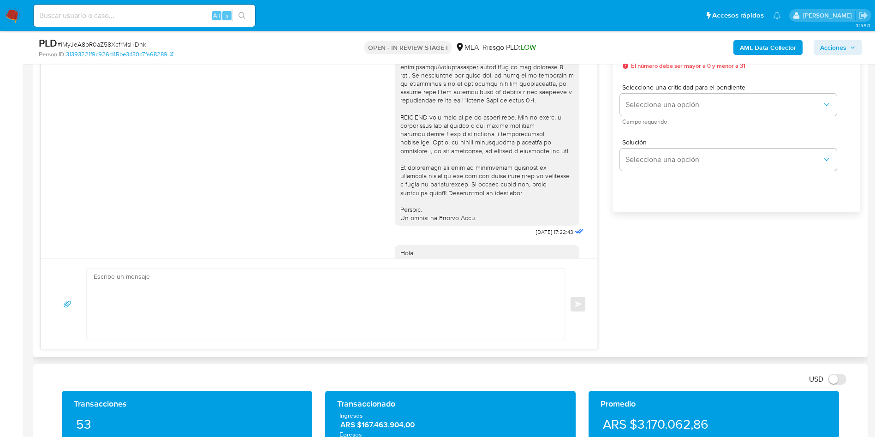
click at [162, 297] on textarea at bounding box center [323, 304] width 459 height 71
paste textarea "Hola, Por disposición de la Resolución 200/2024 de la Unidad de Información Fin…"
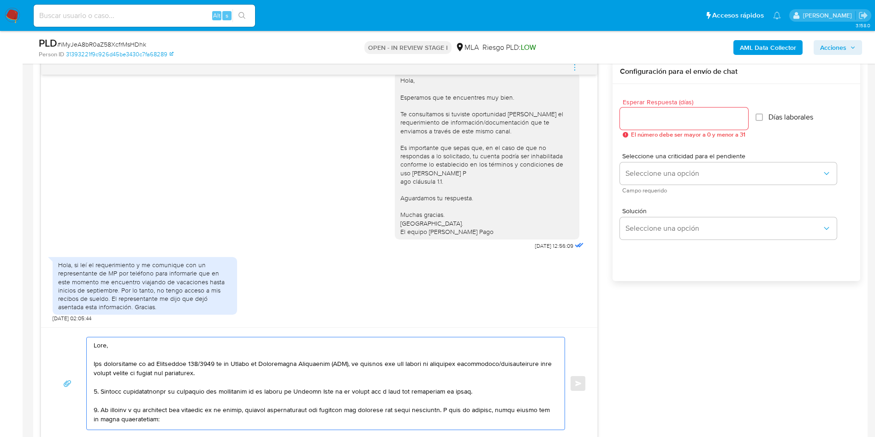
scroll to position [484, 0]
click at [109, 344] on textarea at bounding box center [323, 384] width 459 height 92
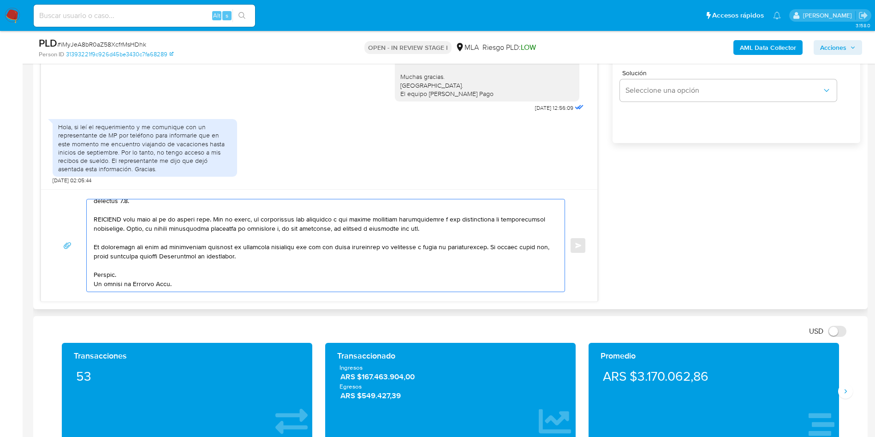
scroll to position [0, 0]
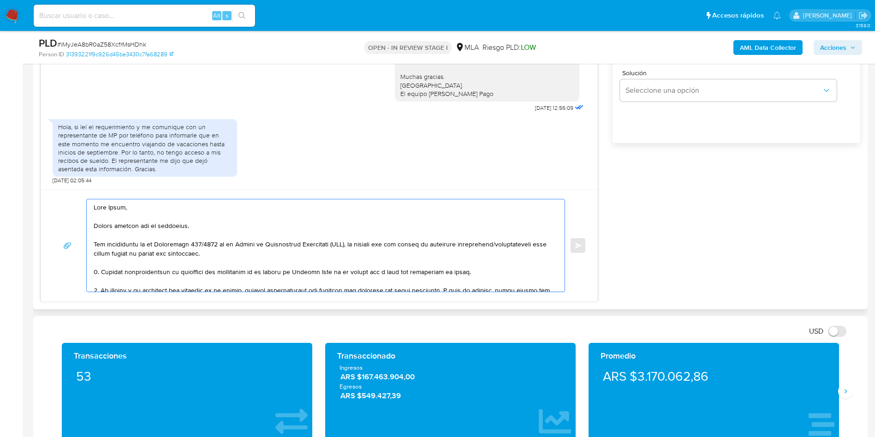
drag, startPoint x: 274, startPoint y: 262, endPoint x: 95, endPoint y: 245, distance: 180.3
click at [95, 245] on textarea at bounding box center [323, 245] width 459 height 92
paste textarea "En función de las operaciones registradas en tu cuenta de Mercado Pago, necesit…"
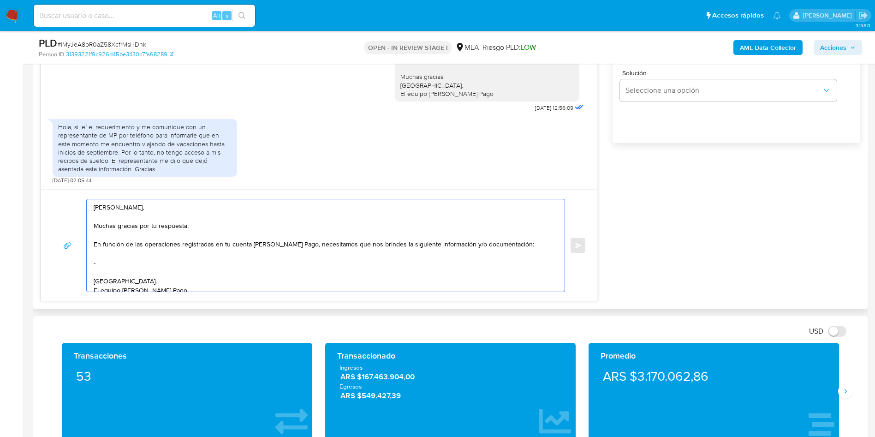
paste textarea "- Últimos 3 recibos de sueldo/jubilación."
drag, startPoint x: 96, startPoint y: 262, endPoint x: 130, endPoint y: 261, distance: 33.2
click at [98, 263] on textarea "Hola Maria, Muchas gracias por tu respuesta. En función de las operaciones regi…" at bounding box center [323, 245] width 459 height 92
click at [191, 264] on textarea "Hola Maria, Muchas gracias por tu respuesta. En función de las operaciones regi…" at bounding box center [323, 245] width 459 height 92
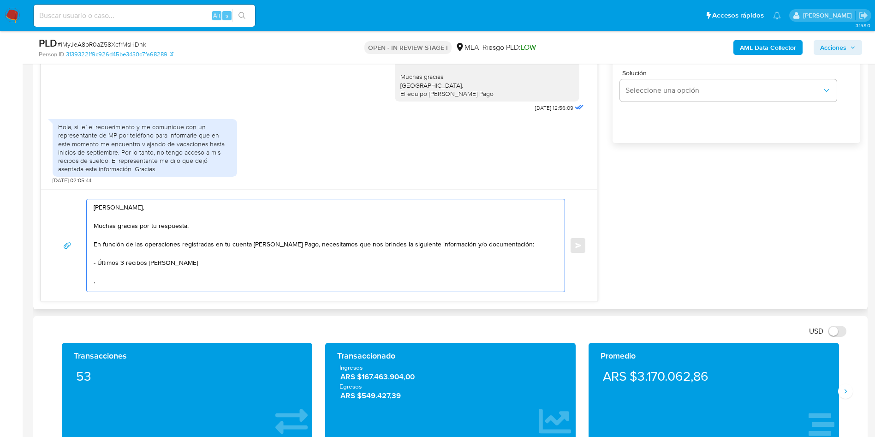
paste textarea "Tené en cuenta que, además de los ejemplos mencionados, podés adjuntar voluntar…"
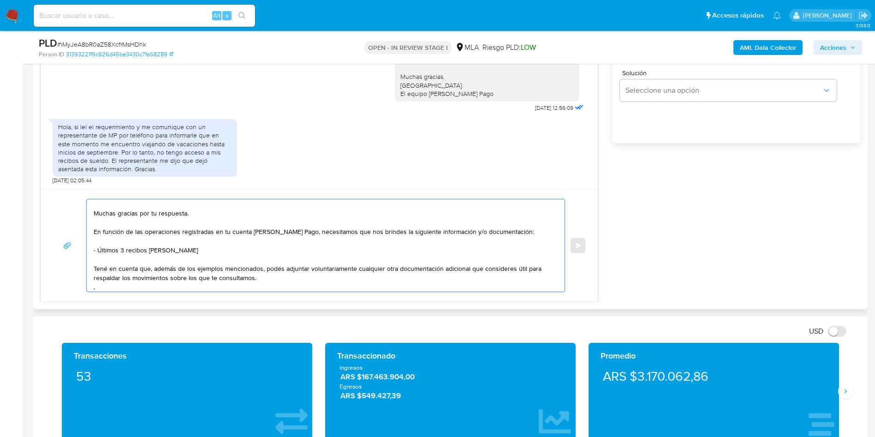
scroll to position [43, 0]
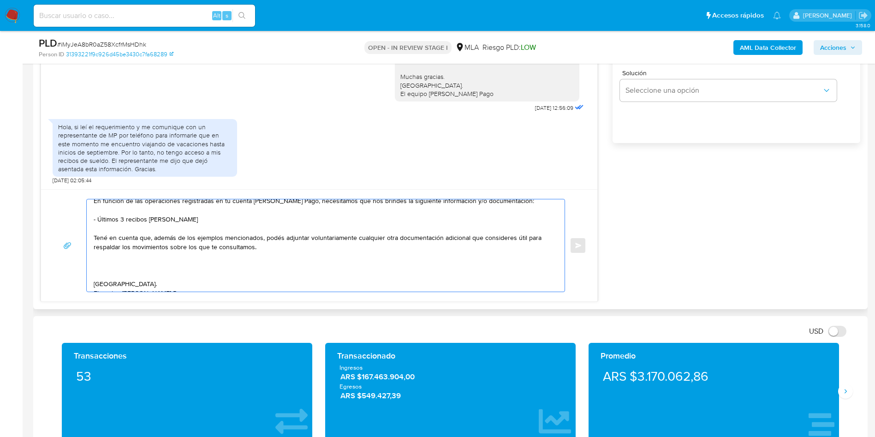
paste textarea "Es importante que sepas que, en caso de no responder a lo solicitado o si lo pr…"
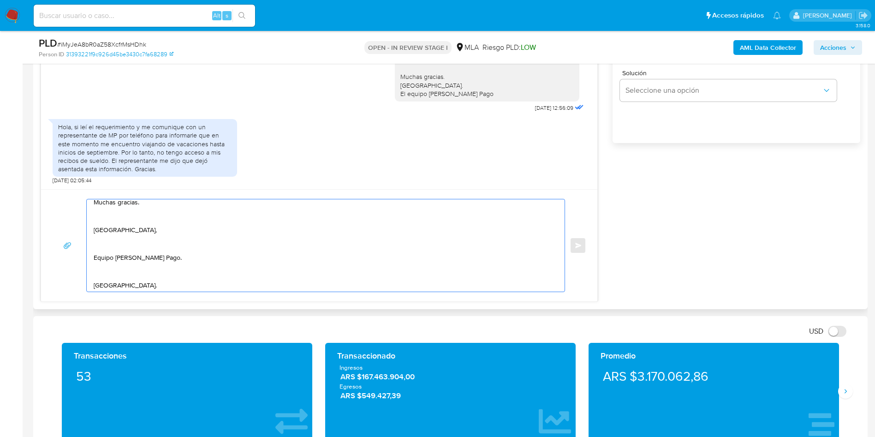
scroll to position [209, 0]
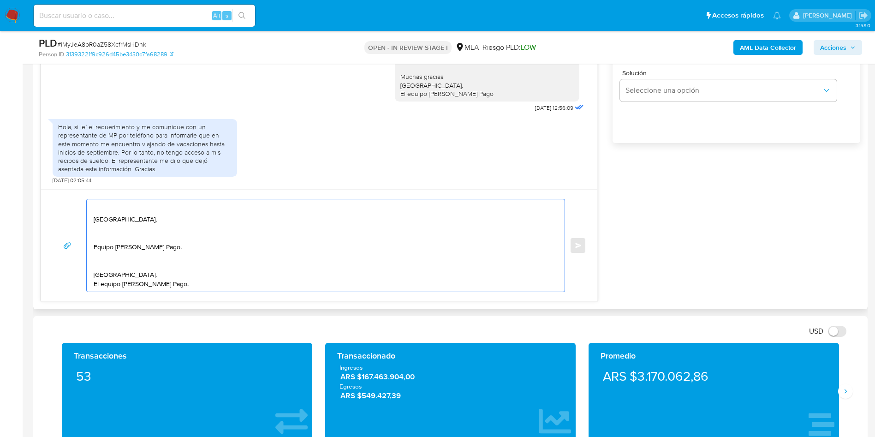
drag, startPoint x: 179, startPoint y: 264, endPoint x: 89, endPoint y: 218, distance: 101.3
click at [89, 218] on div "Hola Maria, Muchas gracias por tu respuesta. En función de las operaciones regi…" at bounding box center [323, 245] width 473 height 92
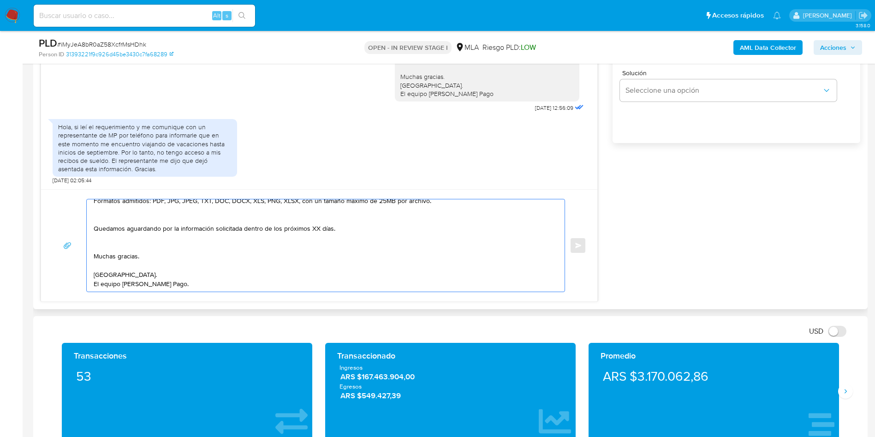
click at [110, 251] on textarea "Hola Maria, Muchas gracias por tu respuesta. En función de las operaciones regi…" at bounding box center [323, 245] width 459 height 92
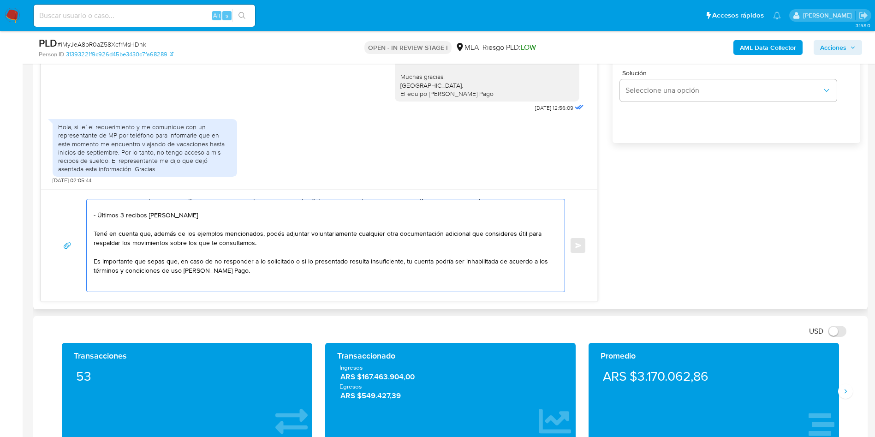
scroll to position [69, 0]
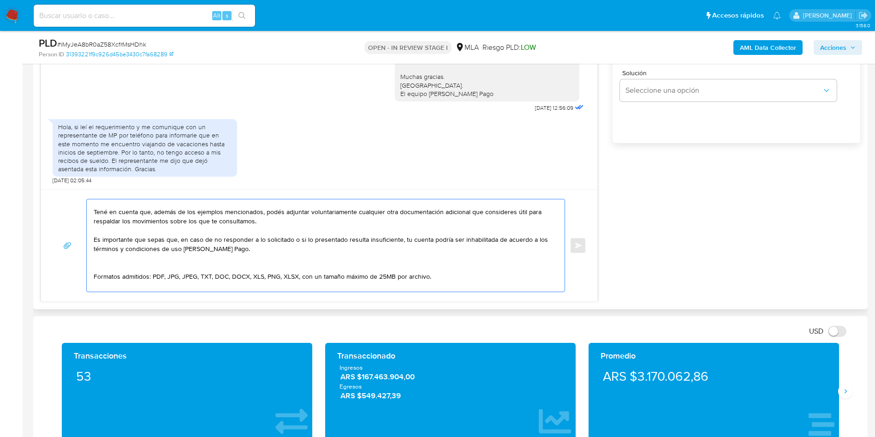
click at [109, 267] on textarea "Hola Maria, Muchas gracias por tu respuesta. En función de las operaciones regi…" at bounding box center [323, 245] width 459 height 92
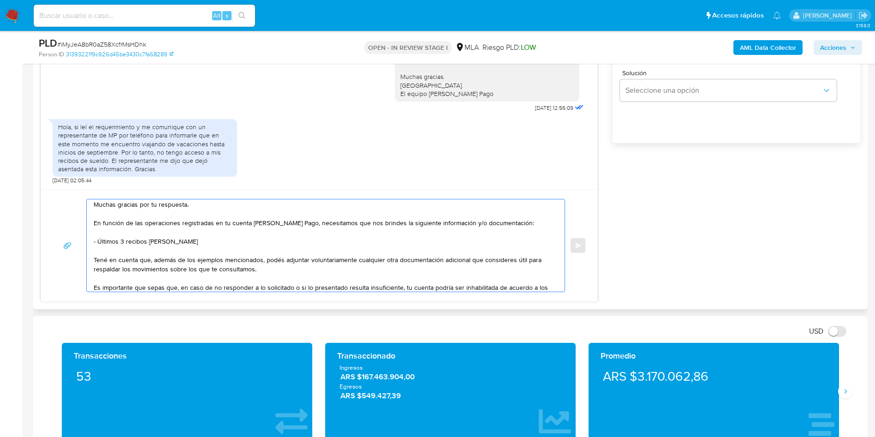
scroll to position [0, 0]
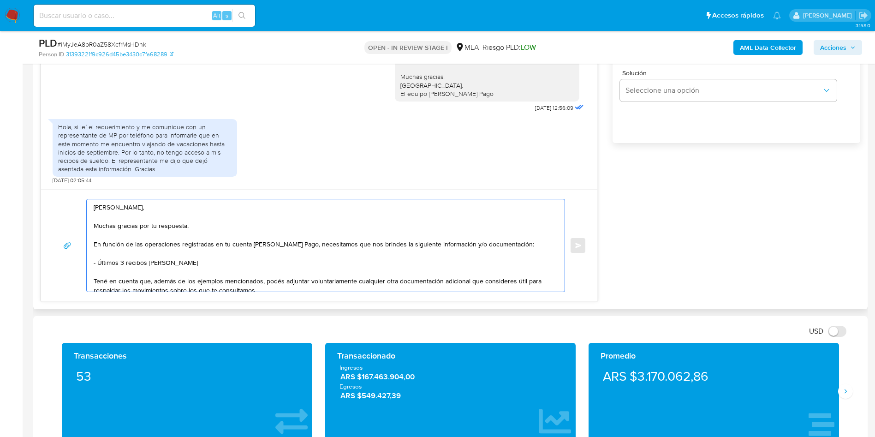
click at [511, 242] on textarea "Hola Maria, Muchas gracias por tu respuesta. En función de las operaciones regi…" at bounding box center [323, 245] width 459 height 92
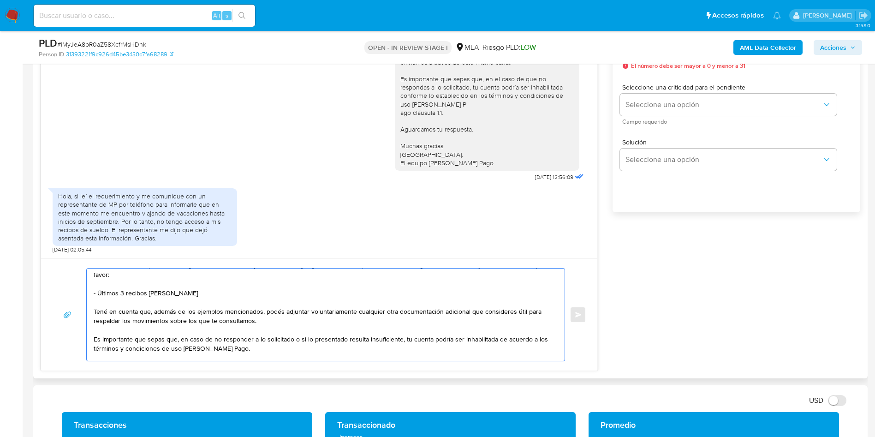
scroll to position [117, 0]
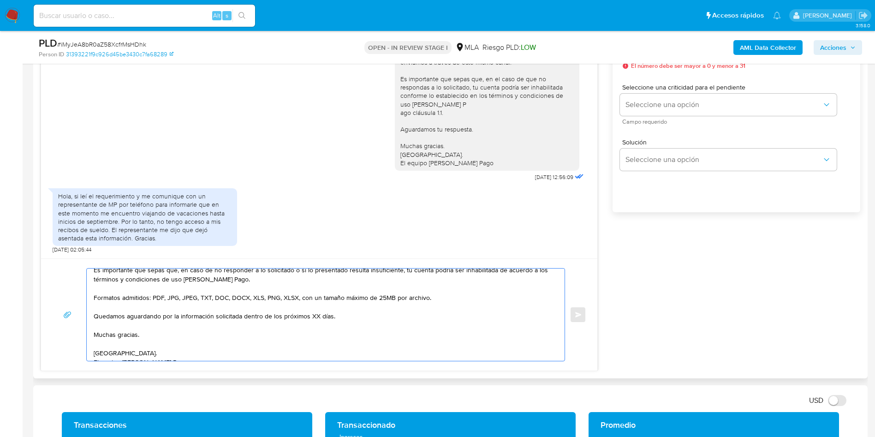
drag, startPoint x: 343, startPoint y: 305, endPoint x: 245, endPoint y: 310, distance: 98.4
click at [245, 310] on textarea "Hola Maria, Muchas gracias por tu respuesta. En función de las operaciones regi…" at bounding box center [323, 315] width 459 height 92
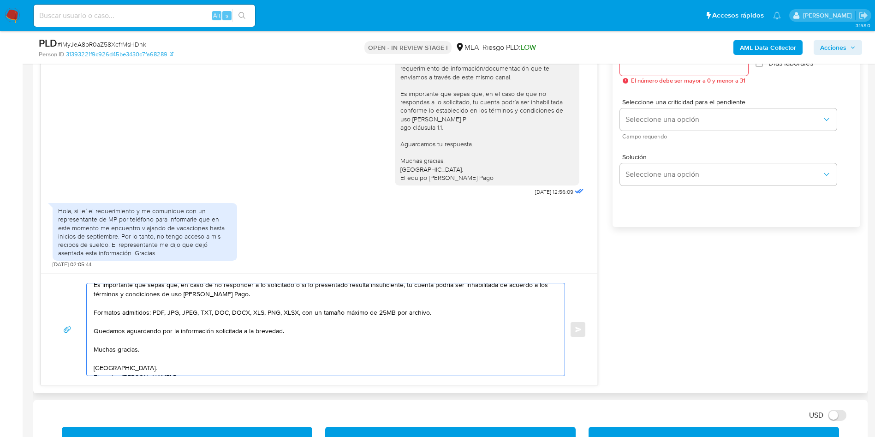
scroll to position [484, 0]
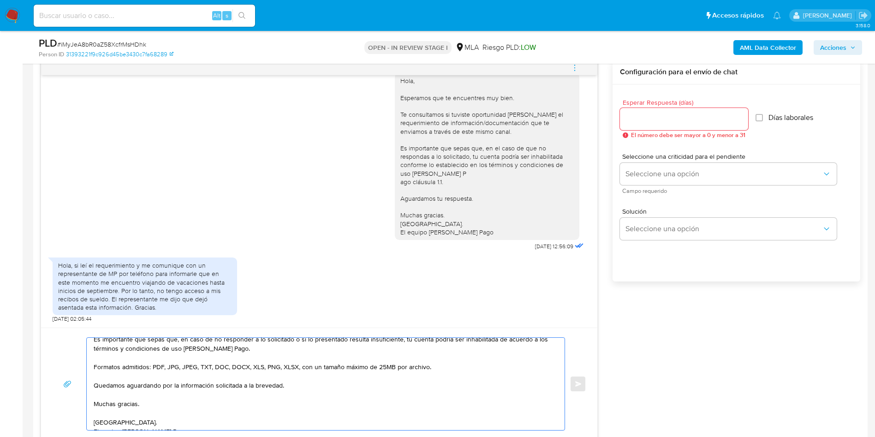
type textarea "Hola Maria, Muchas gracias por tu respuesta. En función de las operaciones regi…"
click at [650, 123] on input "Esperar Respuesta (días)" at bounding box center [684, 119] width 128 height 12
type input "1"
click at [654, 189] on span "Campo requerido" at bounding box center [730, 191] width 217 height 5
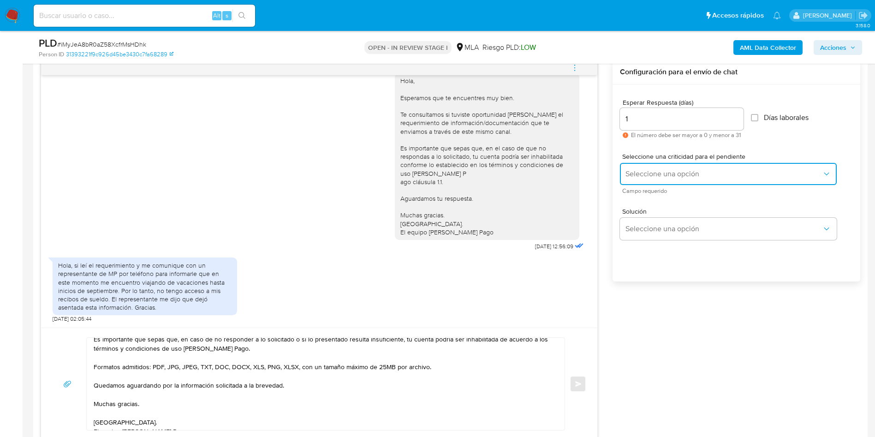
click at [650, 171] on span "Seleccione una opción" at bounding box center [724, 173] width 197 height 9
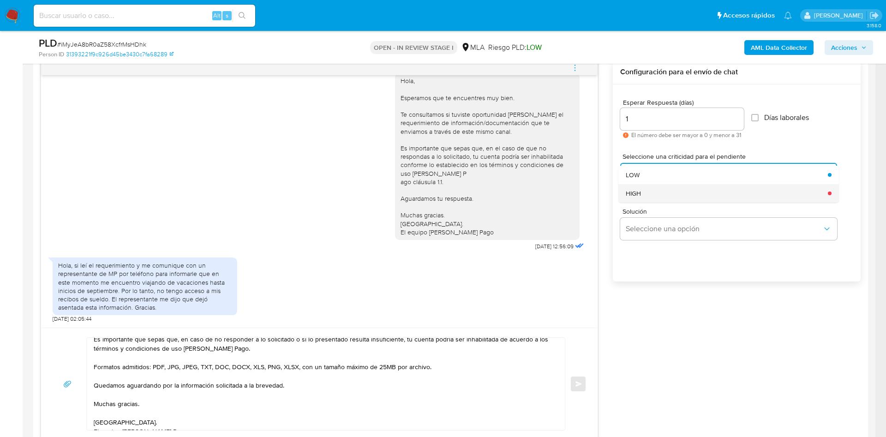
click at [648, 194] on div "HIGH" at bounding box center [724, 193] width 197 height 18
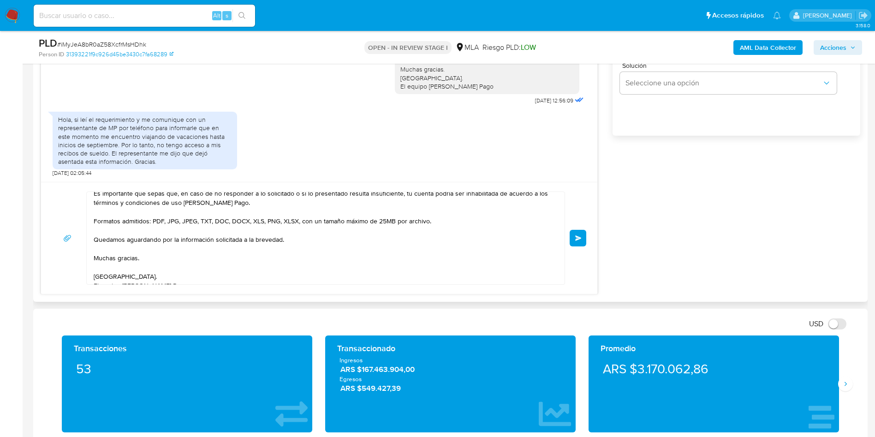
scroll to position [692, 0]
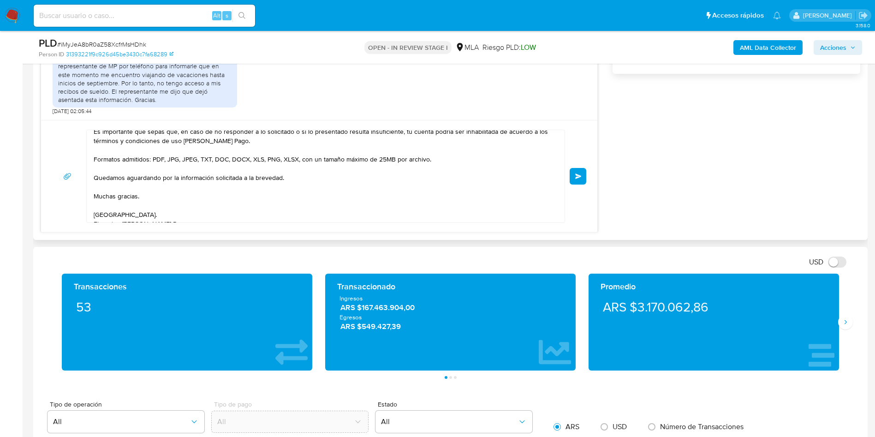
click at [583, 173] on button "Enviar" at bounding box center [578, 176] width 17 height 17
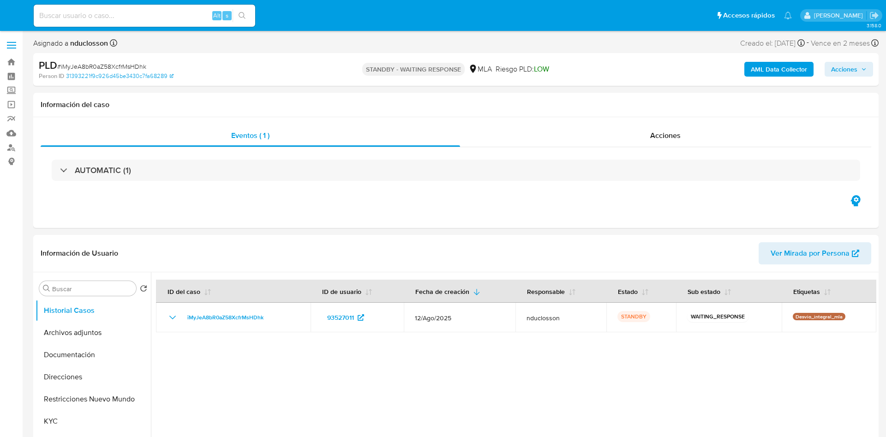
select select "10"
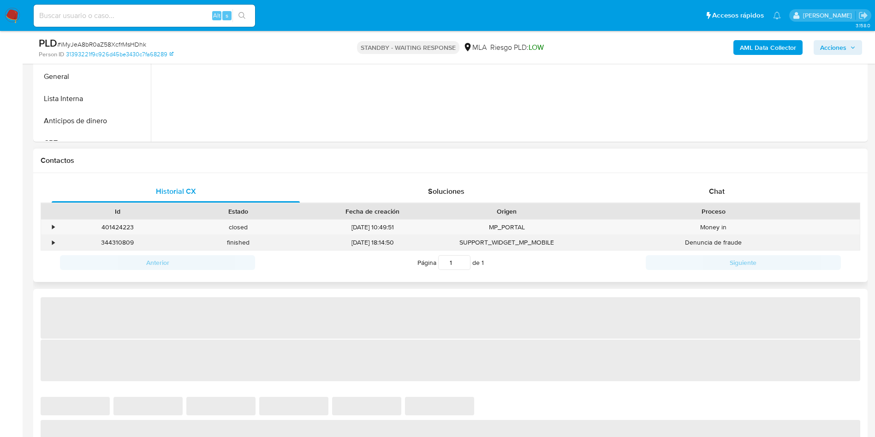
scroll to position [346, 0]
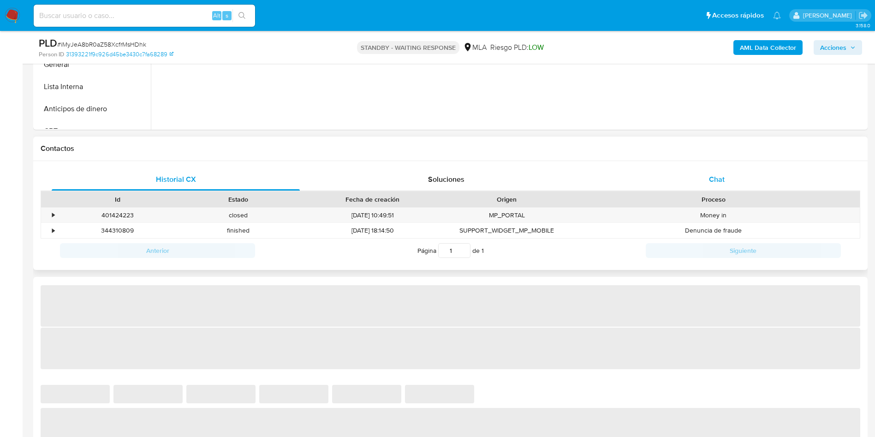
click at [701, 183] on div "Chat" at bounding box center [717, 179] width 248 height 22
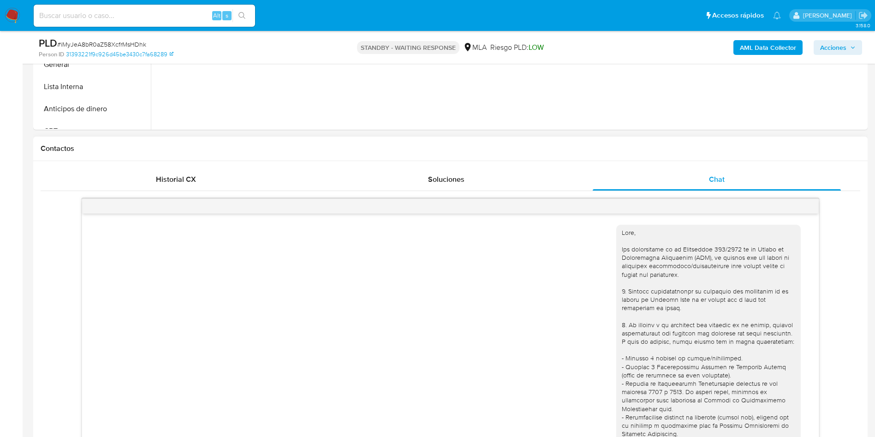
select select "10"
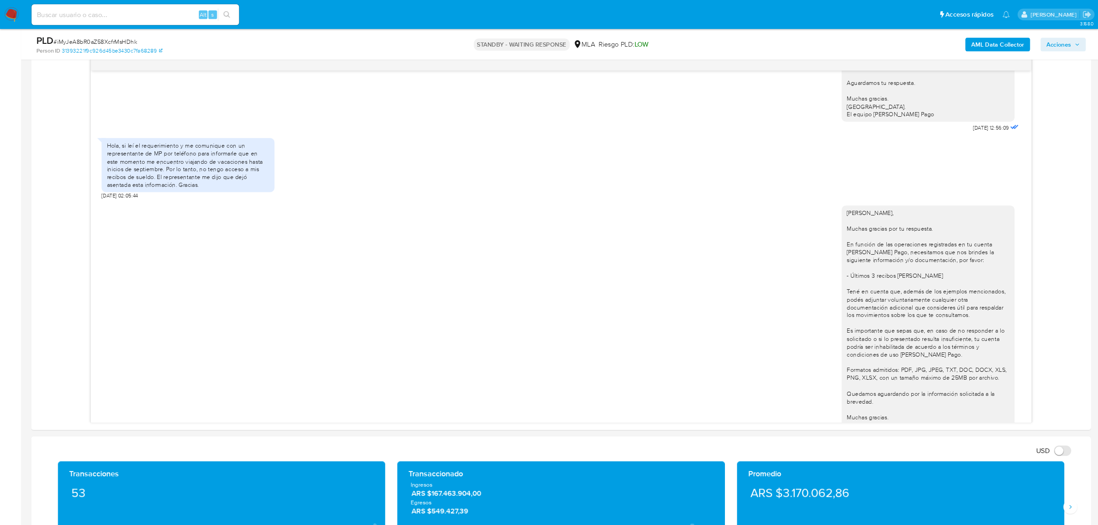
scroll to position [628, 0]
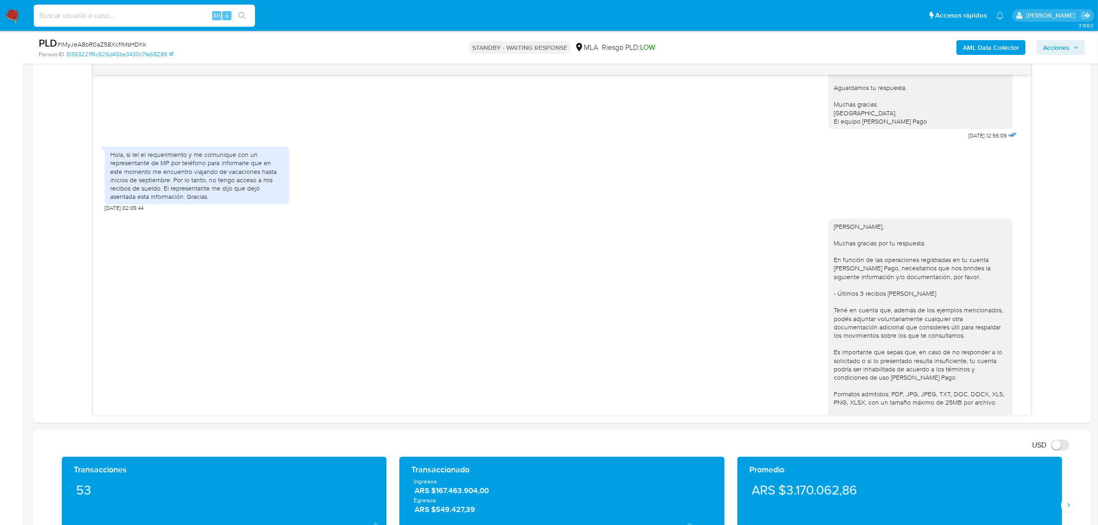
click at [114, 17] on input at bounding box center [144, 16] width 221 height 12
paste input "JwlmX1PNehpgsbaQihdZfvZT"
type input "JwlmX1PNehpgsbaQihdZfvZT"
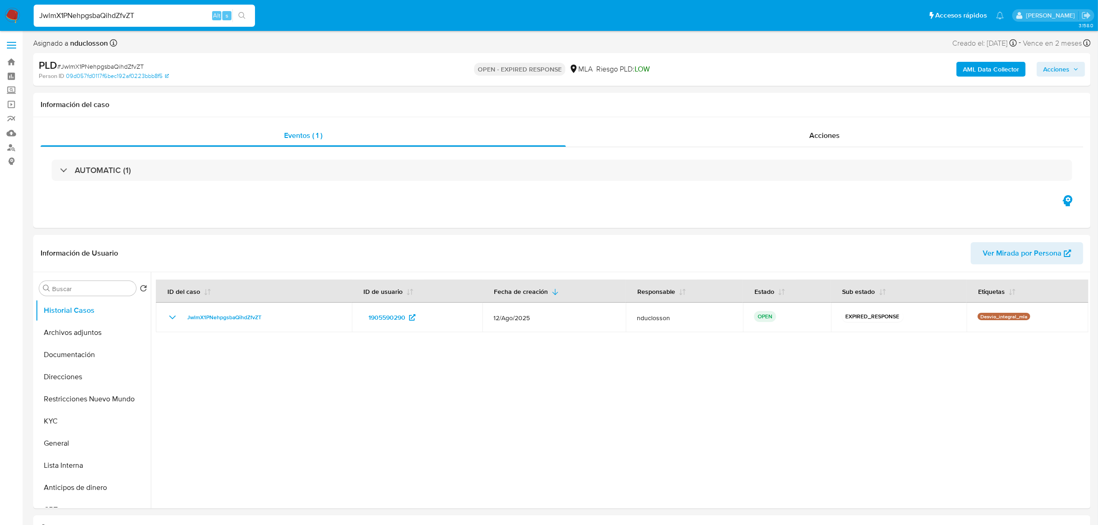
select select "10"
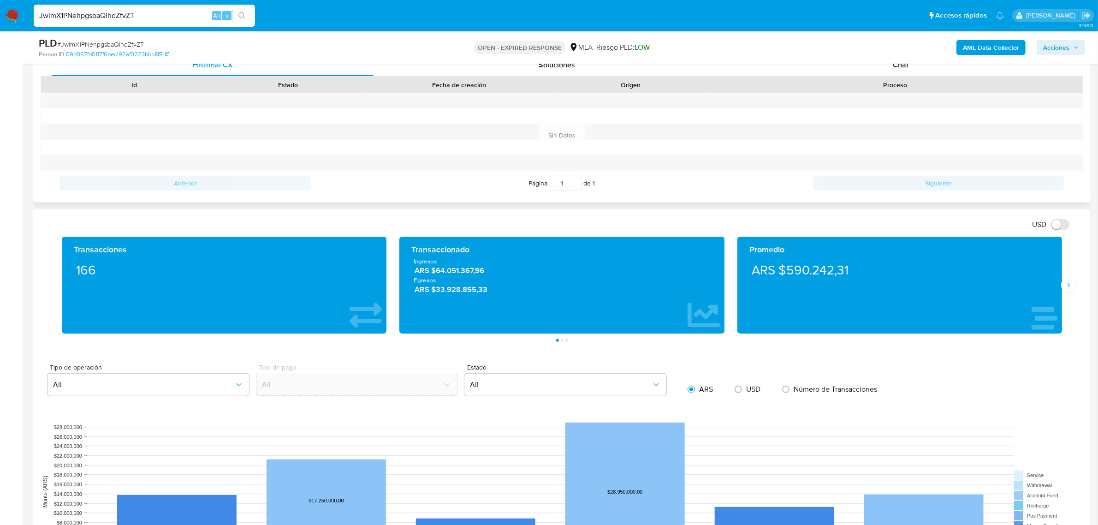
scroll to position [461, 0]
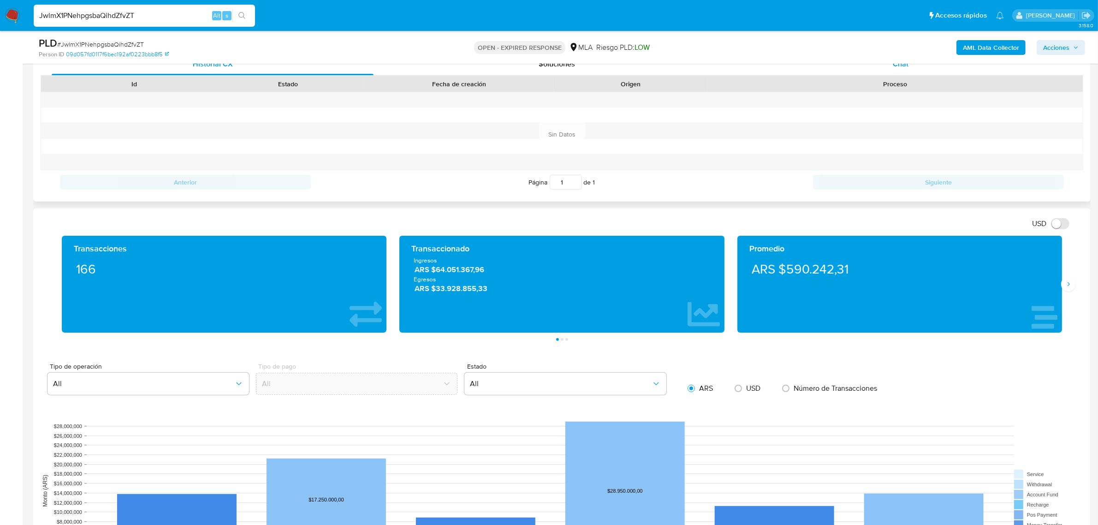
click at [885, 65] on div "Chat" at bounding box center [901, 64] width 322 height 22
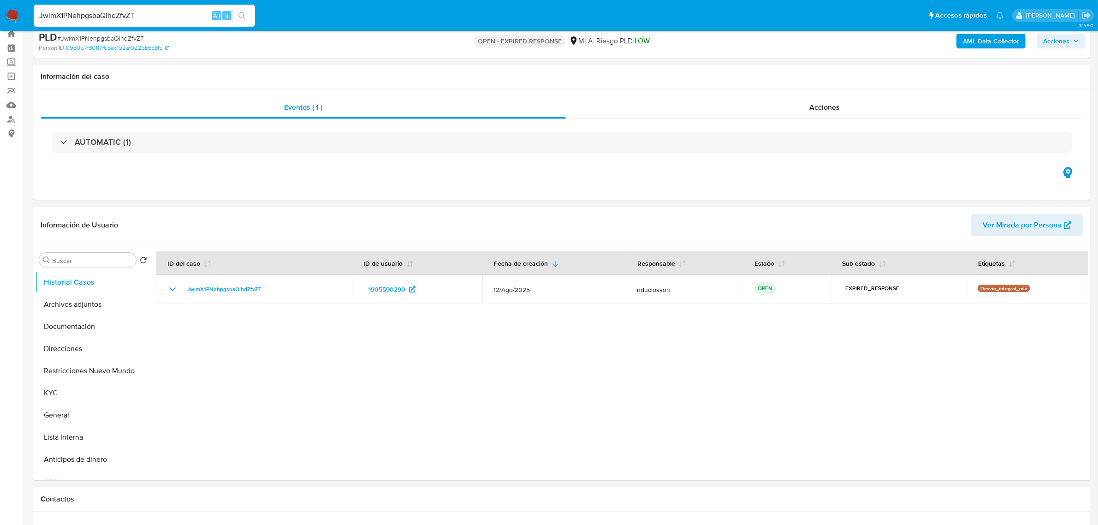
scroll to position [0, 0]
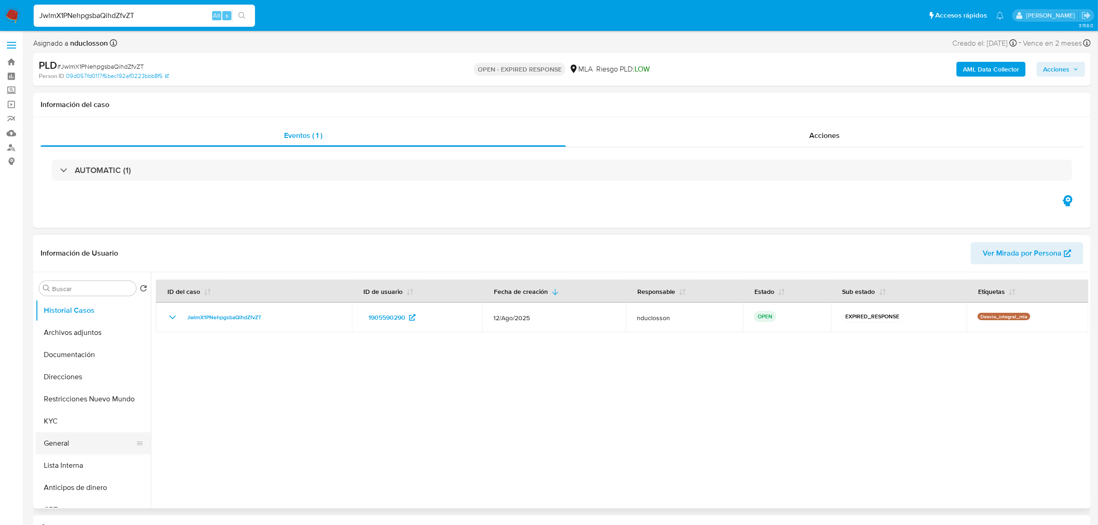
click at [65, 436] on button "General" at bounding box center [90, 443] width 108 height 22
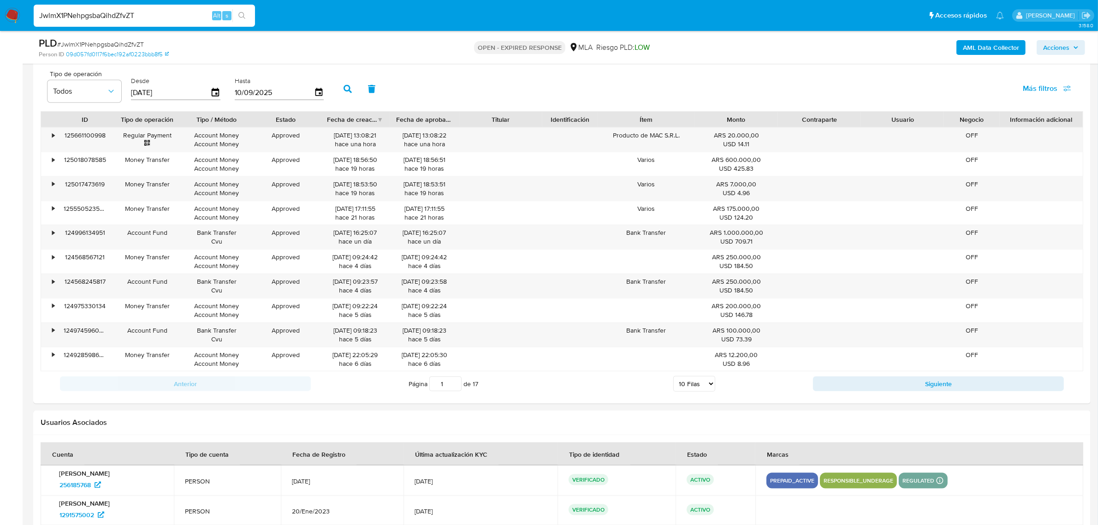
scroll to position [1398, 0]
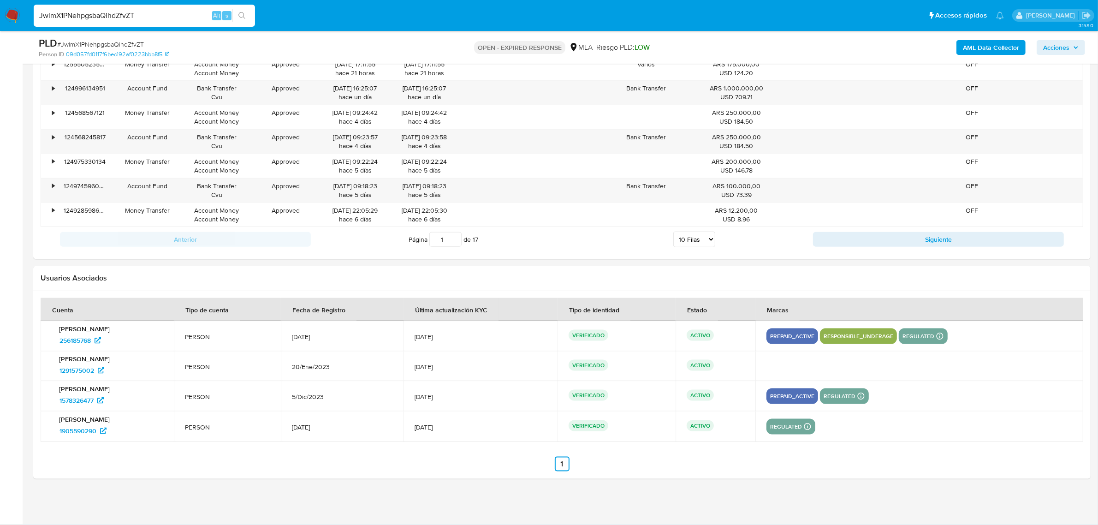
click at [120, 42] on span "# JwlmX1PNehpgsbaQihdZfvZT" at bounding box center [100, 44] width 87 height 9
copy span "JwlmX1PNehpgsbaQihdZfvZT"
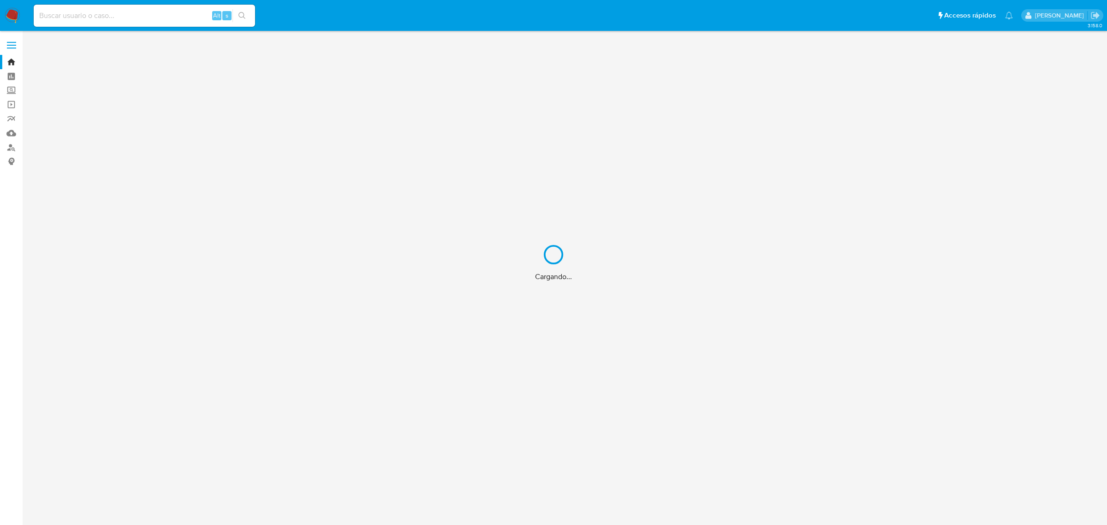
click at [132, 3] on div "Cargando..." at bounding box center [553, 262] width 1107 height 525
click at [131, 16] on div "Cargando..." at bounding box center [553, 262] width 1107 height 525
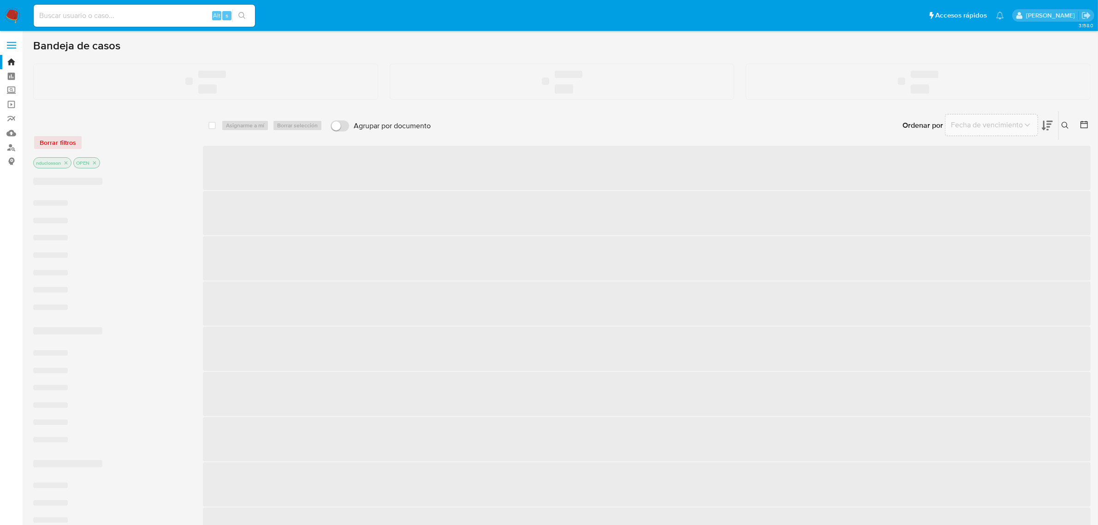
click at [105, 14] on input at bounding box center [144, 16] width 221 height 12
paste input "JwlmX1PNehpgsbaQihdZfvZT"
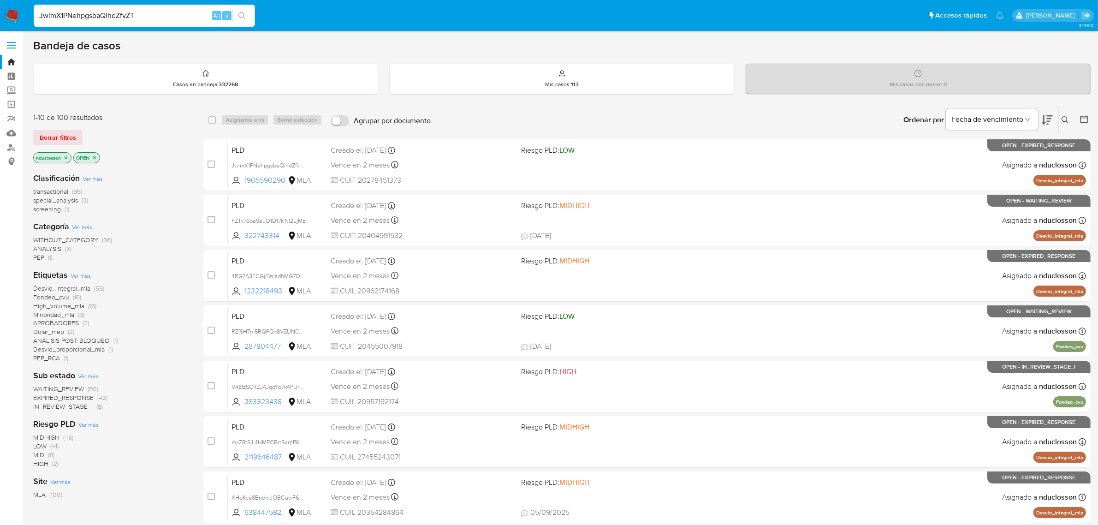
type input "JwlmX1PNehpgsbaQihdZfvZT"
click at [1069, 116] on icon at bounding box center [1065, 119] width 7 height 7
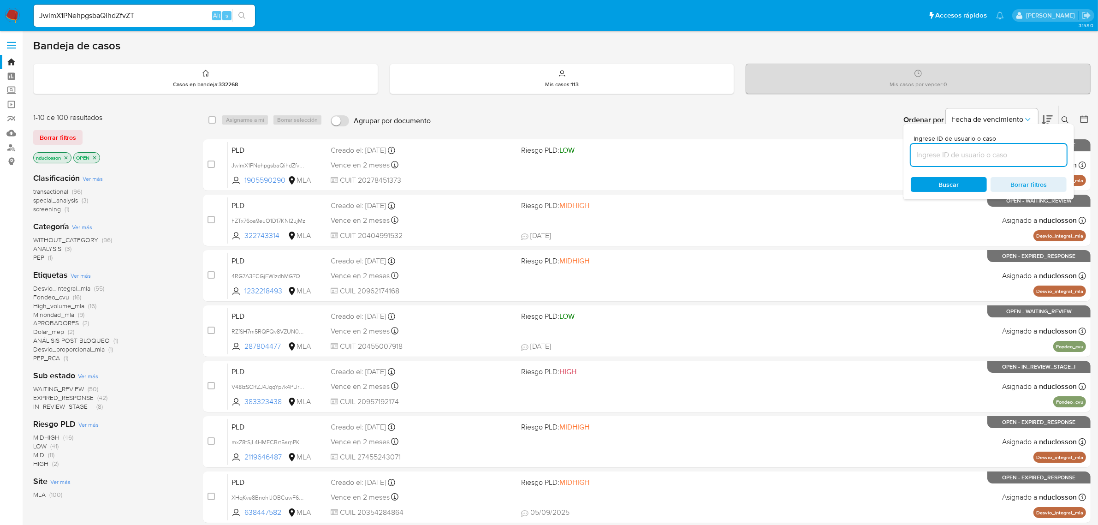
click at [965, 154] on input at bounding box center [989, 155] width 156 height 12
type input "JwlmX1PNehpgsbaQihdZfvZT"
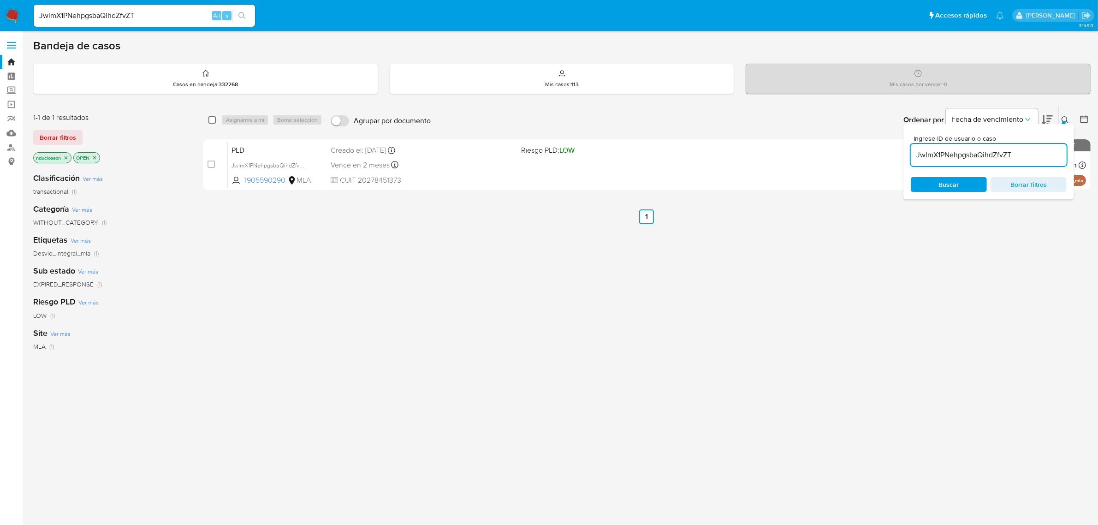
click at [211, 118] on input "checkbox" at bounding box center [212, 119] width 7 height 7
checkbox input "true"
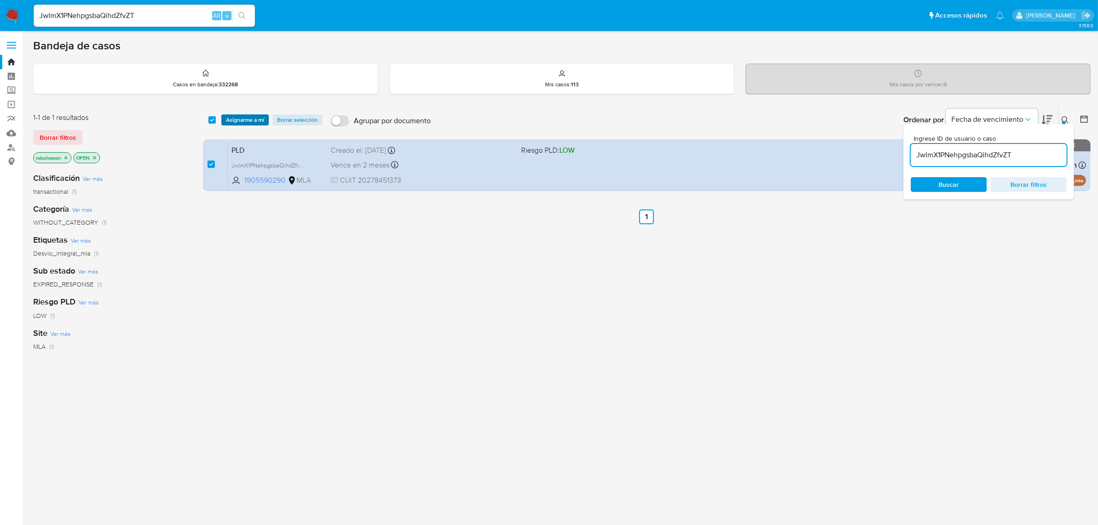
click at [234, 121] on span "Asignarme a mí" at bounding box center [245, 119] width 38 height 9
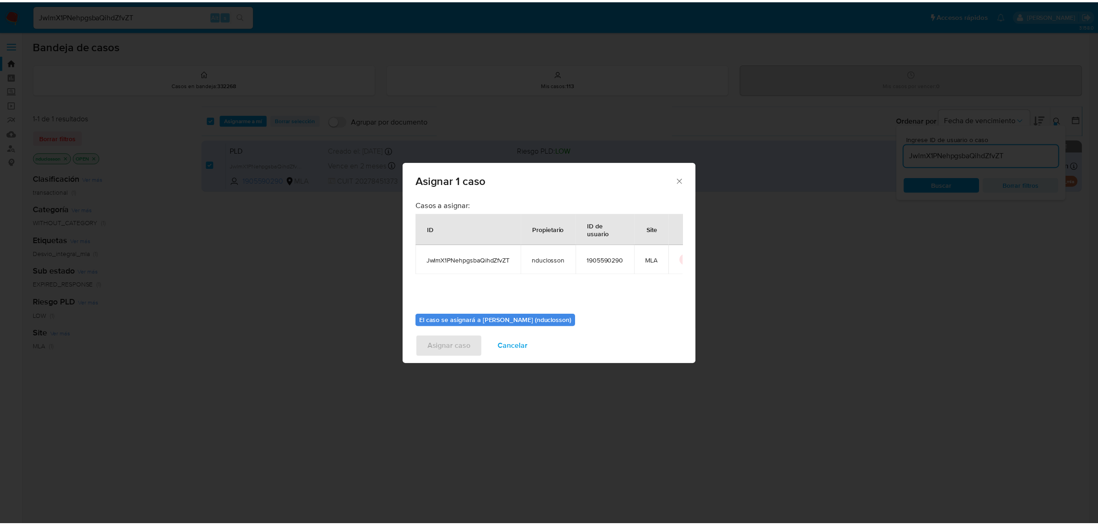
scroll to position [47, 0]
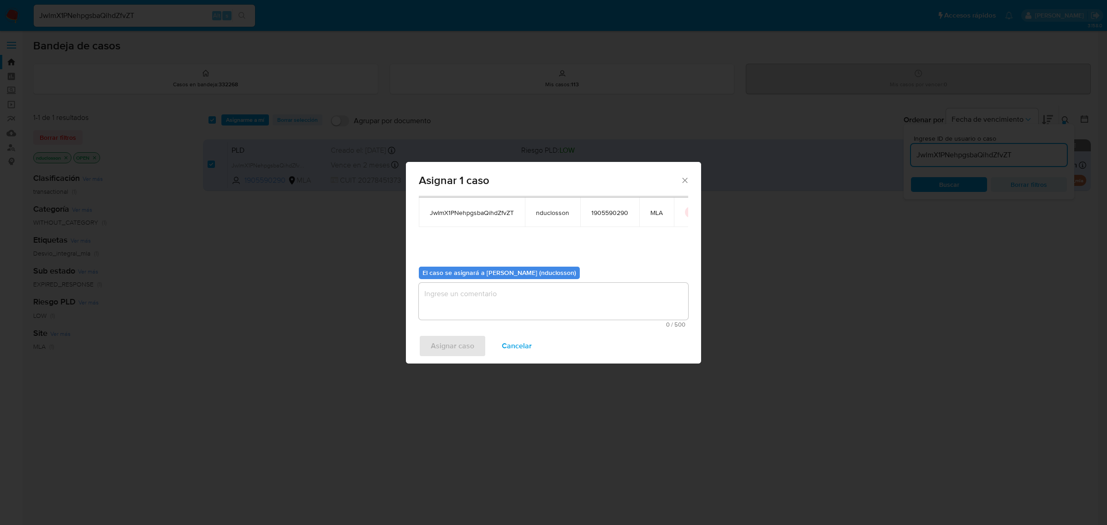
click at [516, 297] on textarea "assign-modal" at bounding box center [553, 301] width 269 height 37
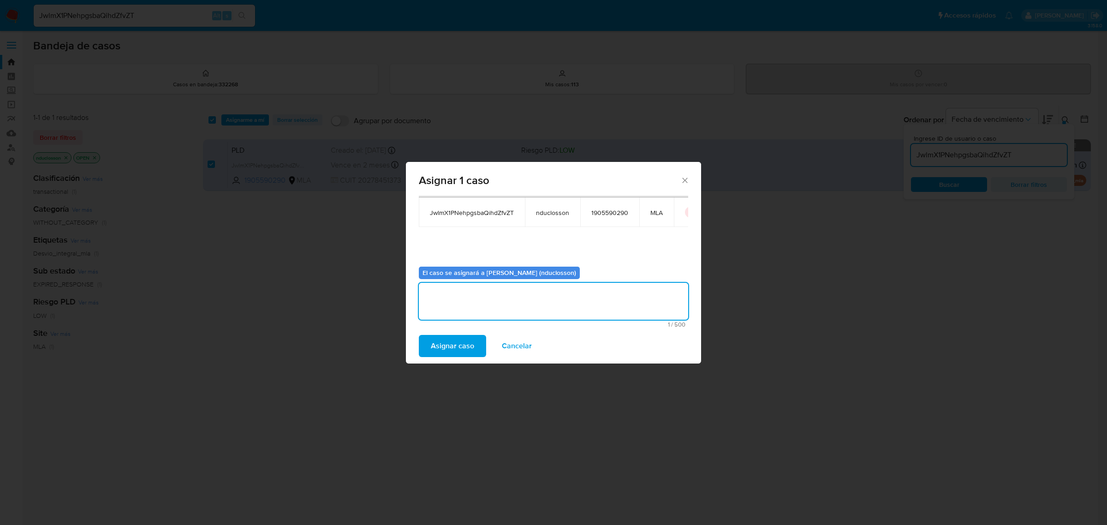
click at [446, 341] on span "Asignar caso" at bounding box center [452, 346] width 43 height 20
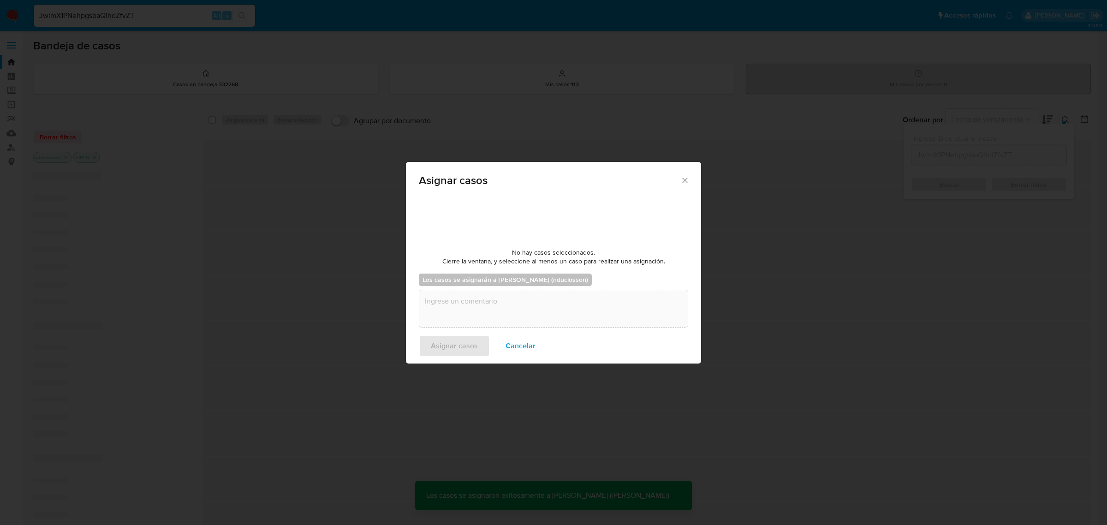
checkbox input "false"
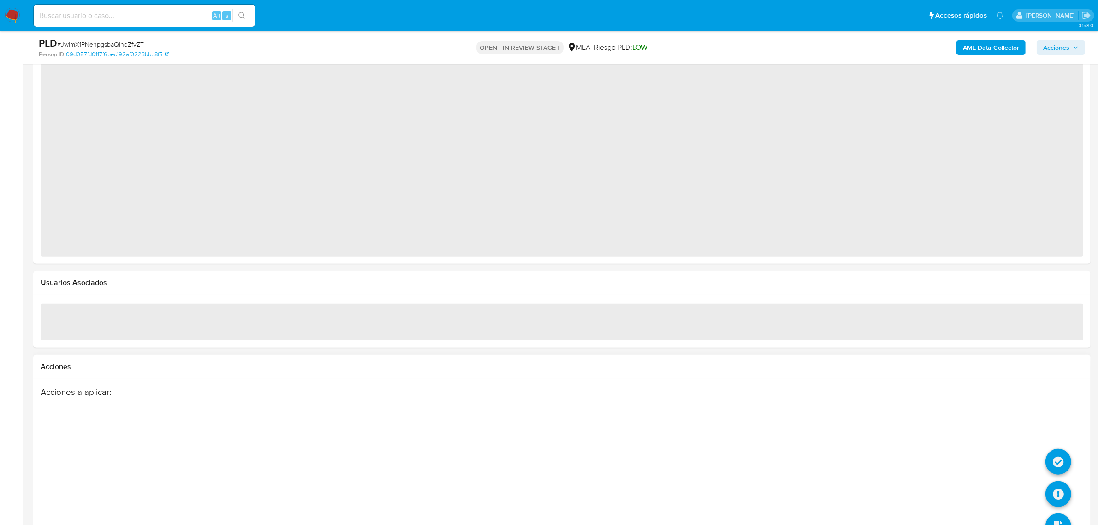
scroll to position [949, 0]
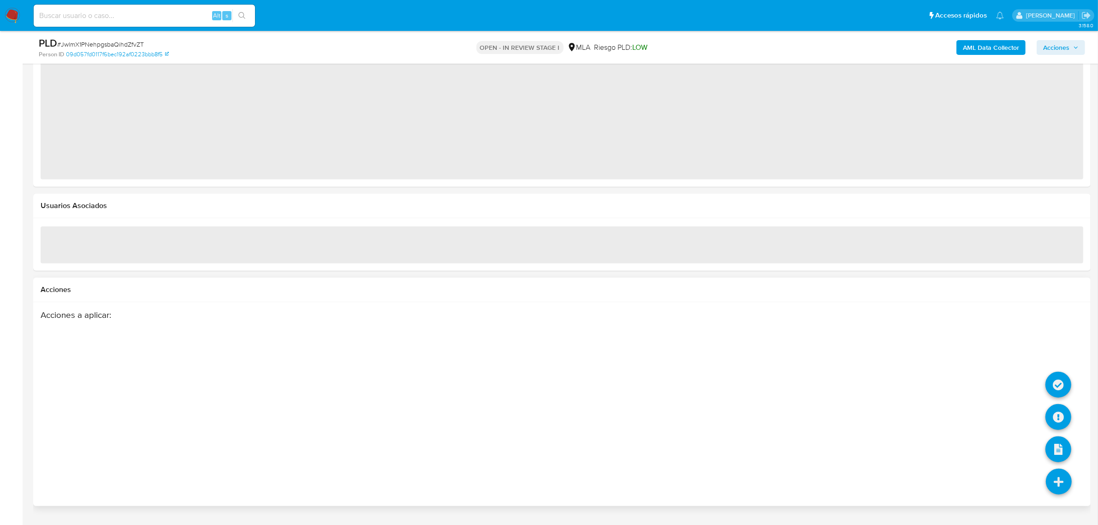
click at [1061, 489] on div "Acciones Acciones a aplicar :" at bounding box center [562, 392] width 1058 height 228
select select "10"
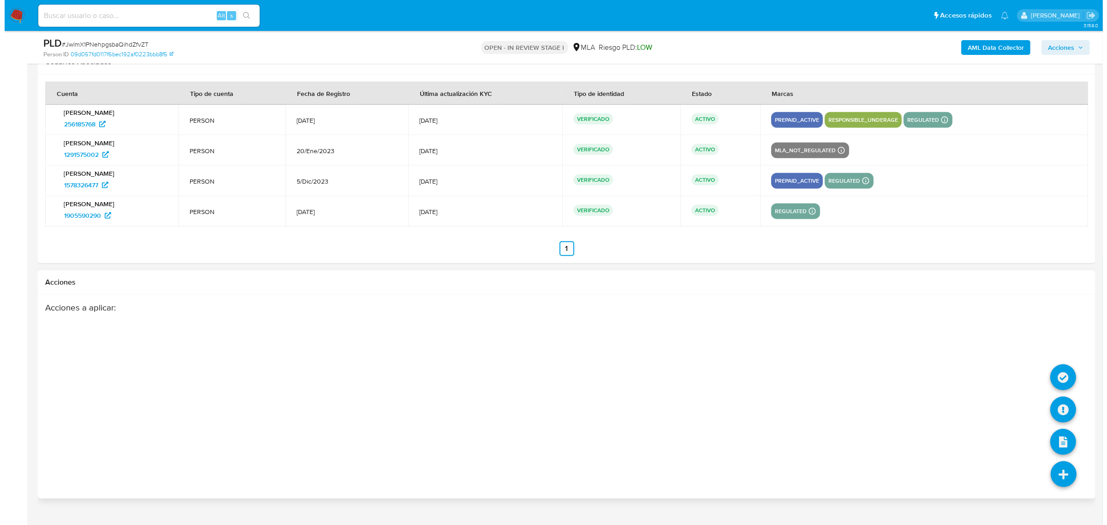
scroll to position [1412, 0]
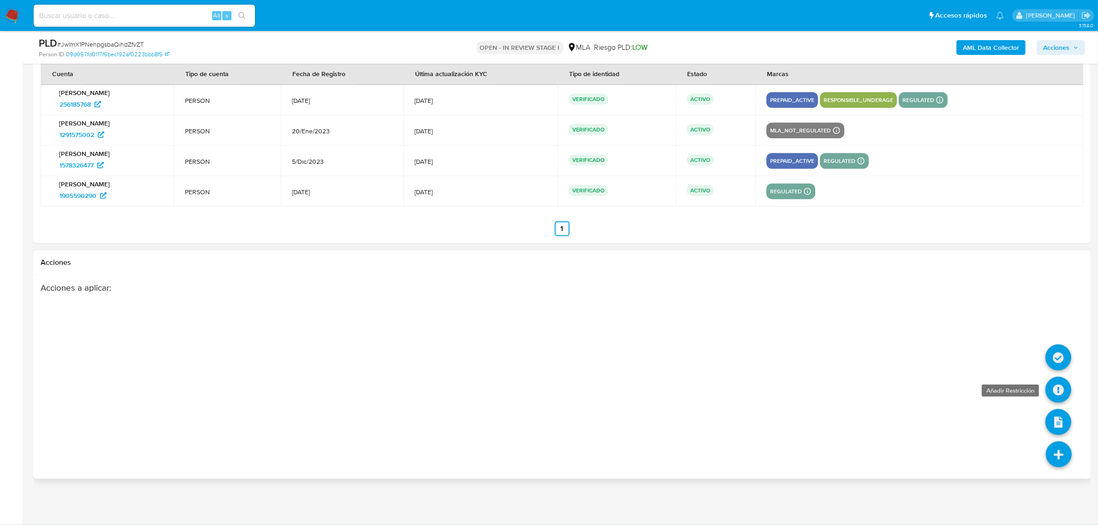
click at [1057, 394] on icon at bounding box center [1059, 390] width 26 height 26
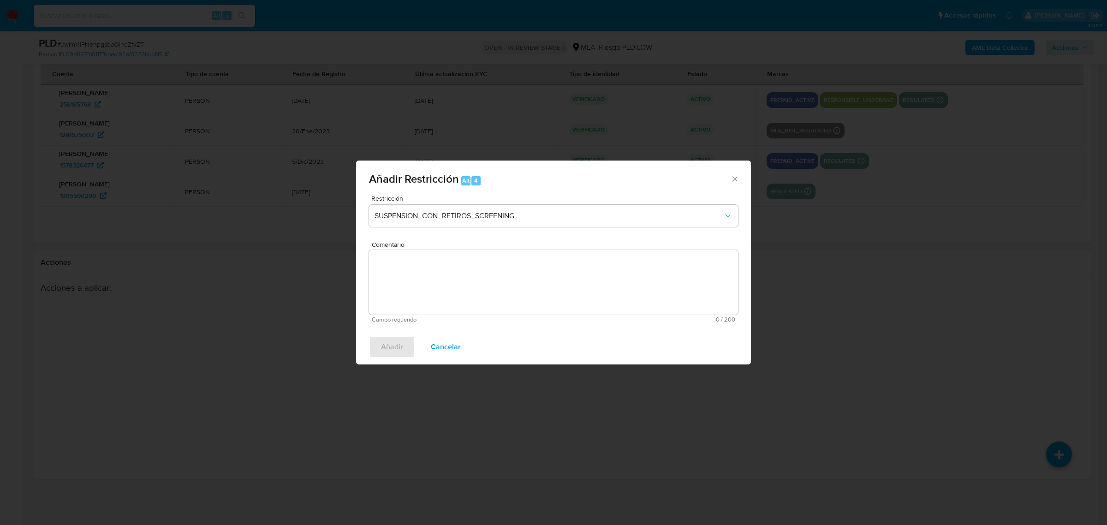
click at [732, 179] on icon "Cerrar ventana" at bounding box center [734, 178] width 9 height 9
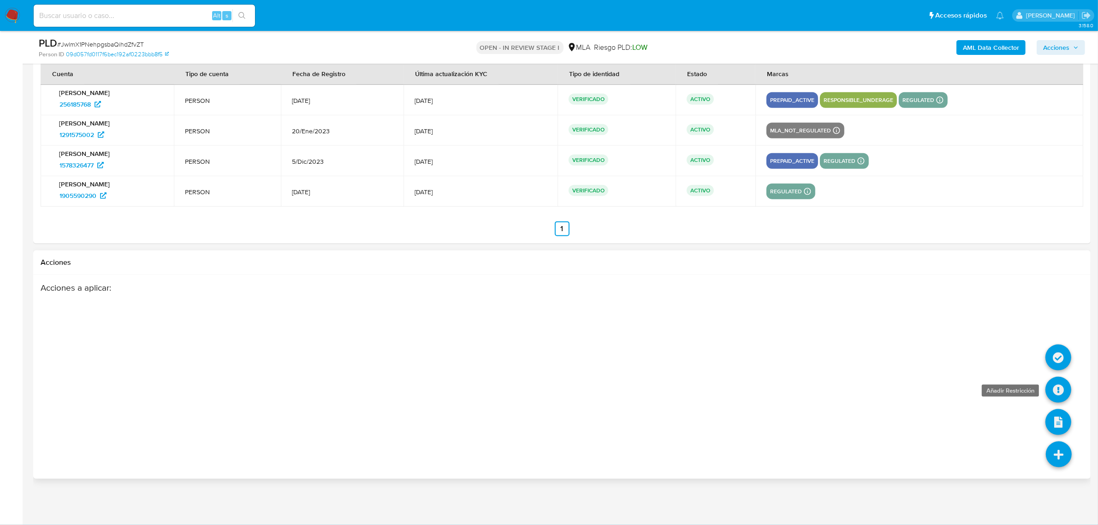
click at [1056, 384] on icon at bounding box center [1059, 390] width 26 height 26
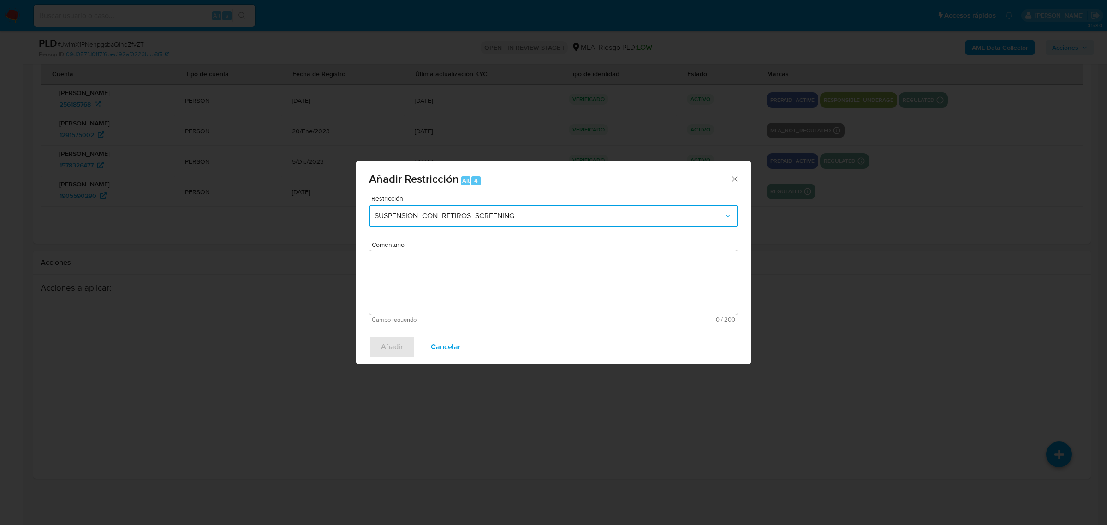
click at [498, 213] on span "SUSPENSION_CON_RETIROS_SCREENING" at bounding box center [549, 215] width 349 height 9
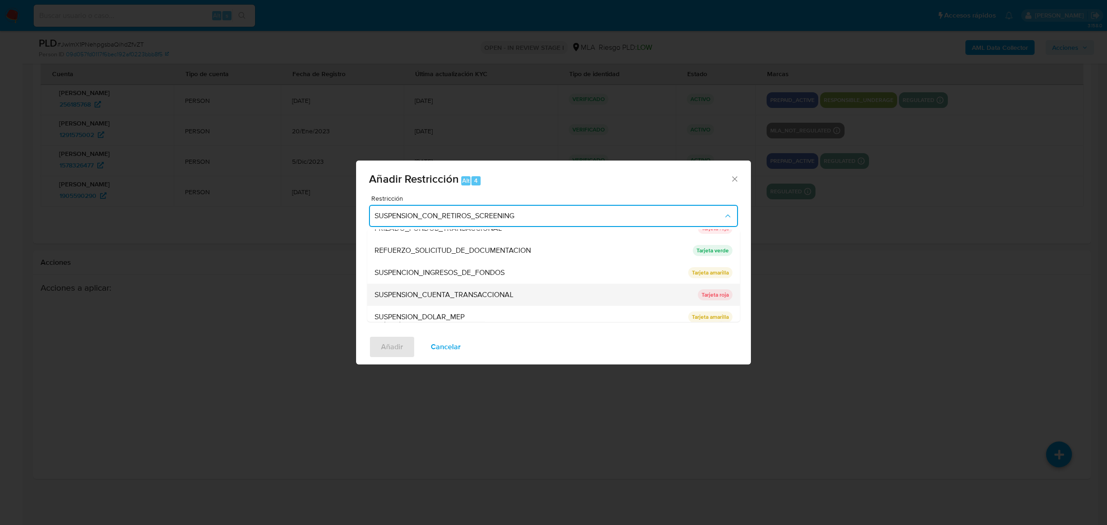
scroll to position [195, 0]
click at [442, 284] on span "SUSPENSION_CUENTA_TRANSACCIONAL" at bounding box center [444, 288] width 139 height 9
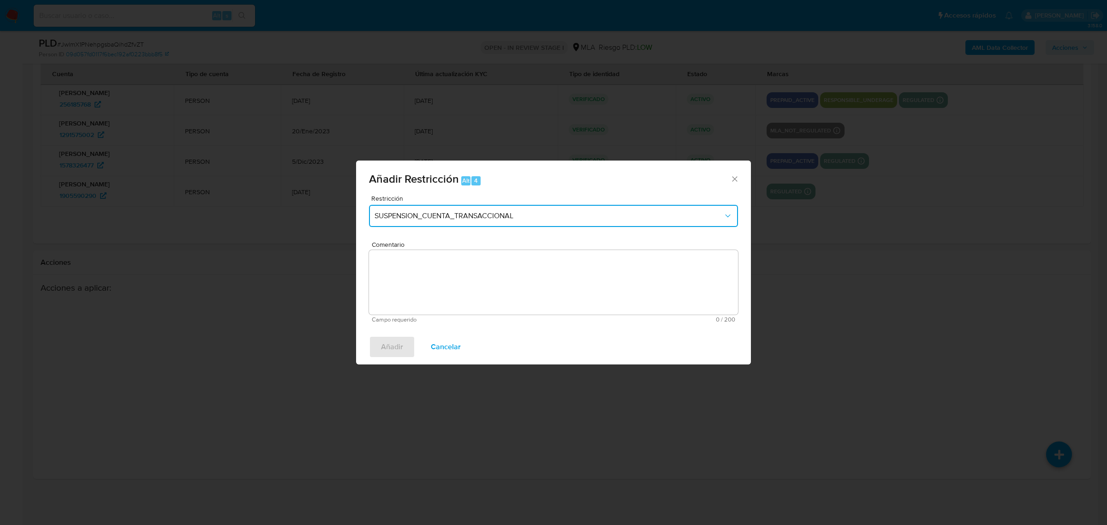
click at [472, 221] on button "SUSPENSION_CUENTA_TRANSACCIONAL" at bounding box center [553, 216] width 369 height 22
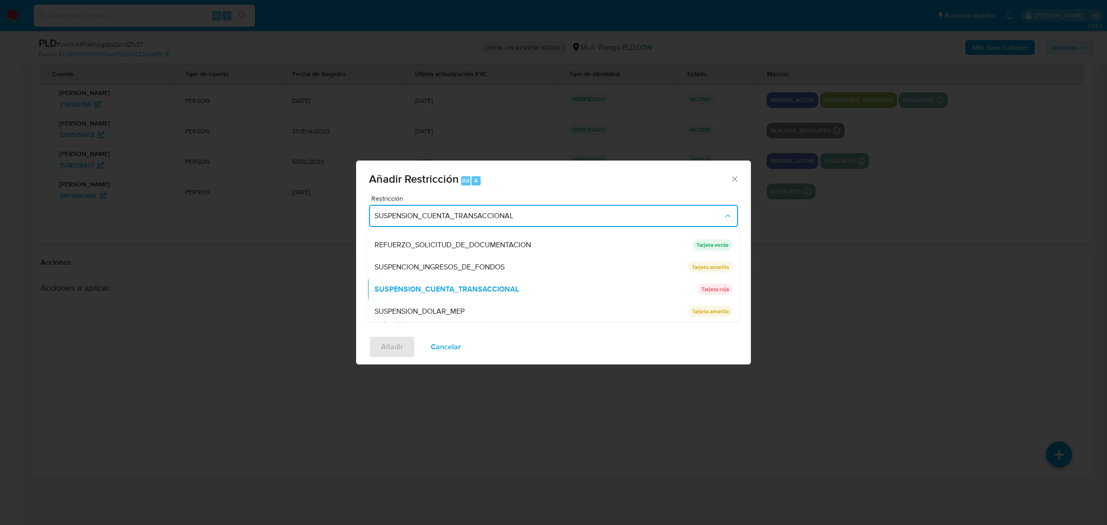
click at [474, 214] on span "SUSPENSION_CUENTA_TRANSACCIONAL" at bounding box center [549, 215] width 349 height 9
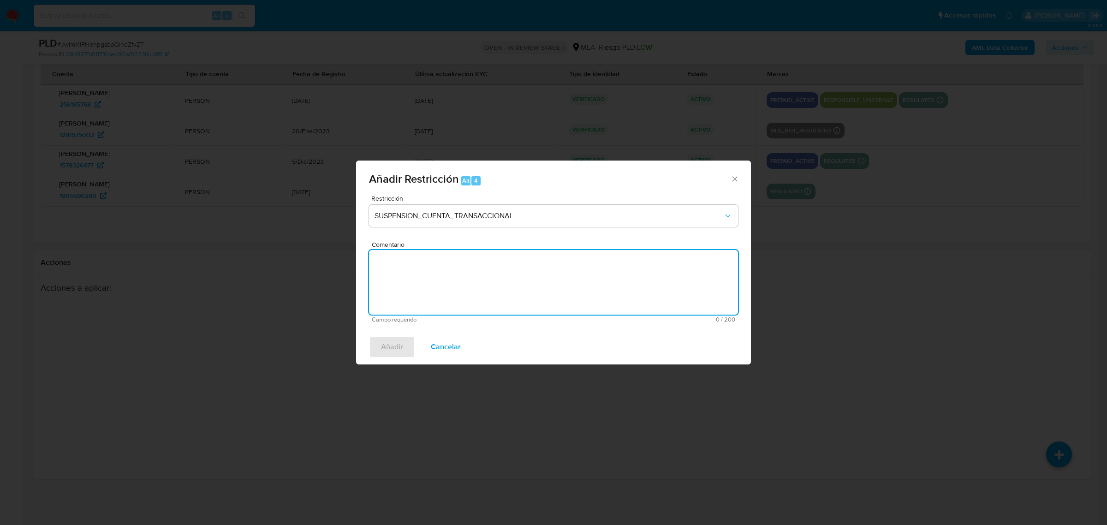
click at [453, 268] on textarea "Comentario" at bounding box center [553, 282] width 369 height 65
type textarea "AML"
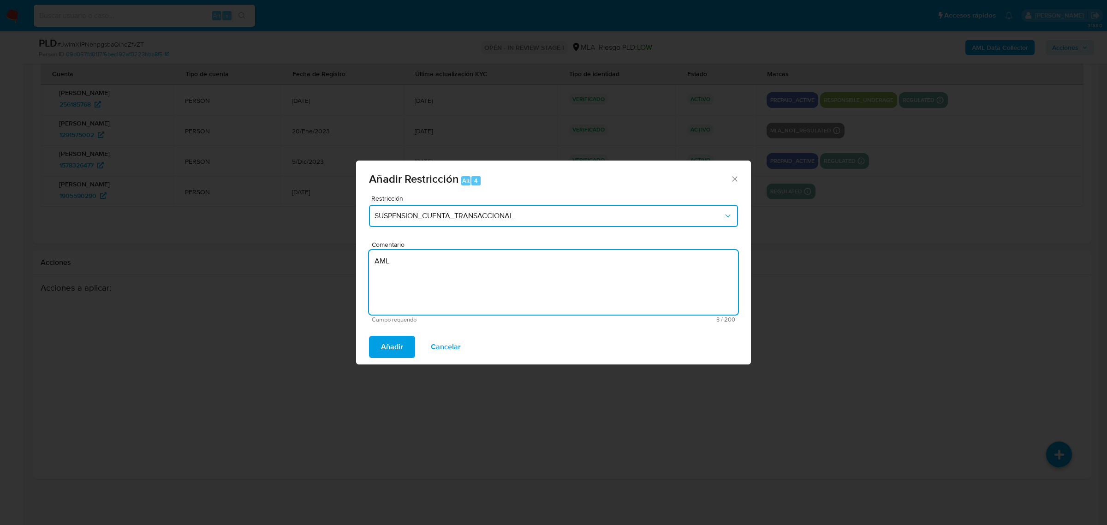
click at [474, 223] on button "SUSPENSION_CUENTA_TRANSACCIONAL" at bounding box center [553, 216] width 369 height 22
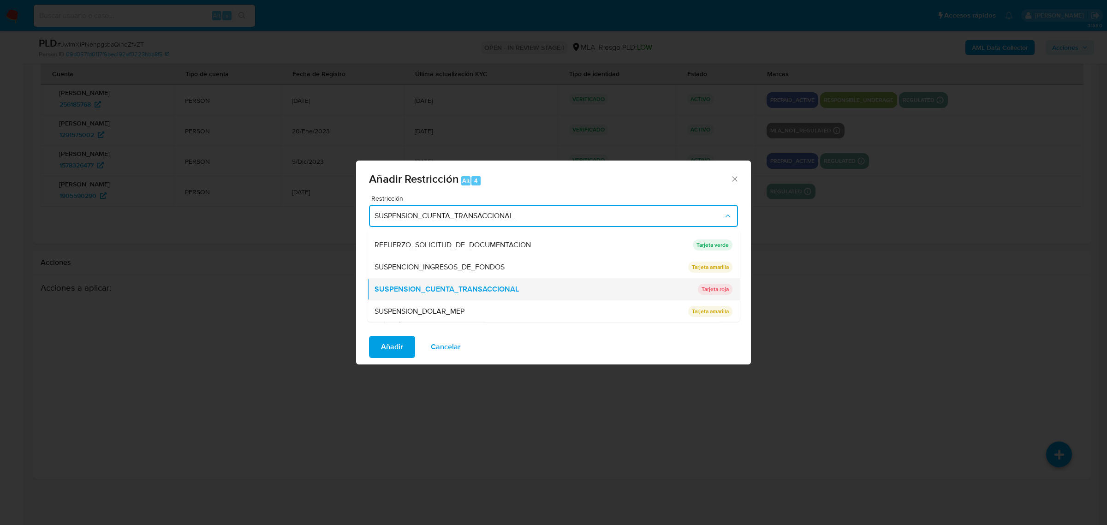
click at [490, 285] on span "SUSPENSION_CUENTA_TRANSACCIONAL" at bounding box center [447, 288] width 144 height 9
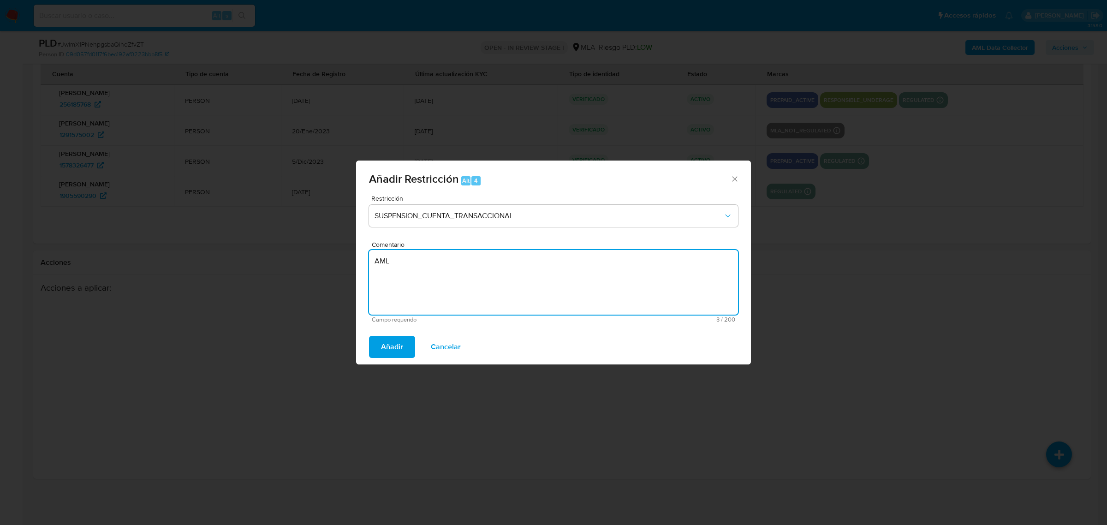
click at [476, 275] on textarea "AML" at bounding box center [553, 282] width 369 height 65
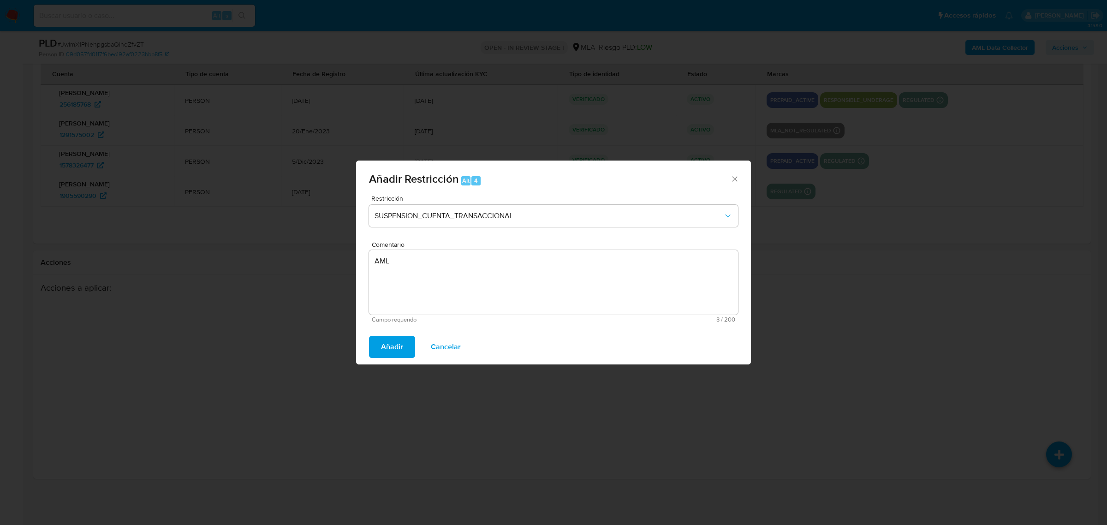
click at [396, 347] on span "Añadir" at bounding box center [392, 347] width 22 height 20
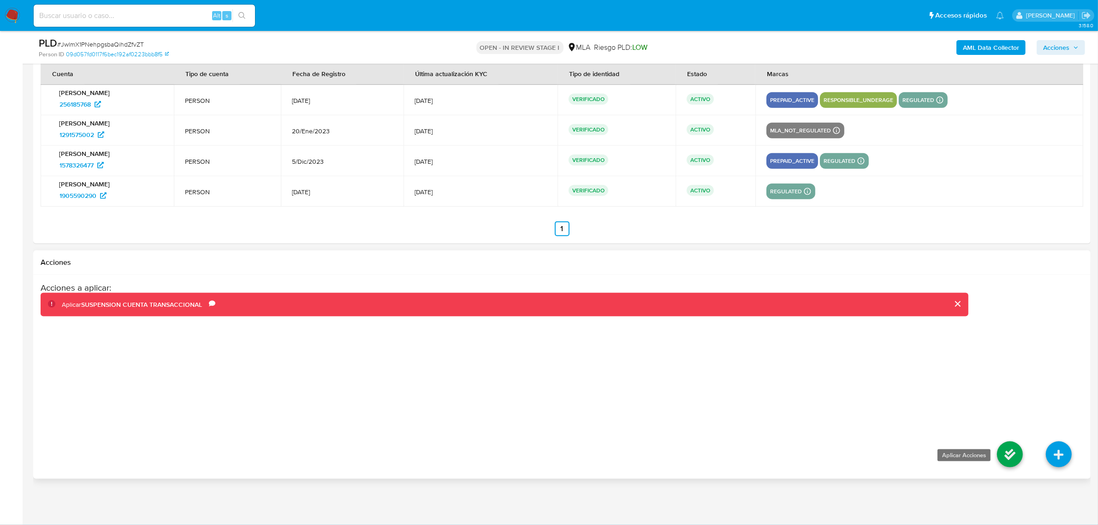
click at [1016, 450] on icon at bounding box center [1010, 455] width 26 height 26
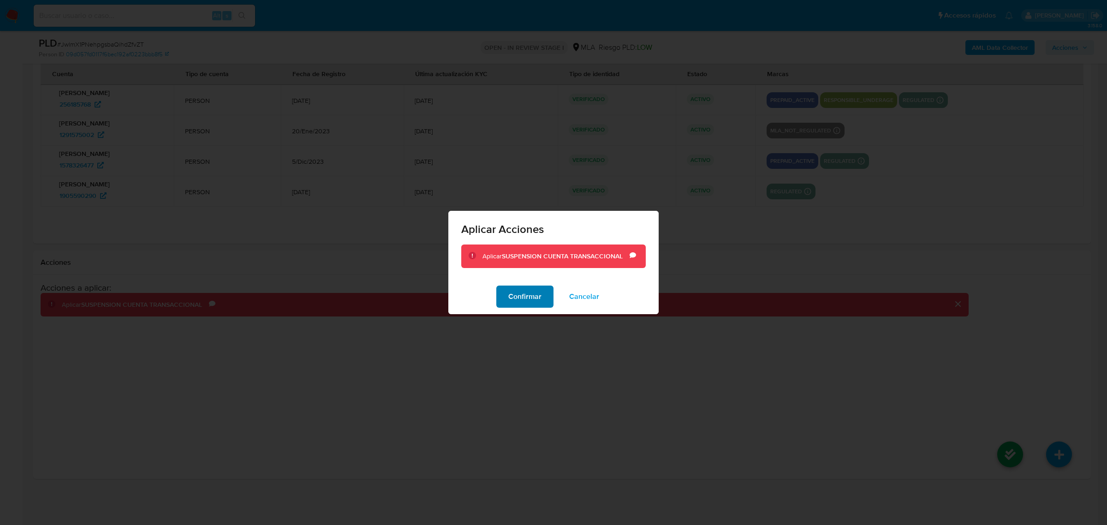
click at [515, 290] on span "Confirmar" at bounding box center [524, 296] width 33 height 20
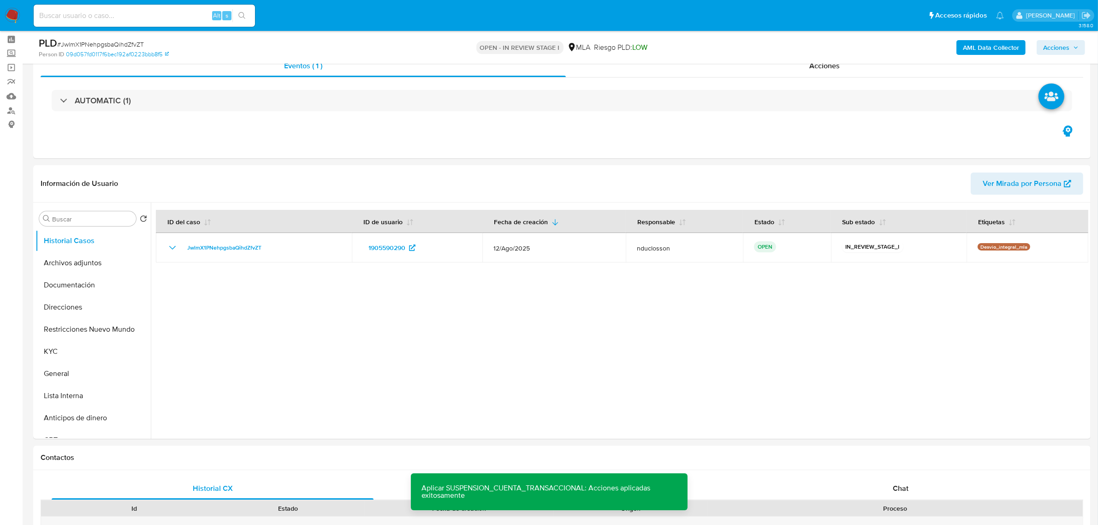
scroll to position [0, 0]
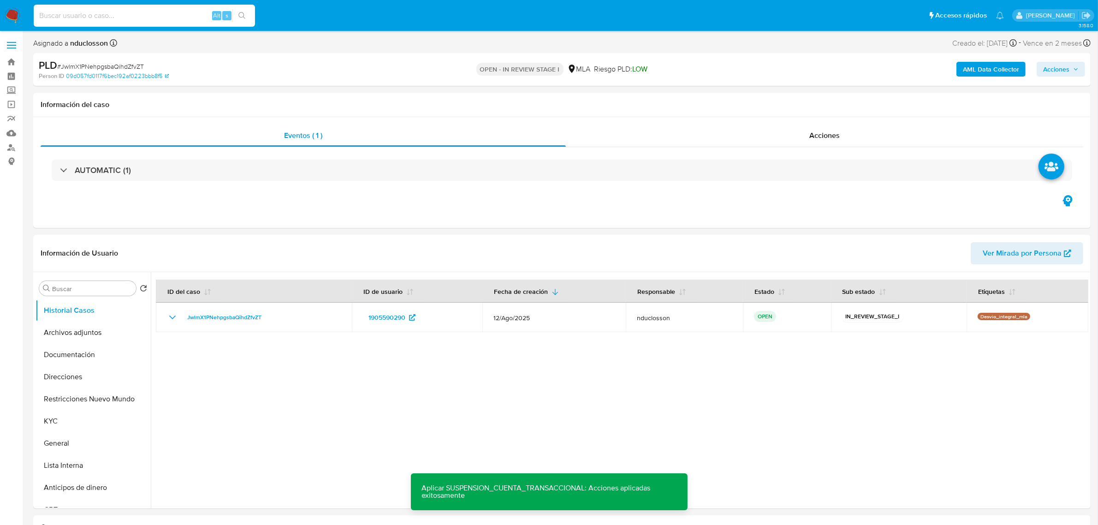
click at [141, 20] on input at bounding box center [144, 16] width 221 height 12
paste input "XVZmxRUyPS9SemlolcPLNygo"
click at [252, 13] on input "XVZmxRUyPS9SemlolcPLNygo" at bounding box center [144, 16] width 221 height 12
type input "XVZmxRUyPS9SemlolcPLNygo"
click at [245, 14] on icon "search-icon" at bounding box center [242, 15] width 7 height 7
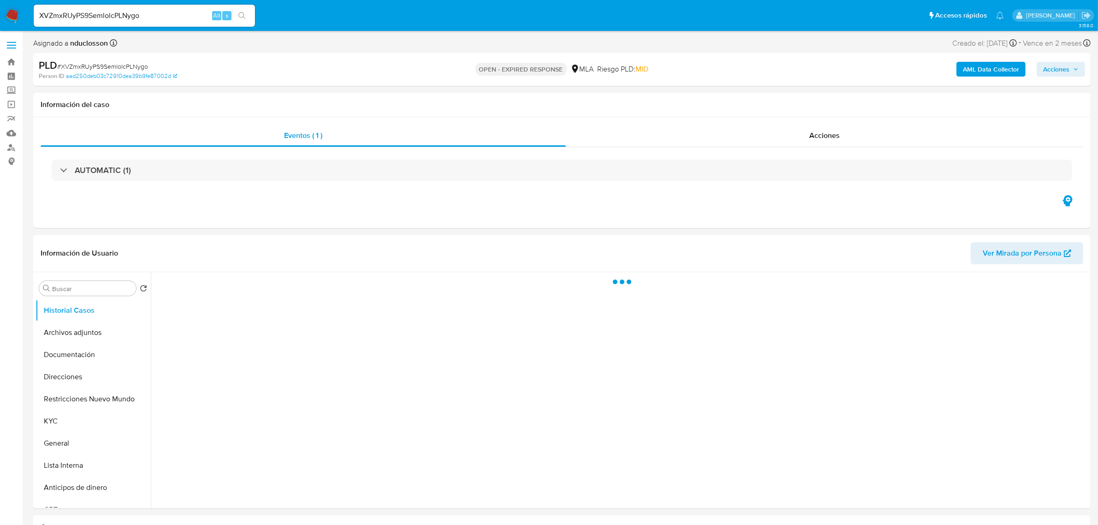
select select "10"
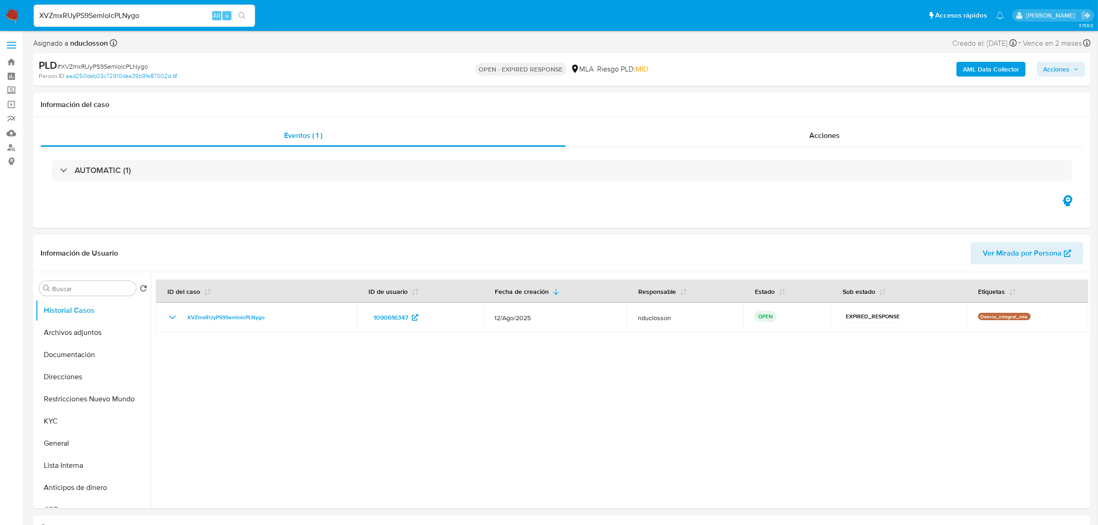
click at [104, 17] on input "XVZmxRUyPS9SemlolcPLNygo" at bounding box center [144, 16] width 221 height 12
click at [241, 13] on icon "search-icon" at bounding box center [242, 15] width 7 height 7
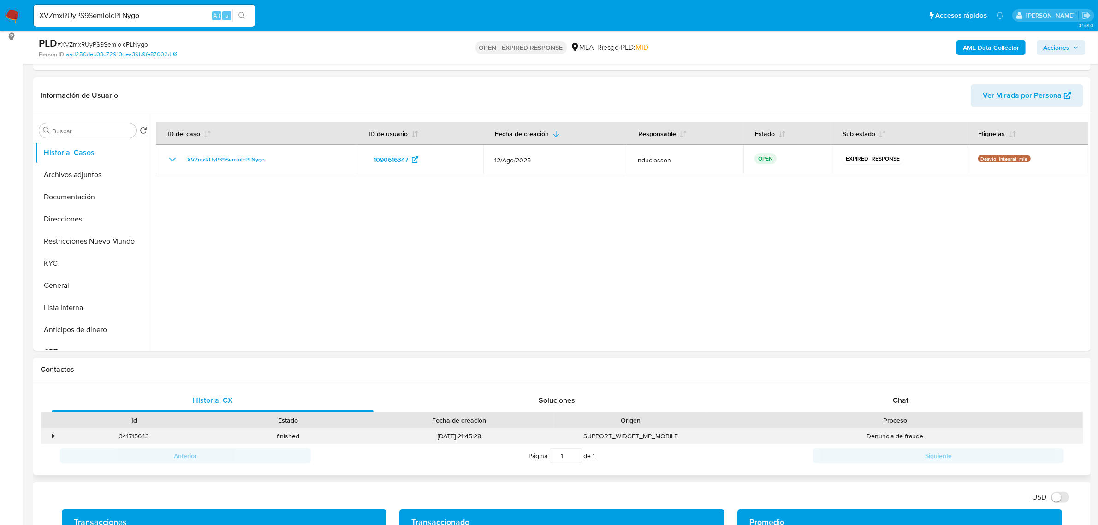
scroll to position [231, 0]
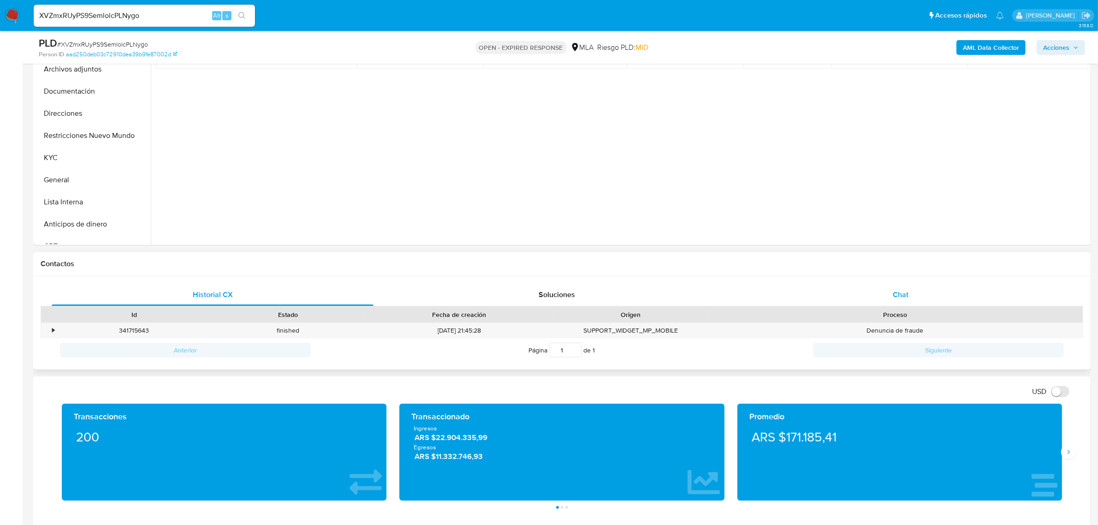
click at [889, 287] on div "Chat" at bounding box center [901, 295] width 322 height 22
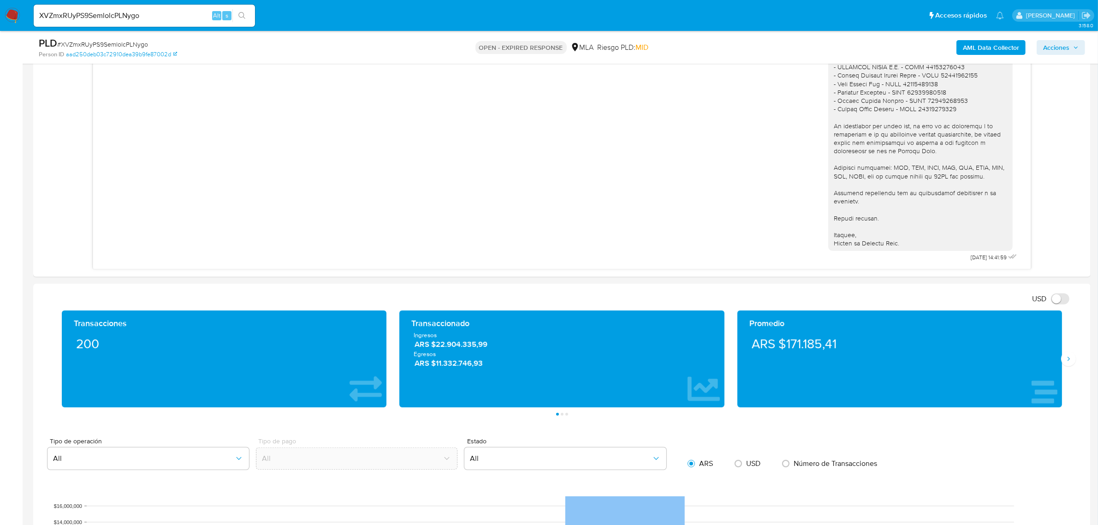
scroll to position [634, 0]
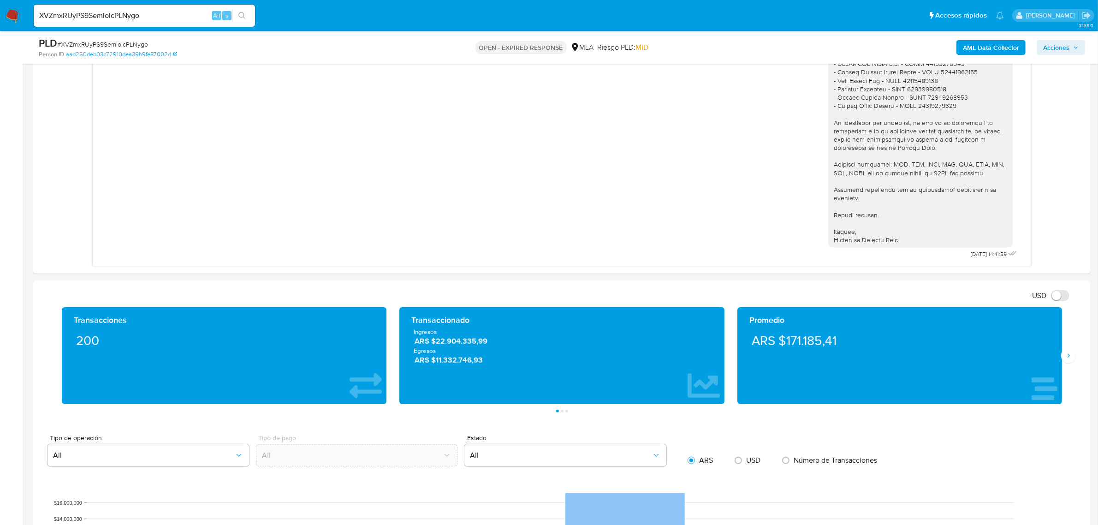
click at [121, 11] on input "XVZmxRUyPS9SemlolcPLNygo" at bounding box center [144, 16] width 221 height 12
paste input "fZ5sQSIhFPwIK1HGDVWe1TpZ"
type input "fZ5sQSIhFPwIK1HGDVWe1TpZ"
click at [241, 17] on icon "search-icon" at bounding box center [242, 15] width 7 height 7
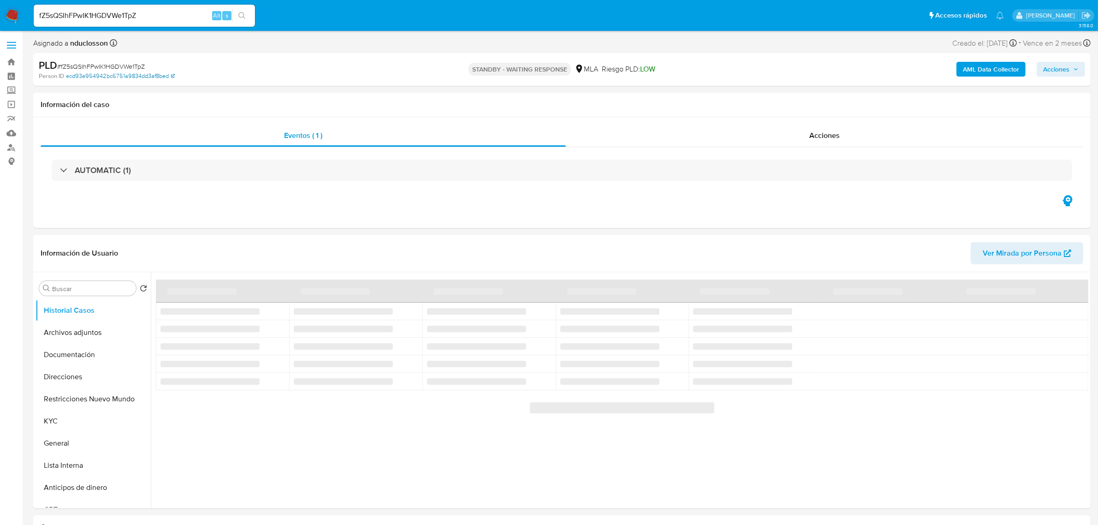
select select "10"
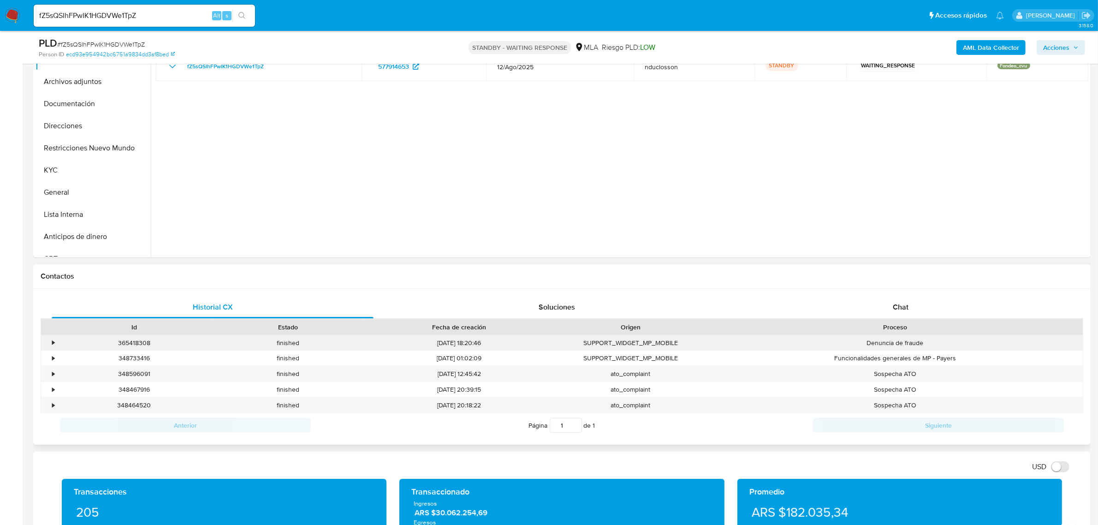
scroll to position [288, 0]
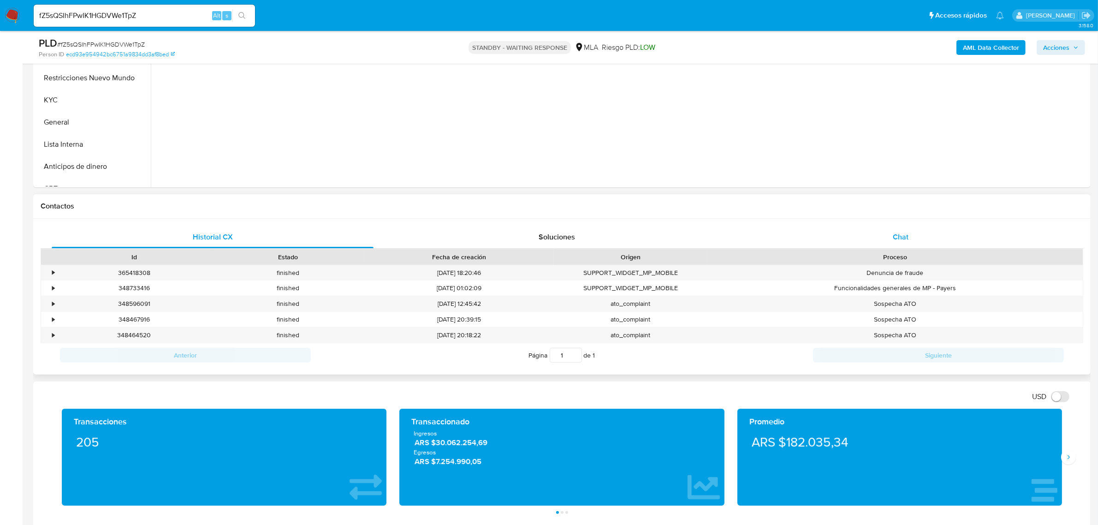
click at [899, 240] on span "Chat" at bounding box center [901, 237] width 16 height 11
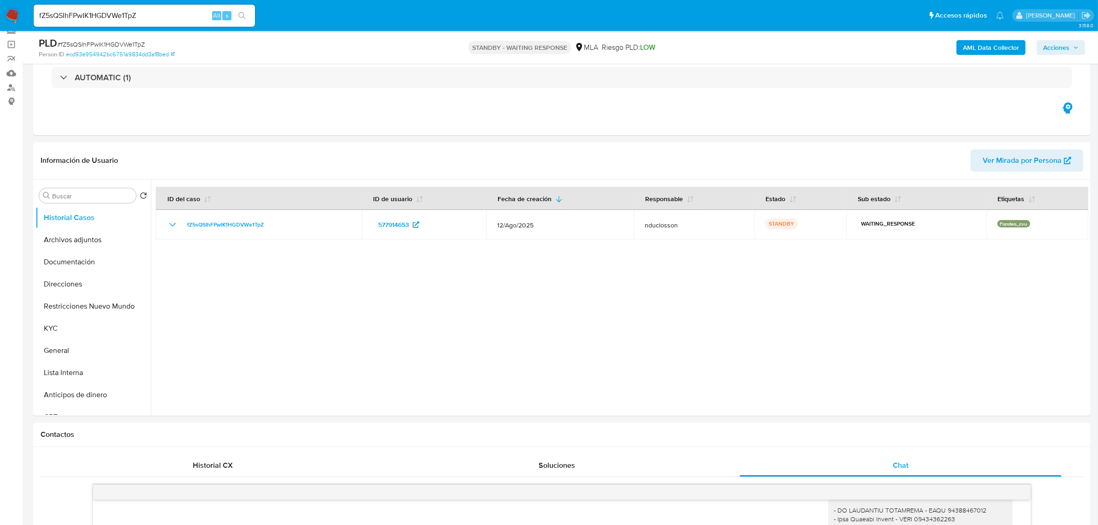
scroll to position [0, 0]
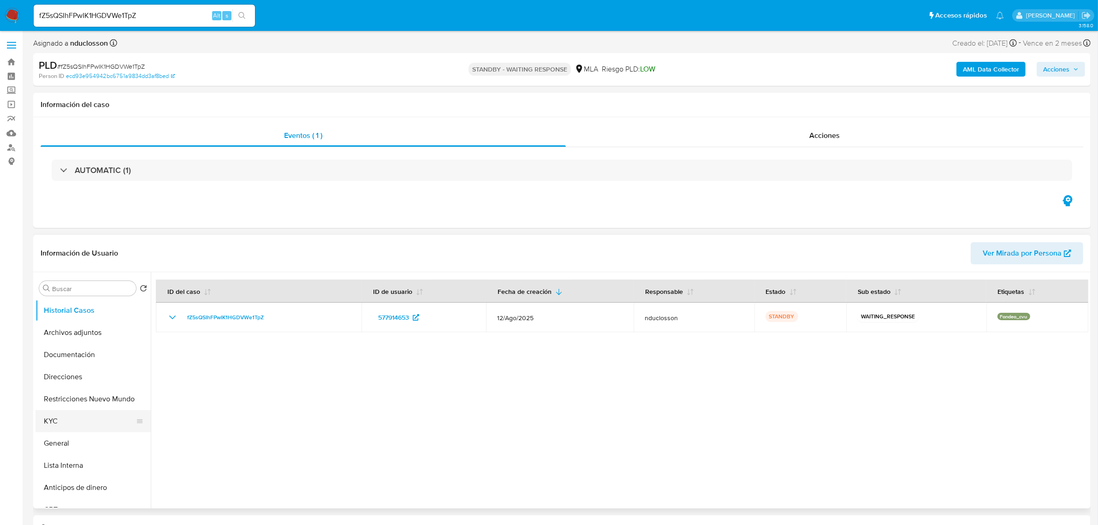
click at [57, 420] on button "KYC" at bounding box center [90, 421] width 108 height 22
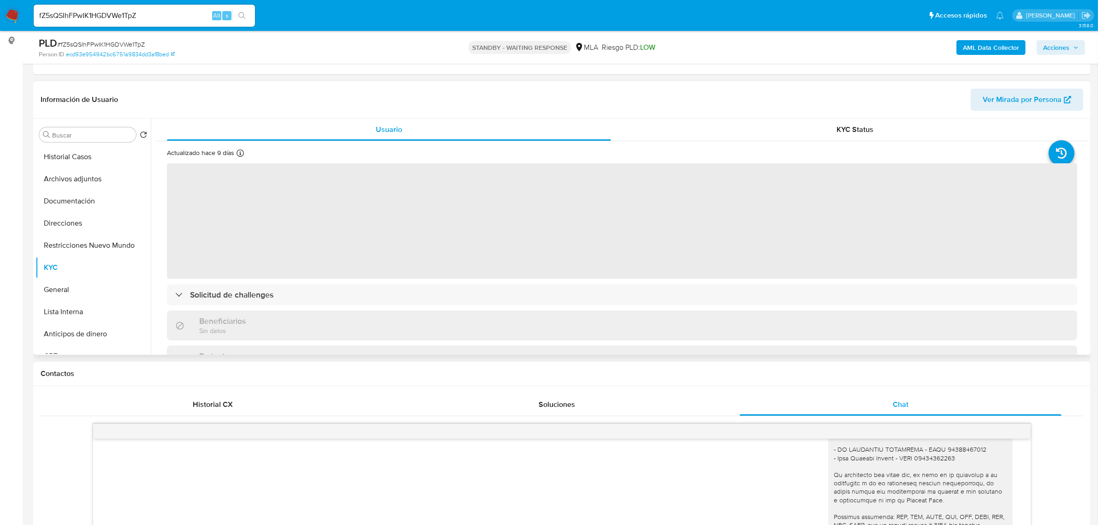
scroll to position [173, 0]
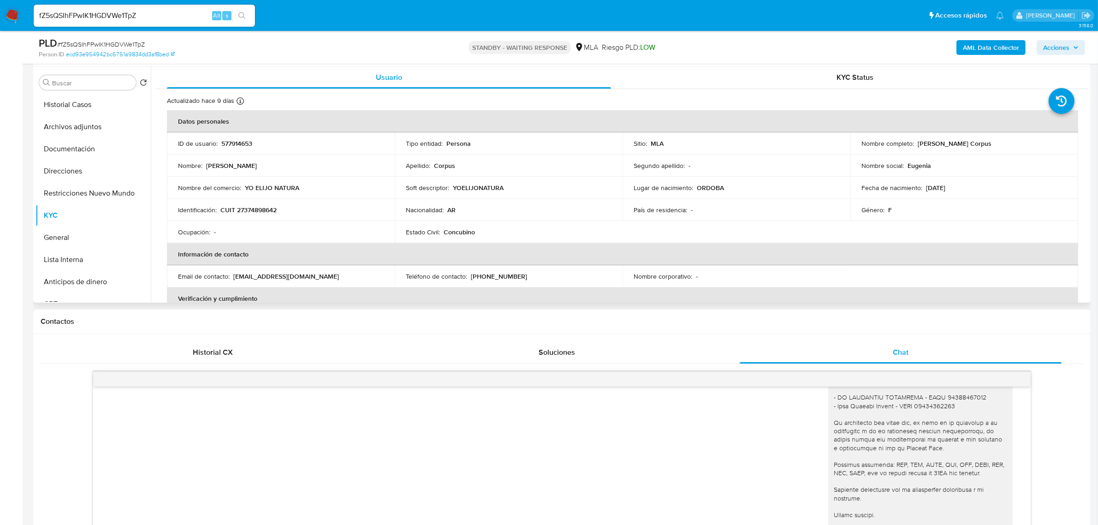
click at [263, 188] on p "YO ELIJO NATURA" at bounding box center [272, 188] width 54 height 8
click at [297, 187] on p "YO ELIJO NATURA" at bounding box center [272, 188] width 54 height 8
click at [292, 181] on td "Nombre del comercio : YO ELIJO NATURA" at bounding box center [281, 188] width 228 height 22
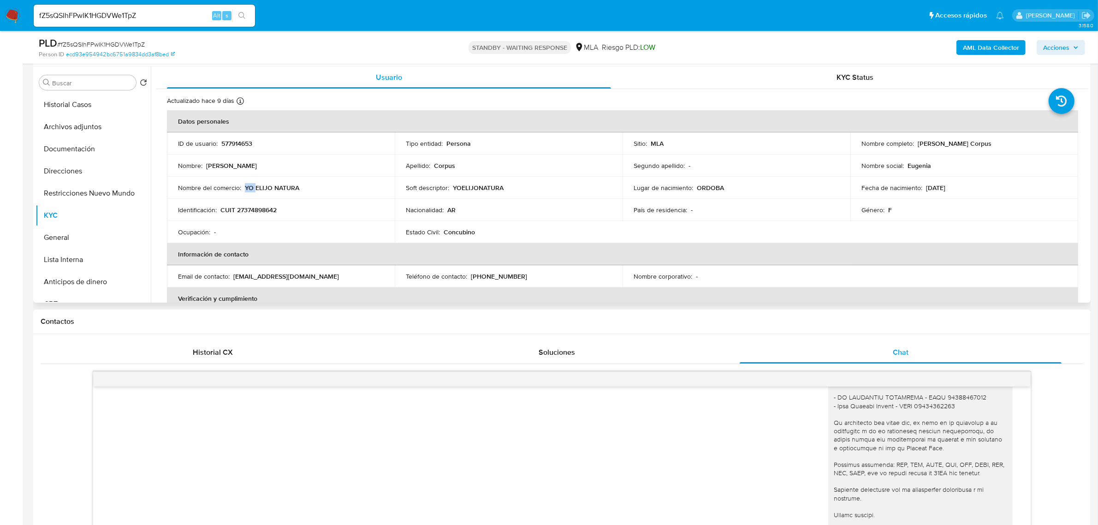
click at [292, 181] on td "Nombre del comercio : YO ELIJO NATURA" at bounding box center [281, 188] width 228 height 22
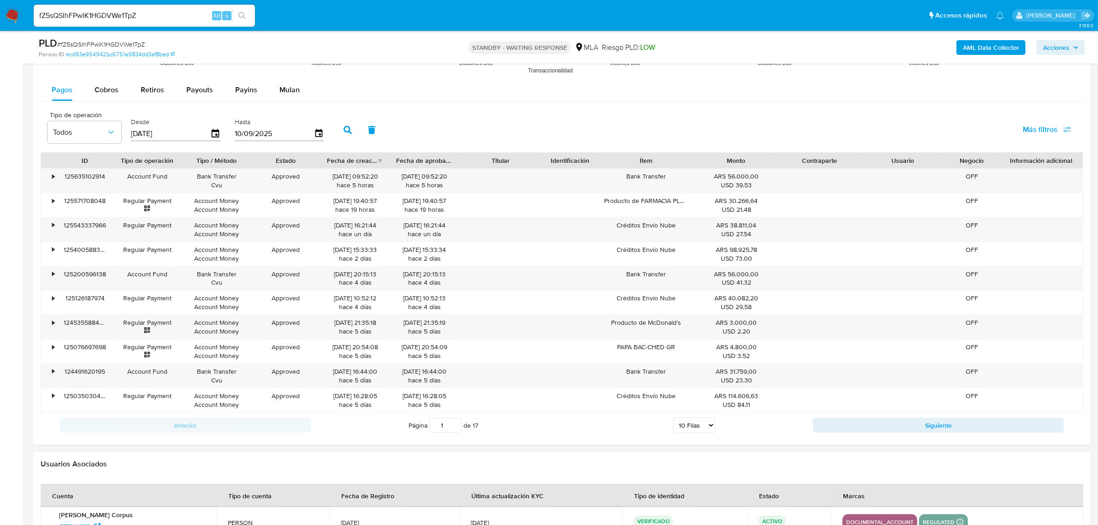
scroll to position [1211, 0]
click at [113, 89] on span "Cobros" at bounding box center [107, 89] width 24 height 11
select select "10"
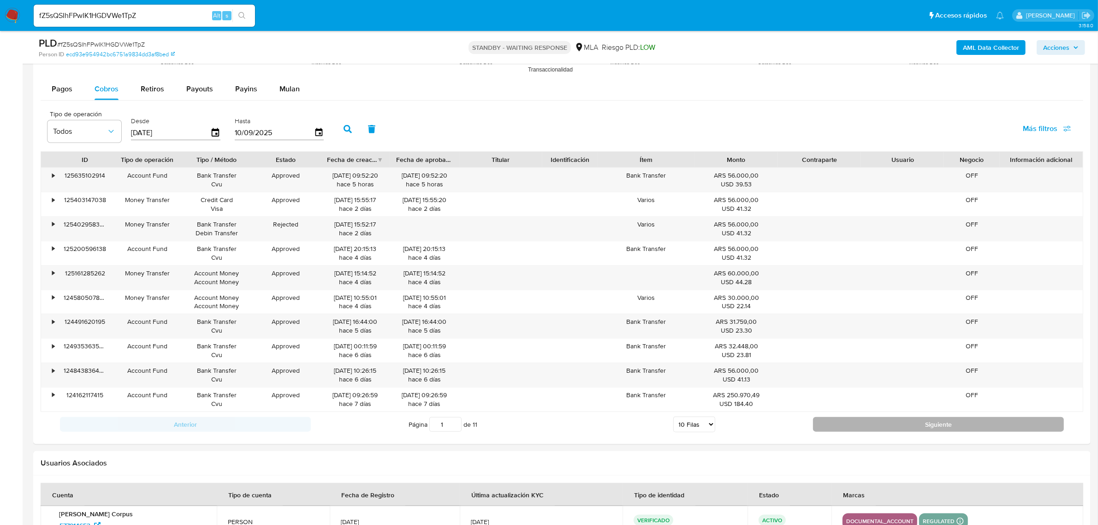
click at [924, 419] on button "Siguiente" at bounding box center [938, 424] width 251 height 15
click at [941, 432] on button "Siguiente" at bounding box center [938, 424] width 251 height 15
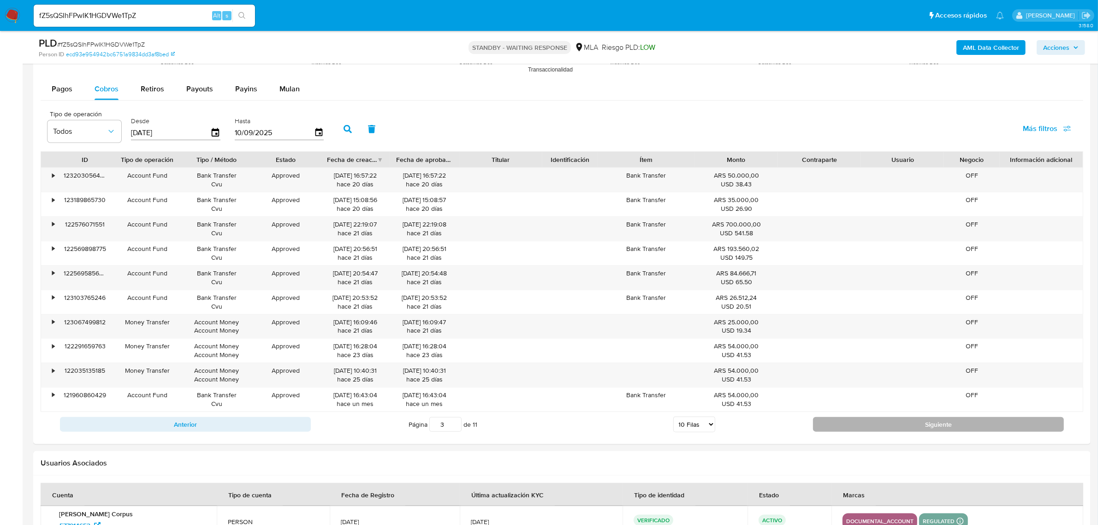
click at [936, 423] on button "Siguiente" at bounding box center [938, 424] width 251 height 15
type input "4"
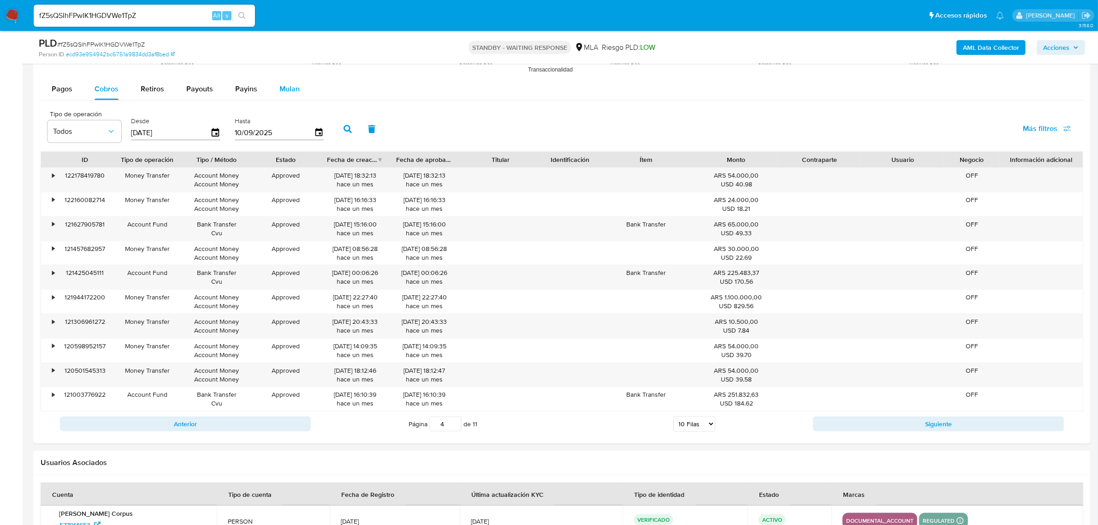
click at [292, 84] on span "Mulan" at bounding box center [290, 89] width 20 height 11
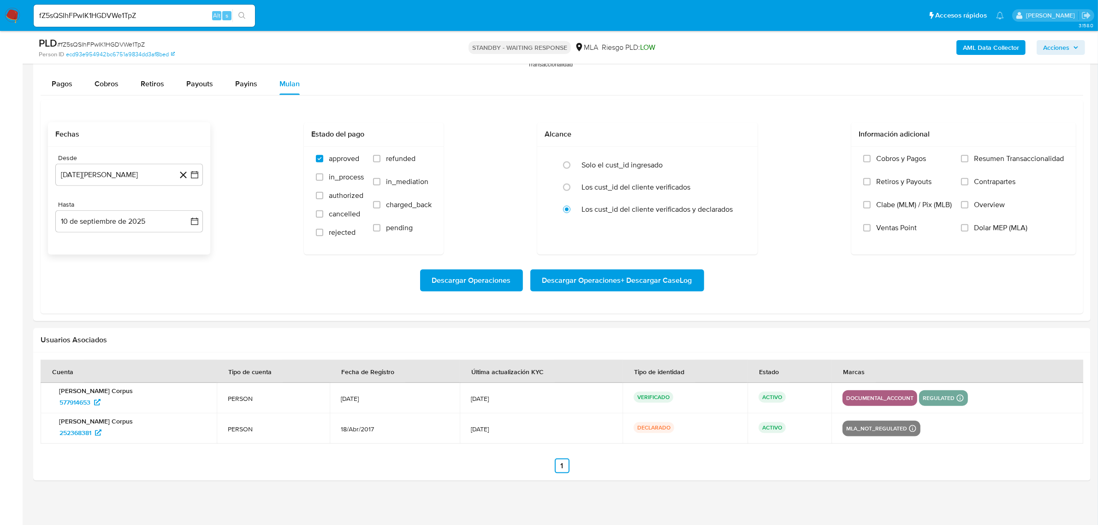
scroll to position [1219, 0]
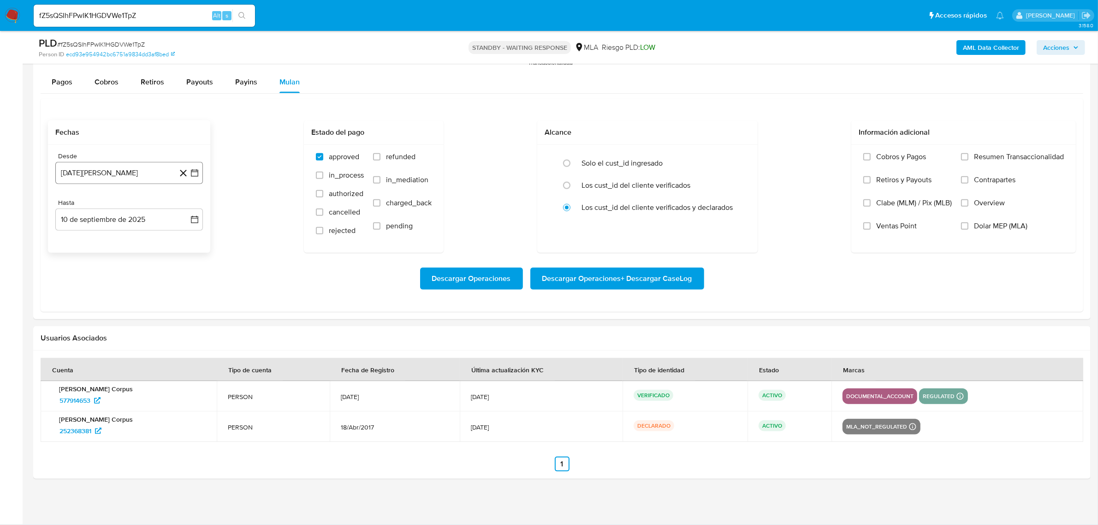
click at [95, 177] on button "10 de agosto de 2024" at bounding box center [129, 173] width 148 height 22
click at [148, 203] on icon "Seleccionar mes y año" at bounding box center [151, 206] width 7 height 7
click at [185, 205] on icon "Año siguiente" at bounding box center [185, 206] width 4 height 6
click at [130, 291] on span "ago" at bounding box center [129, 291] width 12 height 7
click at [147, 243] on button "1" at bounding box center [147, 240] width 15 height 15
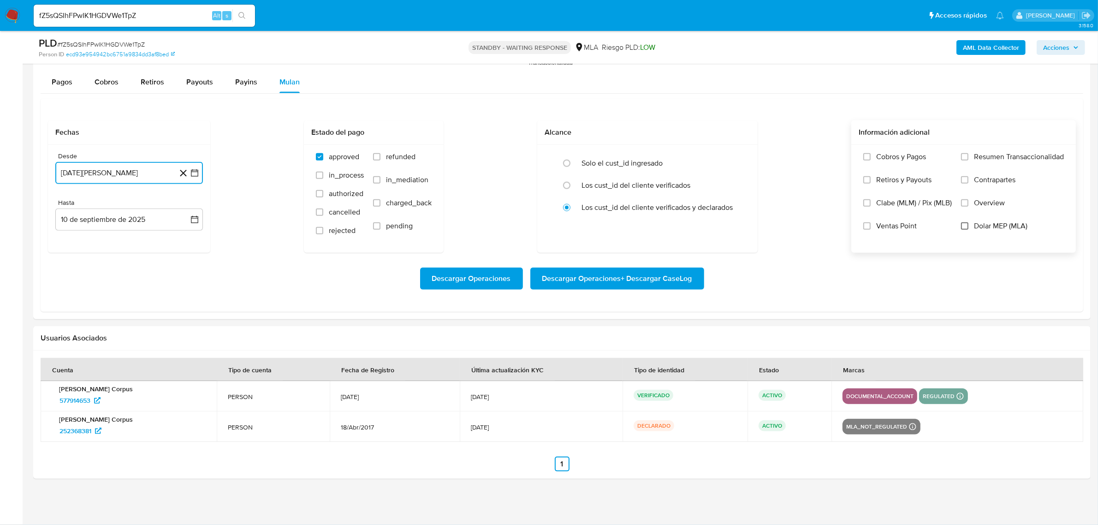
click at [963, 227] on input "Dolar MEP (MLA)" at bounding box center [964, 225] width 7 height 7
click at [460, 280] on span "Descargar Operaciones" at bounding box center [471, 279] width 79 height 20
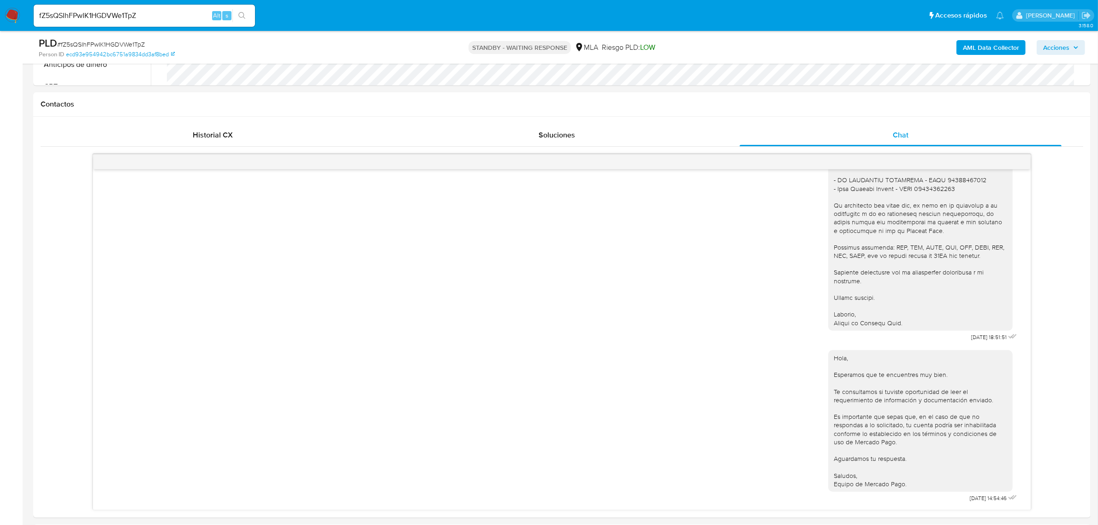
scroll to position [354, 0]
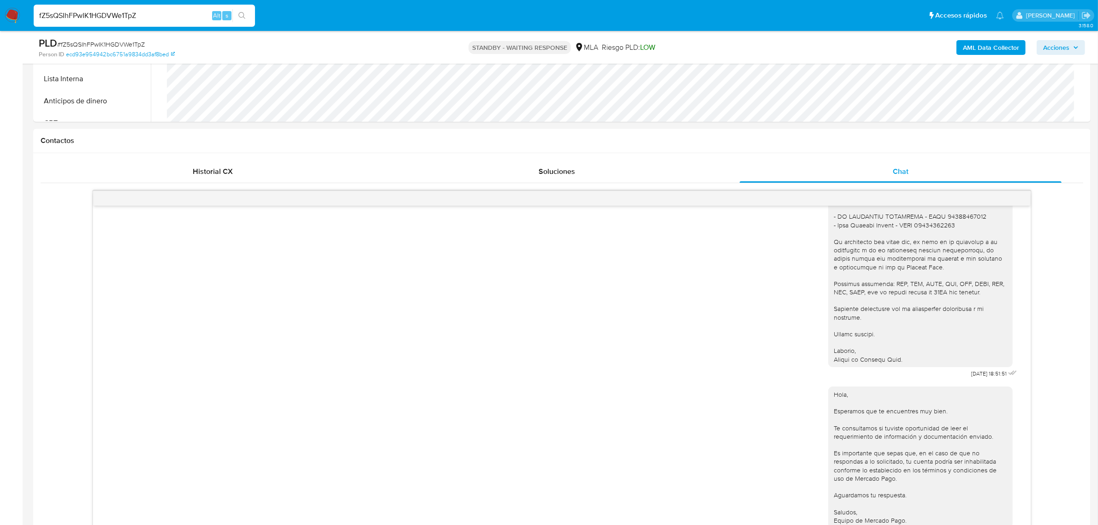
click at [116, 11] on input "fZ5sQSIhFPwIK1HGDVWe1TpZ" at bounding box center [144, 16] width 221 height 12
paste input "ViovUkcxq2sSBXevrmjtIxCz"
type input "ViovUkcxq2sSBXevrmjtIxCz"
click at [248, 11] on button "search-icon" at bounding box center [242, 15] width 19 height 13
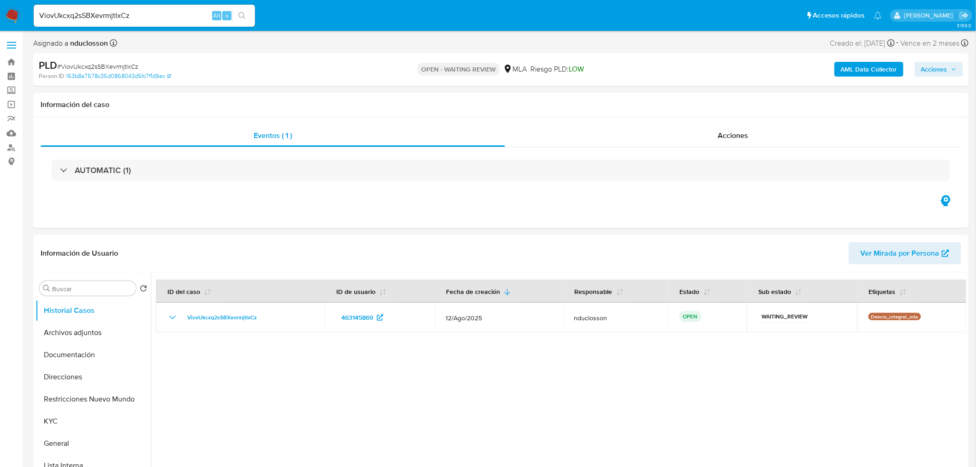
select select "10"
drag, startPoint x: 930, startPoint y: 0, endPoint x: 607, endPoint y: 215, distance: 387.6
click at [607, 215] on div "Eventos ( 1 ) Acciones AUTOMATIC (1)" at bounding box center [501, 172] width 936 height 111
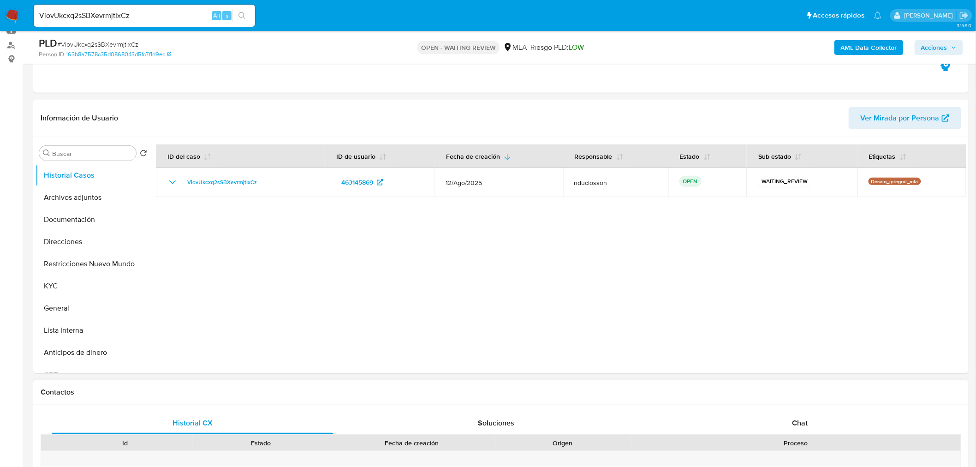
scroll to position [154, 0]
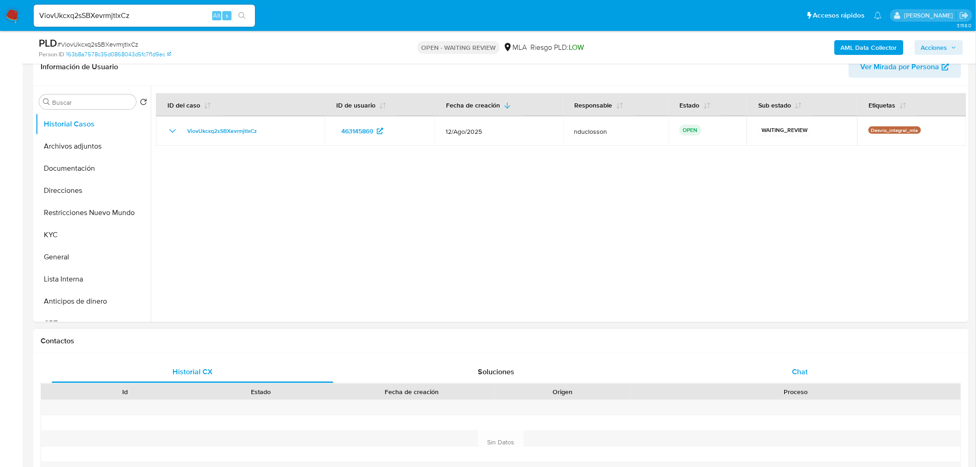
click at [796, 365] on div "Chat" at bounding box center [800, 372] width 282 height 22
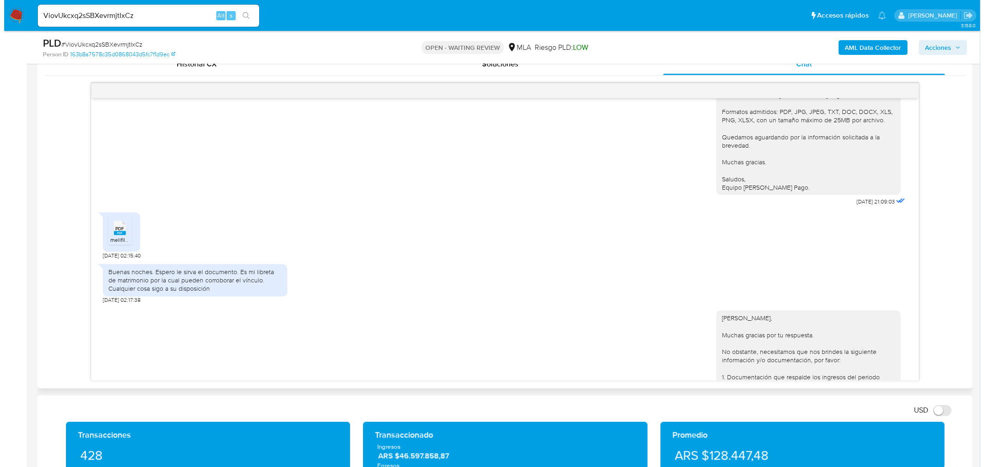
scroll to position [827, 0]
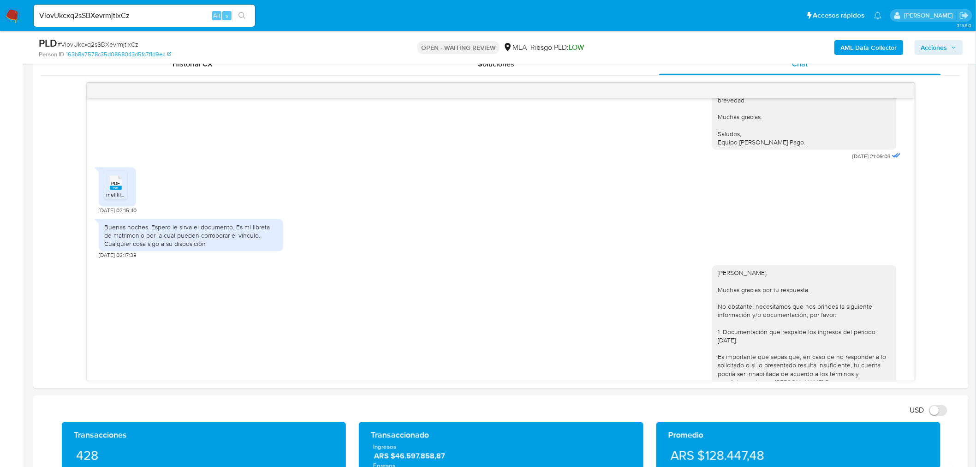
click at [865, 45] on b "AML Data Collector" at bounding box center [869, 47] width 56 height 15
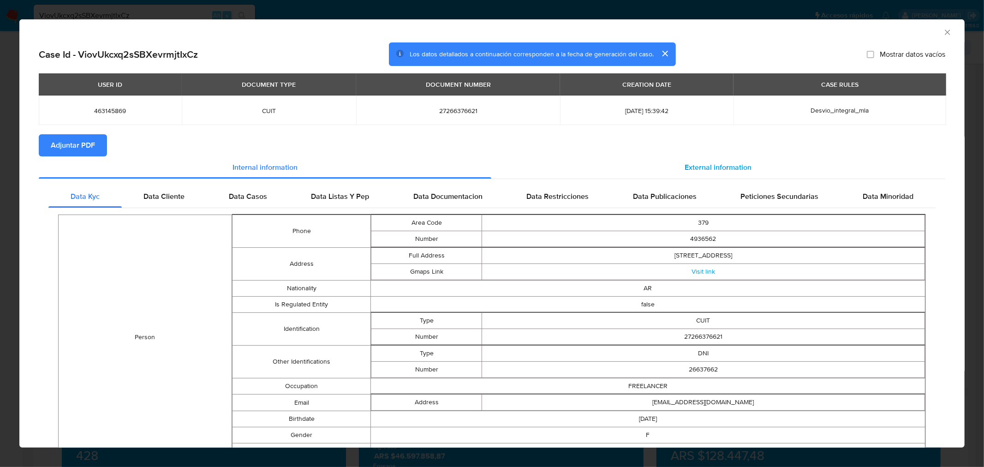
click at [685, 172] on span "External information" at bounding box center [718, 167] width 67 height 11
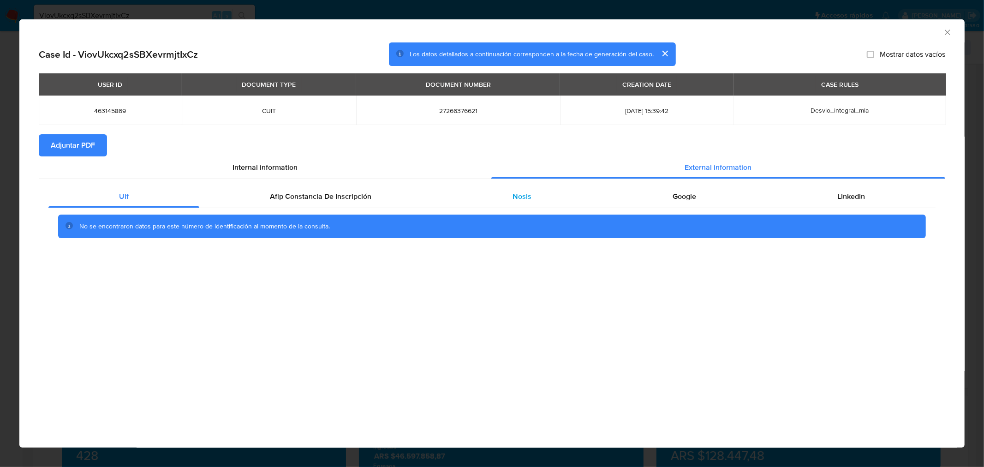
click at [531, 196] on div "Nosis" at bounding box center [522, 196] width 160 height 22
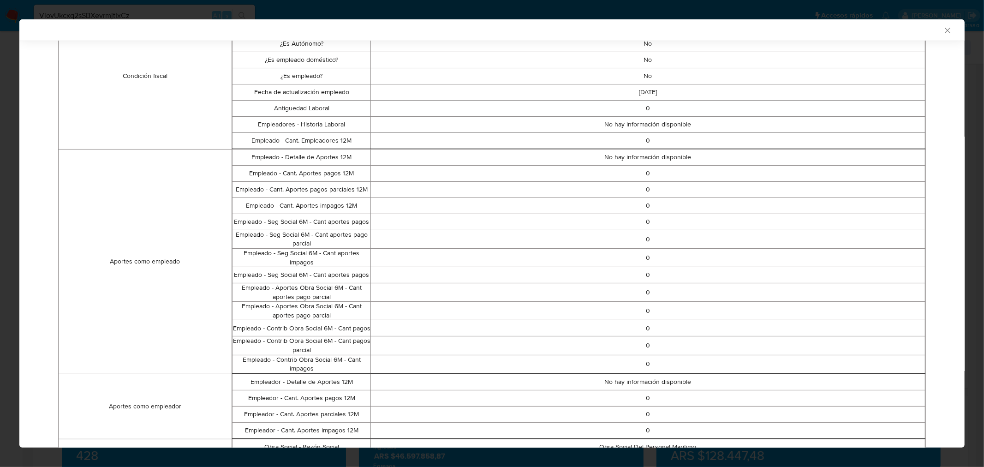
scroll to position [51, 0]
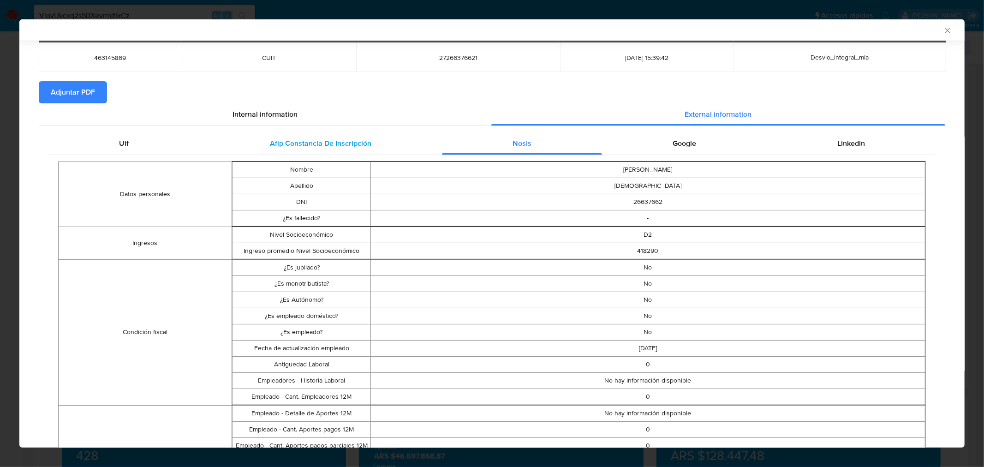
click at [303, 134] on div "Afip Constancia De Inscripción" at bounding box center [320, 143] width 243 height 22
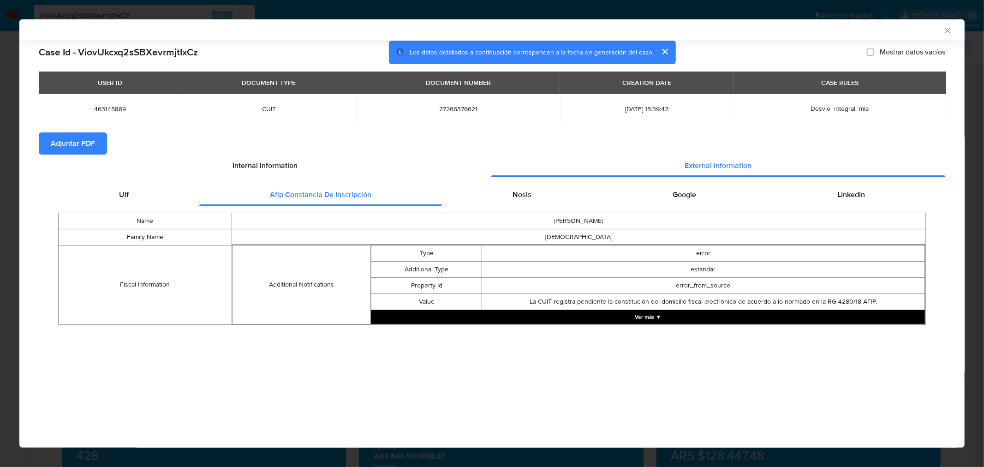
click at [588, 317] on button "Ver más ▼" at bounding box center [648, 317] width 554 height 14
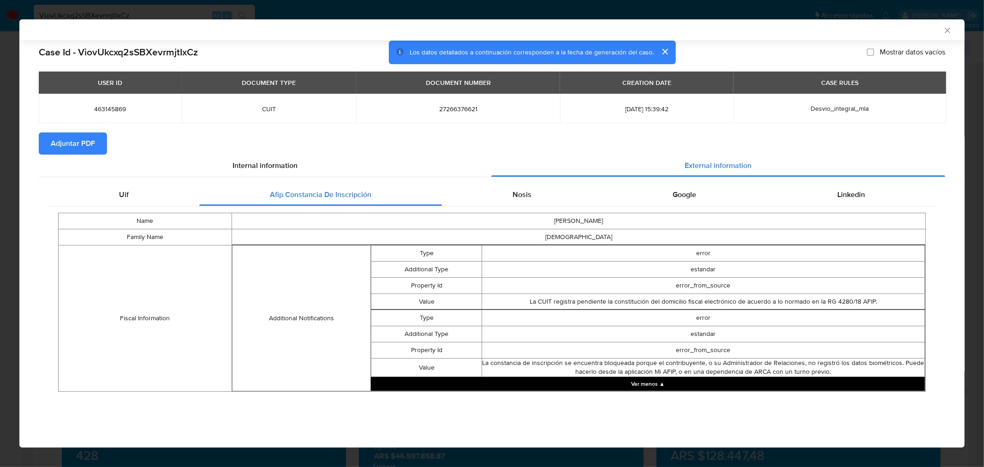
click at [945, 33] on icon "Cerrar ventana" at bounding box center [947, 30] width 9 height 9
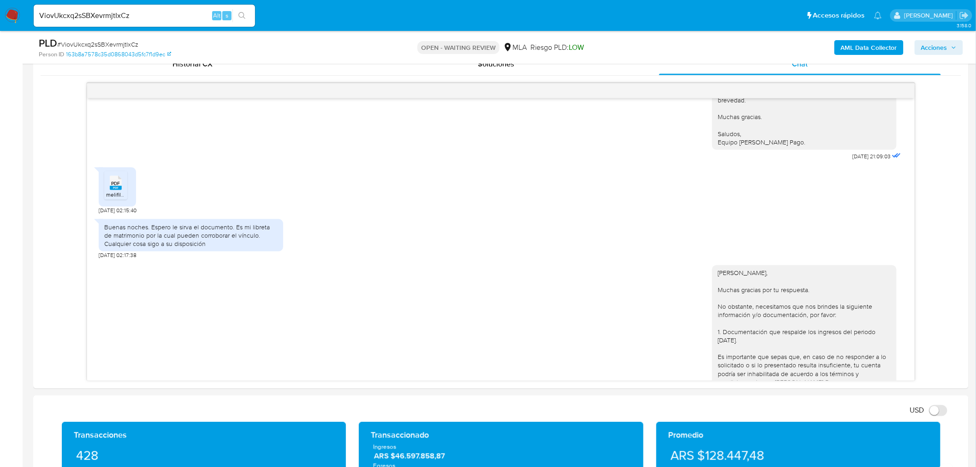
click at [866, 43] on b "AML Data Collector" at bounding box center [869, 47] width 56 height 15
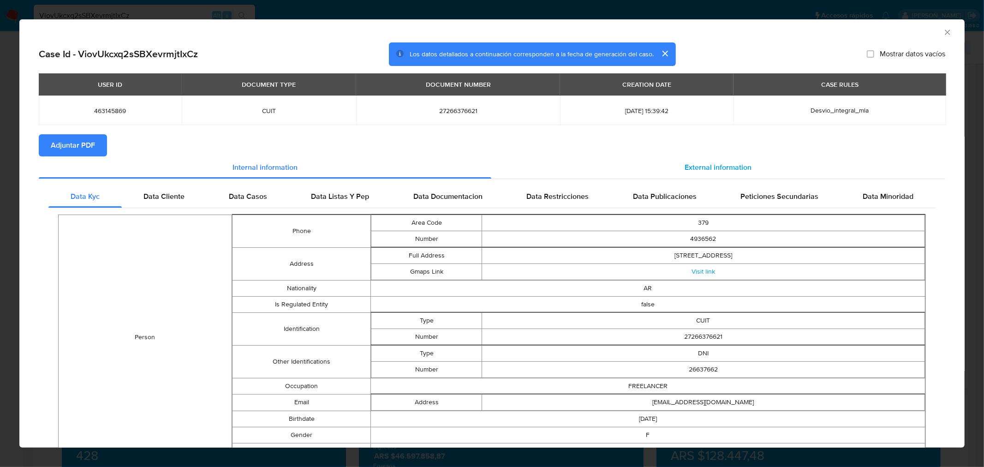
click at [679, 177] on div "External information" at bounding box center [718, 167] width 454 height 22
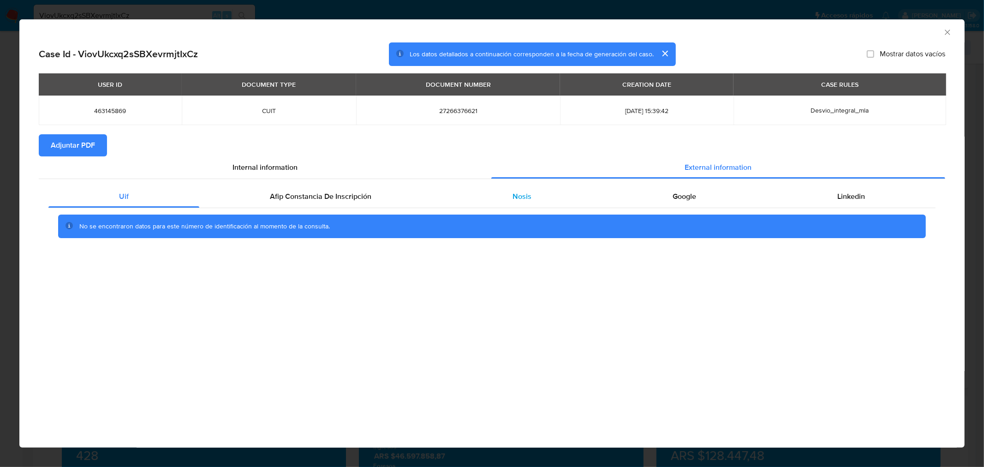
click at [498, 197] on div "Nosis" at bounding box center [522, 196] width 160 height 22
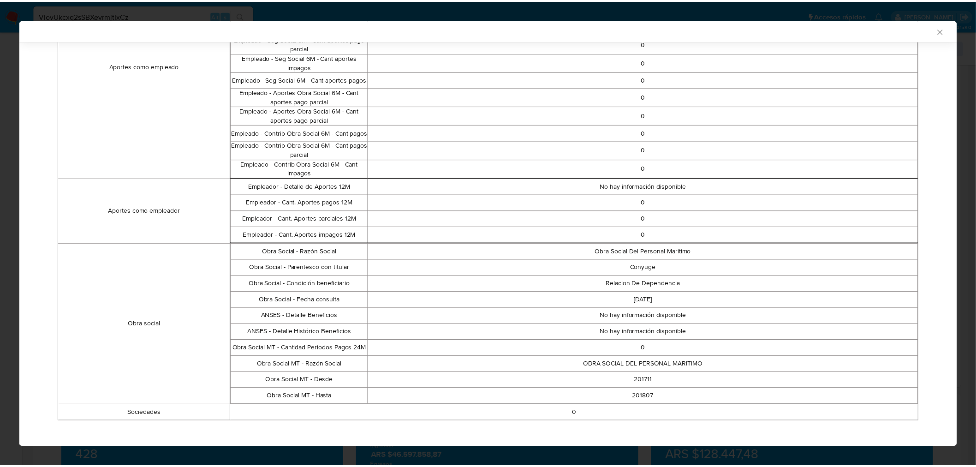
scroll to position [513, 0]
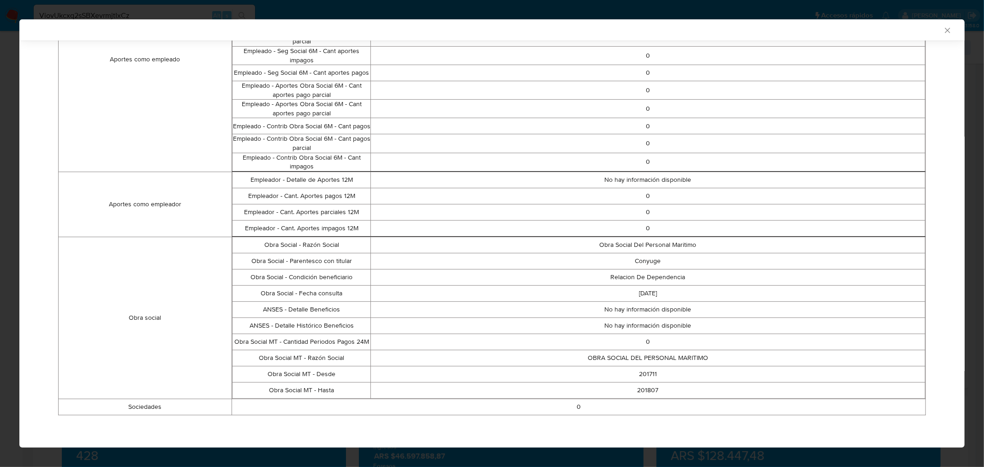
click at [370, 1] on div "AML Data Collector Case Id - ViovUkcxq2sSBXevrmjtIxCz Los datos detallados a co…" at bounding box center [492, 233] width 984 height 467
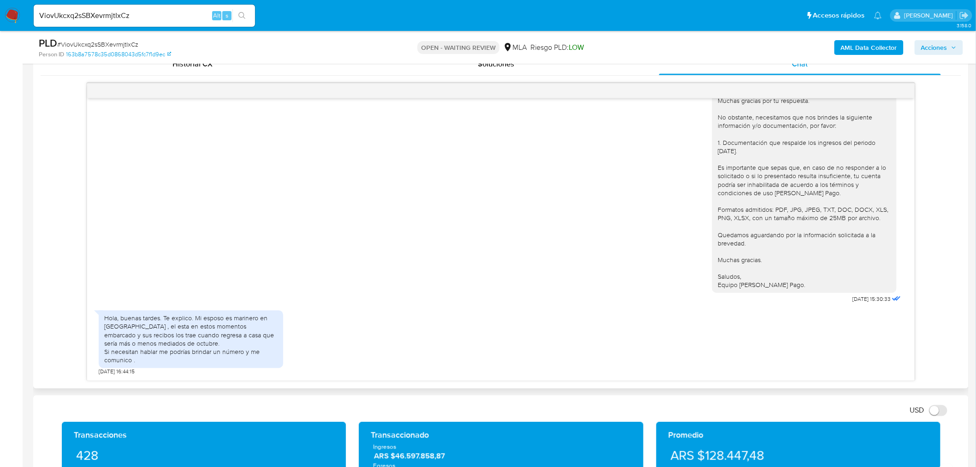
scroll to position [1032, 0]
click at [144, 331] on div "Hola, buenas tardes. Te explico. Mi esposo es marinero en altamar , el esta en …" at bounding box center [190, 339] width 173 height 50
click at [209, 319] on div "Hola, buenas tardes. Te explico. Mi esposo es marinero en altamar , el esta en …" at bounding box center [190, 339] width 173 height 50
click at [180, 351] on div "Hola, buenas tardes. Te explico. Mi esposo es marinero en altamar , el esta en …" at bounding box center [190, 339] width 173 height 50
click at [201, 334] on div "Hola, buenas tardes. Te explico. Mi esposo es marinero en altamar , el esta en …" at bounding box center [190, 339] width 173 height 50
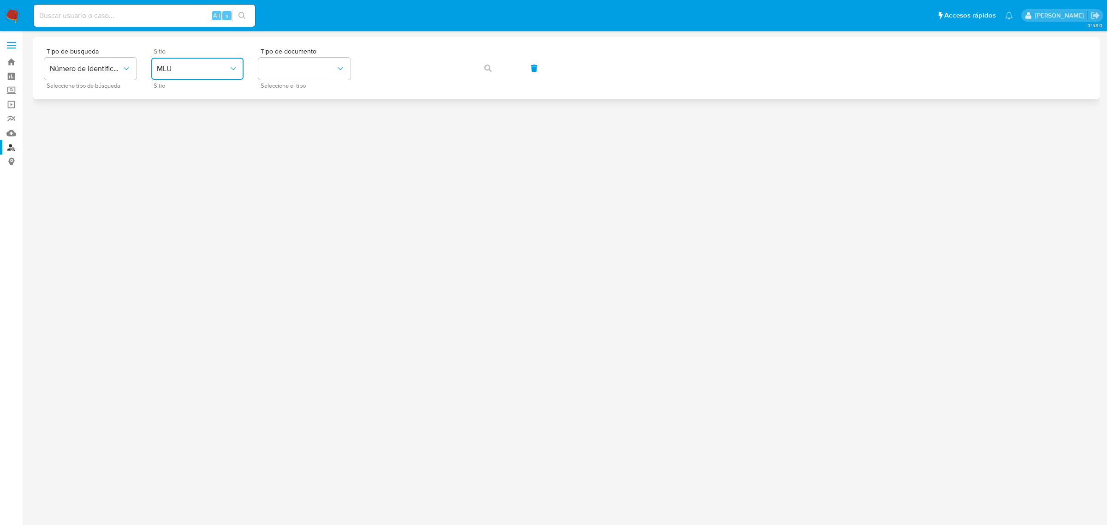
click at [214, 76] on button "MLU" at bounding box center [197, 69] width 92 height 22
click at [199, 105] on div "MLA" at bounding box center [195, 116] width 76 height 22
click at [287, 58] on button "identificationType" at bounding box center [304, 69] width 92 height 22
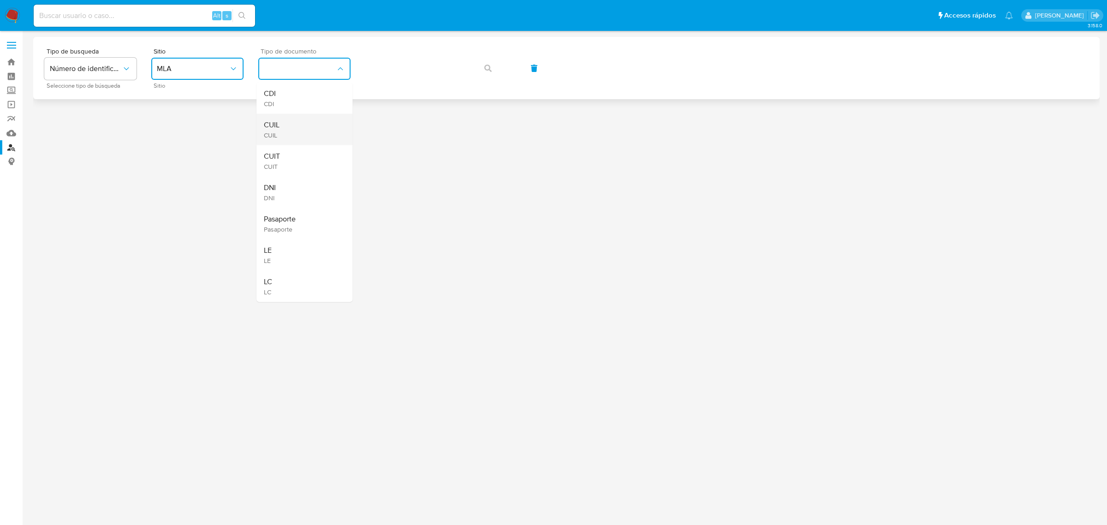
click at [281, 130] on div "CUIL CUIL" at bounding box center [302, 129] width 76 height 31
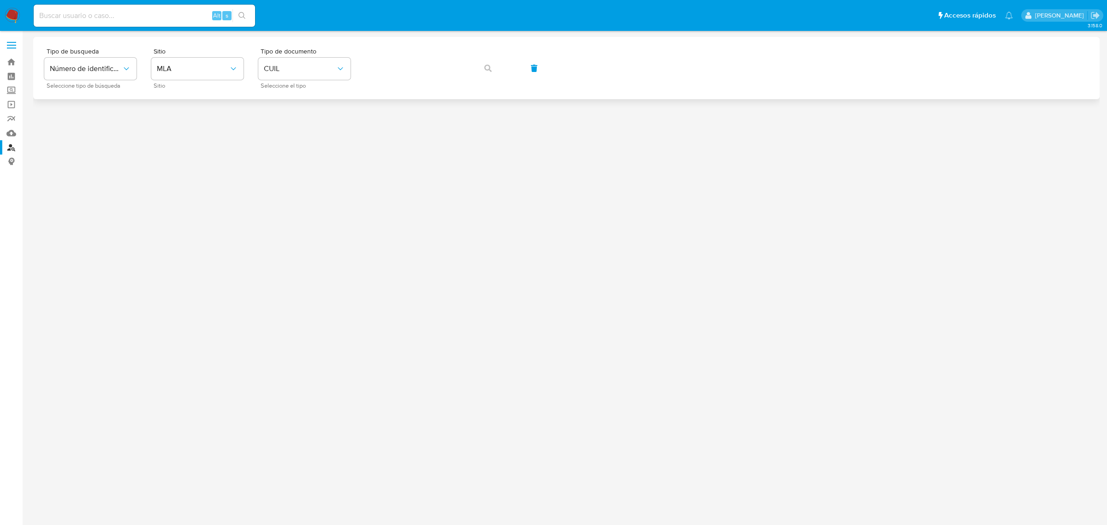
drag, startPoint x: 383, startPoint y: 52, endPoint x: 385, endPoint y: 83, distance: 31.0
click at [383, 53] on div "Tipo de busqueda Número de identificación Seleccione tipo de búsqueda Sitio MLA…" at bounding box center [566, 68] width 1044 height 40
click at [385, 83] on div "Tipo de busqueda Número de identificación Seleccione tipo de búsqueda Sitio MLA…" at bounding box center [566, 68] width 1044 height 40
click at [488, 68] on icon "button" at bounding box center [487, 68] width 7 height 7
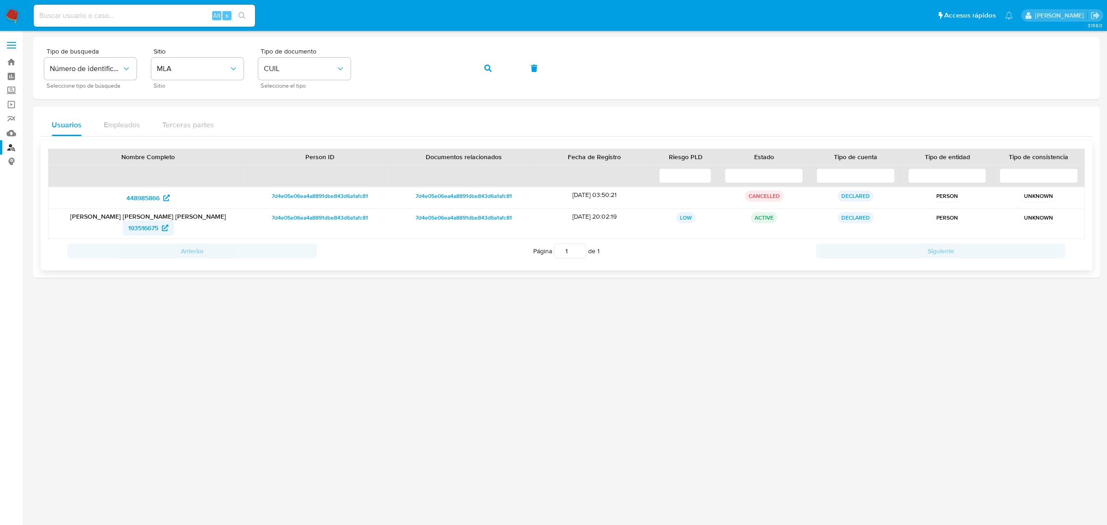
click at [136, 229] on span "193516675" at bounding box center [143, 228] width 30 height 15
click at [545, 462] on div at bounding box center [566, 261] width 1067 height 449
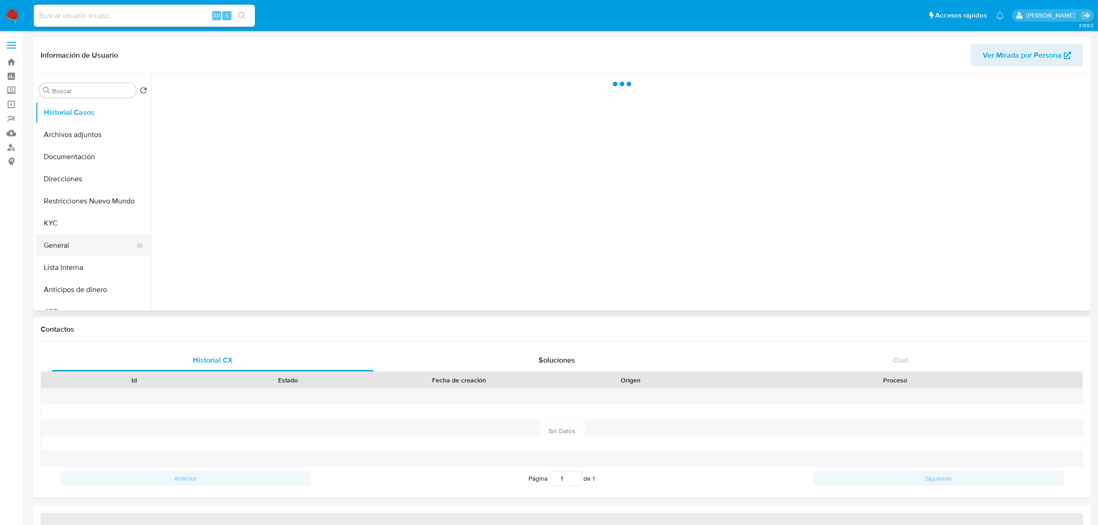
click at [65, 241] on button "General" at bounding box center [90, 245] width 108 height 22
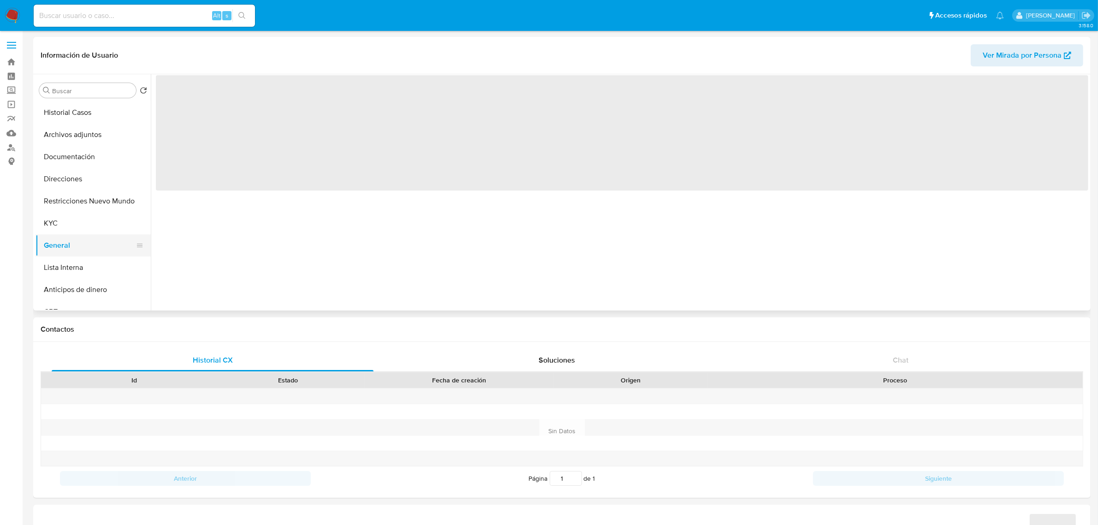
select select "10"
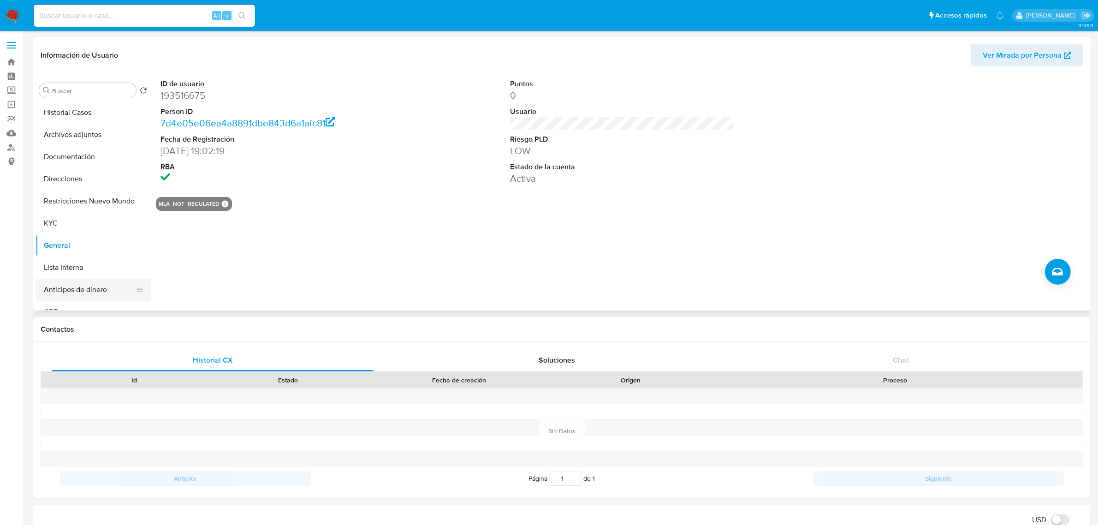
click at [74, 286] on button "Anticipos de dinero" at bounding box center [90, 290] width 108 height 22
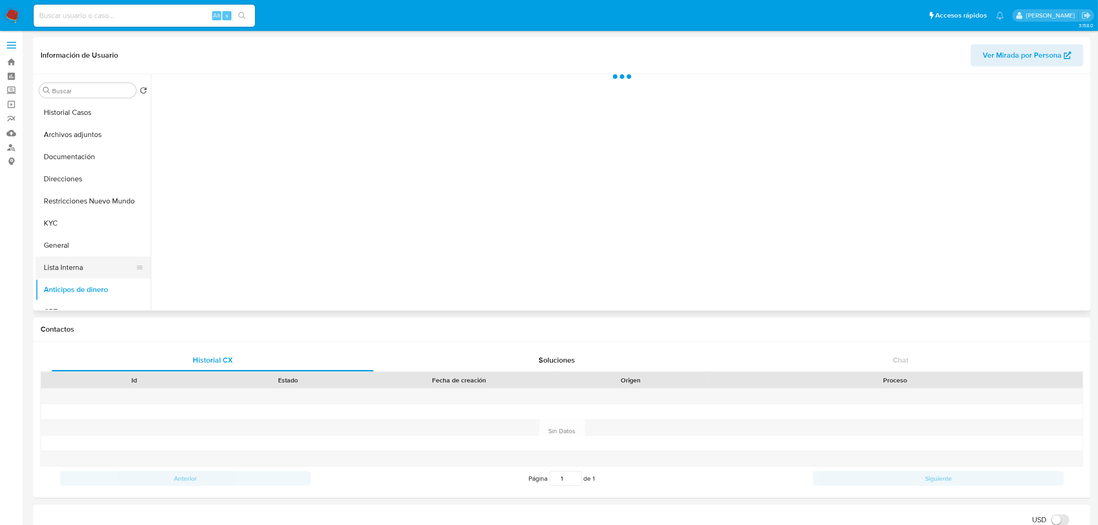
click at [65, 262] on button "Lista Interna" at bounding box center [90, 268] width 108 height 22
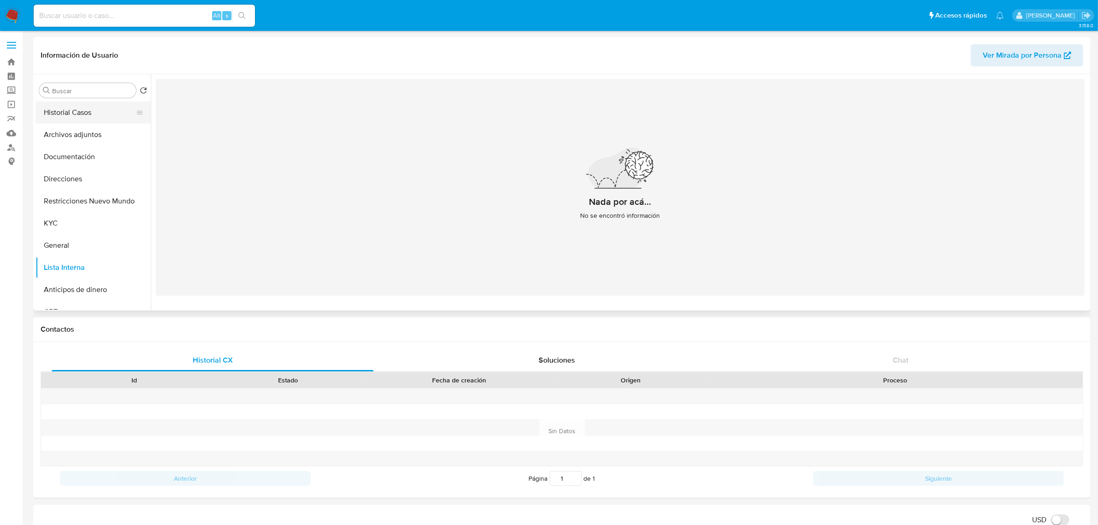
click at [63, 114] on button "Historial Casos" at bounding box center [90, 112] width 108 height 22
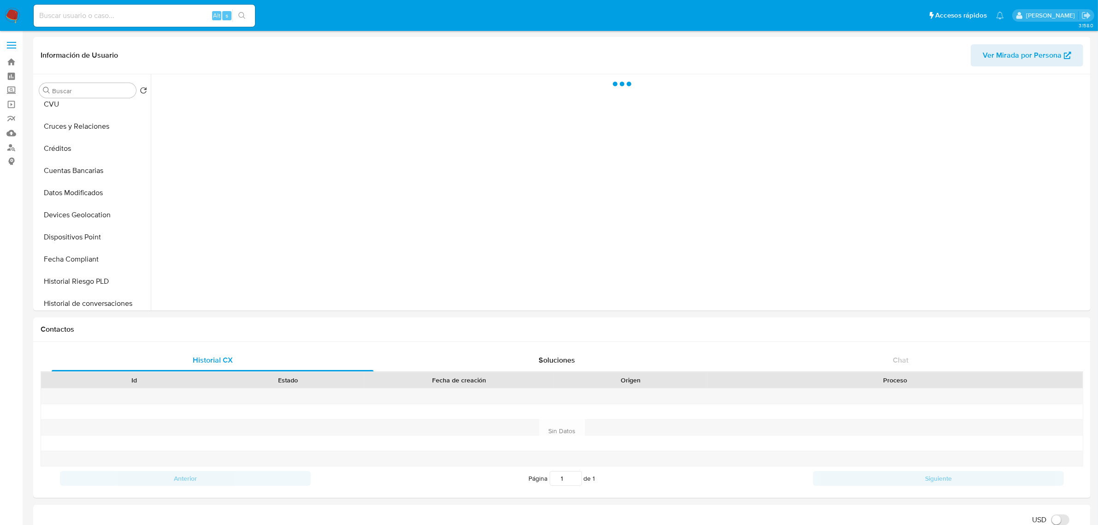
scroll to position [231, 0]
